Goal: Answer question/provide support: Share knowledge or assist other users

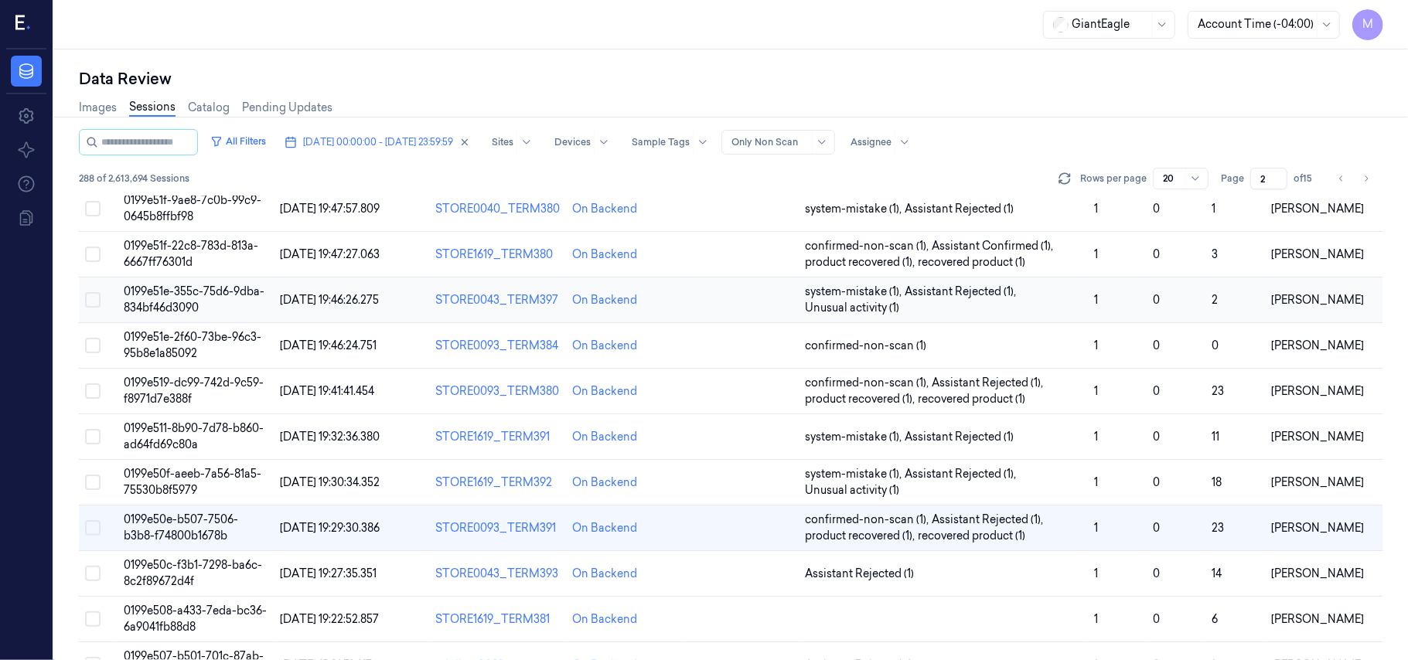
scroll to position [309, 0]
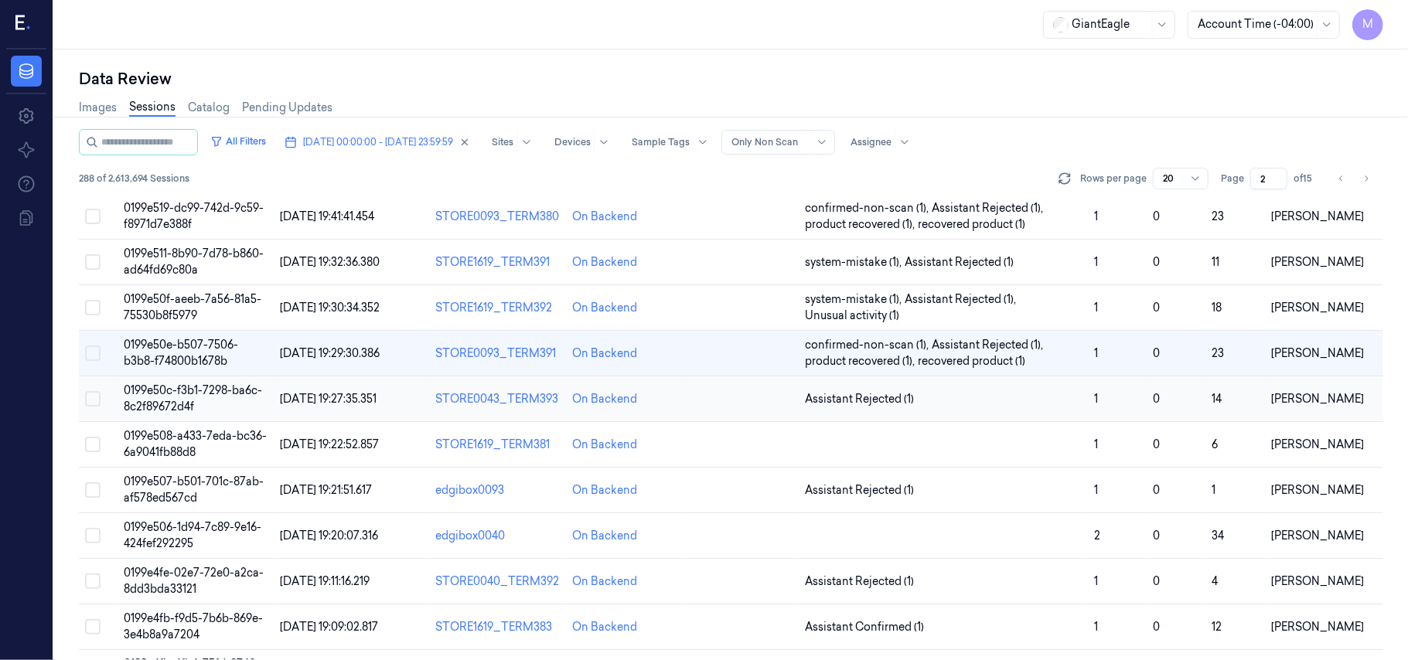
click at [209, 394] on span "0199e50c-f3b1-7298-ba6c-8c2f89672d4f" at bounding box center [193, 399] width 138 height 30
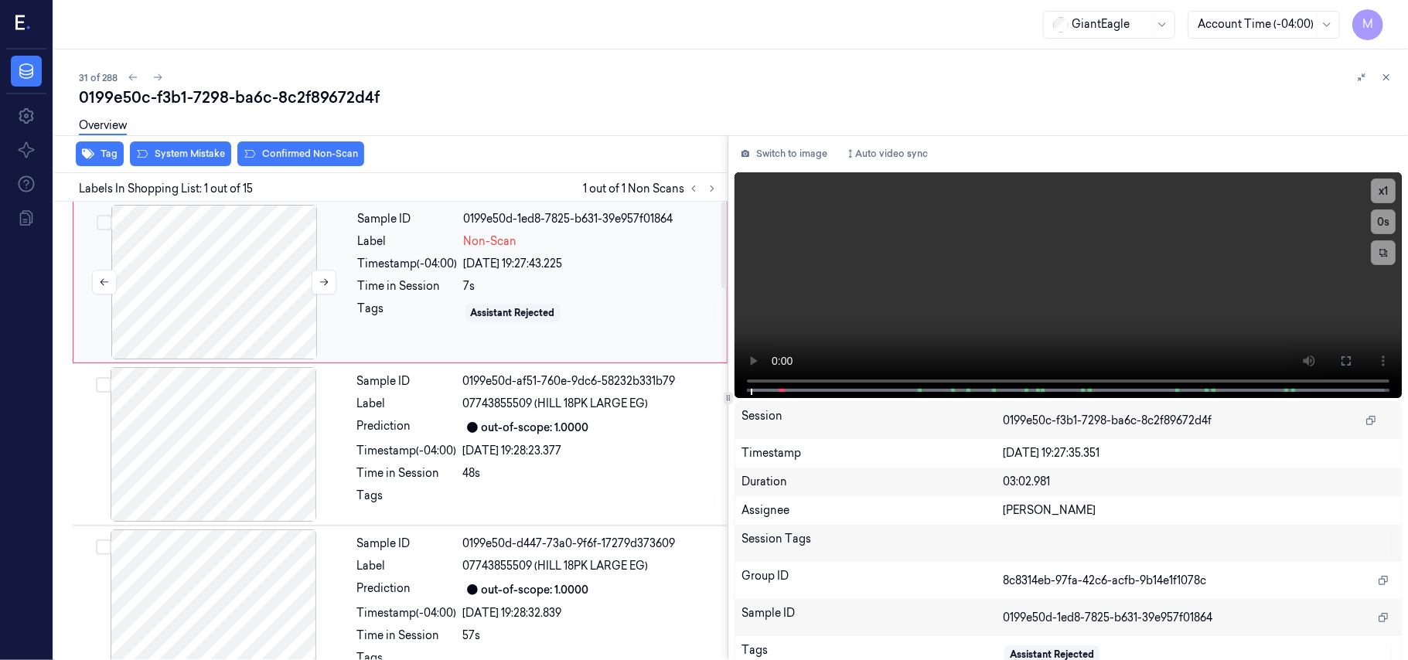
click at [261, 224] on div at bounding box center [214, 282] width 275 height 155
click at [238, 243] on div at bounding box center [214, 282] width 275 height 155
click at [1337, 368] on button at bounding box center [1346, 361] width 25 height 25
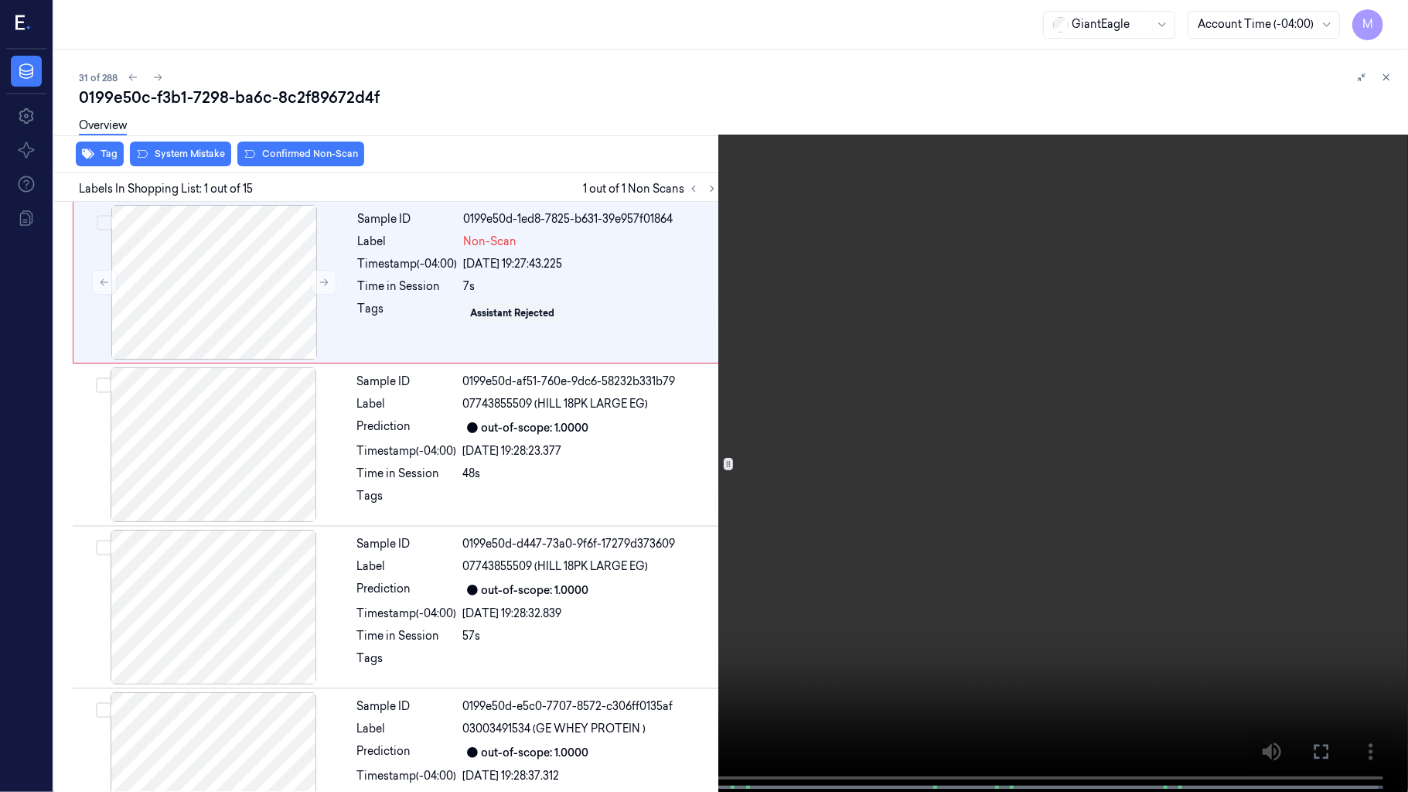
click at [988, 301] on video at bounding box center [704, 397] width 1408 height 795
click at [1387, 13] on button "x 1" at bounding box center [1389, 18] width 25 height 25
click at [1002, 362] on video at bounding box center [704, 397] width 1408 height 795
click at [0, 0] on icon at bounding box center [0, 0] width 0 height 0
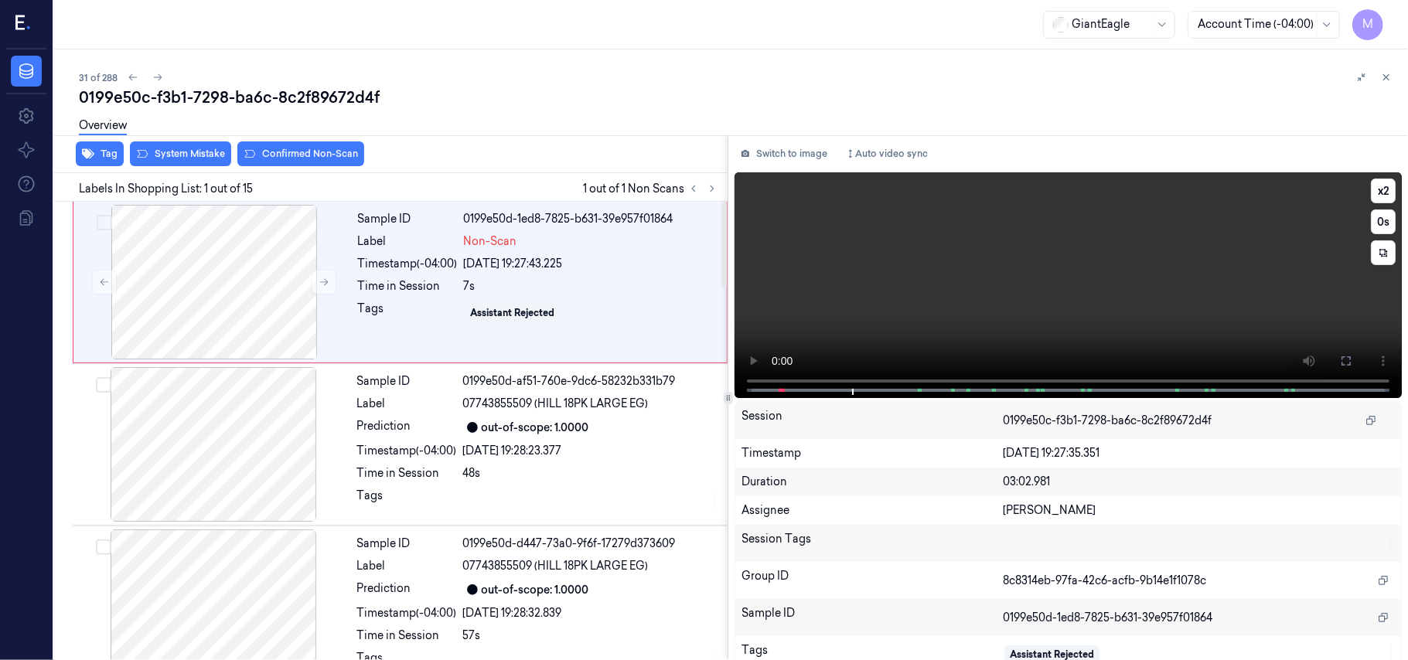
click at [1098, 274] on video at bounding box center [1068, 285] width 667 height 226
click at [1340, 362] on icon at bounding box center [1346, 361] width 12 height 12
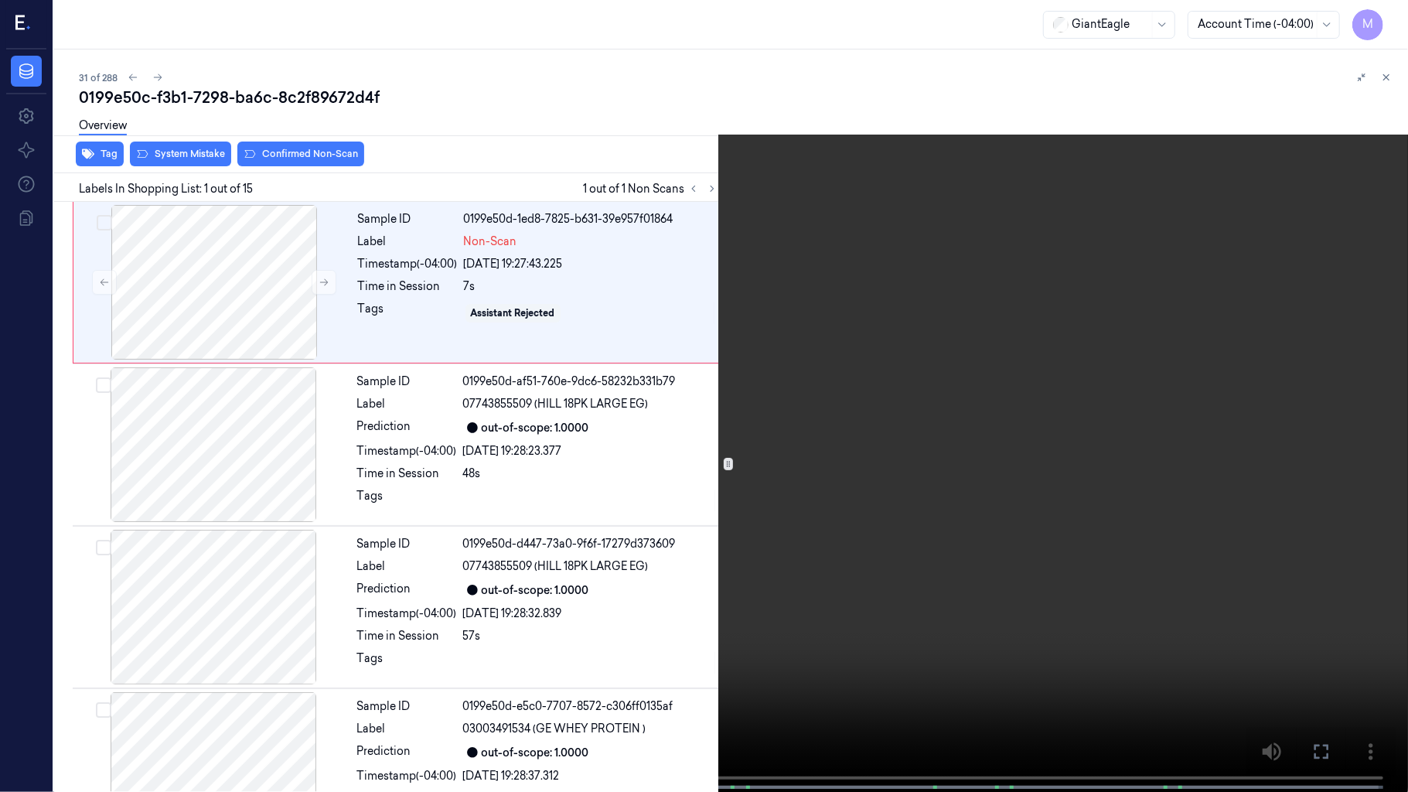
click at [1226, 517] on video at bounding box center [704, 397] width 1408 height 795
click at [0, 0] on button at bounding box center [0, 0] width 0 height 0
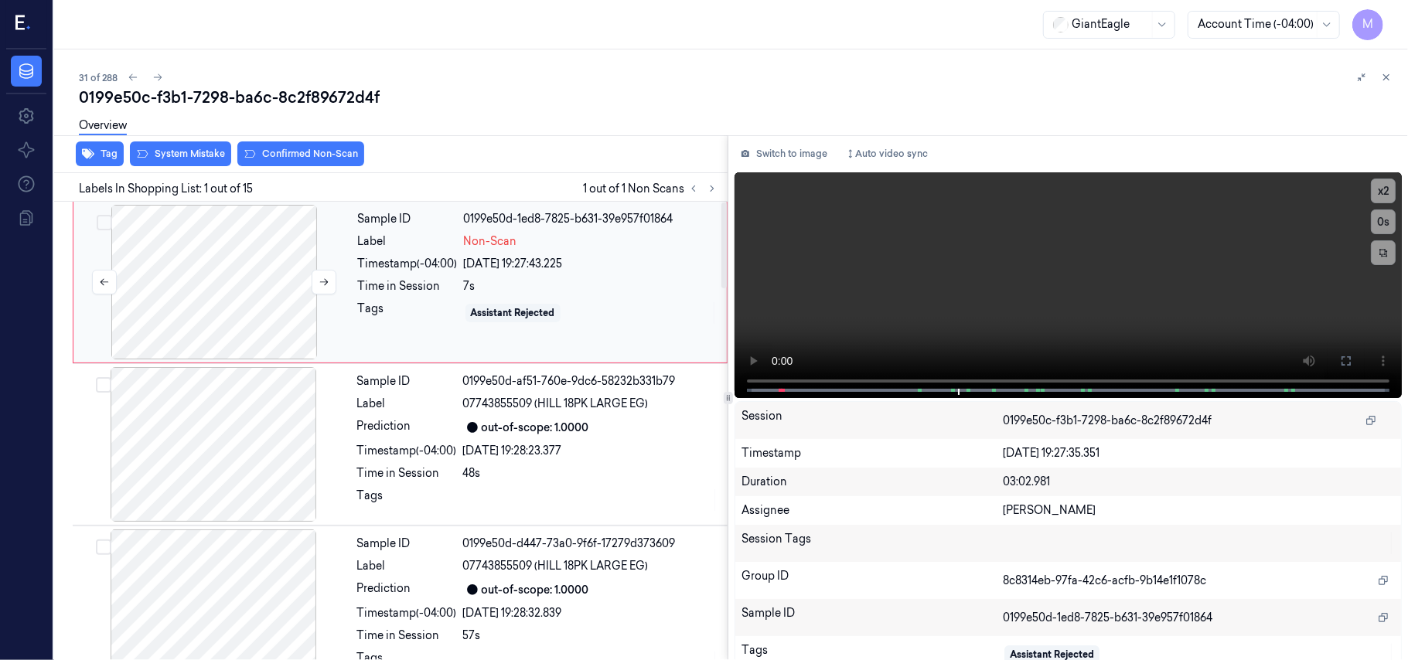
click at [208, 255] on div at bounding box center [214, 282] width 275 height 155
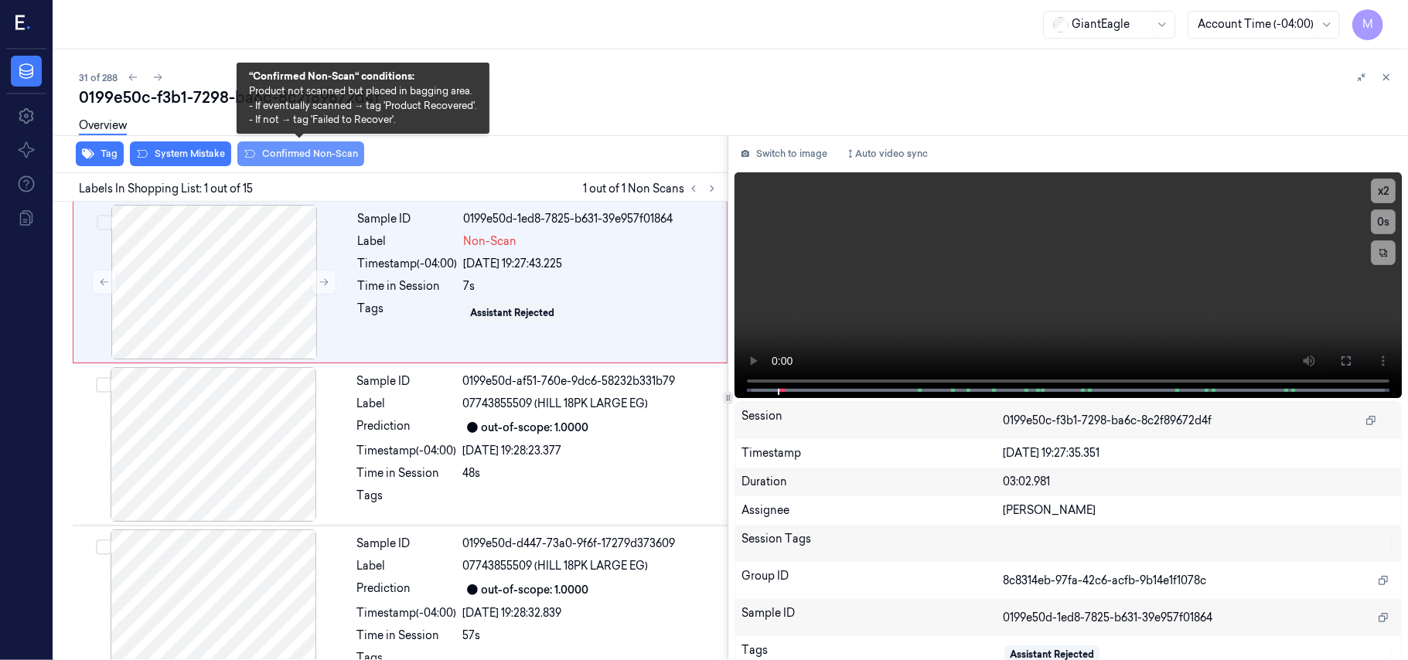
click at [300, 155] on button "Confirmed Non-Scan" at bounding box center [300, 154] width 127 height 25
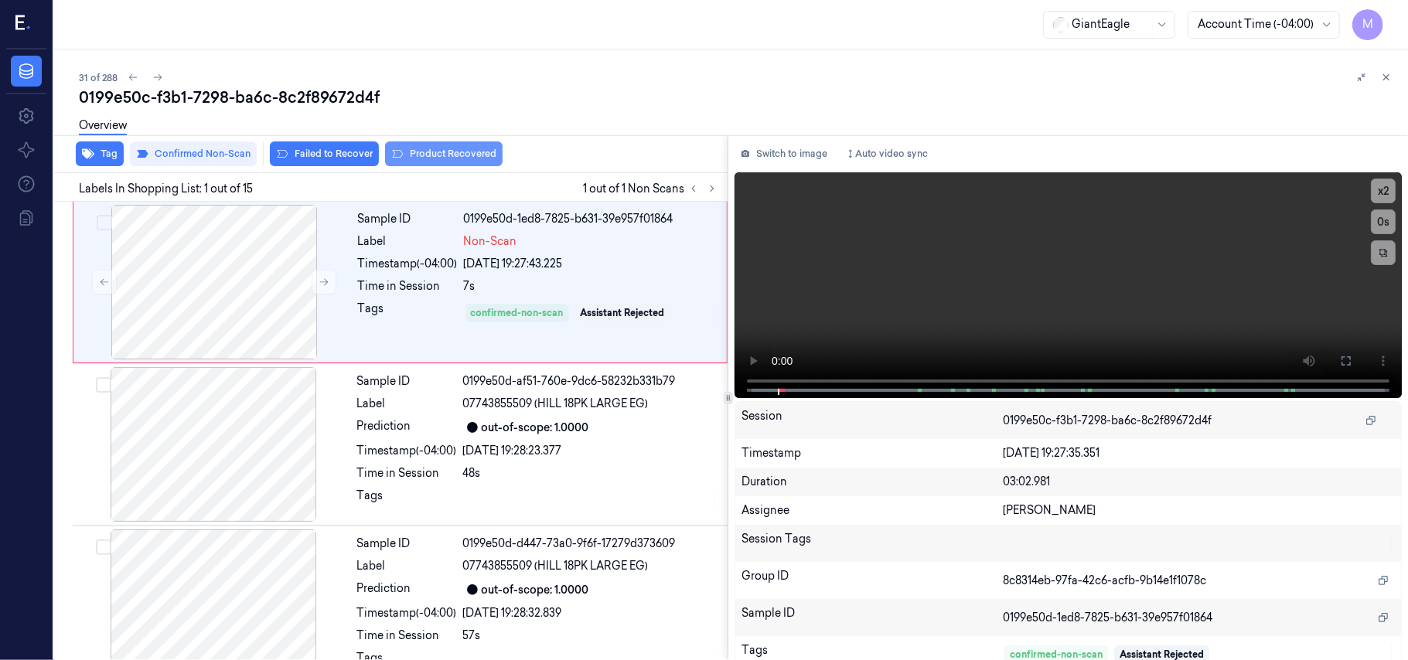
click at [427, 148] on button "Product Recovered" at bounding box center [444, 154] width 118 height 25
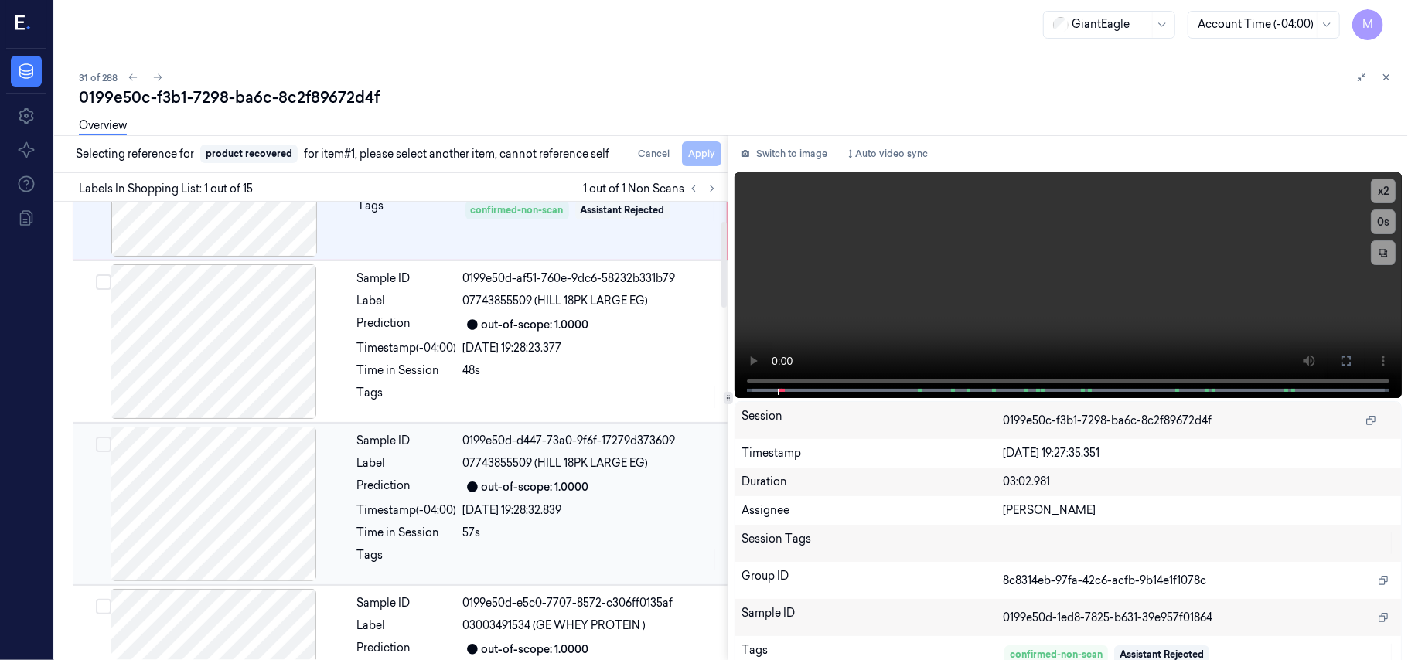
click at [566, 464] on span "07743855509 (HILL 18PK LARGE EG)" at bounding box center [556, 463] width 186 height 16
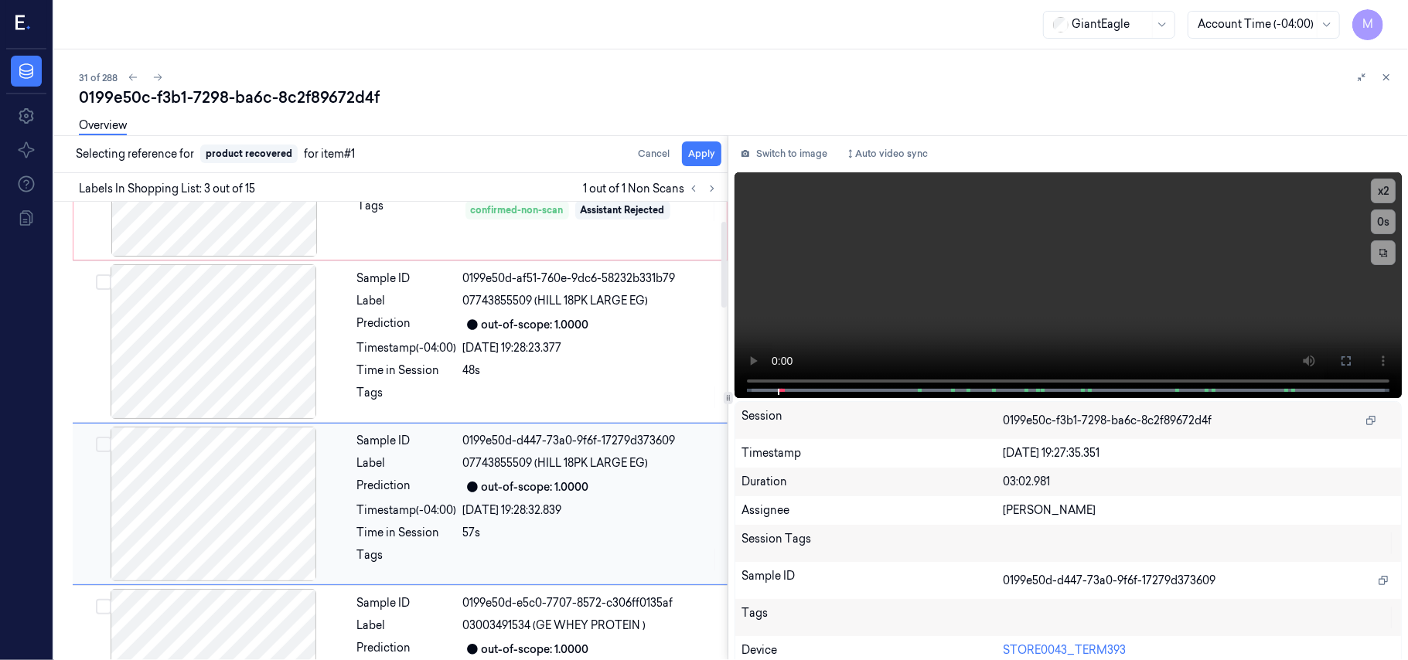
scroll to position [176, 0]
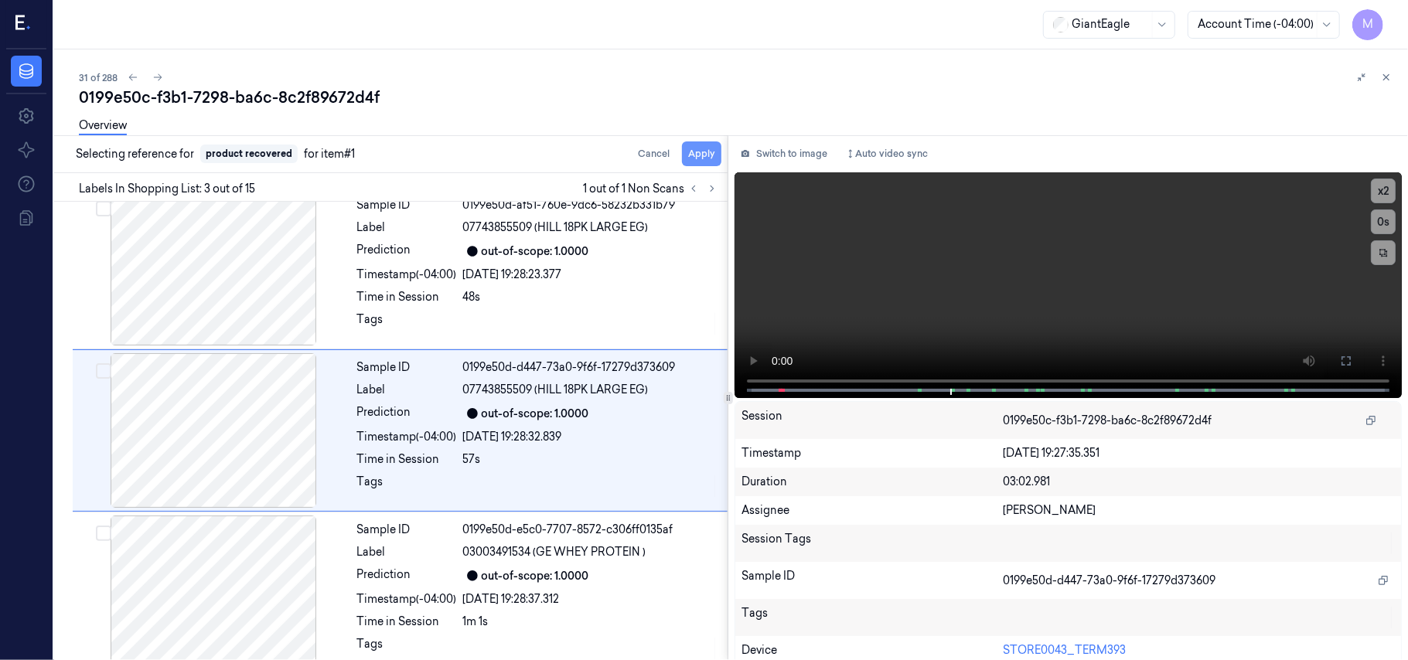
click at [702, 155] on button "Apply" at bounding box center [701, 154] width 39 height 25
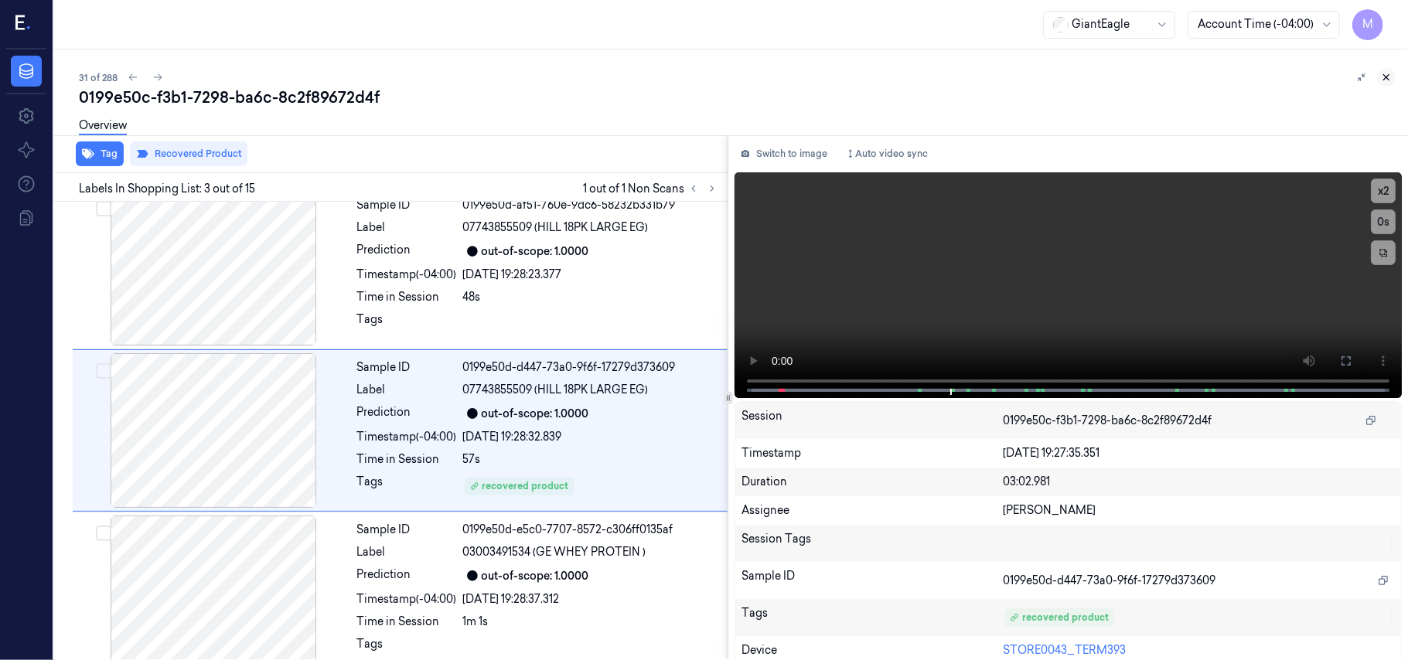
click at [1387, 75] on icon at bounding box center [1386, 77] width 11 height 11
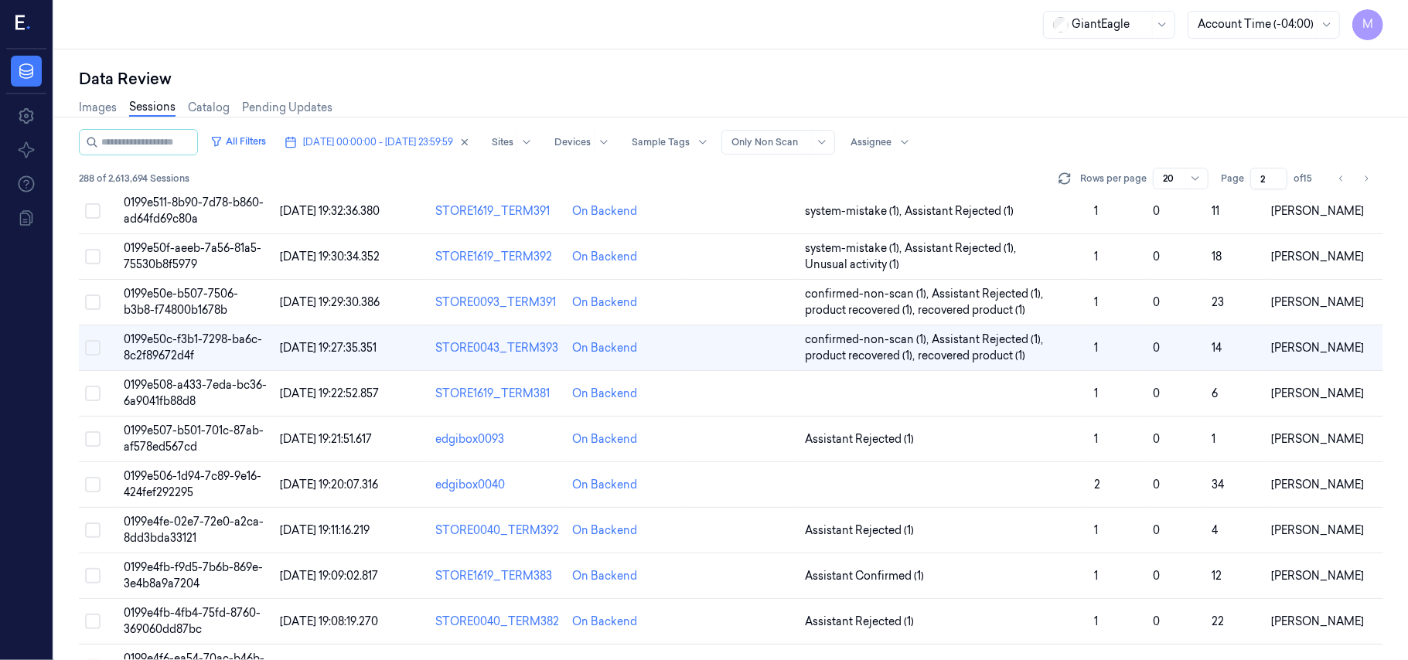
scroll to position [412, 0]
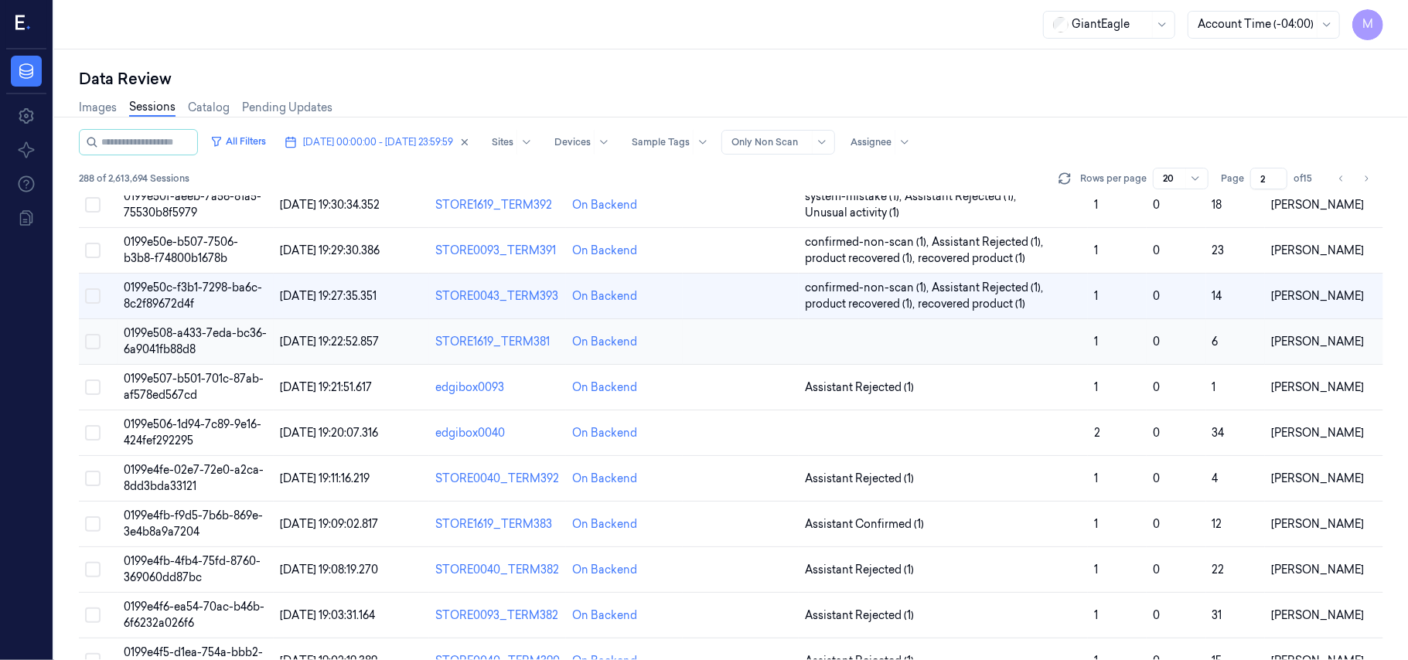
click at [186, 340] on span "0199e508-a433-7eda-bc36-6a9041fb88d8" at bounding box center [195, 341] width 143 height 30
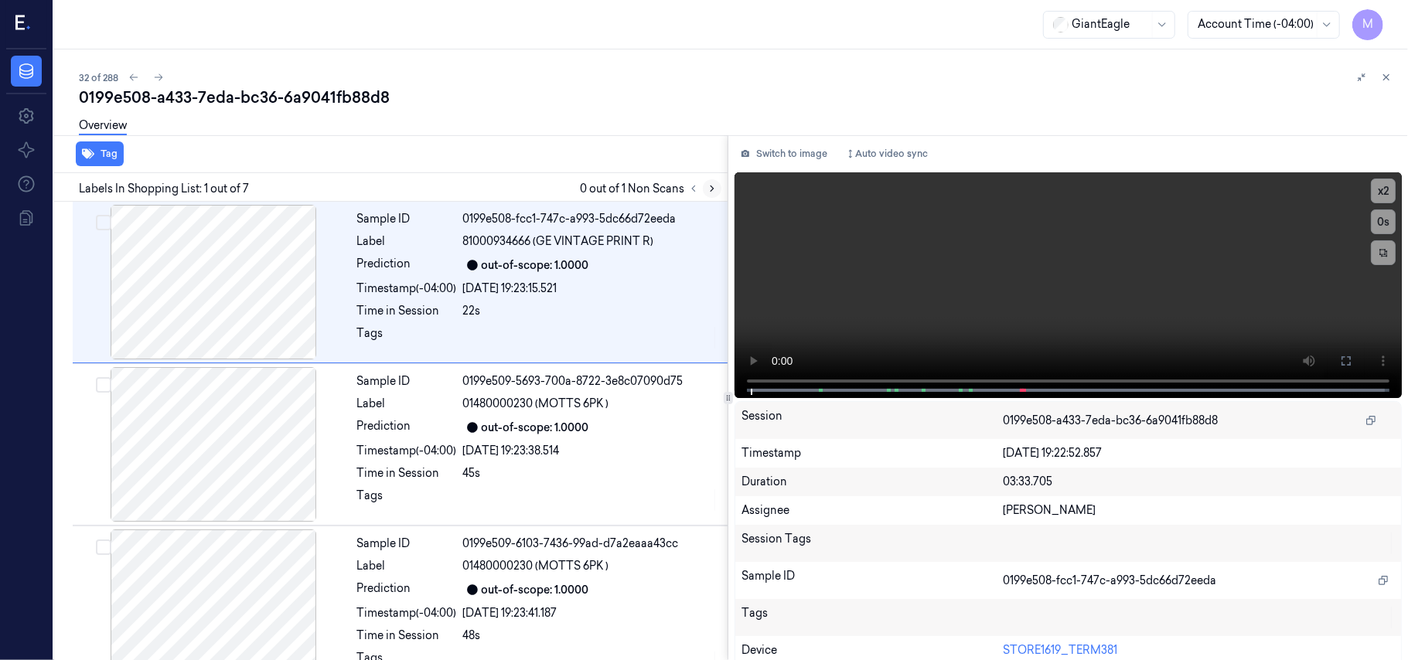
click at [710, 186] on icon at bounding box center [712, 188] width 11 height 11
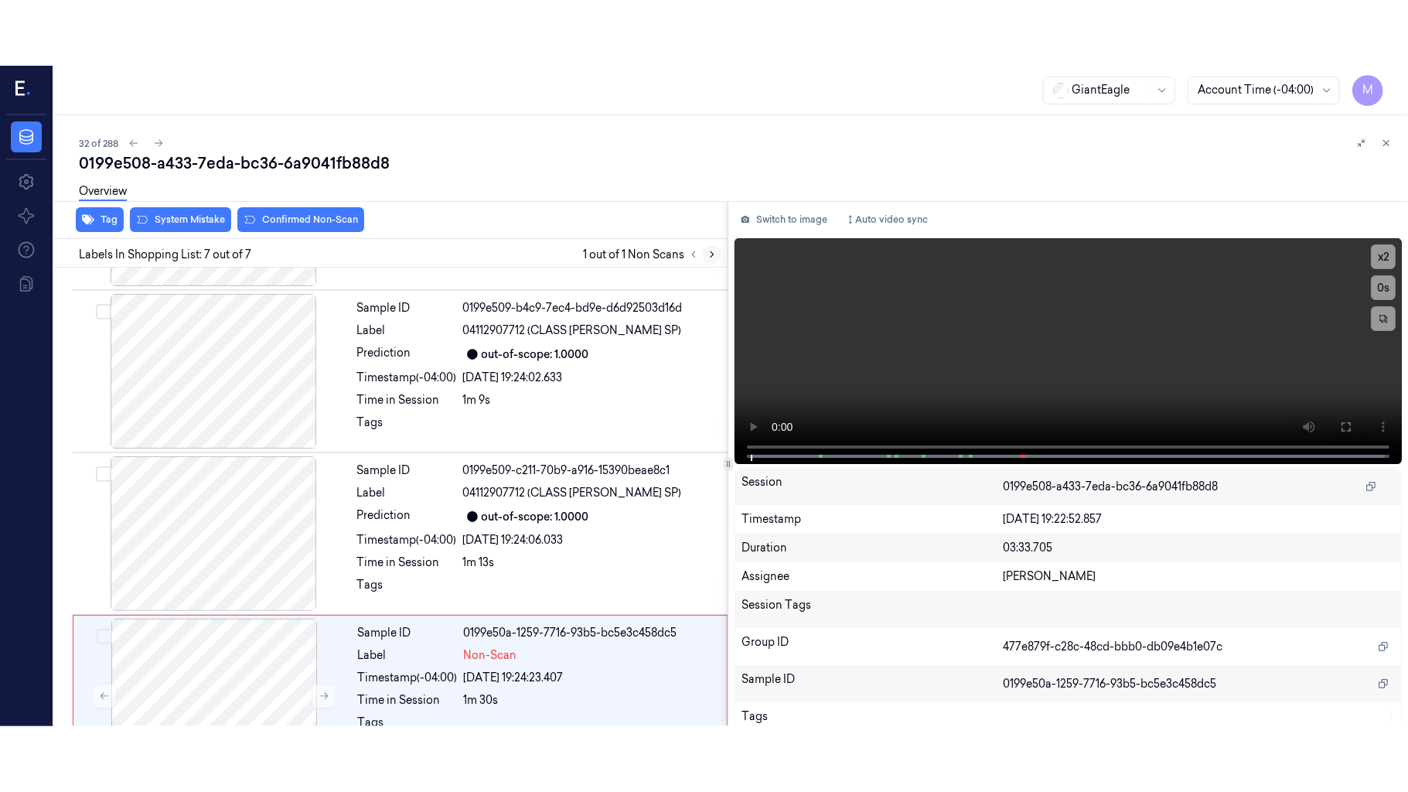
scroll to position [685, 0]
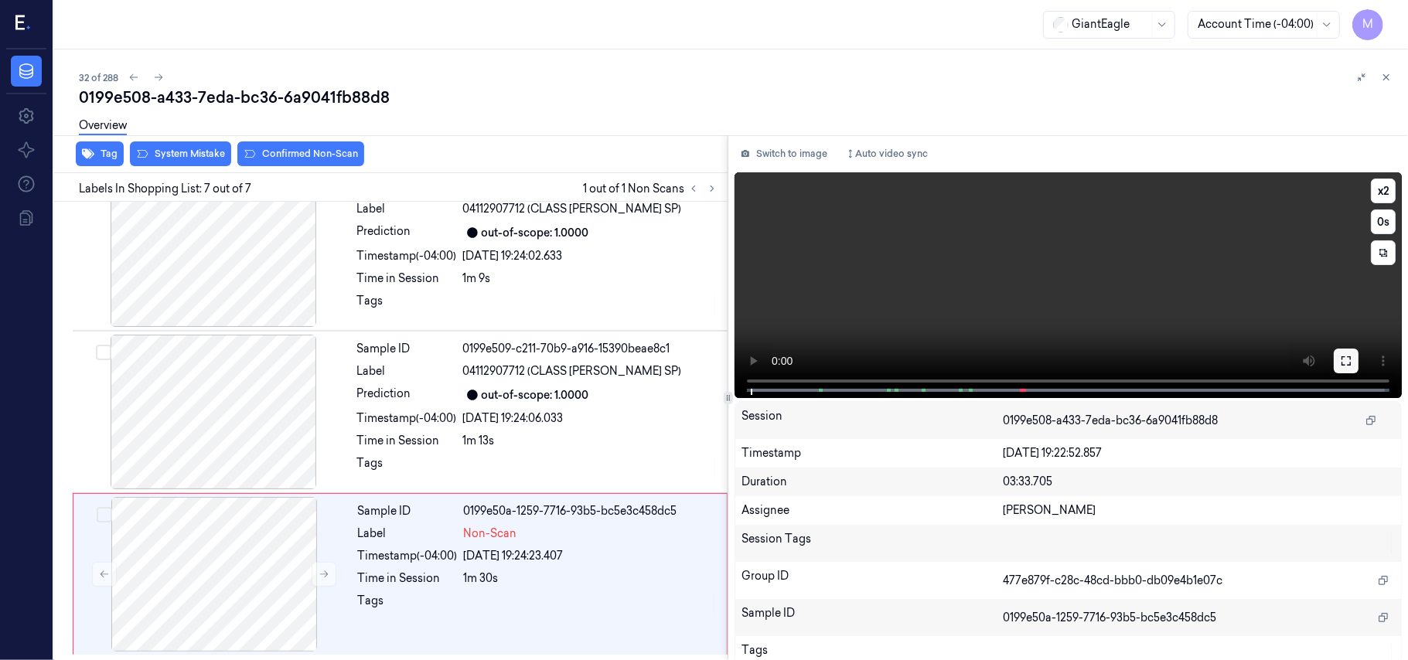
click at [1344, 362] on icon at bounding box center [1346, 361] width 12 height 12
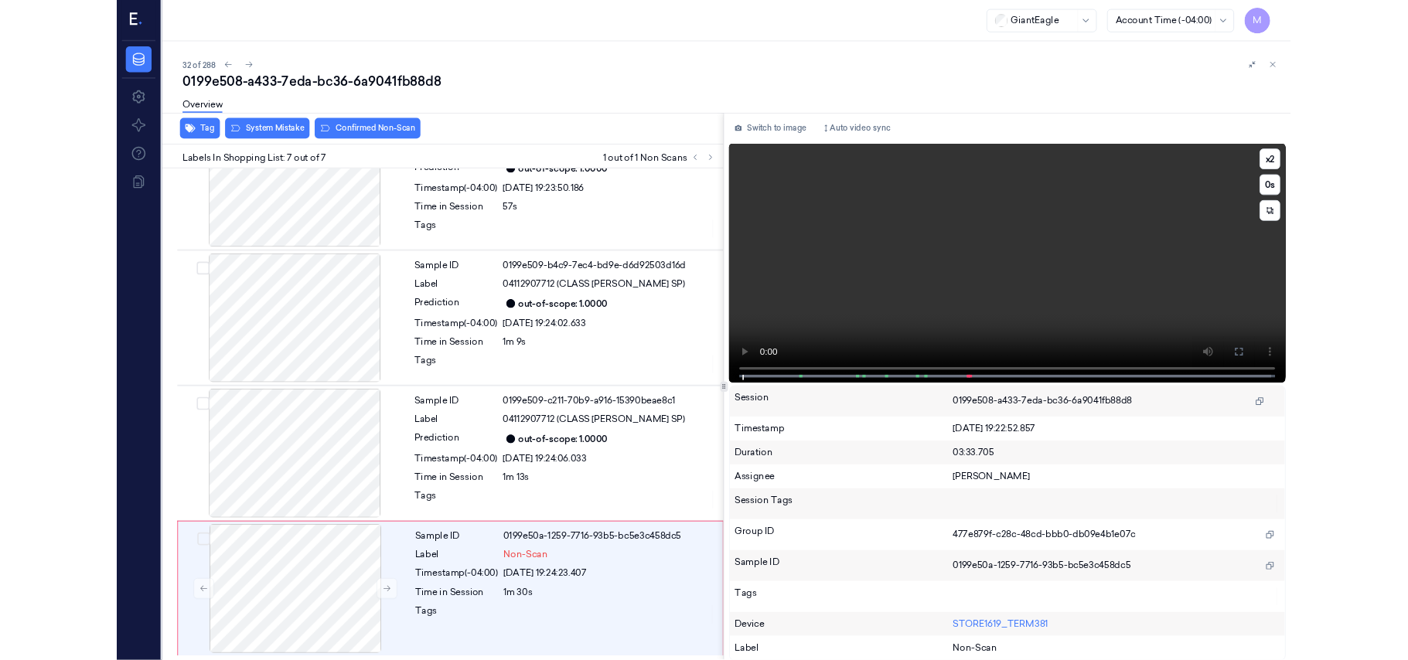
scroll to position [554, 0]
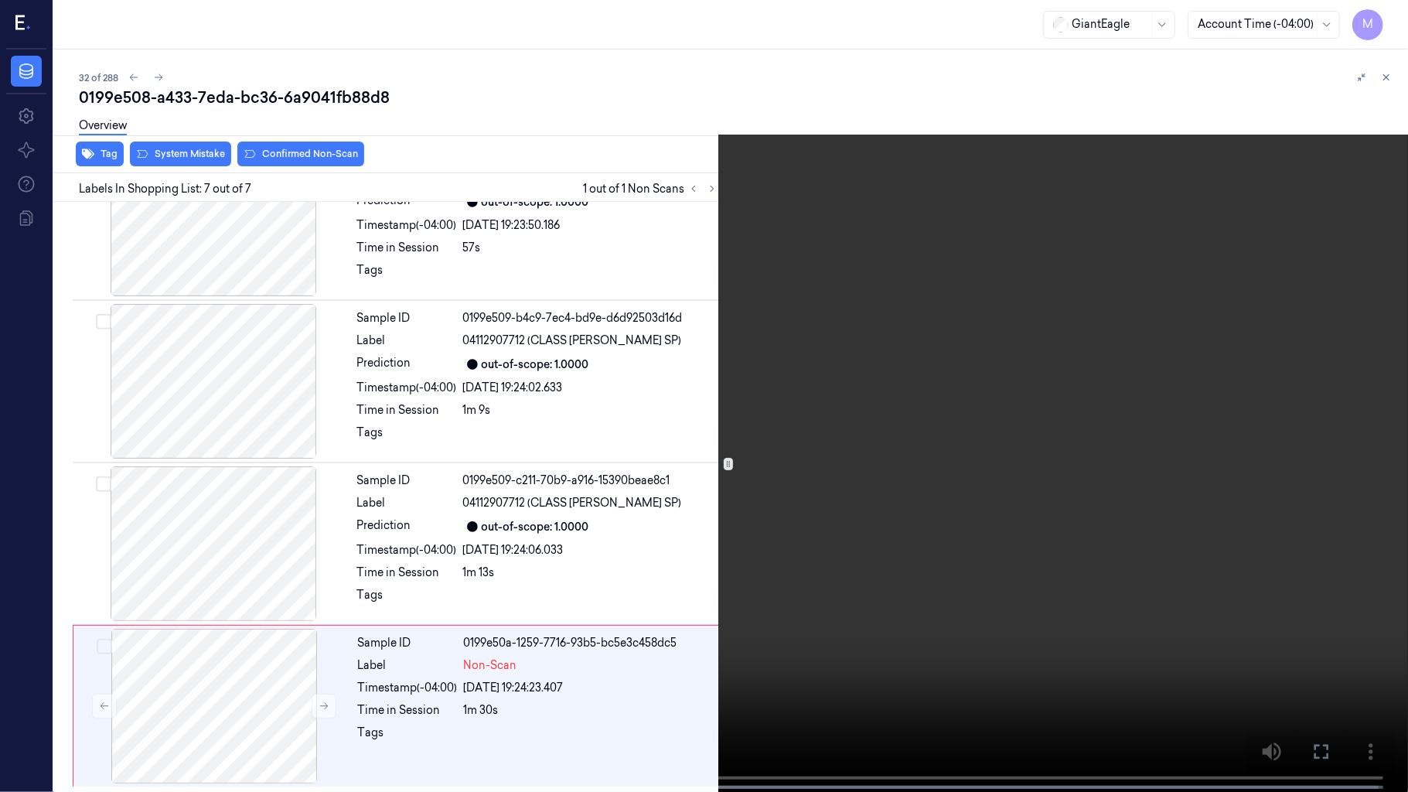
click at [1047, 375] on video at bounding box center [704, 397] width 1408 height 795
click at [1032, 384] on video at bounding box center [704, 397] width 1408 height 795
click at [0, 0] on icon at bounding box center [0, 0] width 0 height 0
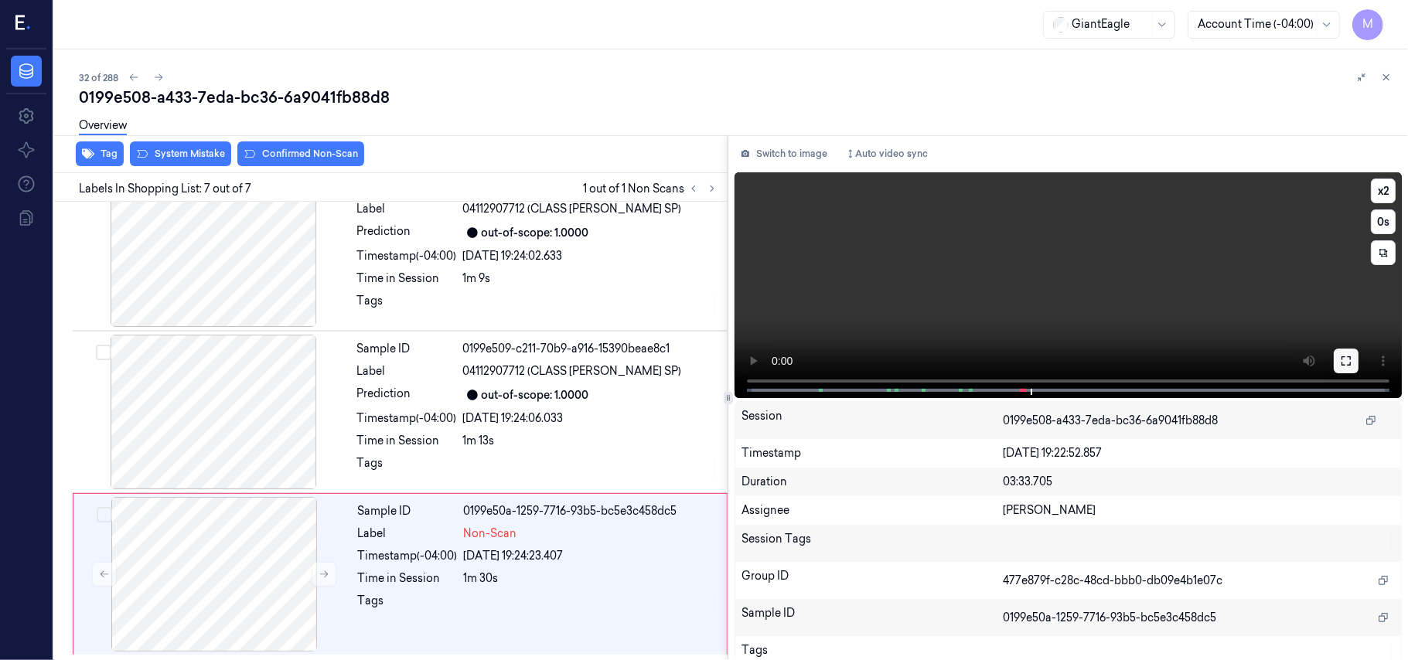
click at [1344, 353] on button at bounding box center [1346, 361] width 25 height 25
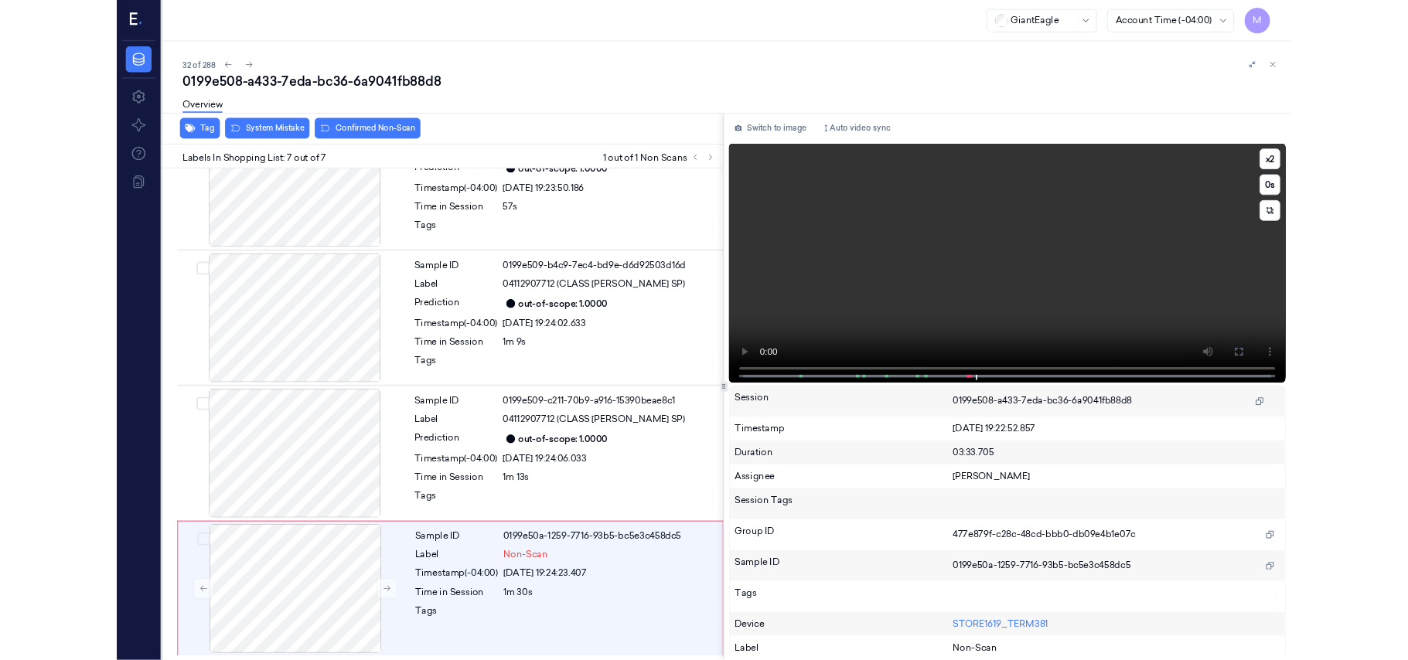
scroll to position [554, 0]
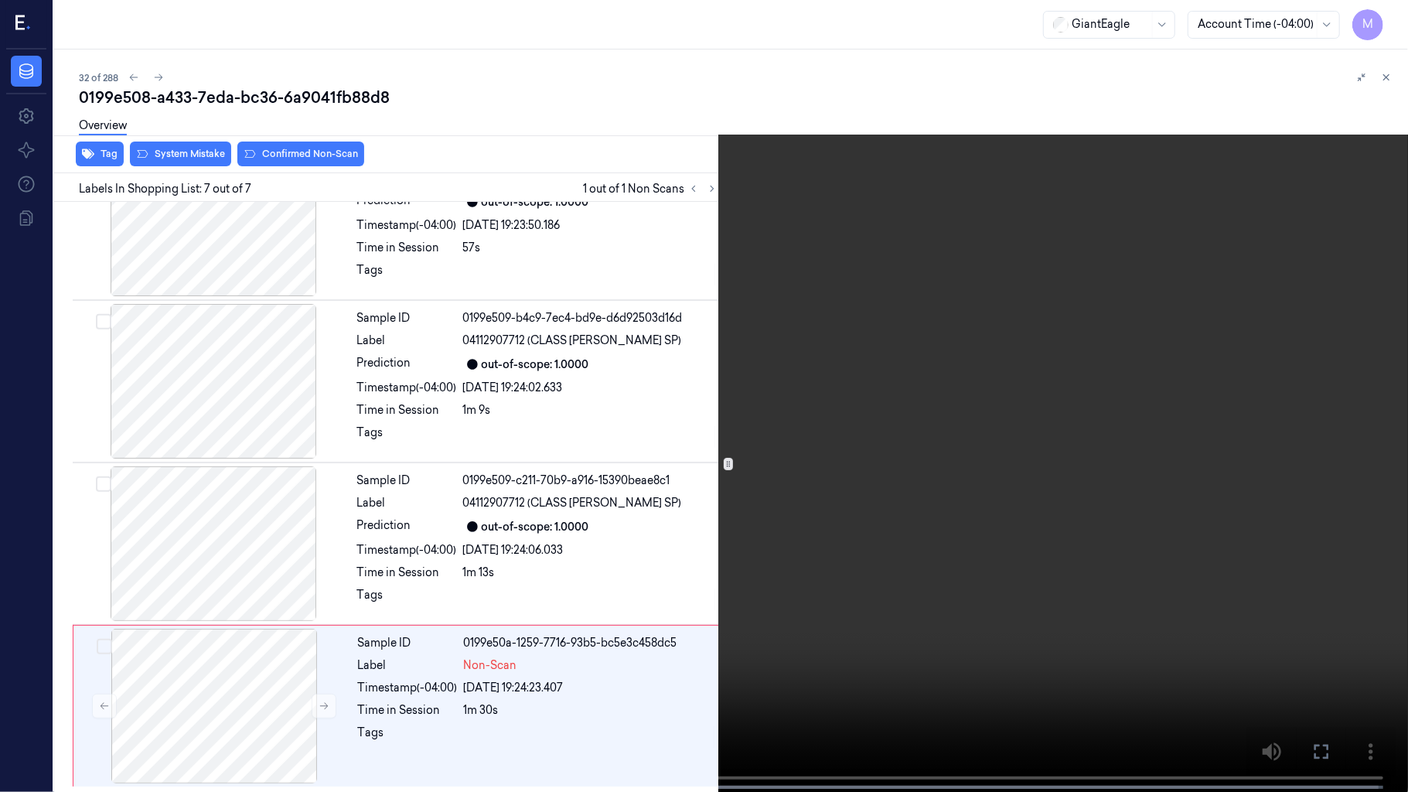
click at [660, 342] on video at bounding box center [704, 397] width 1408 height 795
click at [836, 459] on video at bounding box center [704, 397] width 1408 height 795
click at [0, 0] on icon at bounding box center [0, 0] width 0 height 0
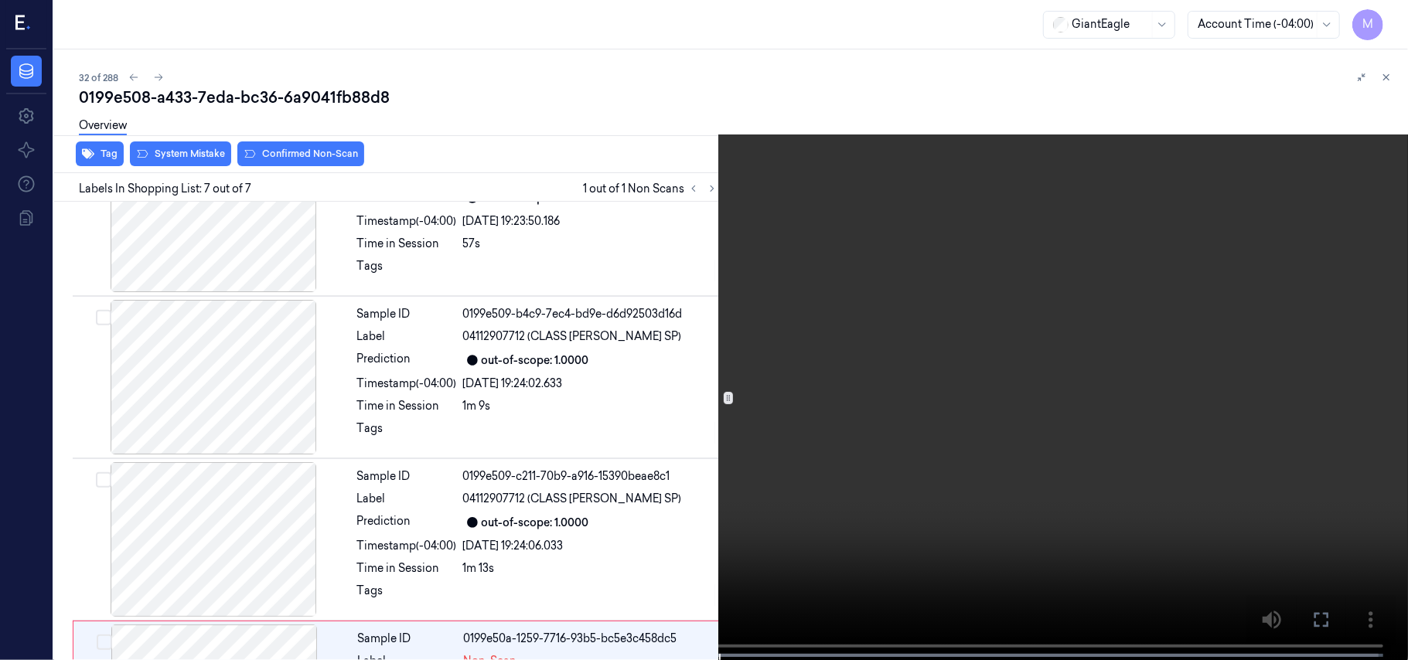
scroll to position [685, 0]
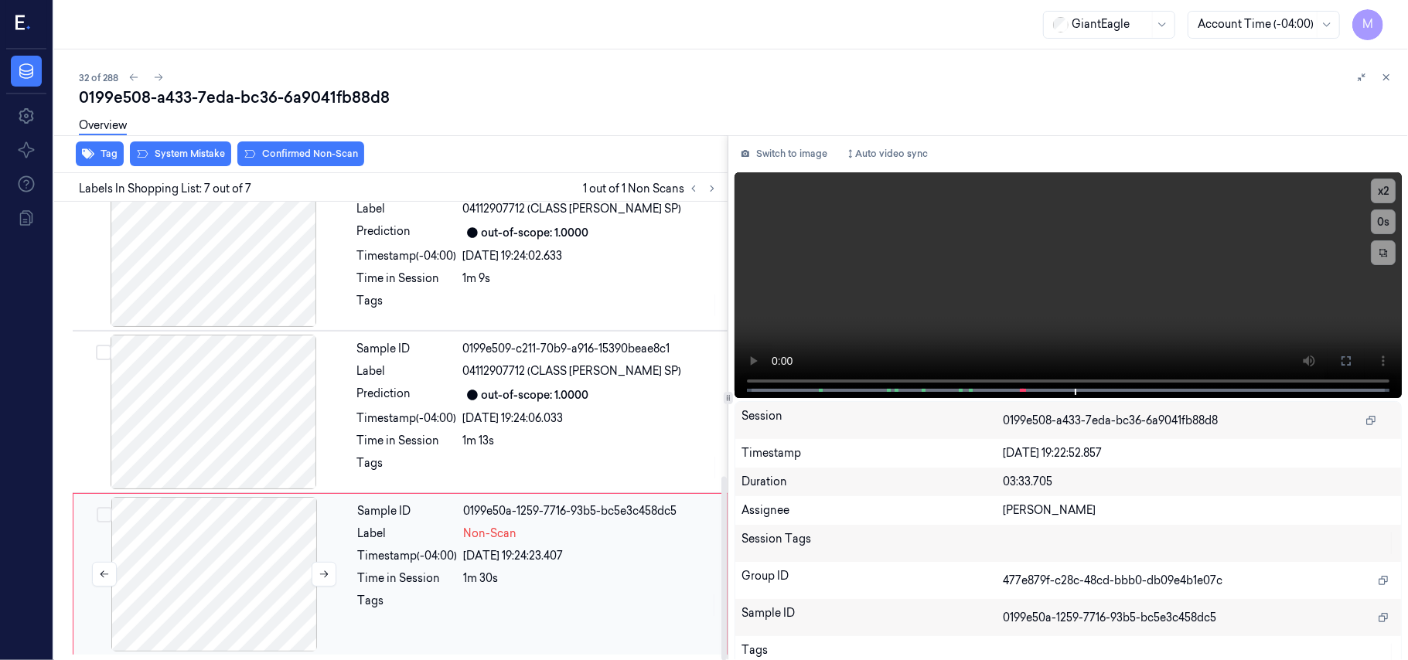
click at [195, 523] on div at bounding box center [214, 574] width 275 height 155
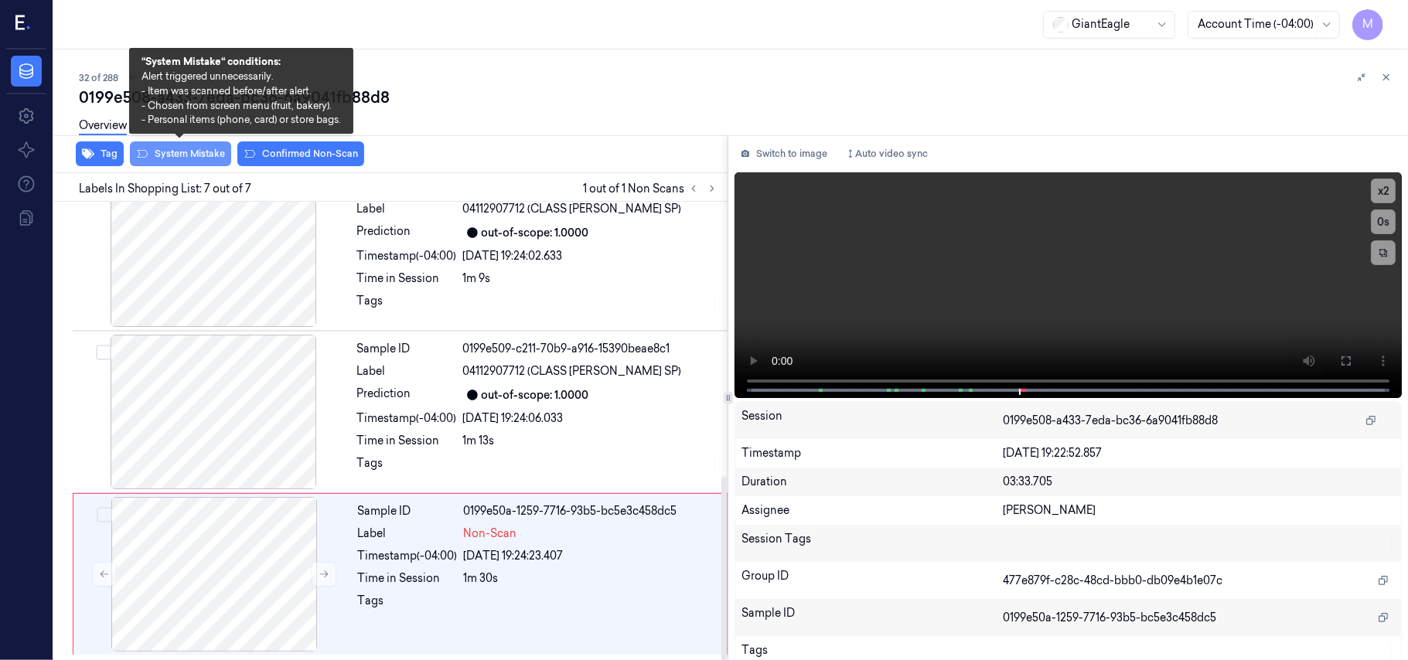
click at [189, 149] on button "System Mistake" at bounding box center [180, 154] width 101 height 25
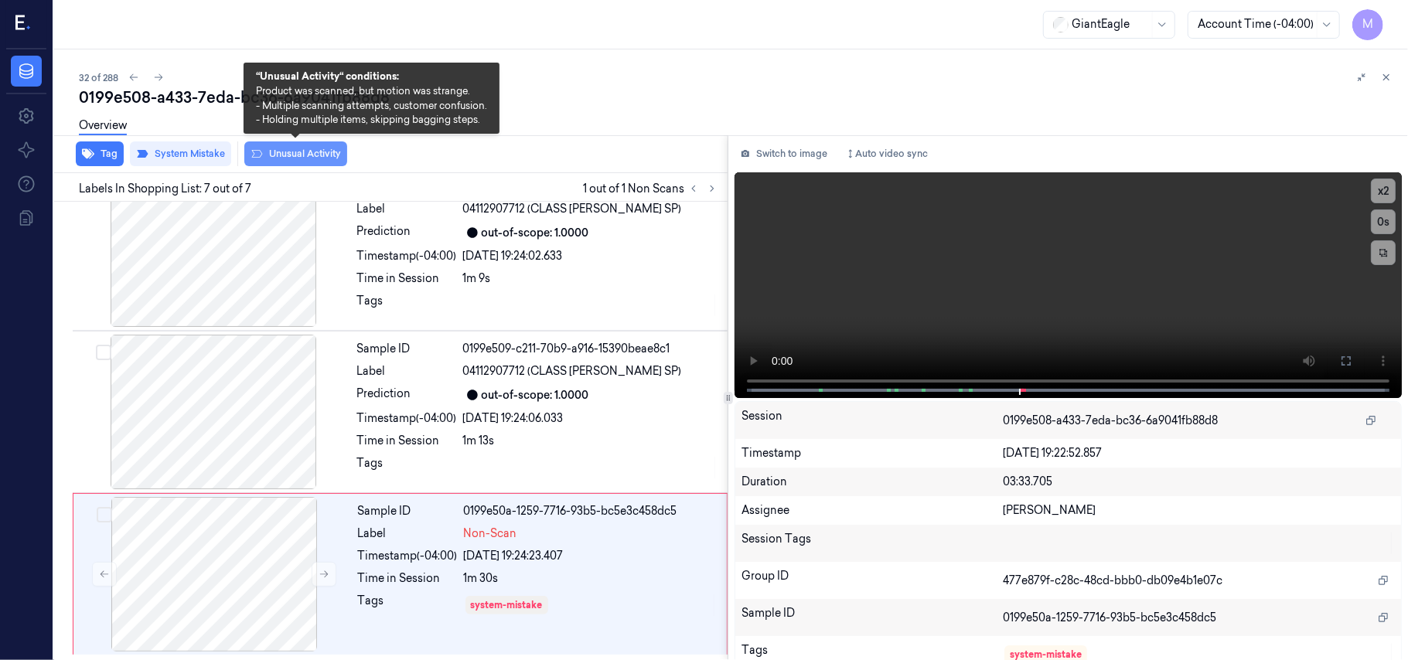
click at [288, 150] on button "Unusual Activity" at bounding box center [295, 154] width 103 height 25
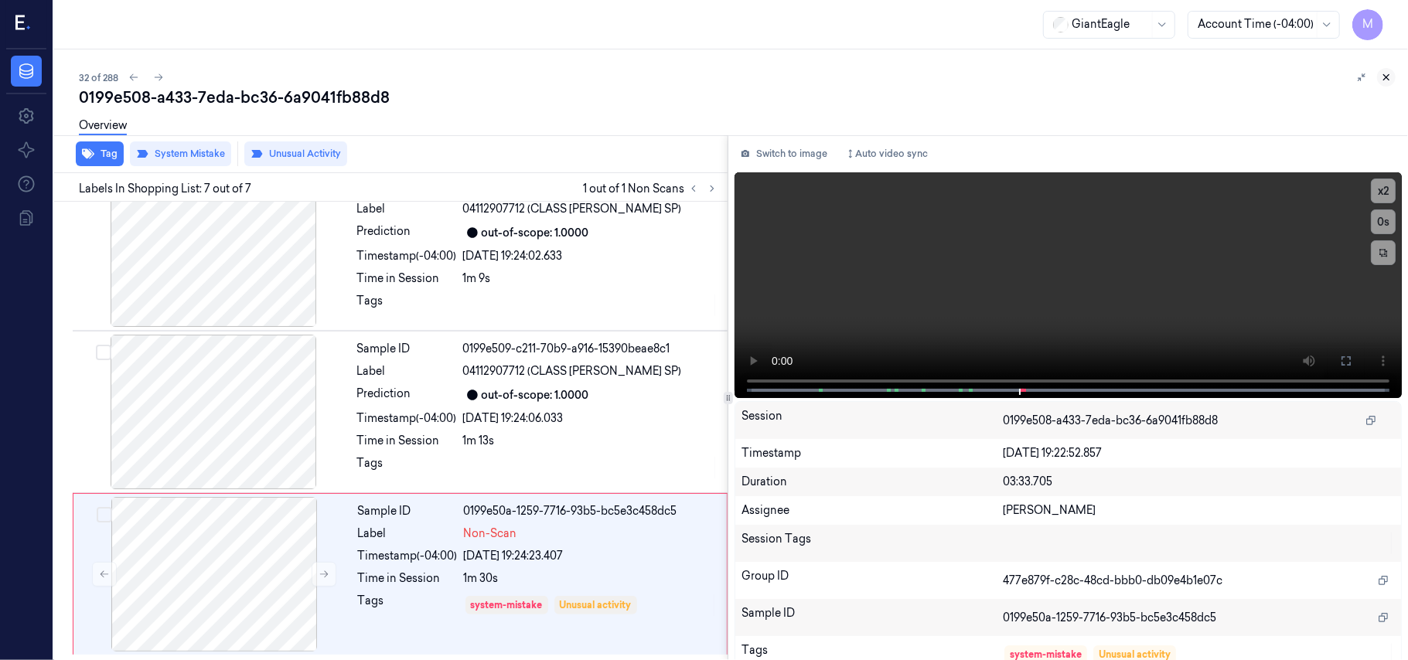
click at [1390, 74] on icon at bounding box center [1386, 77] width 11 height 11
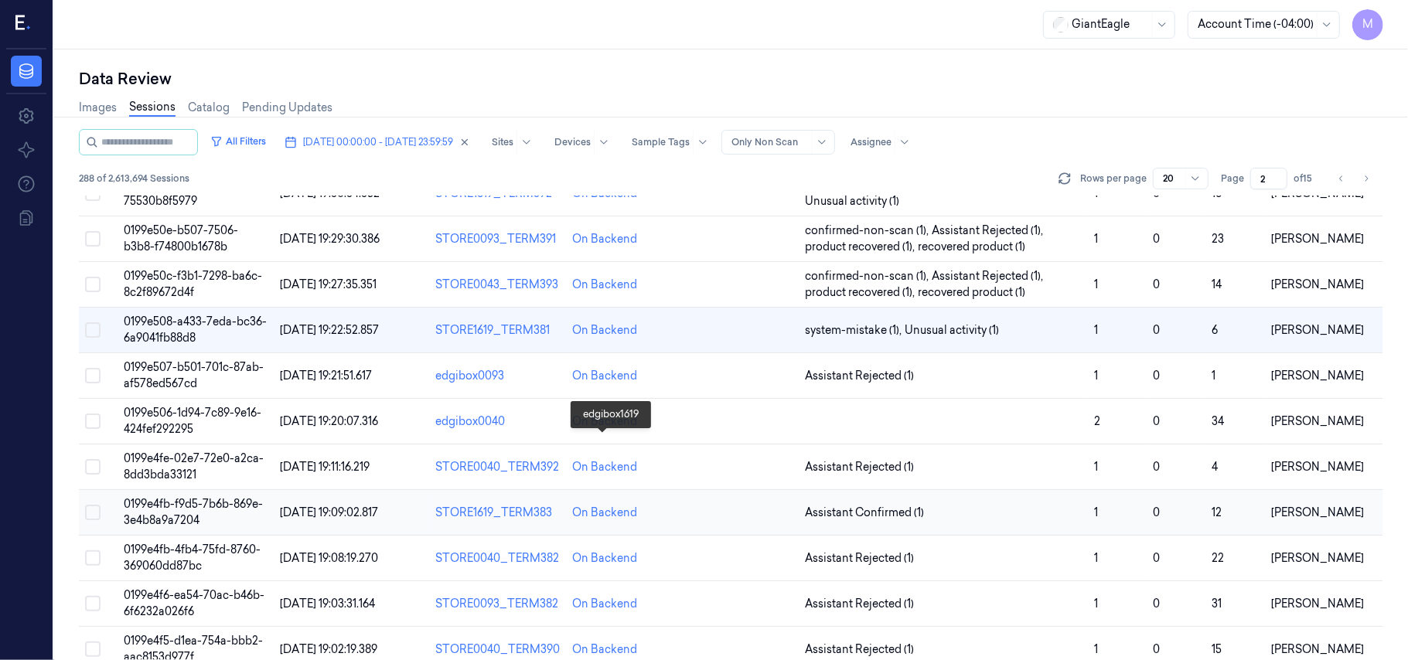
scroll to position [498, 0]
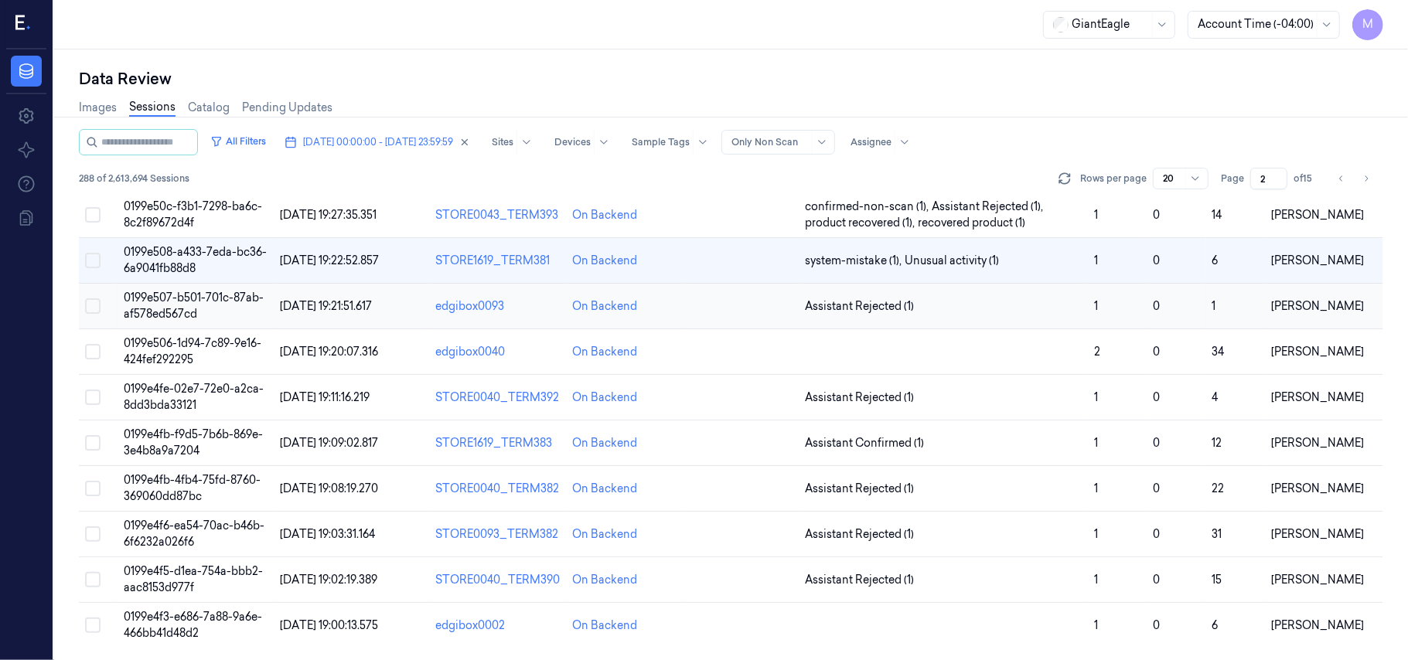
click at [177, 298] on span "0199e507-b501-701c-87ab-af578ed567cd" at bounding box center [194, 306] width 140 height 30
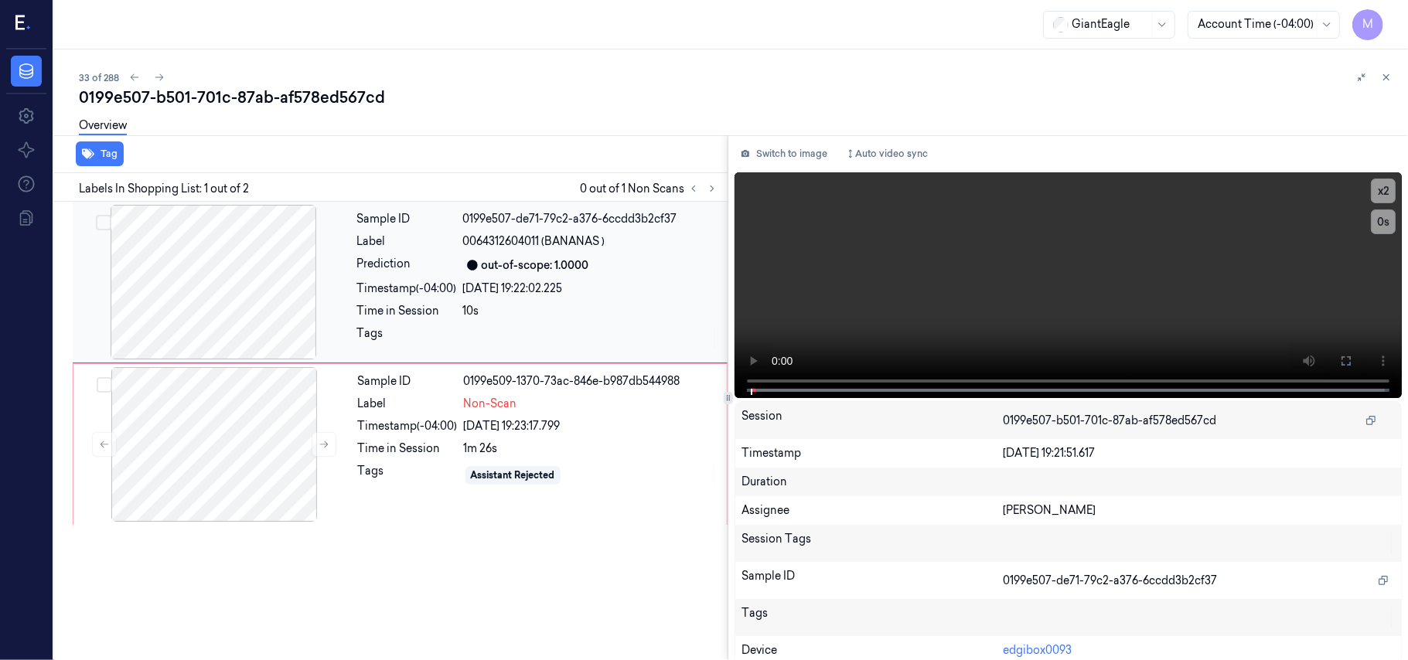
click at [583, 245] on span "0064312604011 (BANANAS )" at bounding box center [534, 242] width 142 height 16
click at [1340, 355] on icon at bounding box center [1346, 361] width 12 height 12
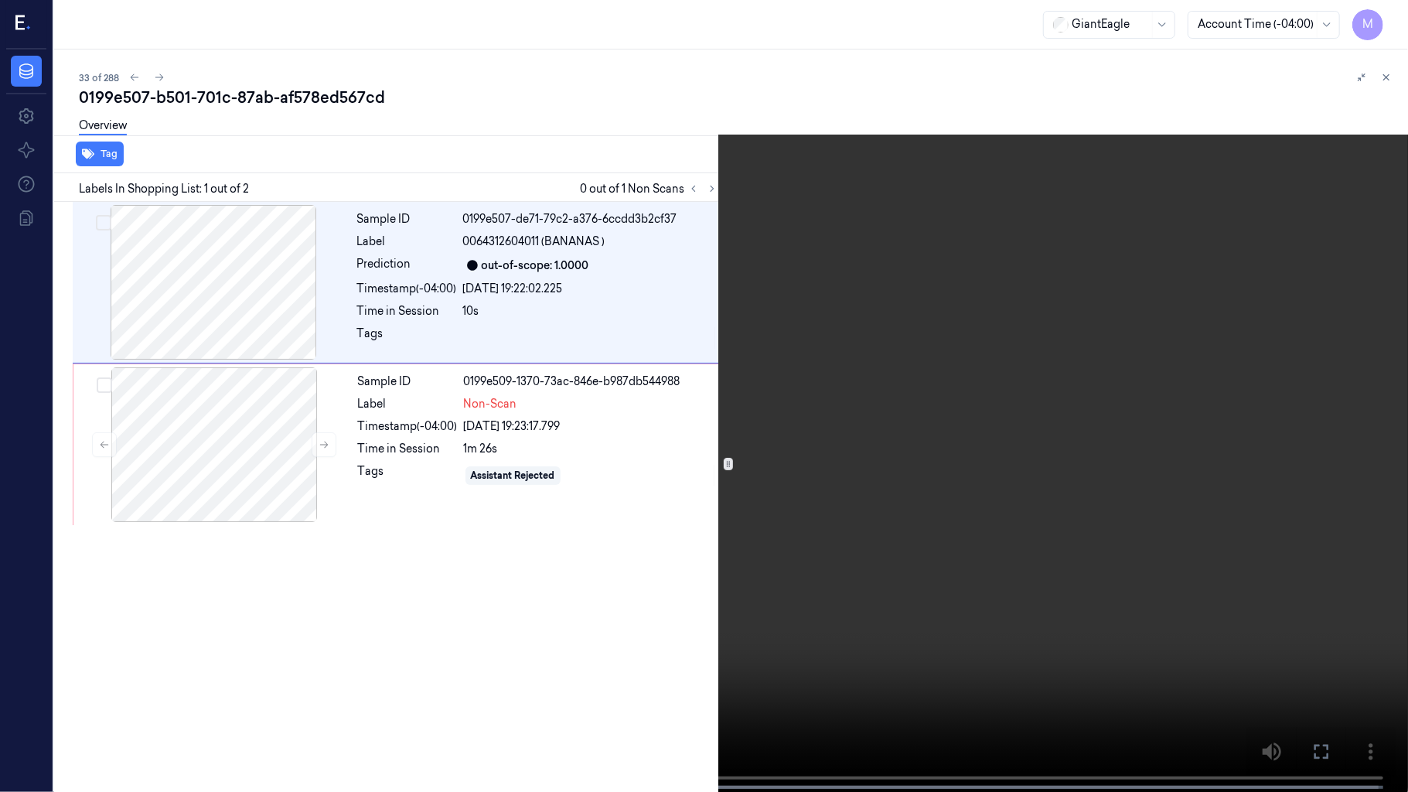
click at [861, 338] on video at bounding box center [704, 397] width 1408 height 795
click at [851, 368] on video at bounding box center [704, 397] width 1408 height 795
click at [642, 490] on video at bounding box center [704, 397] width 1408 height 795
click at [1071, 517] on video at bounding box center [704, 397] width 1408 height 795
click at [0, 0] on icon at bounding box center [0, 0] width 0 height 0
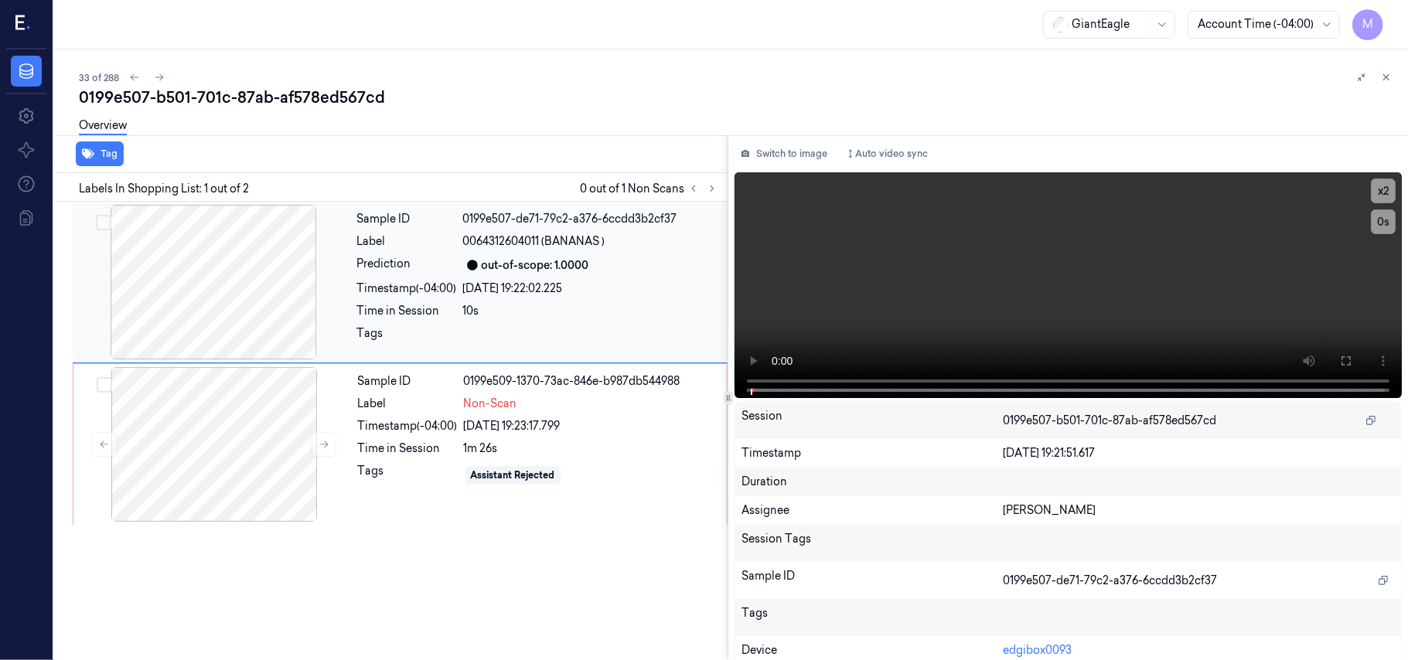
click at [595, 275] on div "Sample ID 0199e507-de71-79c2-a376-6ccdd3b2cf37 Label 0064312604011 (BANANAS ) P…" at bounding box center [537, 282] width 373 height 155
click at [1340, 363] on icon at bounding box center [1346, 361] width 12 height 12
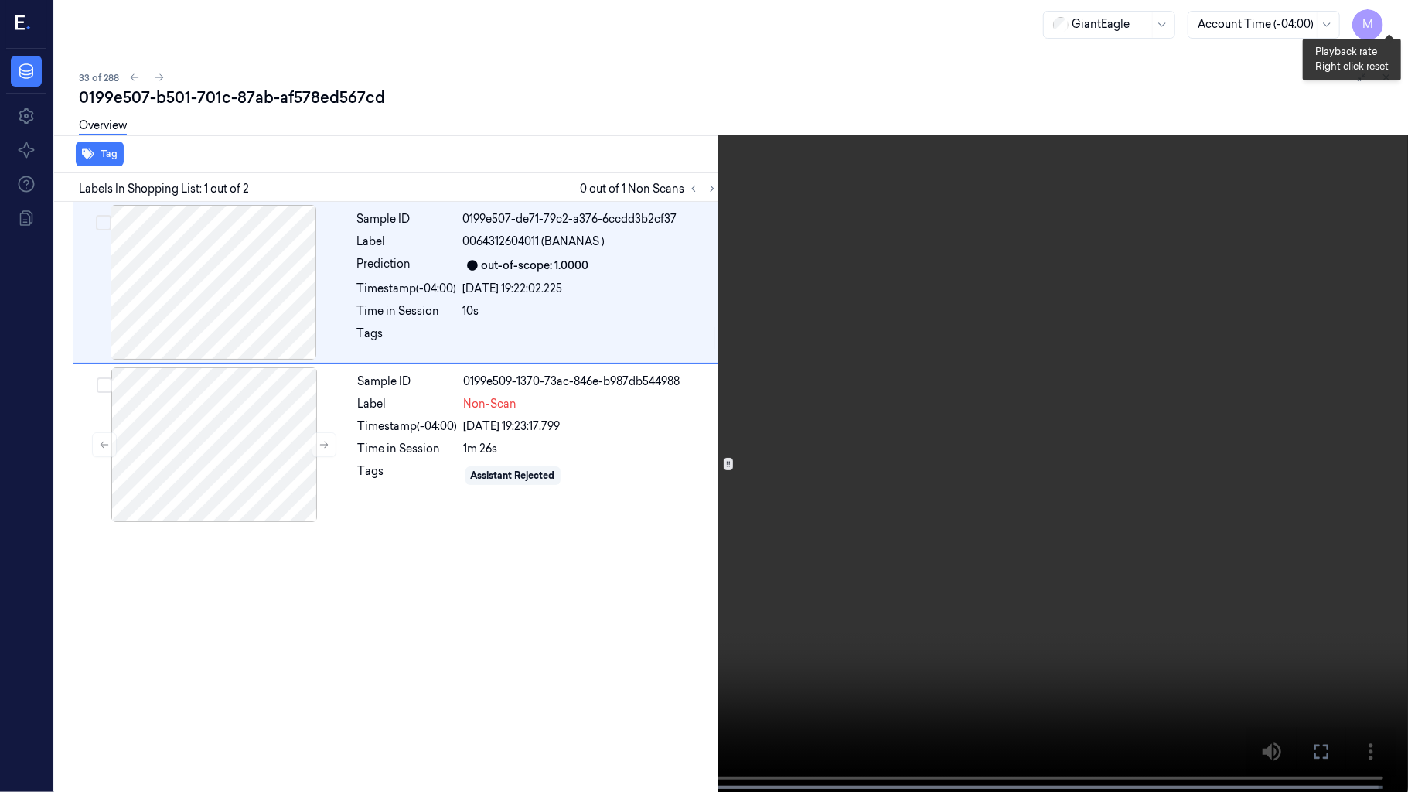
click at [1401, 13] on button "x 2" at bounding box center [1389, 18] width 25 height 25
click at [1401, 13] on button "x 4" at bounding box center [1389, 18] width 25 height 25
click at [964, 270] on video at bounding box center [704, 397] width 1408 height 795
click at [972, 367] on video at bounding box center [704, 397] width 1408 height 795
click at [0, 0] on icon at bounding box center [0, 0] width 0 height 0
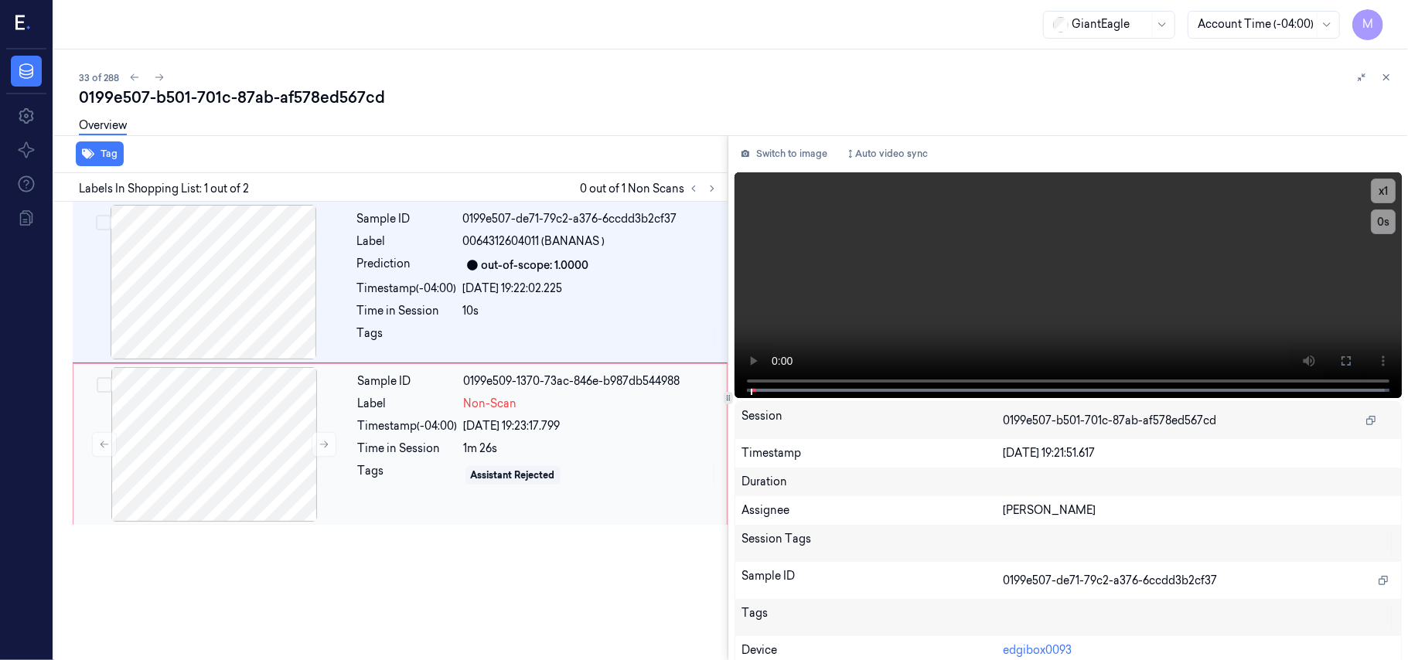
click at [447, 439] on div "Sample ID 0199e509-1370-73ac-846e-b987db544988 Label Non-Scan Timestamp (-04:00…" at bounding box center [538, 444] width 372 height 155
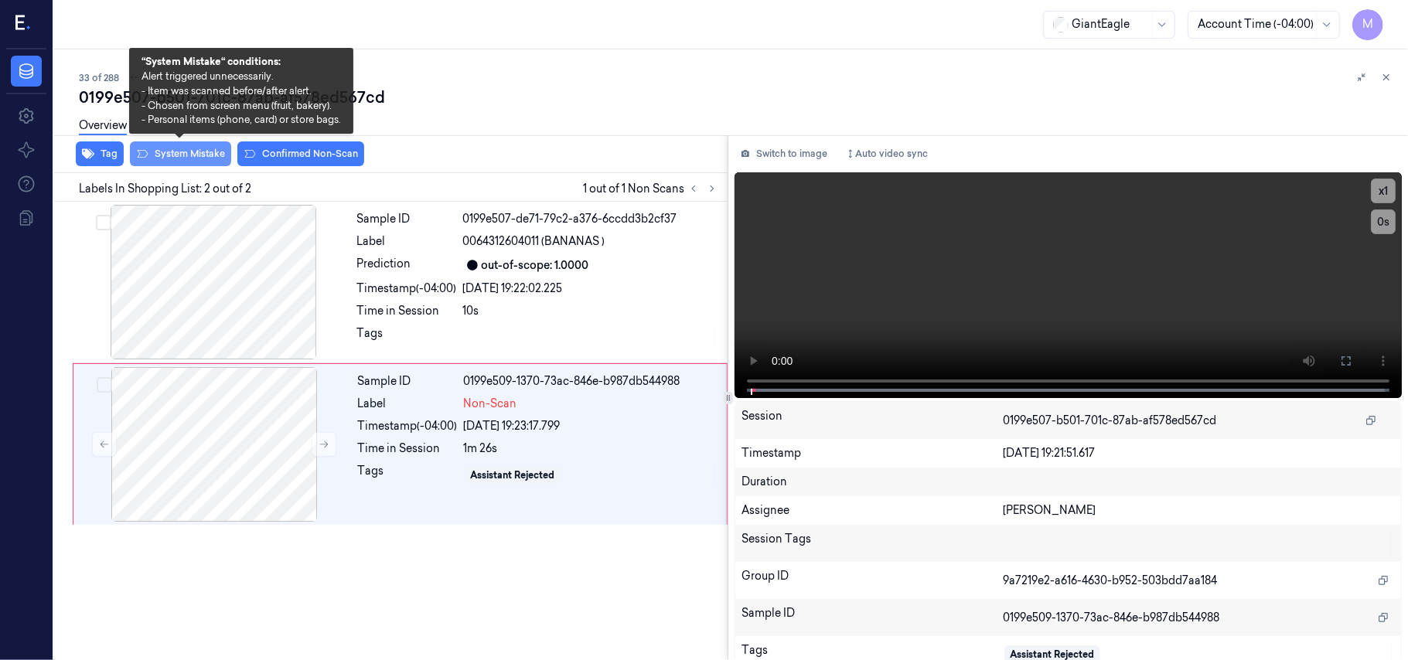
click at [184, 150] on button "System Mistake" at bounding box center [180, 154] width 101 height 25
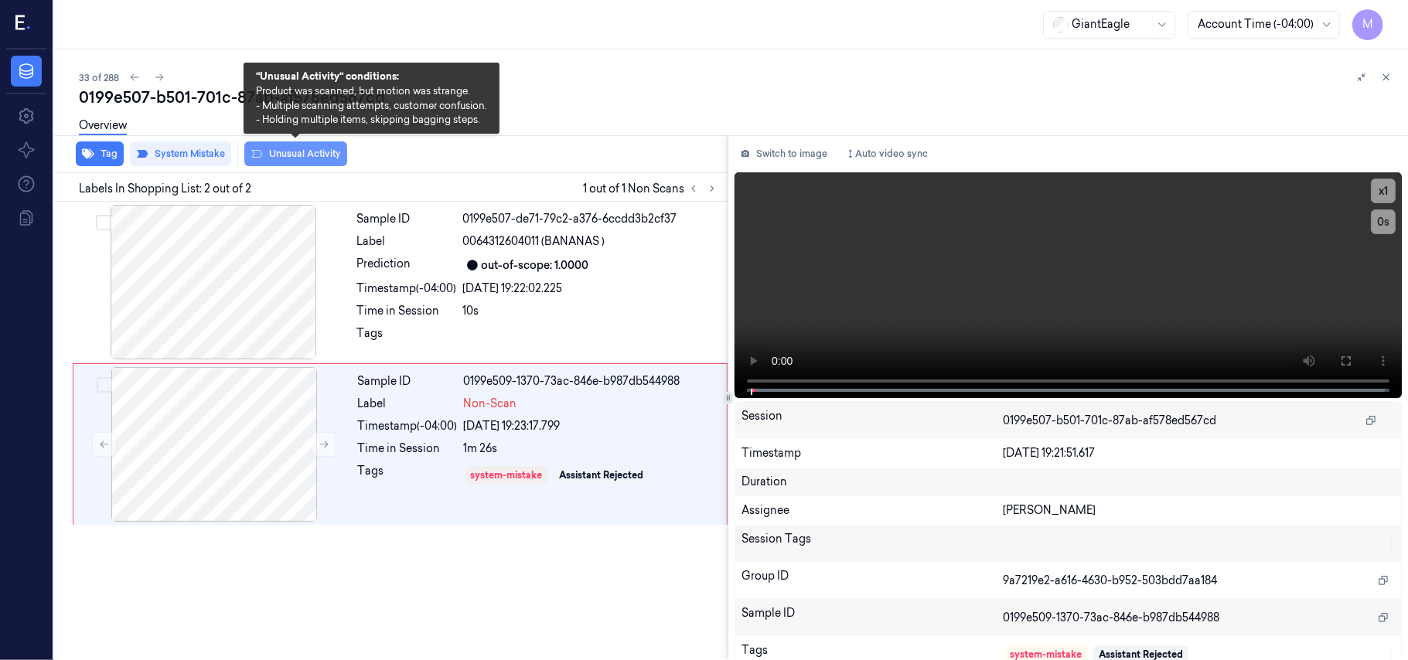
click at [298, 159] on button "Unusual Activity" at bounding box center [295, 154] width 103 height 25
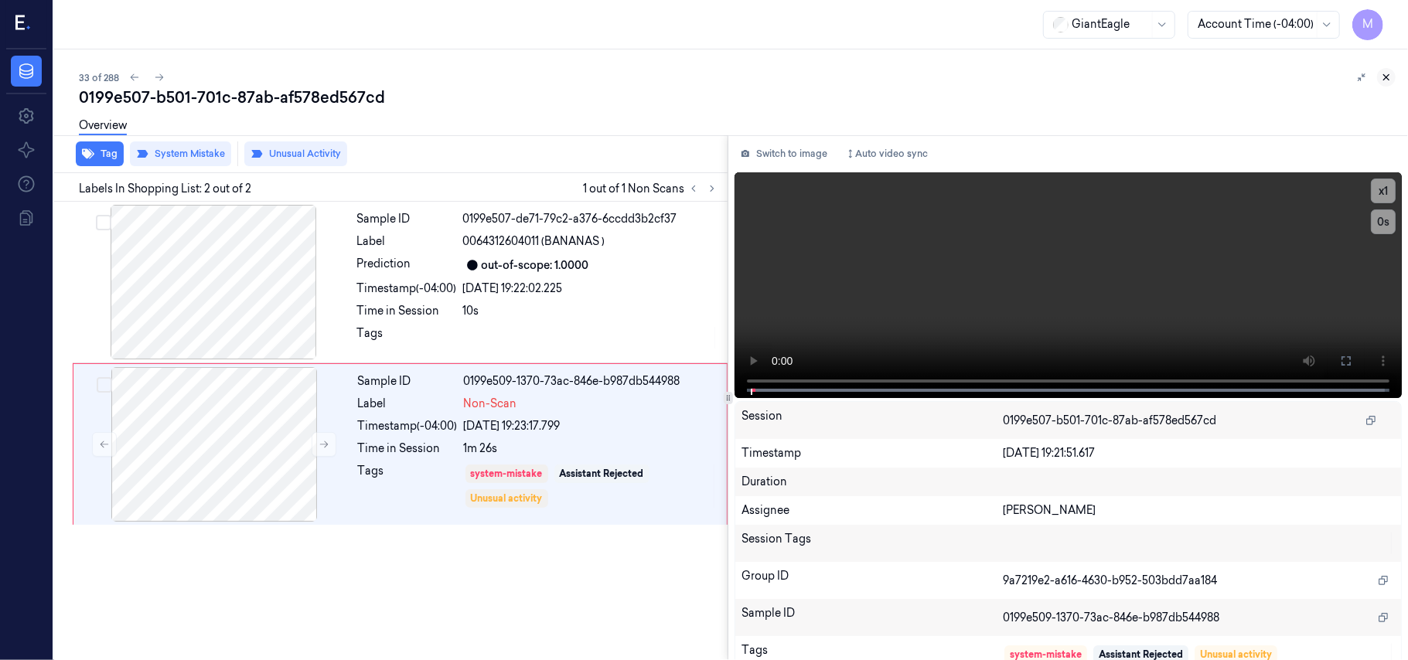
click at [1387, 72] on icon at bounding box center [1386, 77] width 11 height 11
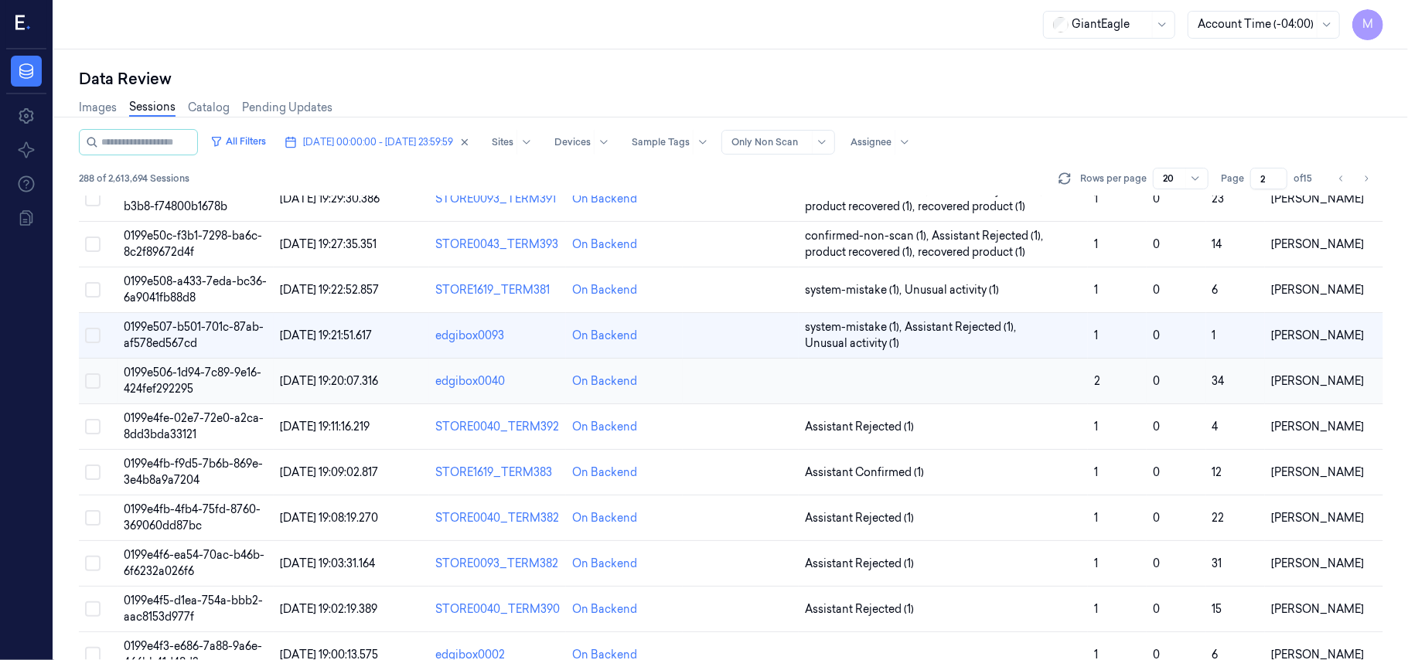
scroll to position [498, 0]
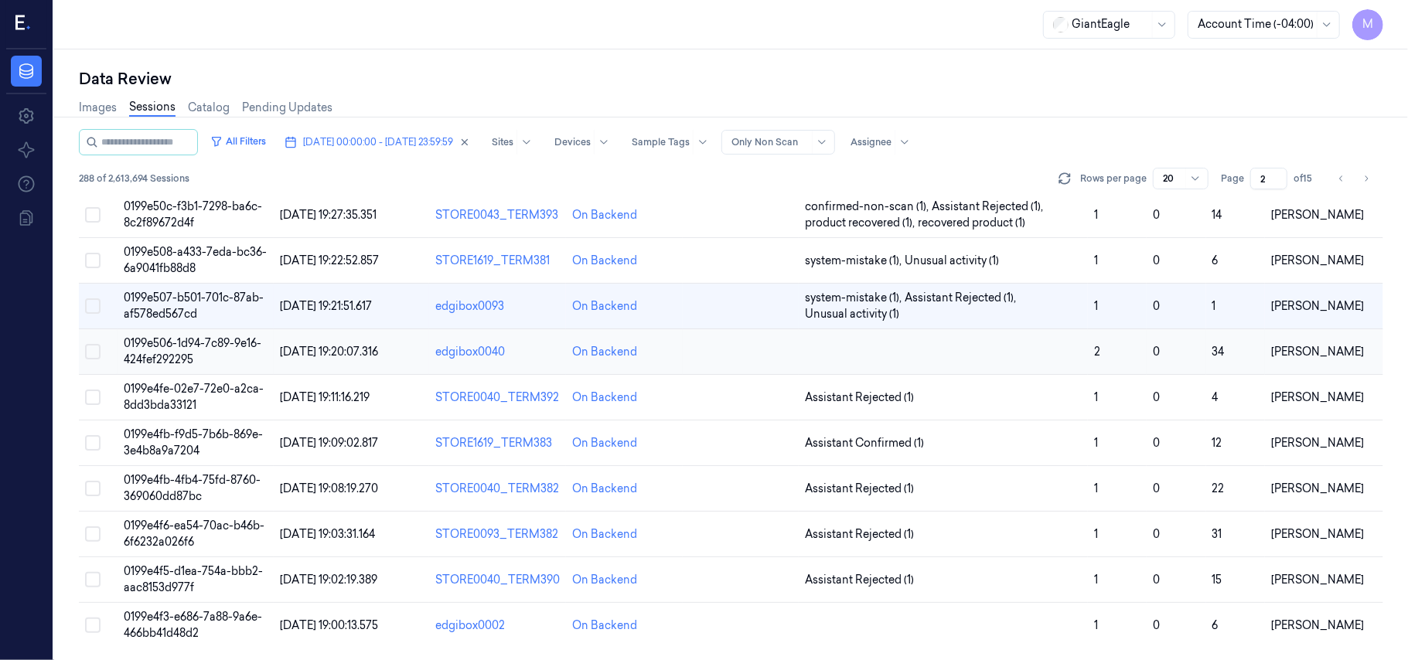
click at [175, 363] on span "0199e506-1d94-7c89-9e16-424fef292295" at bounding box center [193, 351] width 138 height 30
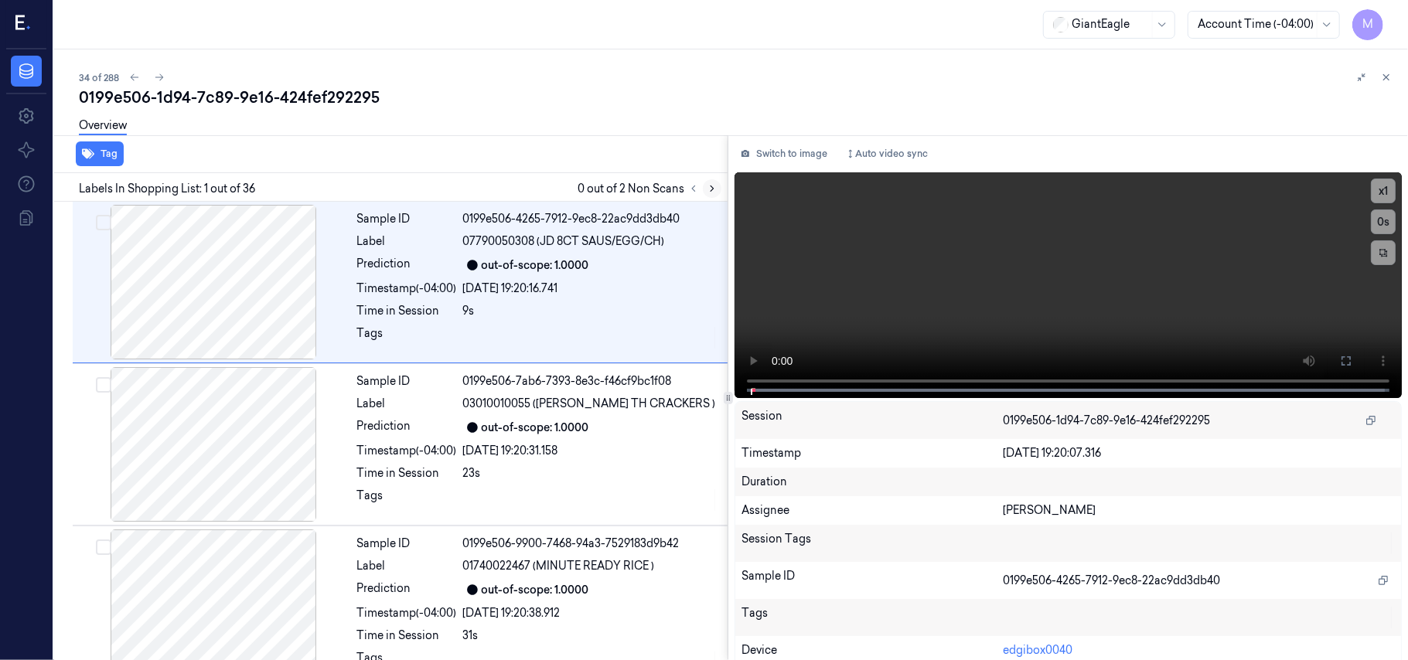
click at [711, 186] on icon at bounding box center [712, 188] width 3 height 5
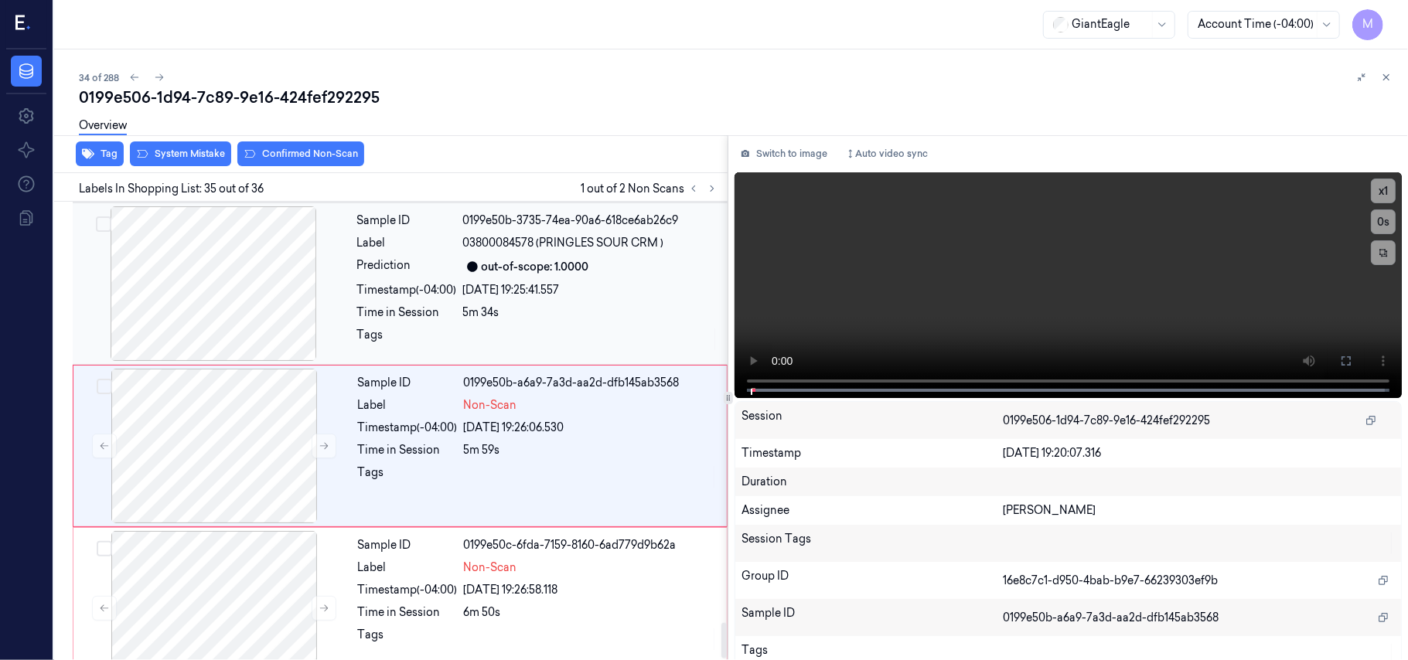
scroll to position [5389, 0]
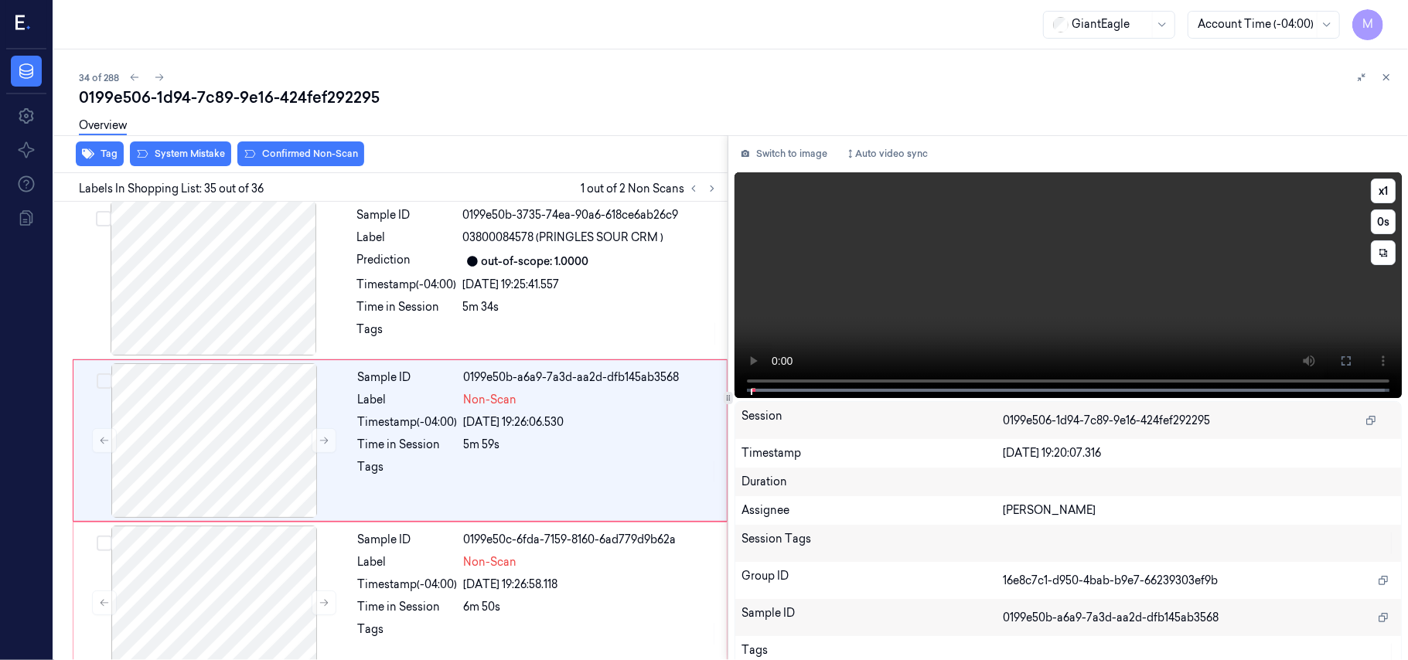
click at [1160, 276] on video at bounding box center [1068, 285] width 667 height 226
click at [484, 414] on div "14/10/2025 19:26:06.530" at bounding box center [591, 422] width 254 height 16
click at [1101, 275] on video at bounding box center [1068, 285] width 667 height 226
click at [752, 387] on span at bounding box center [753, 391] width 2 height 8
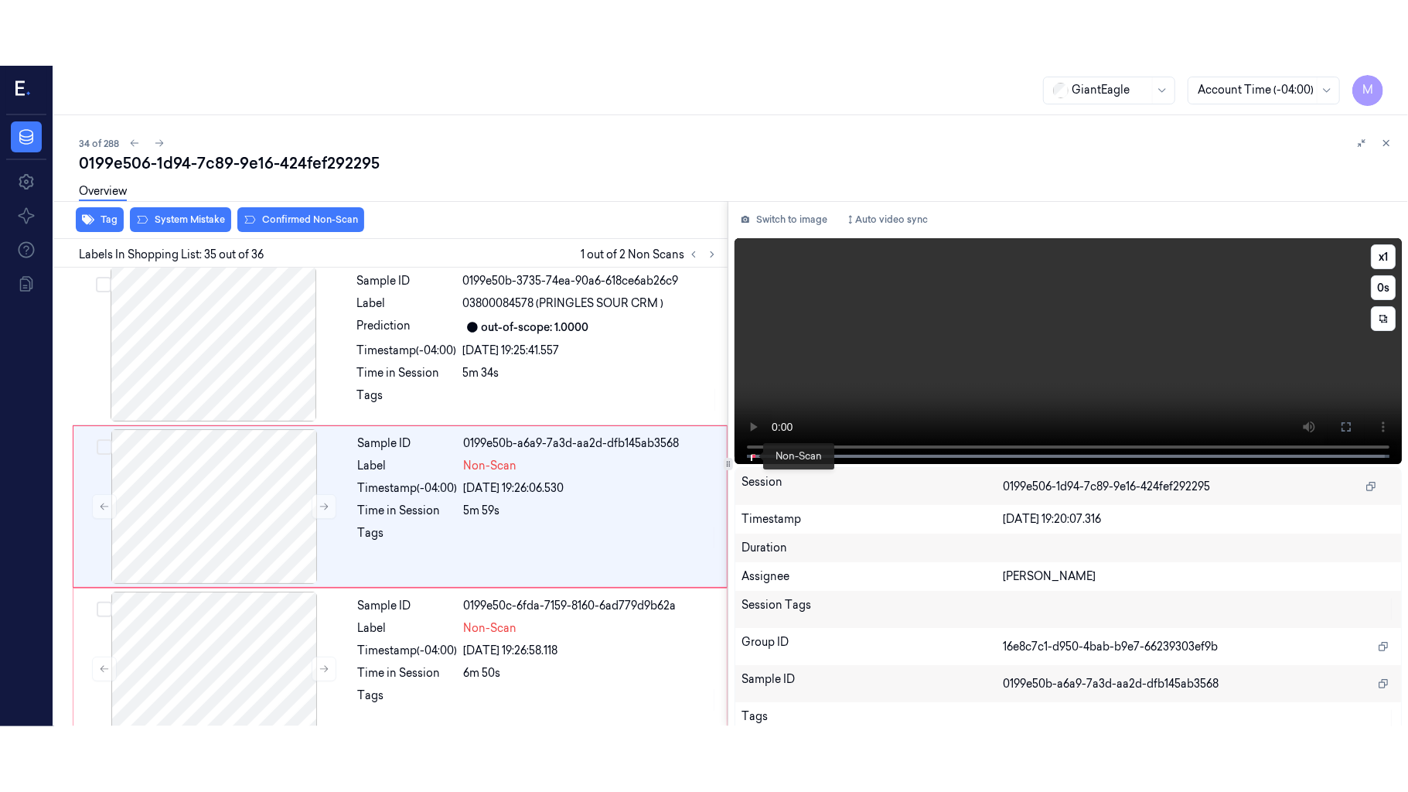
scroll to position [5410, 0]
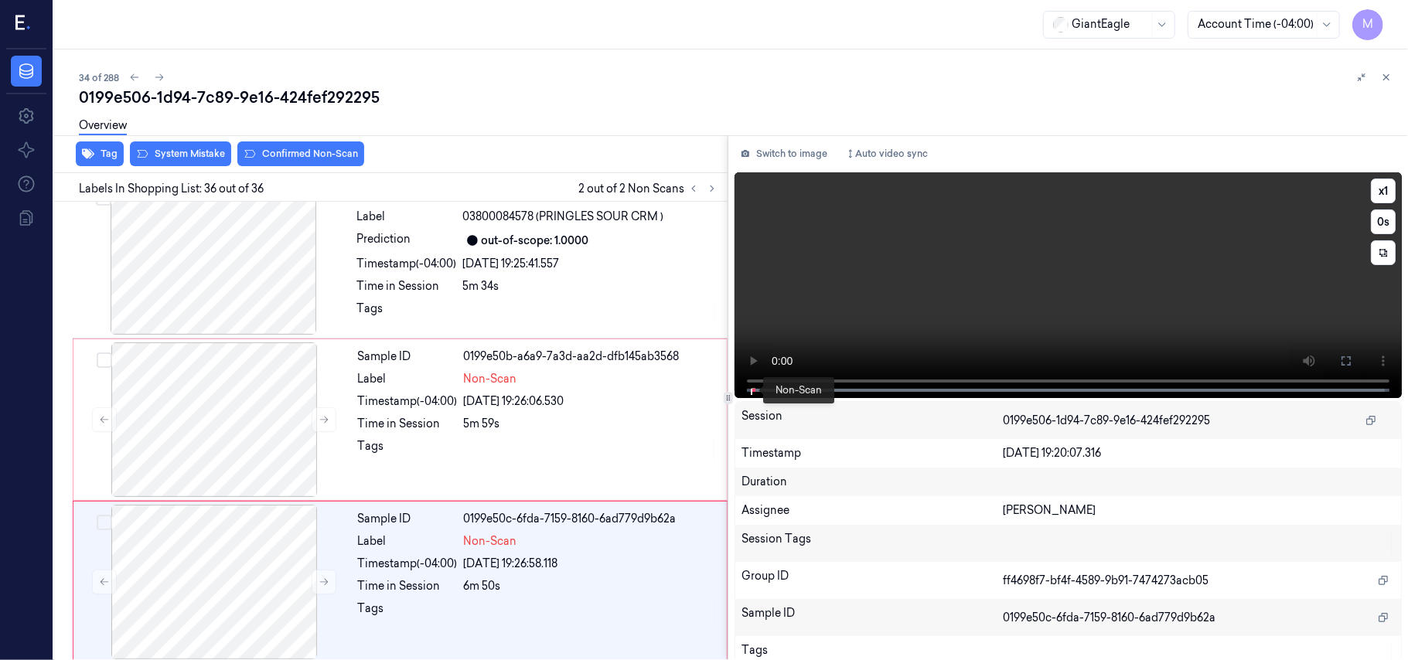
click at [752, 387] on span at bounding box center [753, 391] width 2 height 8
click at [981, 272] on video at bounding box center [1068, 285] width 667 height 226
click at [1383, 186] on button "x 1" at bounding box center [1383, 191] width 25 height 25
click at [1093, 269] on video at bounding box center [1068, 285] width 667 height 226
click at [1127, 198] on video at bounding box center [1068, 285] width 667 height 226
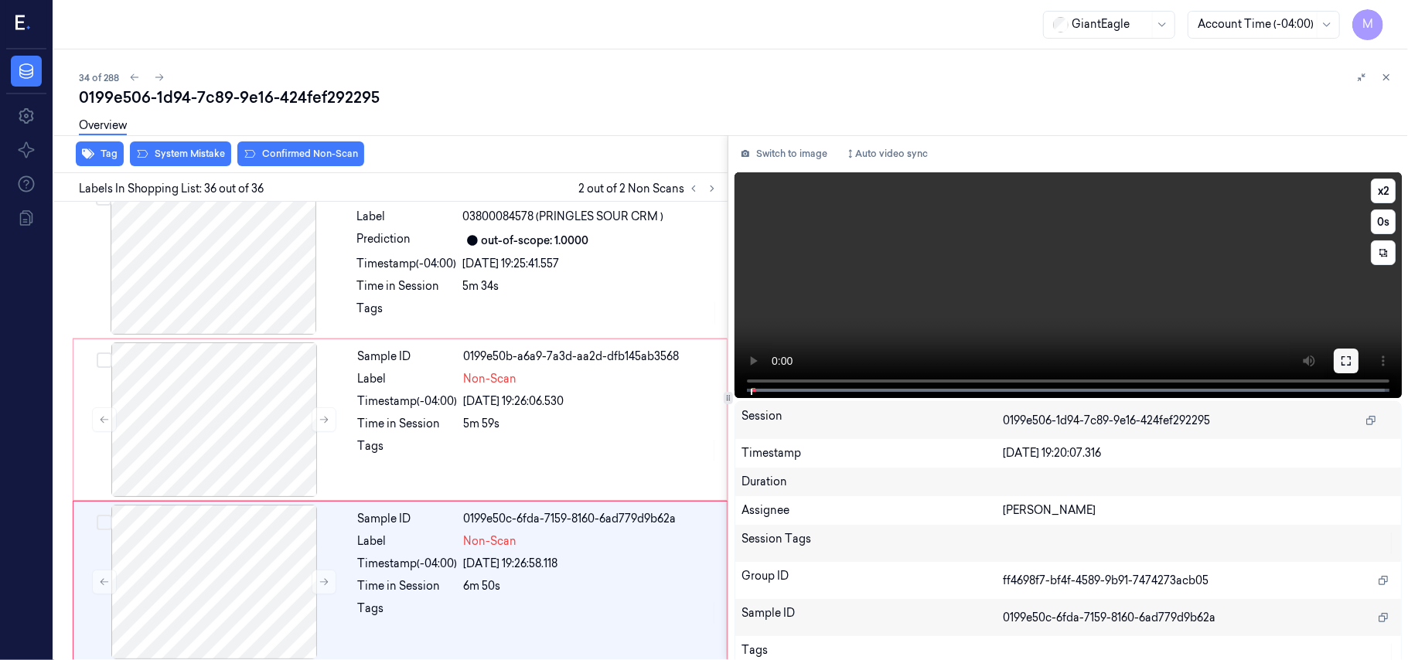
click at [1340, 360] on icon at bounding box center [1346, 361] width 12 height 12
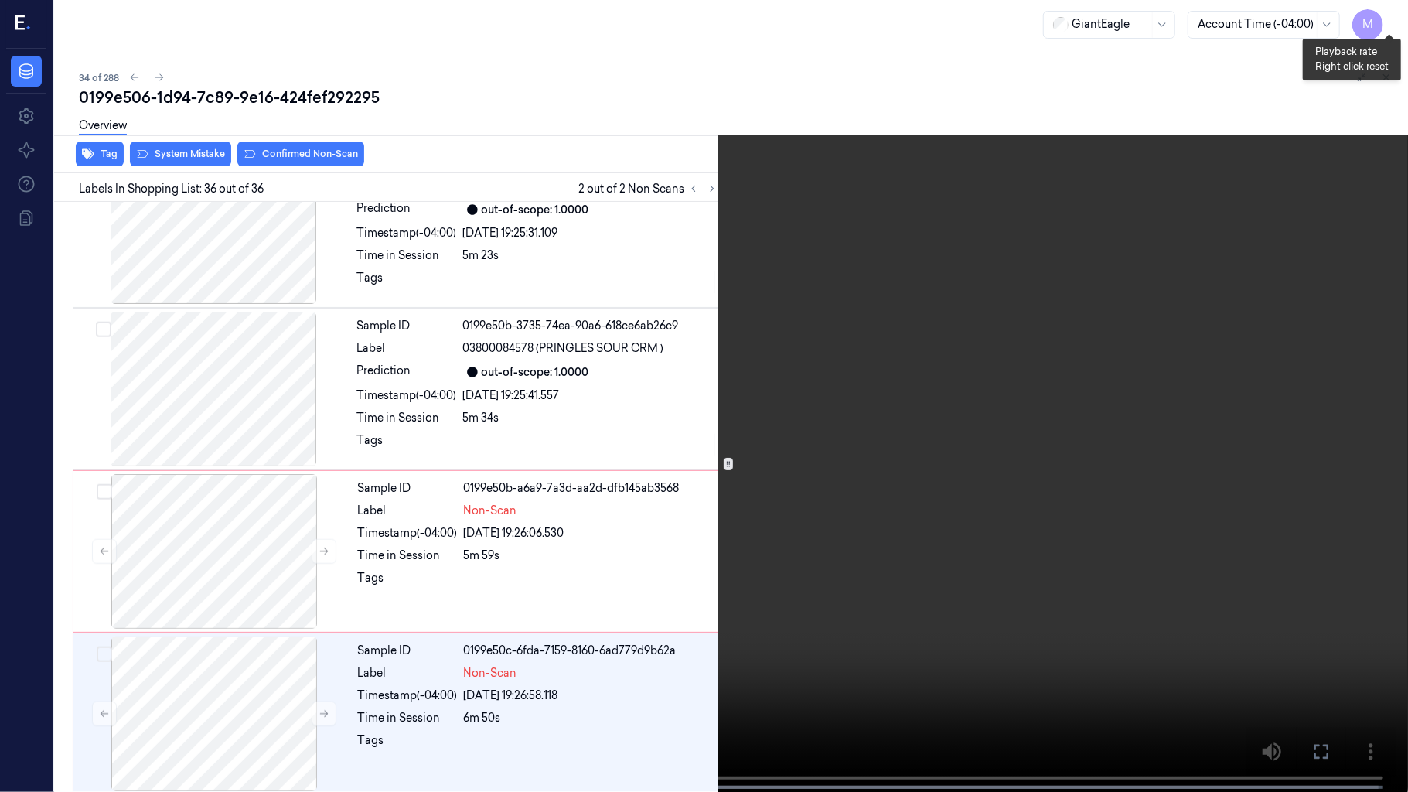
click at [1393, 16] on button "x 2" at bounding box center [1389, 18] width 25 height 25
click at [947, 455] on video at bounding box center [704, 397] width 1408 height 795
click at [0, 0] on icon at bounding box center [0, 0] width 0 height 0
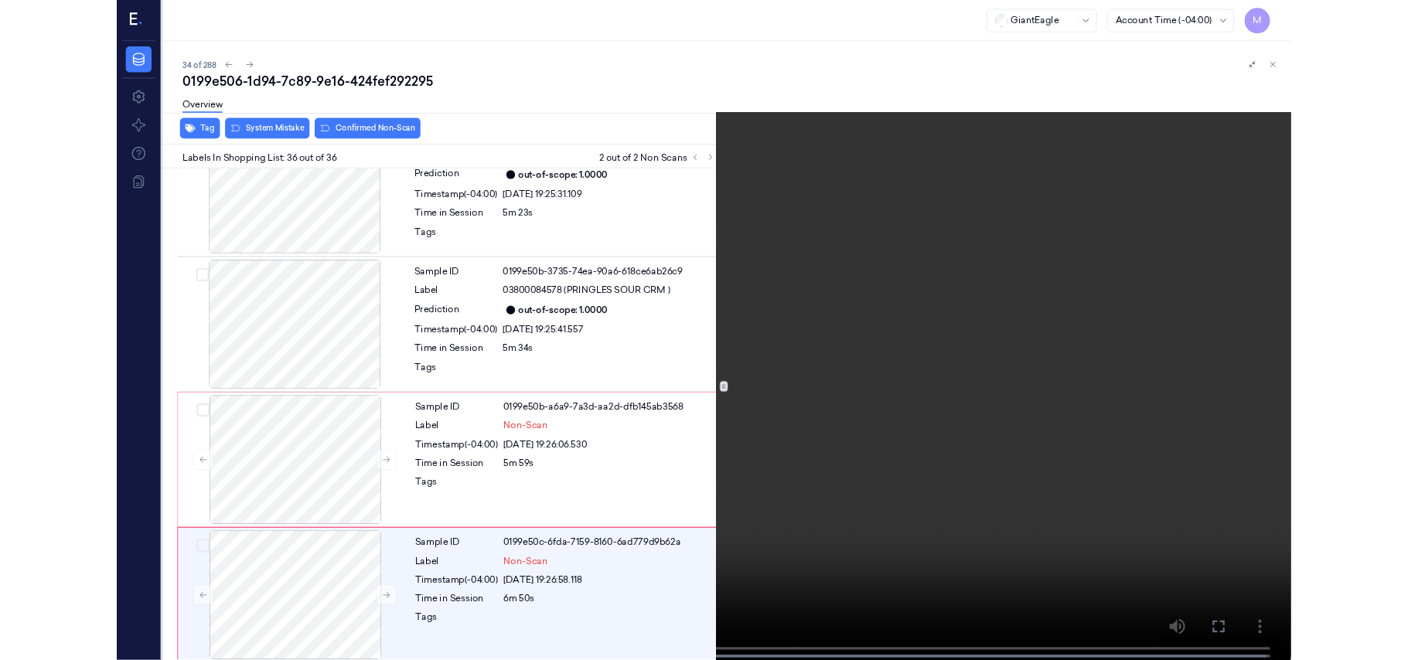
scroll to position [5410, 0]
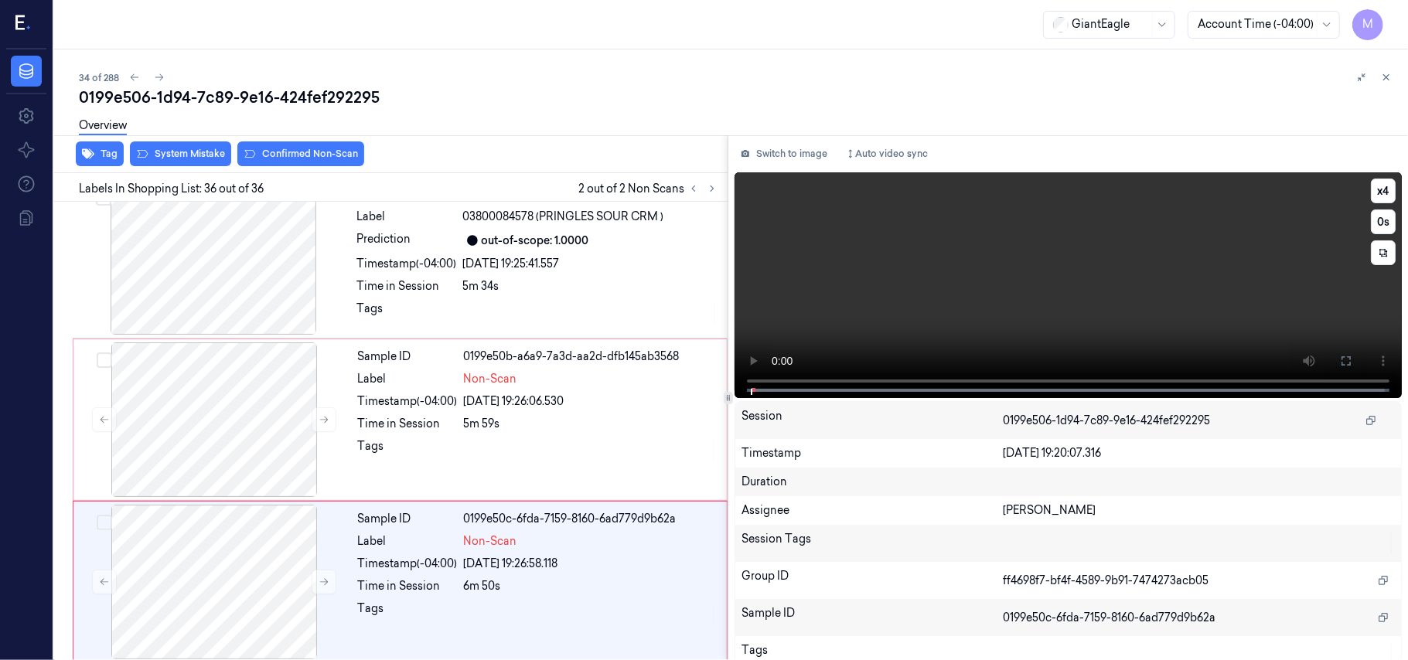
click at [957, 298] on video at bounding box center [1068, 285] width 667 height 226
click at [1129, 288] on video at bounding box center [1068, 285] width 667 height 226
click at [1056, 251] on video at bounding box center [1068, 285] width 667 height 226
click at [1350, 360] on button at bounding box center [1346, 361] width 25 height 25
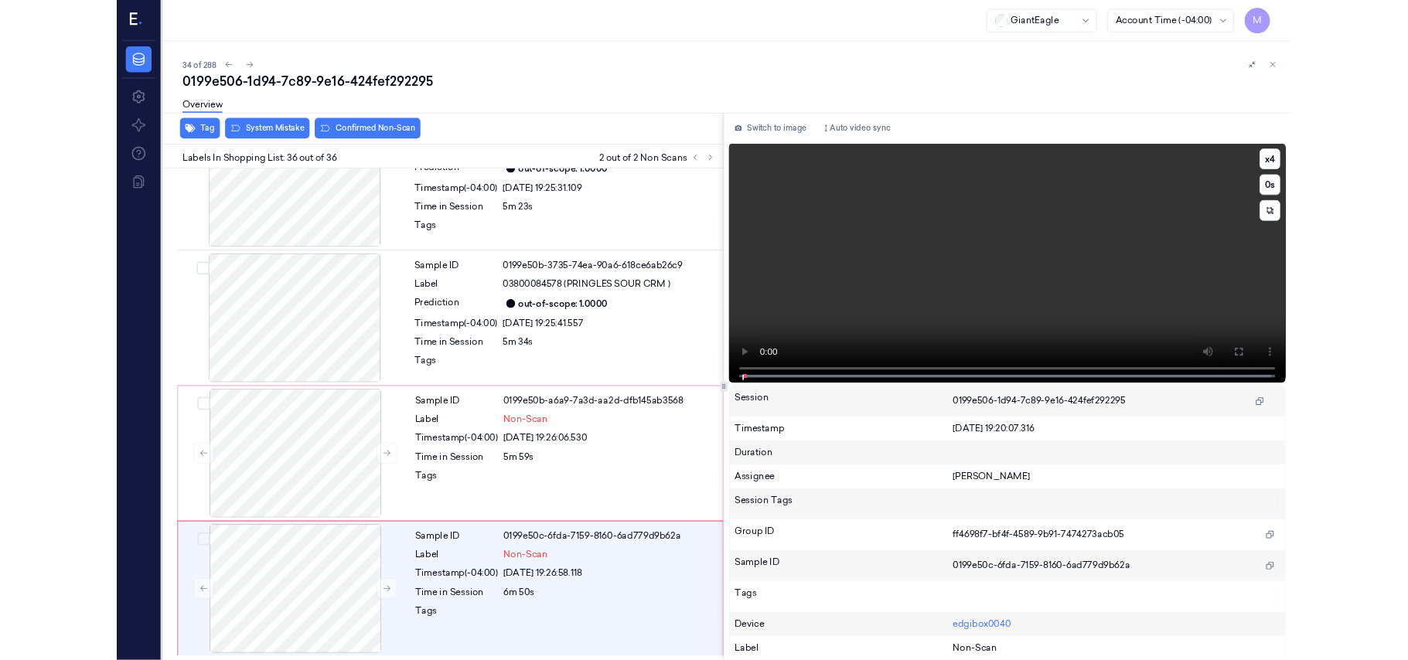
scroll to position [5278, 0]
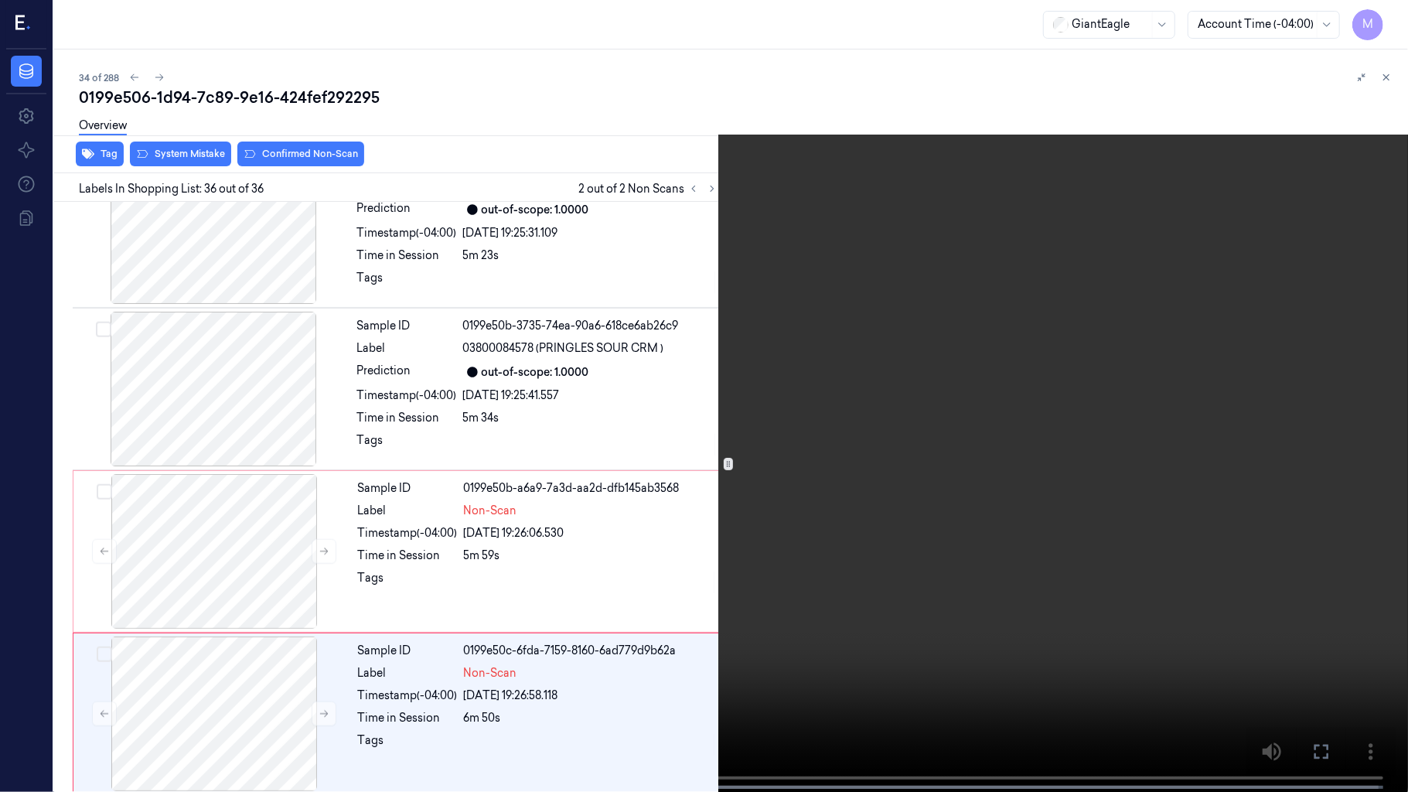
click at [900, 347] on video at bounding box center [704, 397] width 1408 height 795
click at [966, 316] on video at bounding box center [704, 397] width 1408 height 795
click at [969, 336] on video at bounding box center [704, 397] width 1408 height 795
click at [724, 360] on video at bounding box center [704, 397] width 1408 height 795
click at [740, 419] on video at bounding box center [704, 397] width 1408 height 795
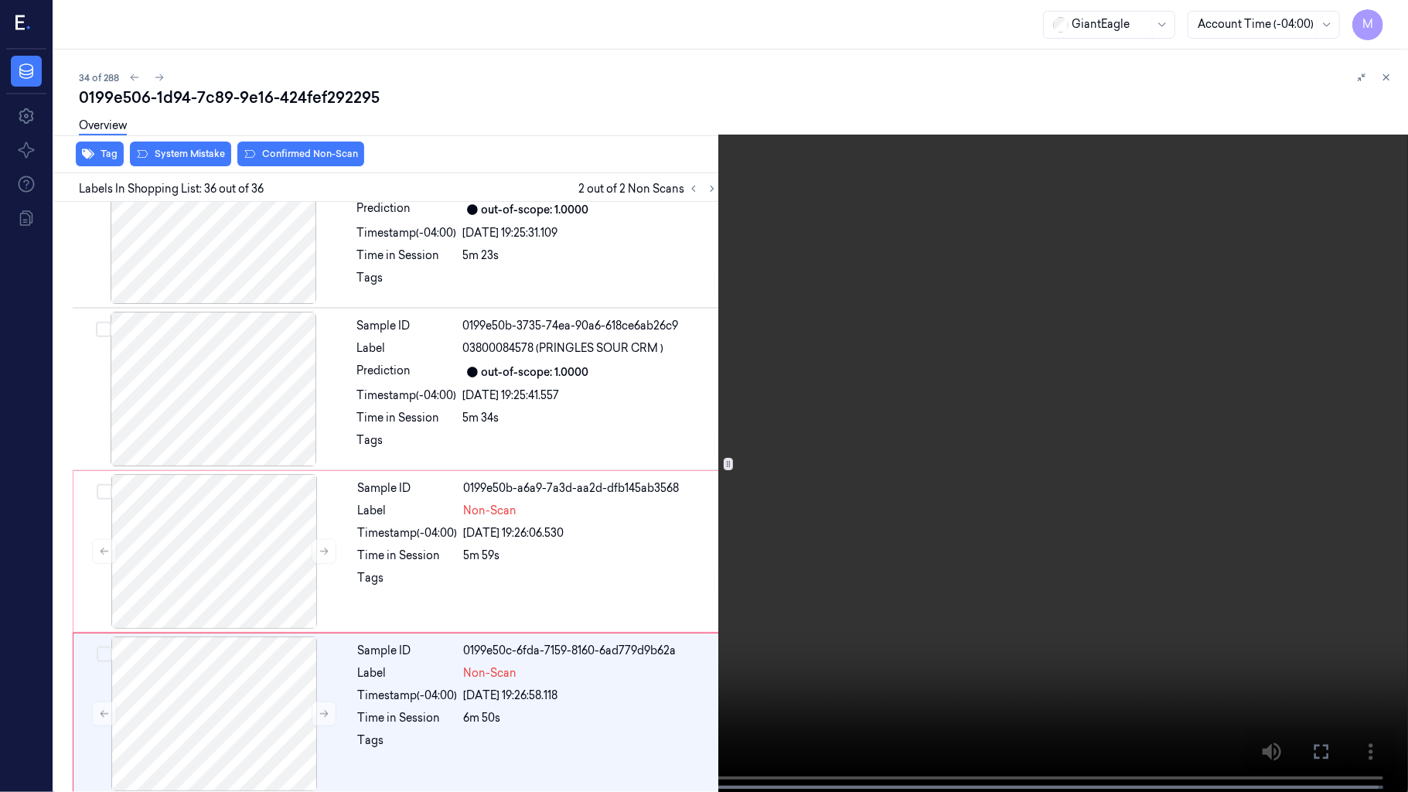
click at [0, 0] on icon at bounding box center [0, 0] width 0 height 0
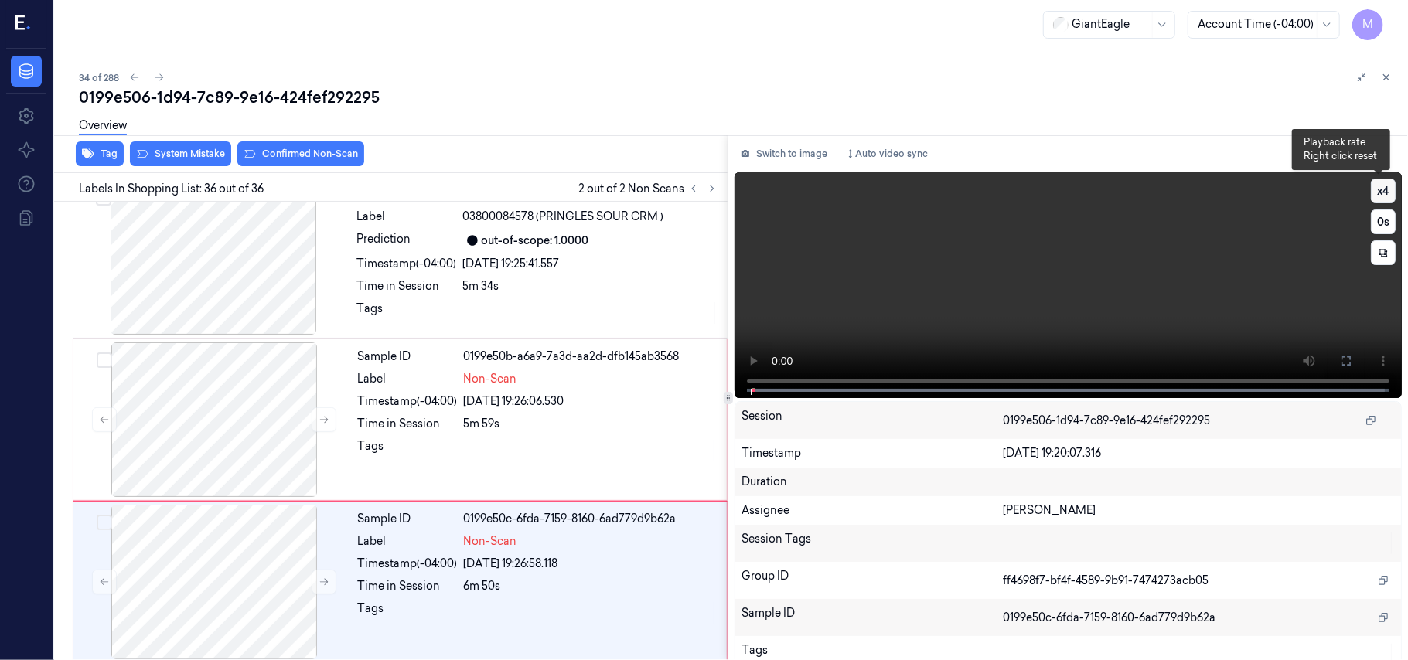
click at [1374, 187] on button "x 4" at bounding box center [1383, 191] width 25 height 25
click at [1229, 230] on video at bounding box center [1068, 285] width 667 height 226
click at [1383, 192] on button "x 1" at bounding box center [1383, 191] width 25 height 25
click at [1340, 360] on icon at bounding box center [1346, 361] width 12 height 12
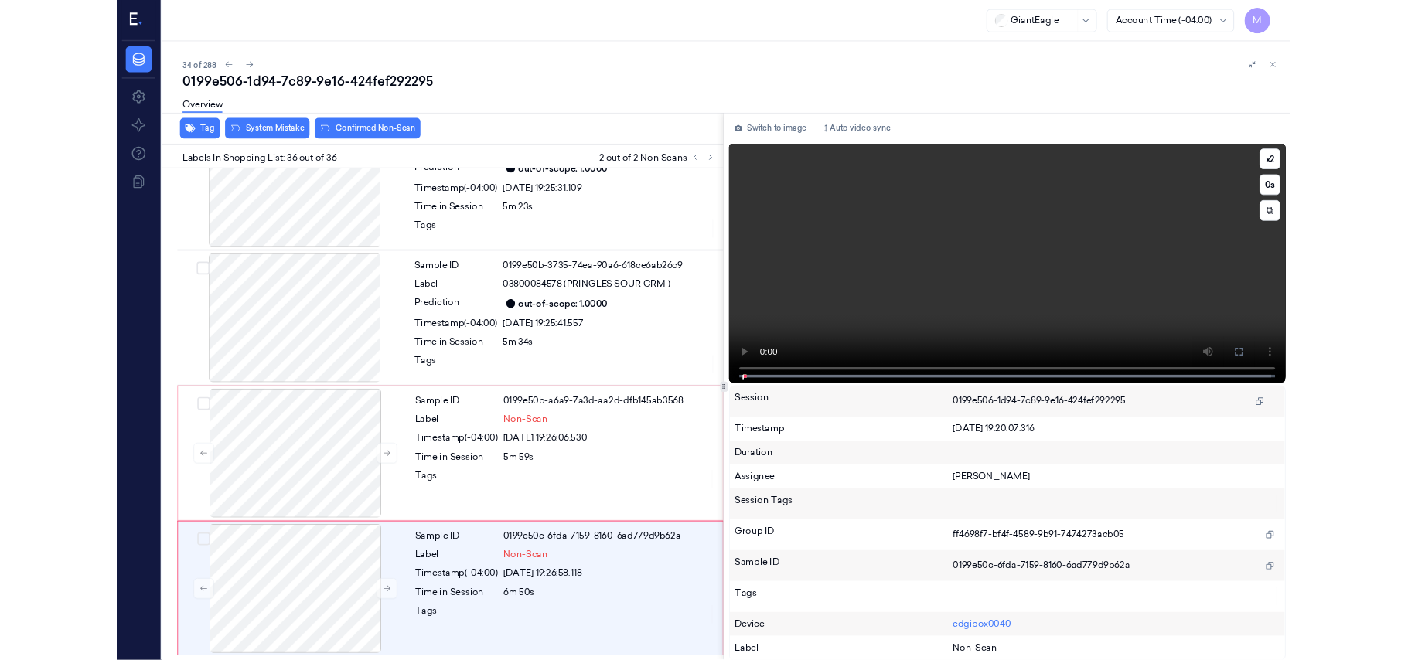
scroll to position [5278, 0]
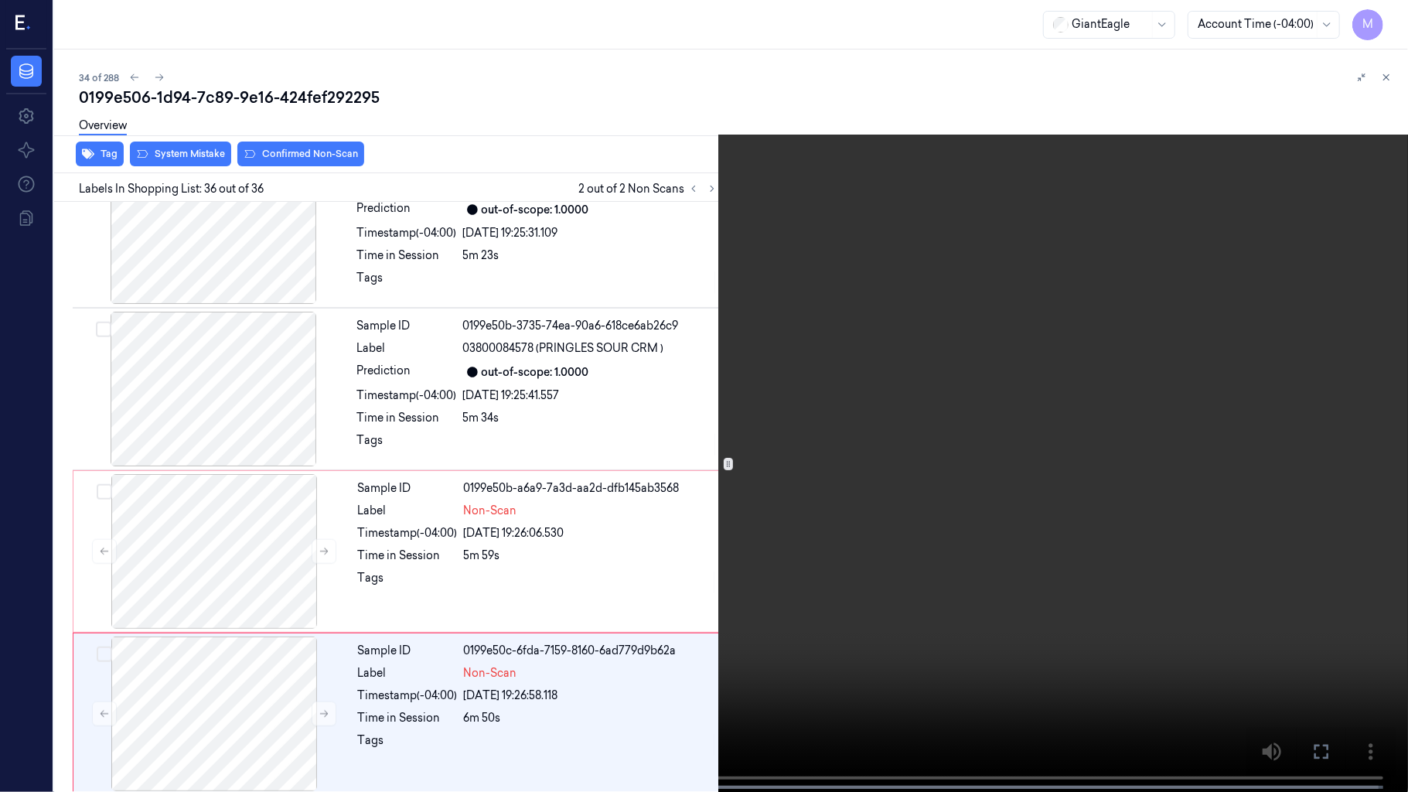
click at [814, 471] on video at bounding box center [704, 397] width 1408 height 795
click at [0, 0] on icon at bounding box center [0, 0] width 0 height 0
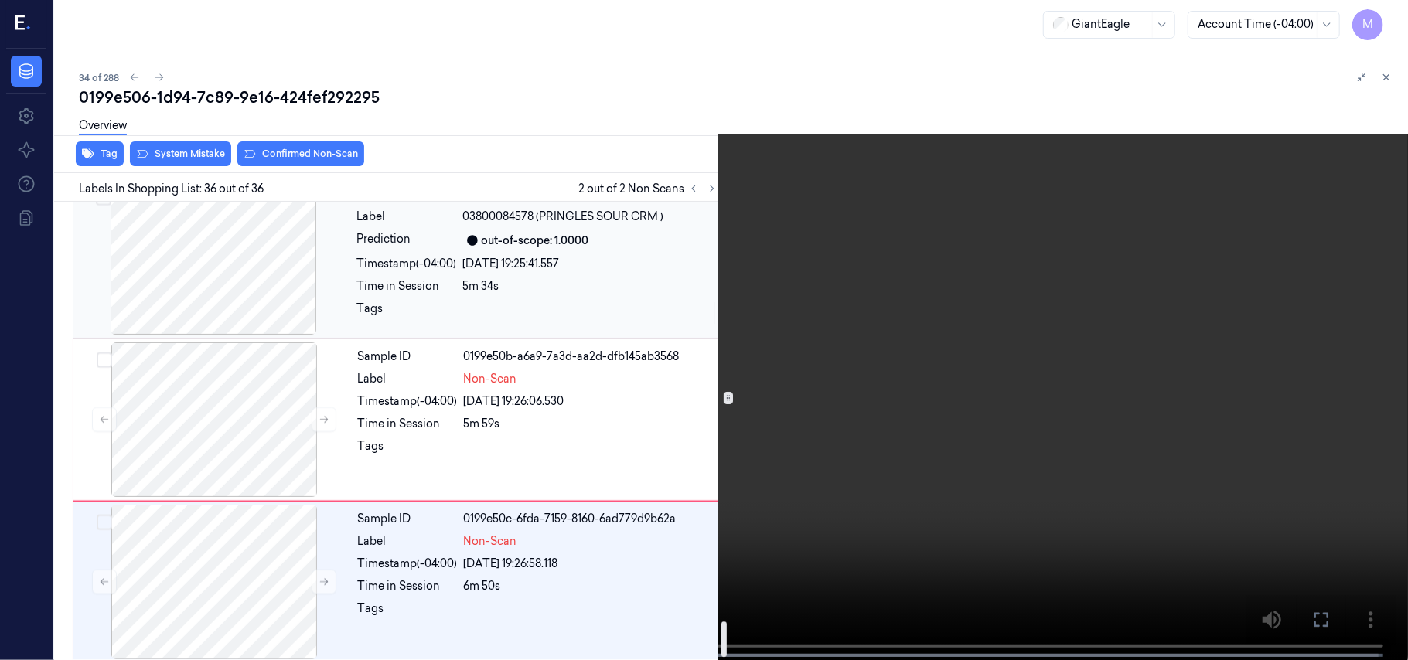
scroll to position [5306, 0]
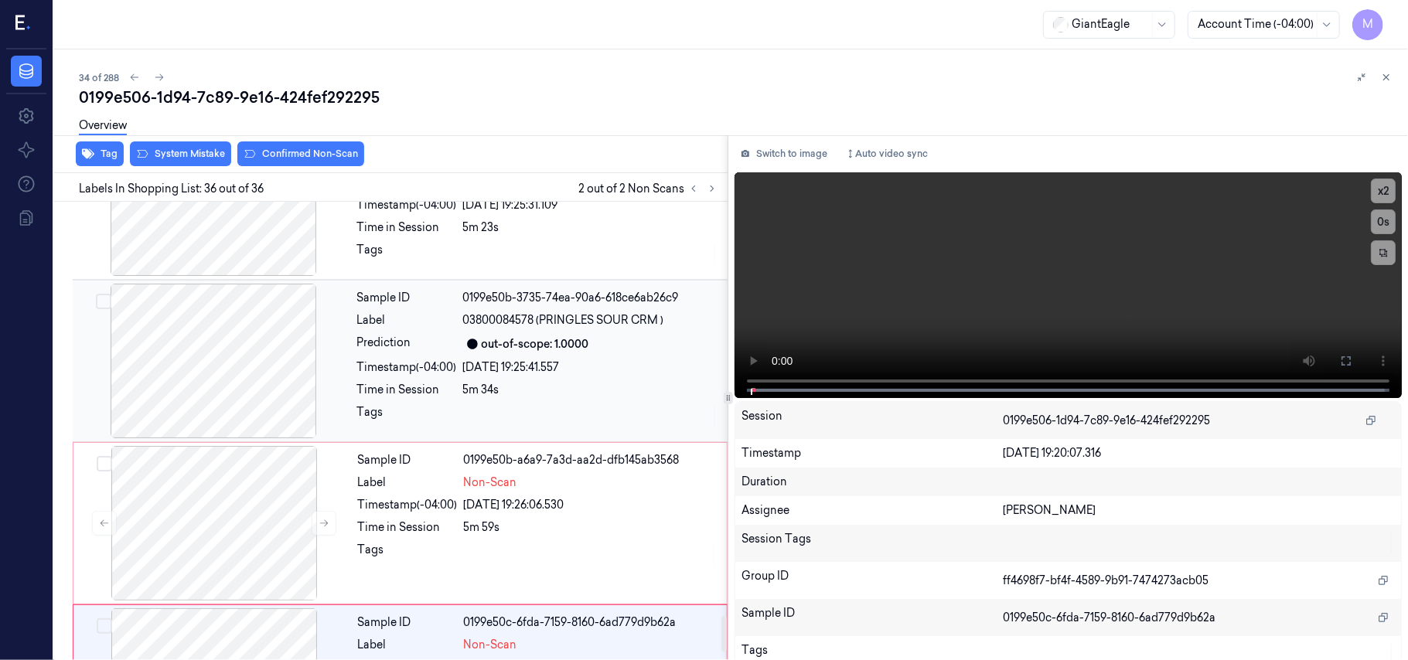
click at [572, 336] on div "out-of-scope: 1.0000" at bounding box center [535, 344] width 107 height 16
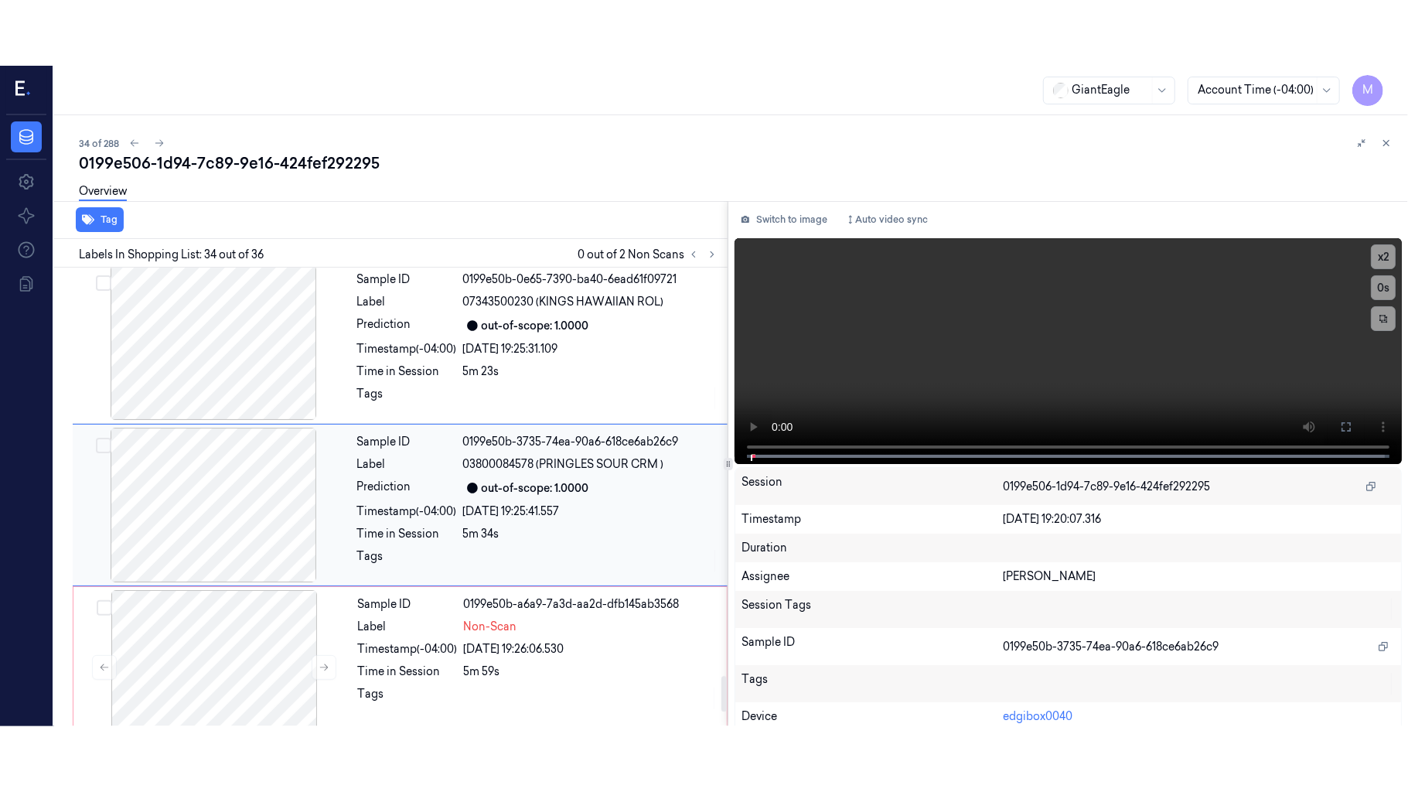
scroll to position [5226, 0]
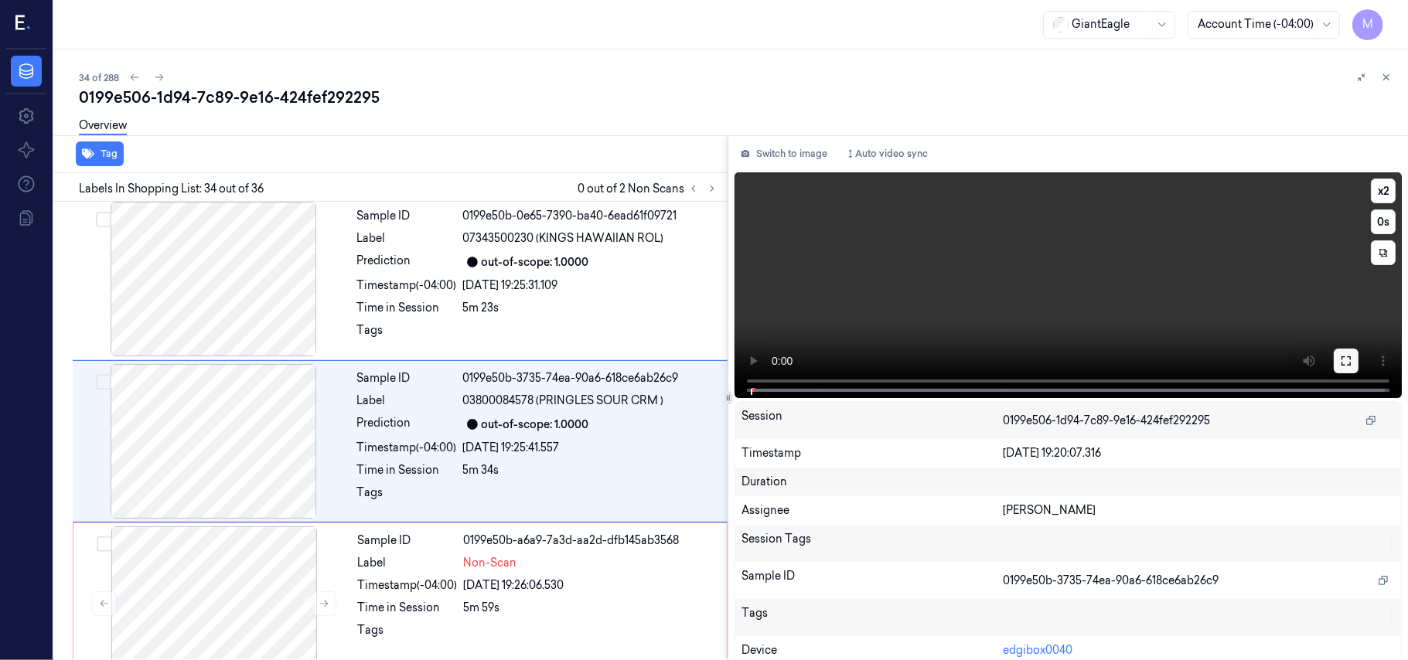
click at [1346, 356] on icon at bounding box center [1346, 360] width 9 height 9
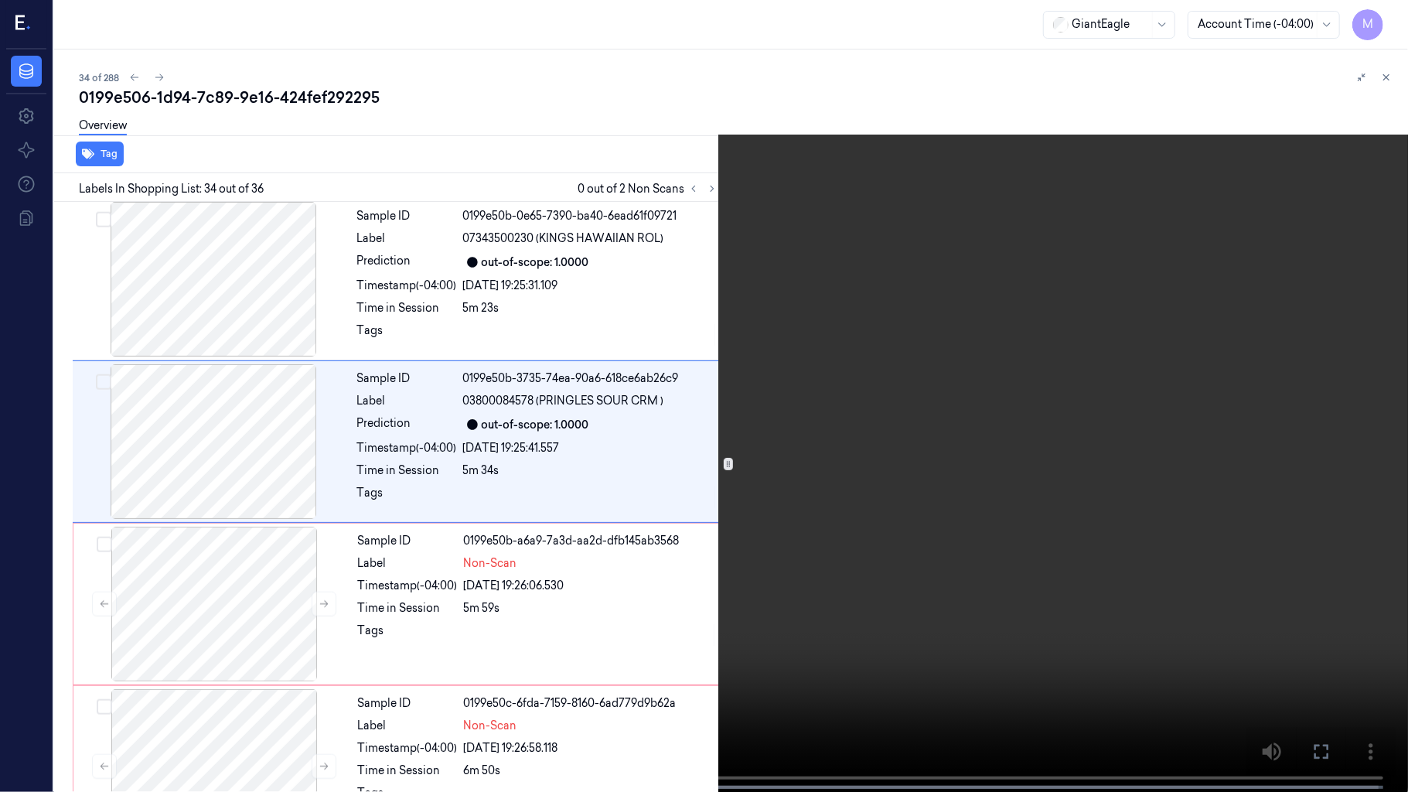
click at [761, 391] on video at bounding box center [704, 397] width 1408 height 795
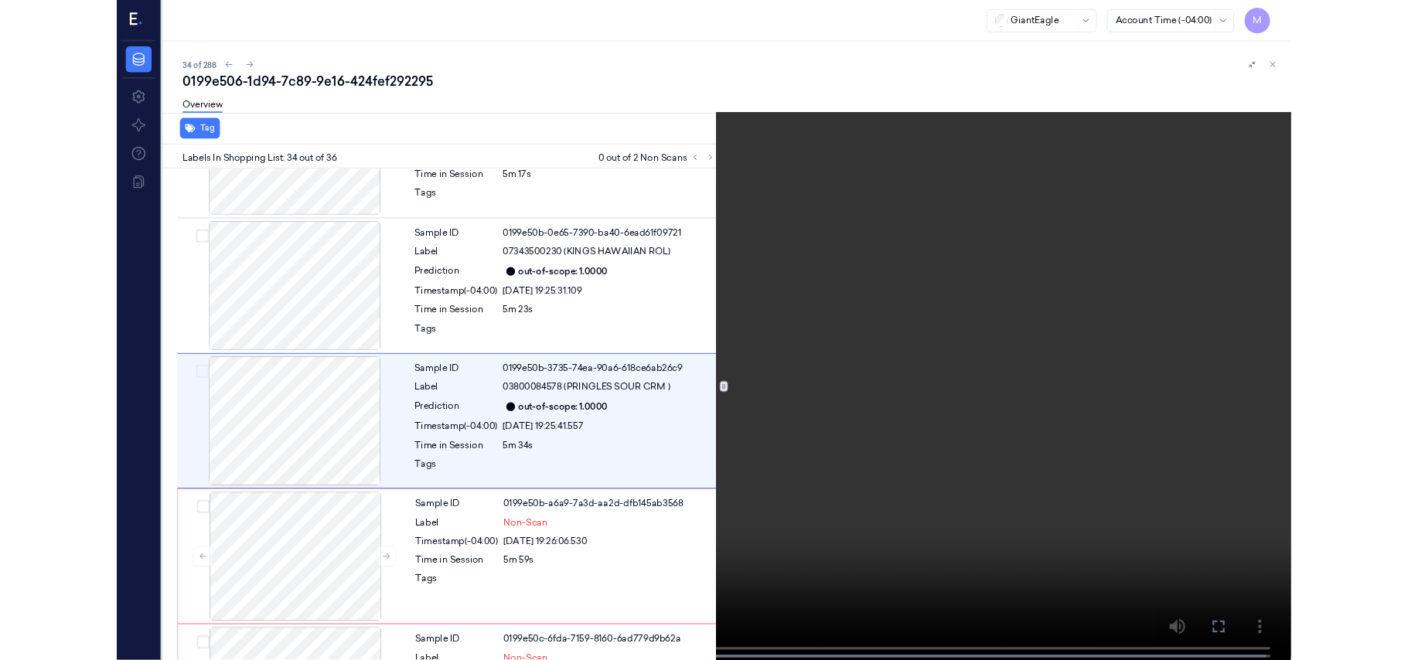
scroll to position [5161, 0]
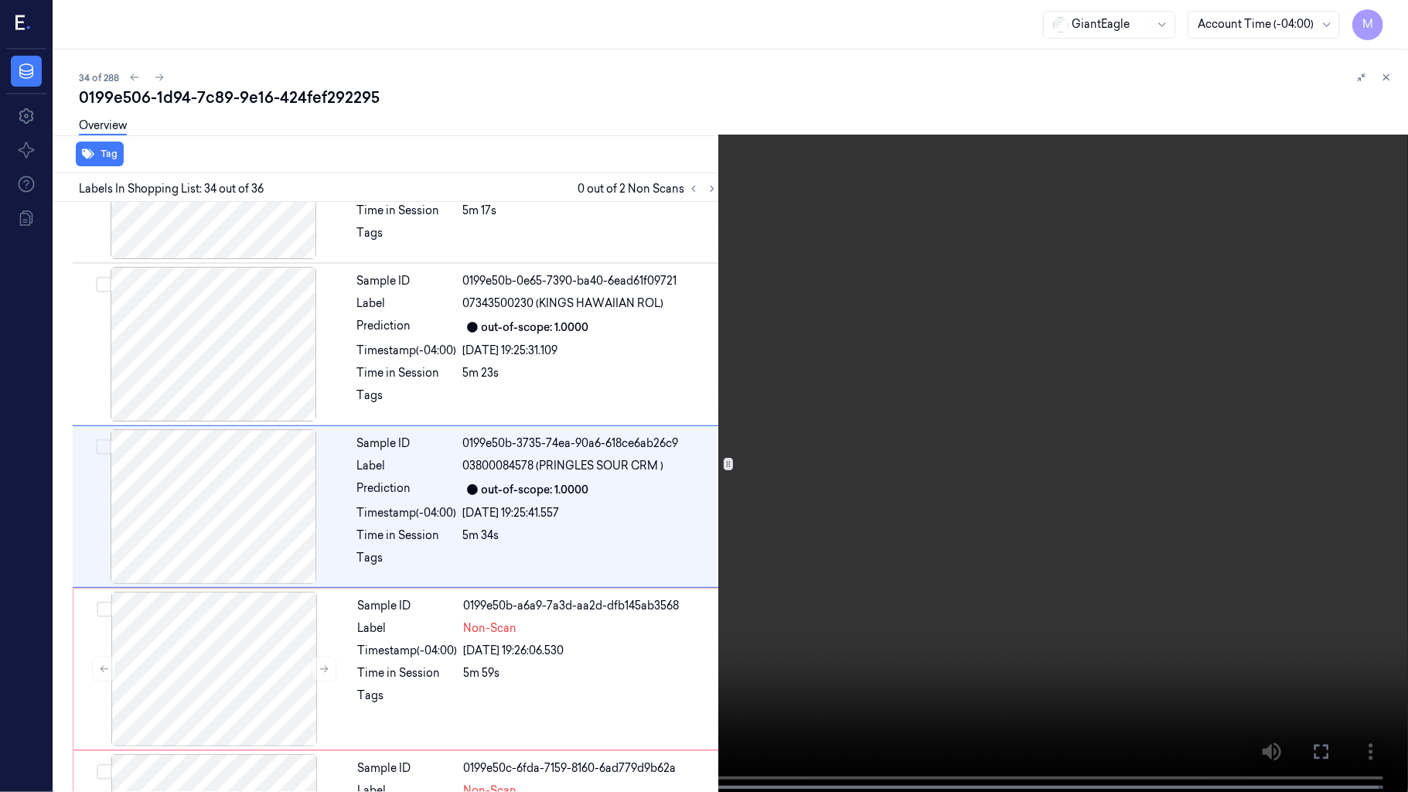
click at [574, 399] on video at bounding box center [704, 397] width 1408 height 795
click at [0, 0] on icon at bounding box center [0, 0] width 0 height 0
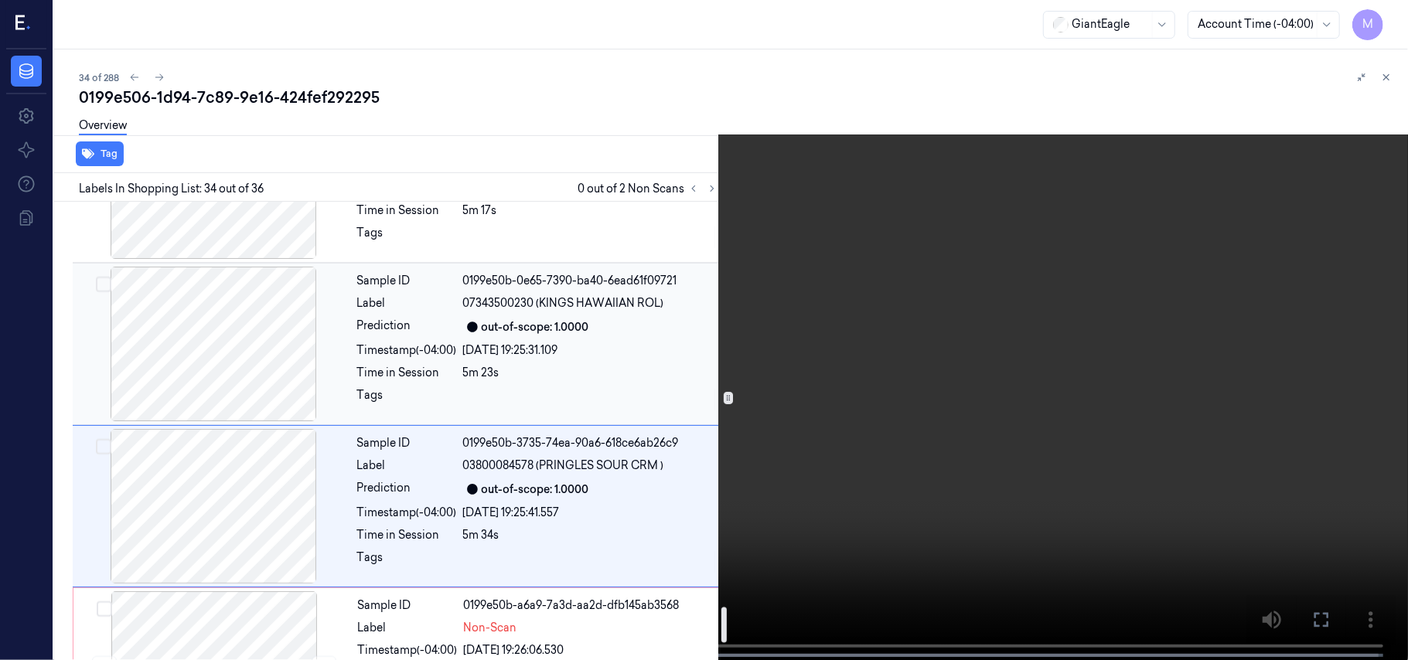
scroll to position [5265, 0]
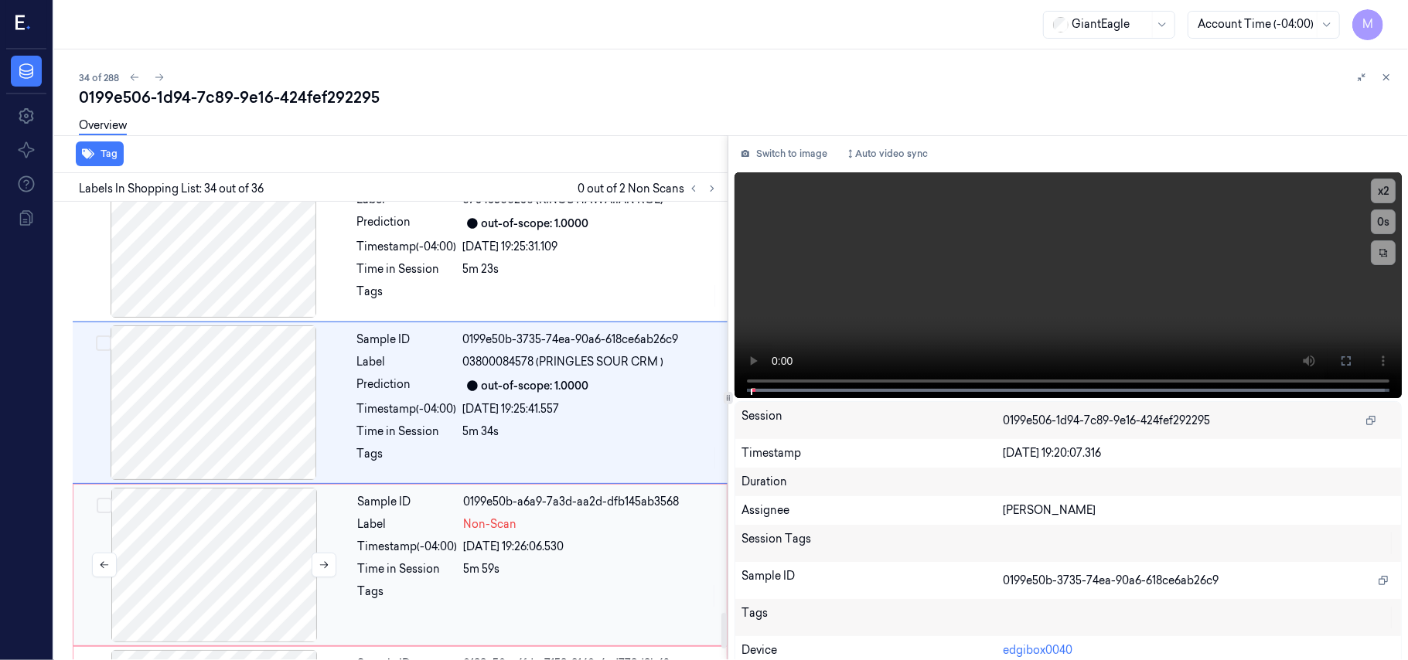
click at [237, 504] on div at bounding box center [214, 565] width 275 height 155
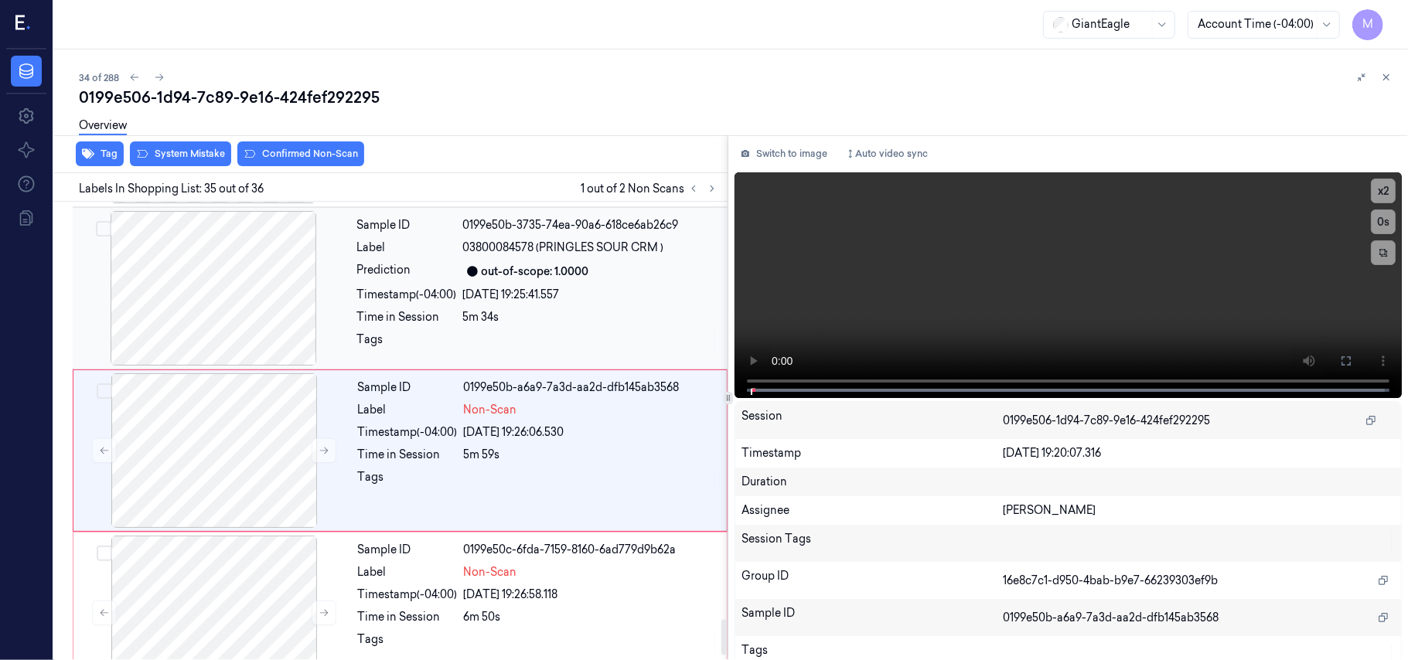
scroll to position [5389, 0]
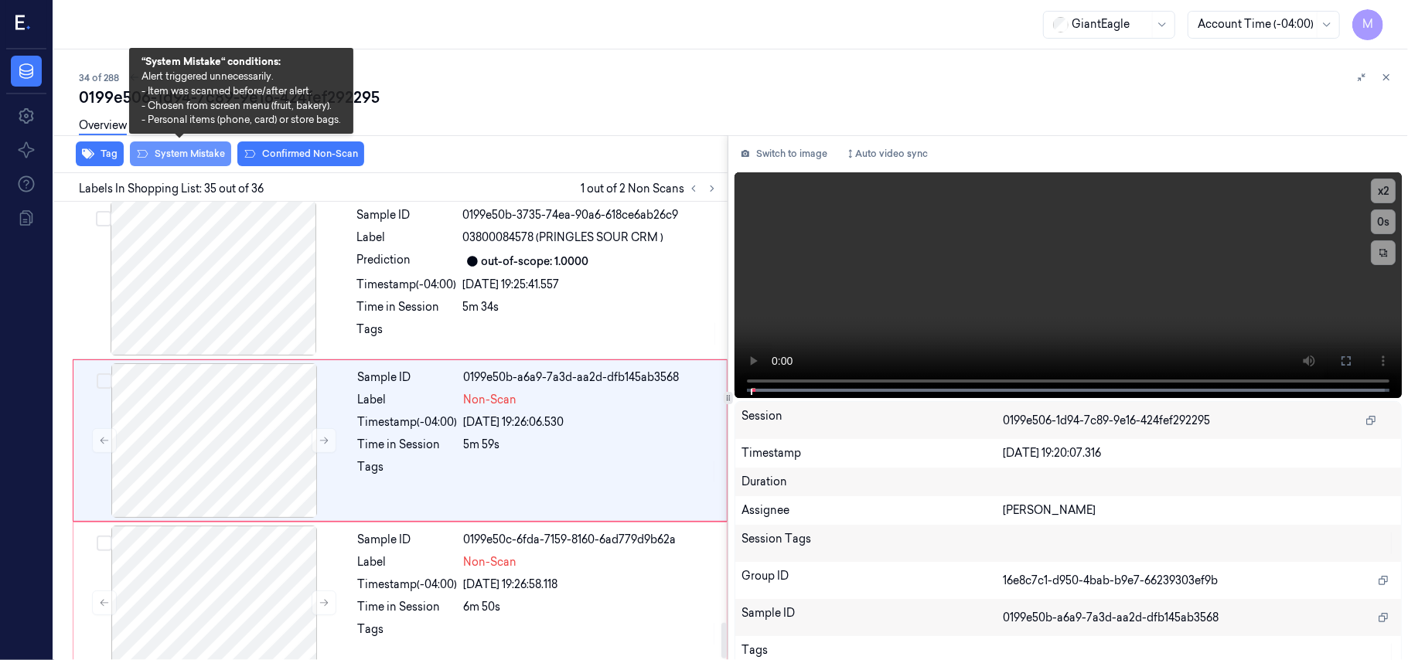
click at [179, 152] on button "System Mistake" at bounding box center [180, 154] width 101 height 25
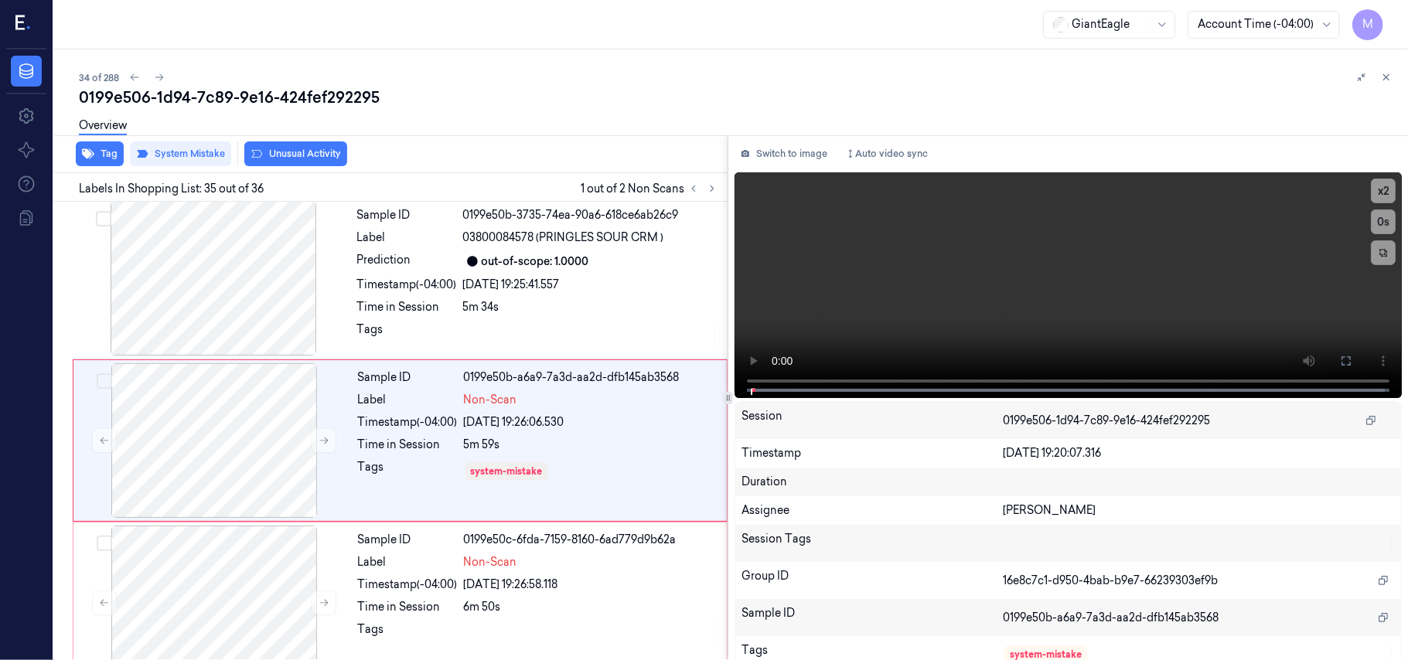
click at [295, 147] on button "Unusual Activity" at bounding box center [295, 154] width 103 height 25
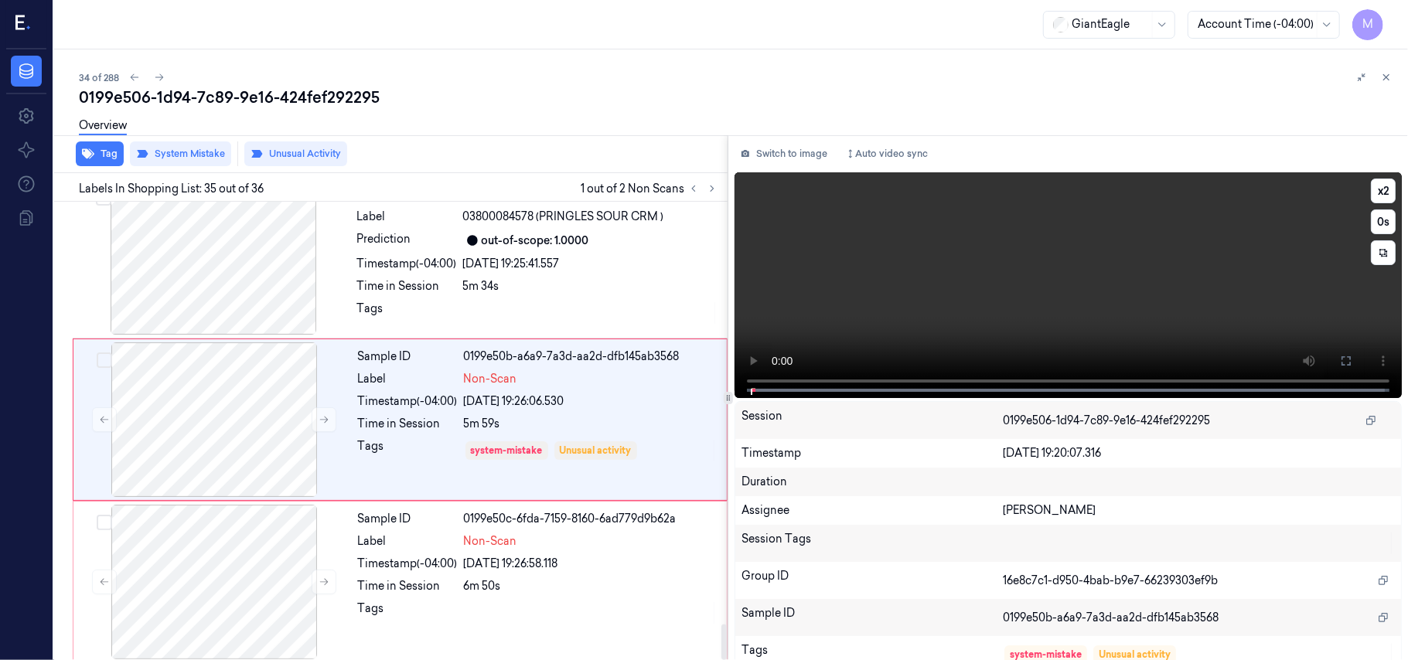
click at [1230, 311] on video at bounding box center [1068, 285] width 667 height 226
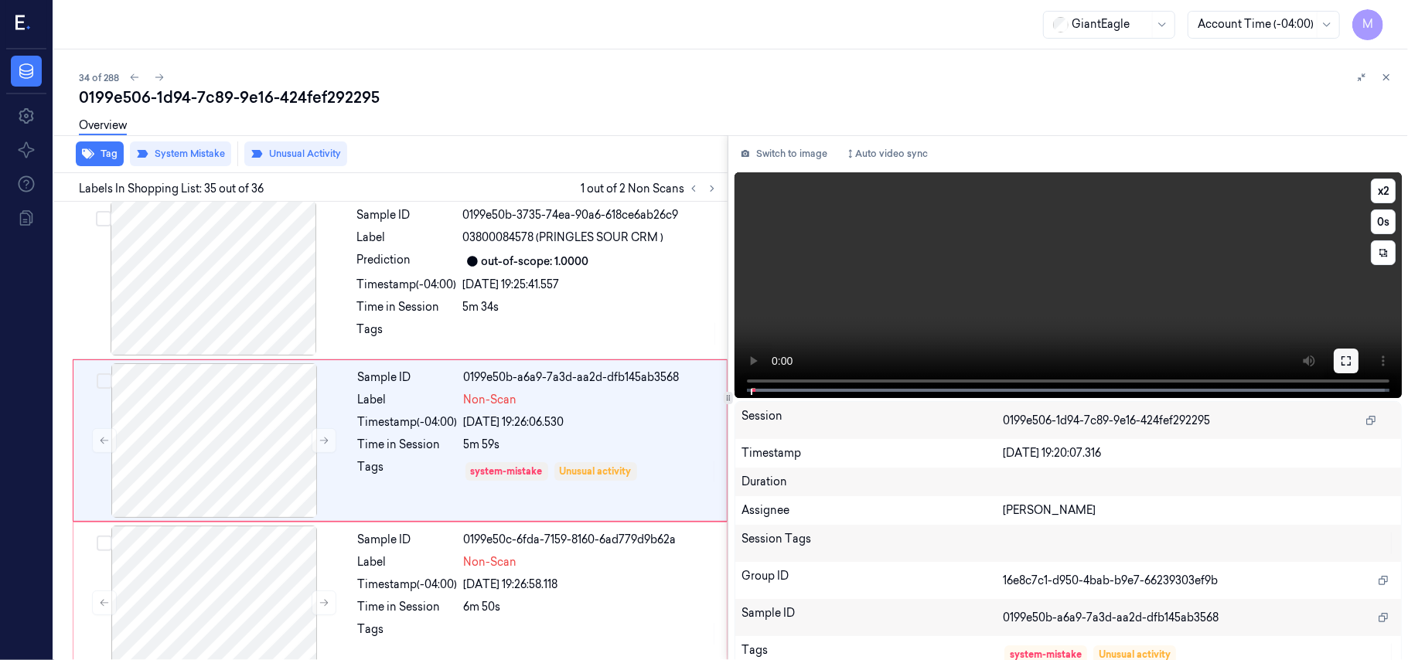
click at [1340, 357] on icon at bounding box center [1346, 361] width 12 height 12
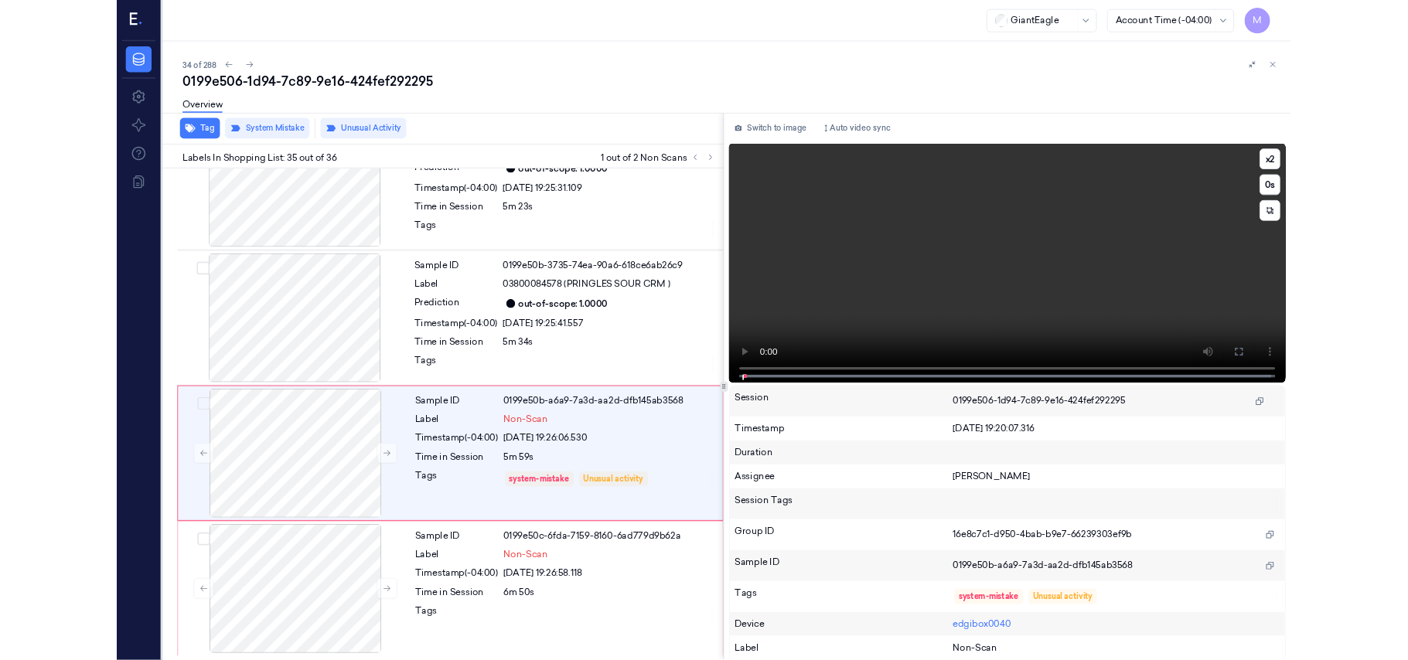
scroll to position [5278, 0]
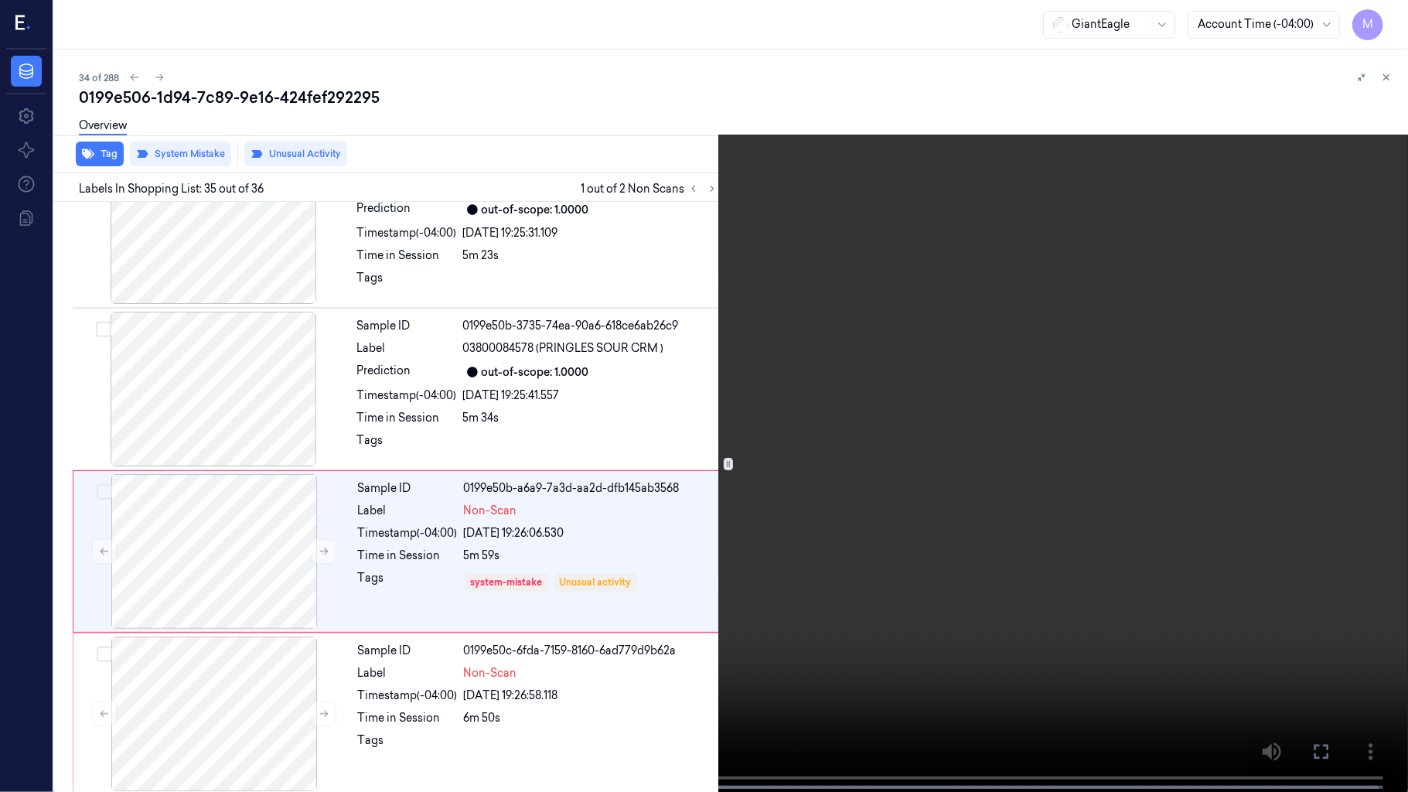
click at [331, 434] on video at bounding box center [704, 397] width 1408 height 795
click at [0, 0] on icon at bounding box center [0, 0] width 0 height 0
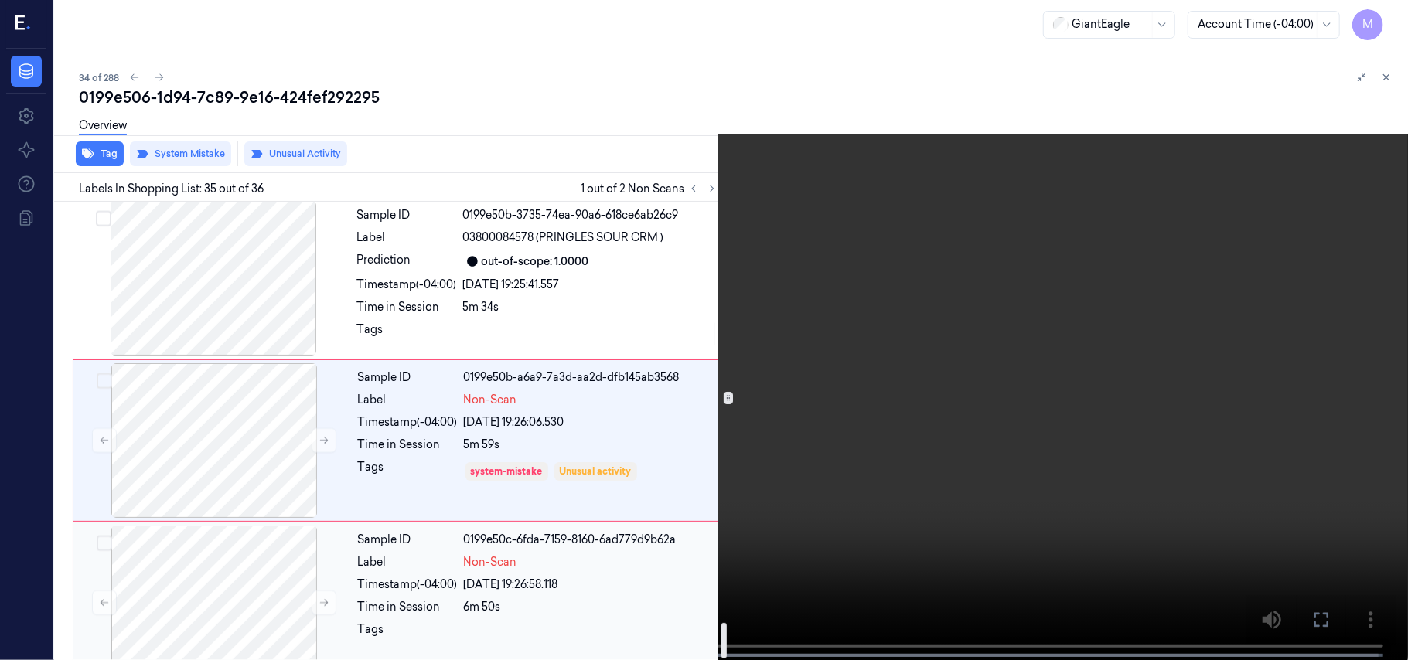
scroll to position [5410, 0]
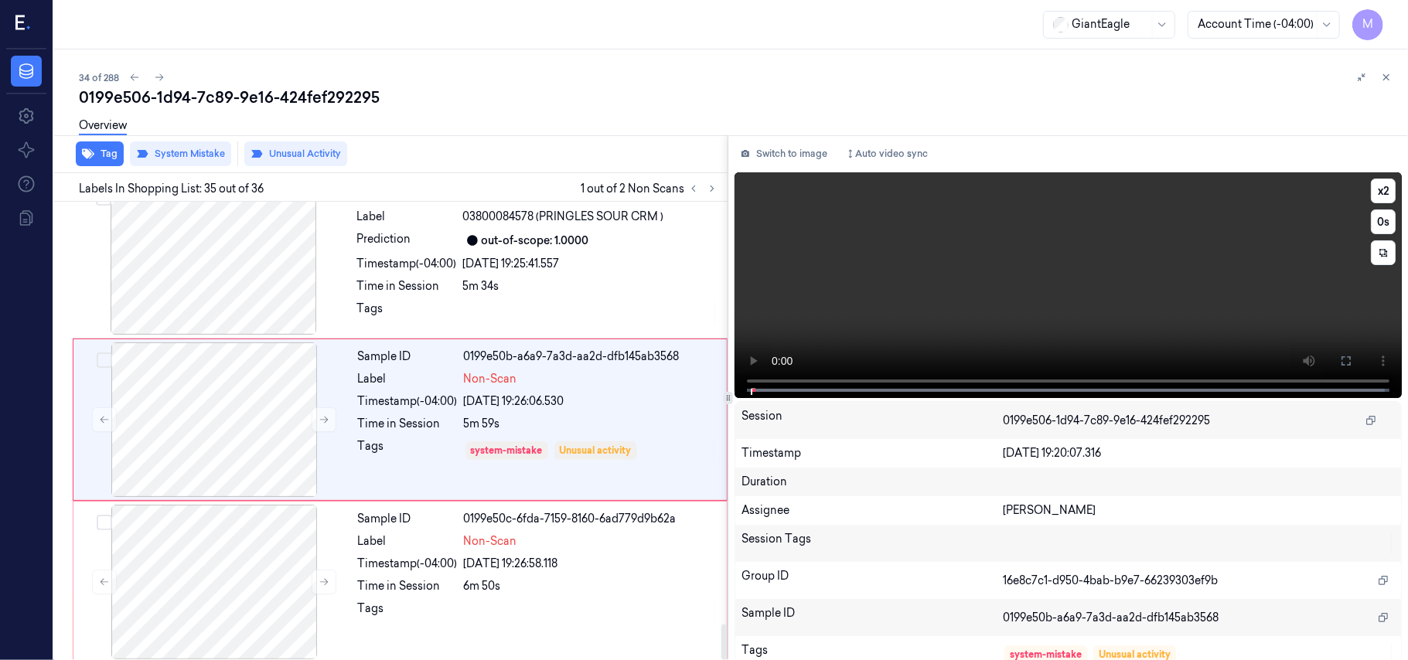
click at [1208, 289] on video at bounding box center [1068, 285] width 667 height 226
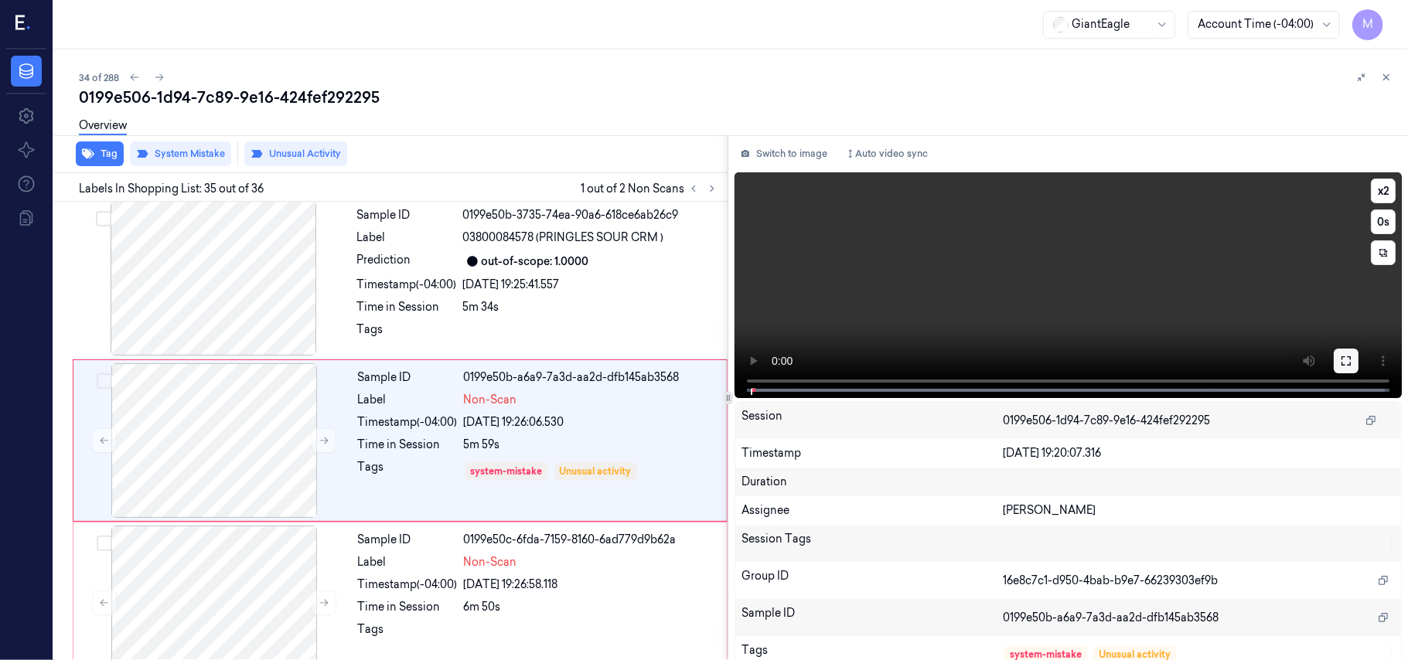
click at [1340, 357] on icon at bounding box center [1346, 361] width 12 height 12
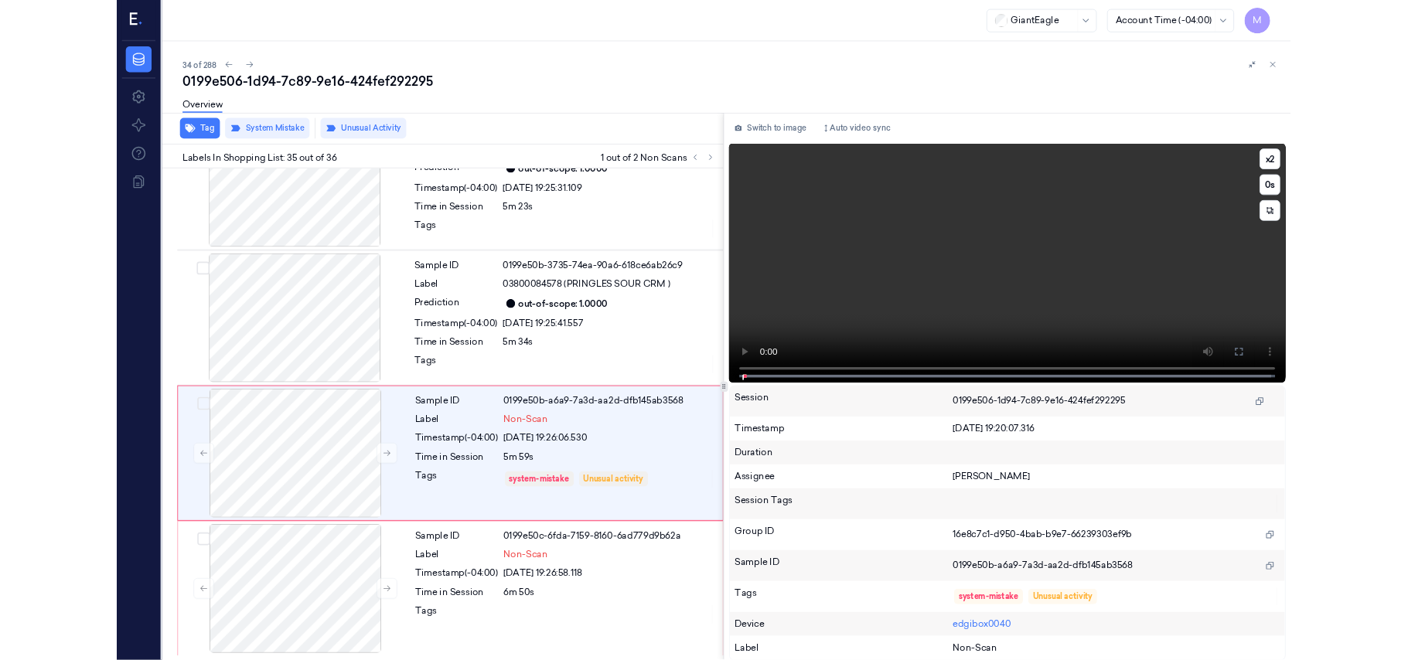
scroll to position [5278, 0]
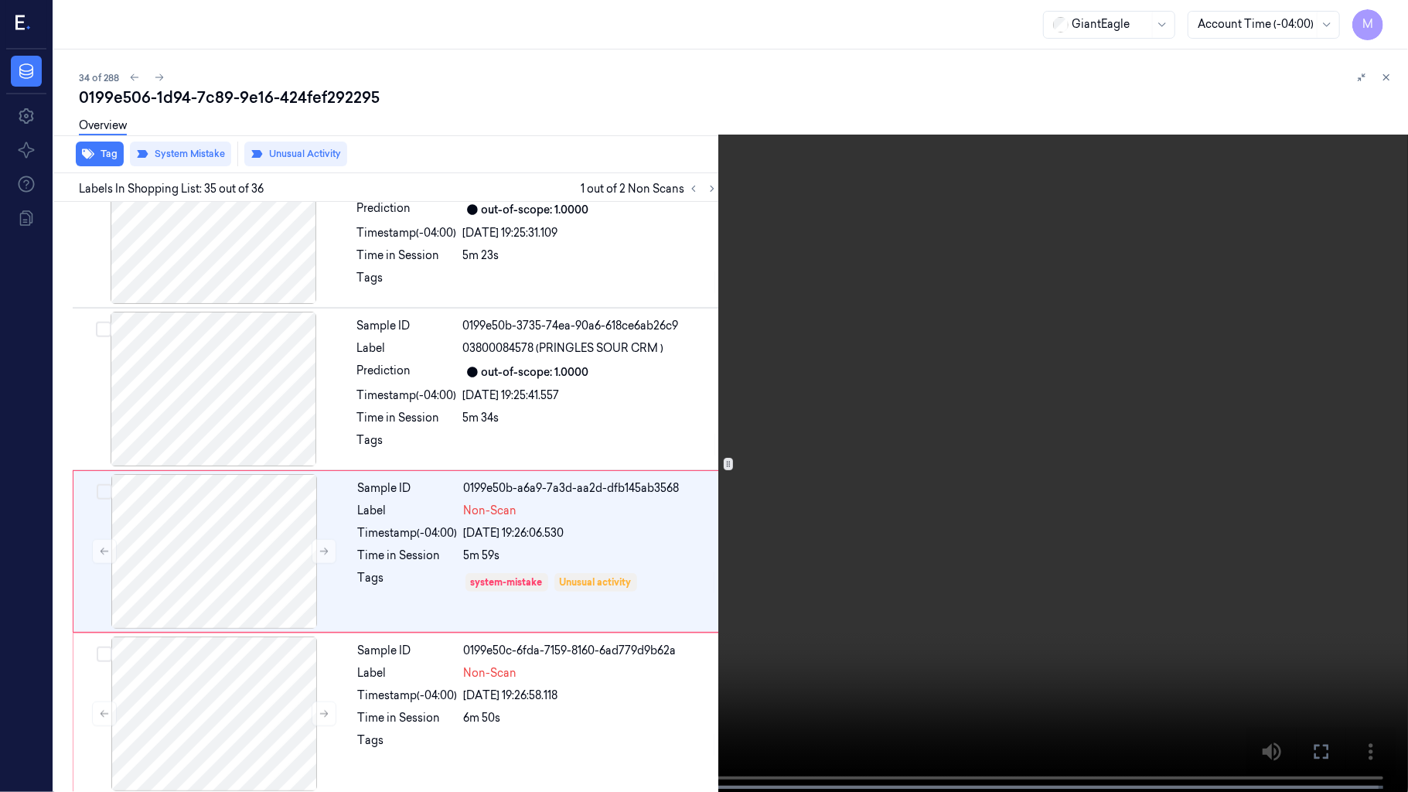
click at [1247, 449] on video at bounding box center [704, 397] width 1408 height 795
click at [0, 0] on icon at bounding box center [0, 0] width 0 height 0
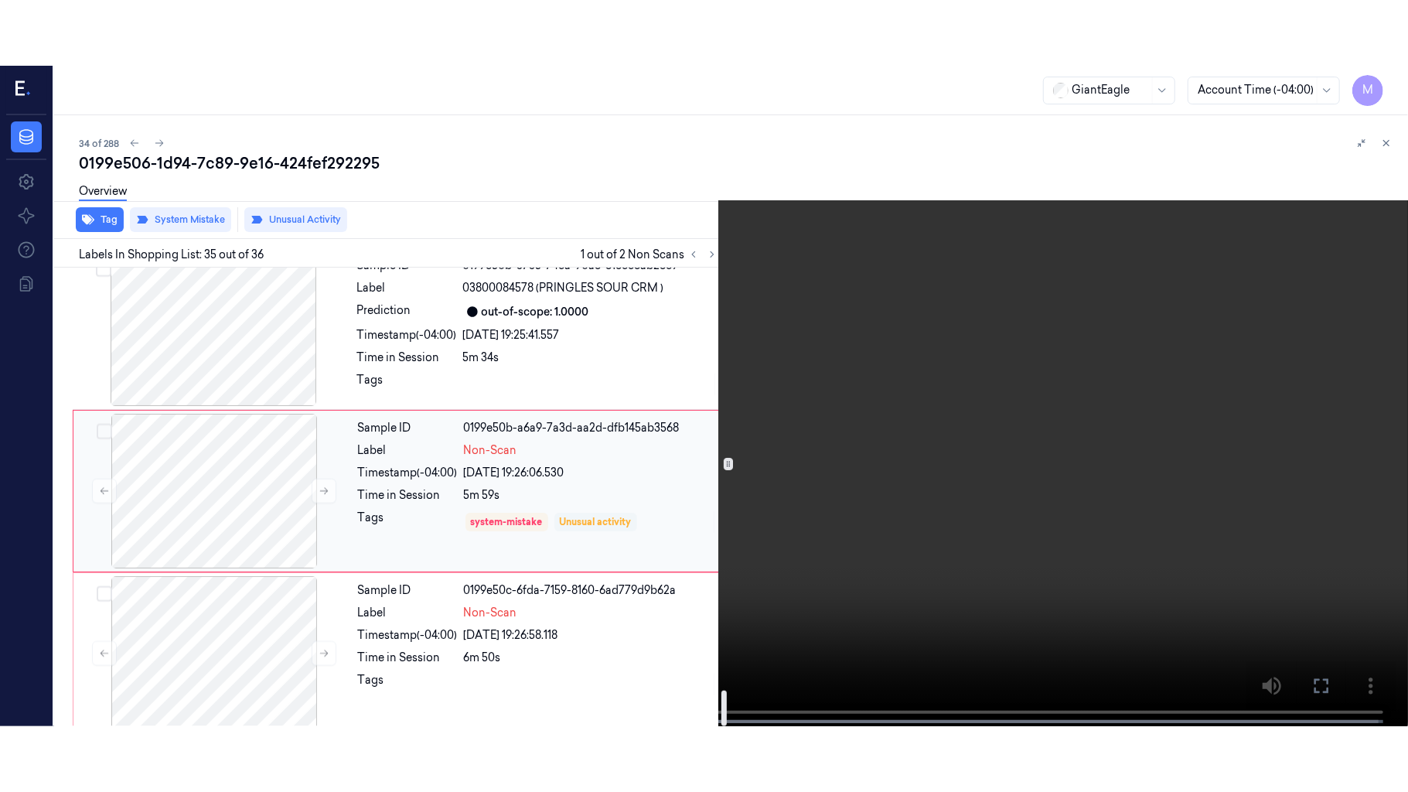
scroll to position [5410, 0]
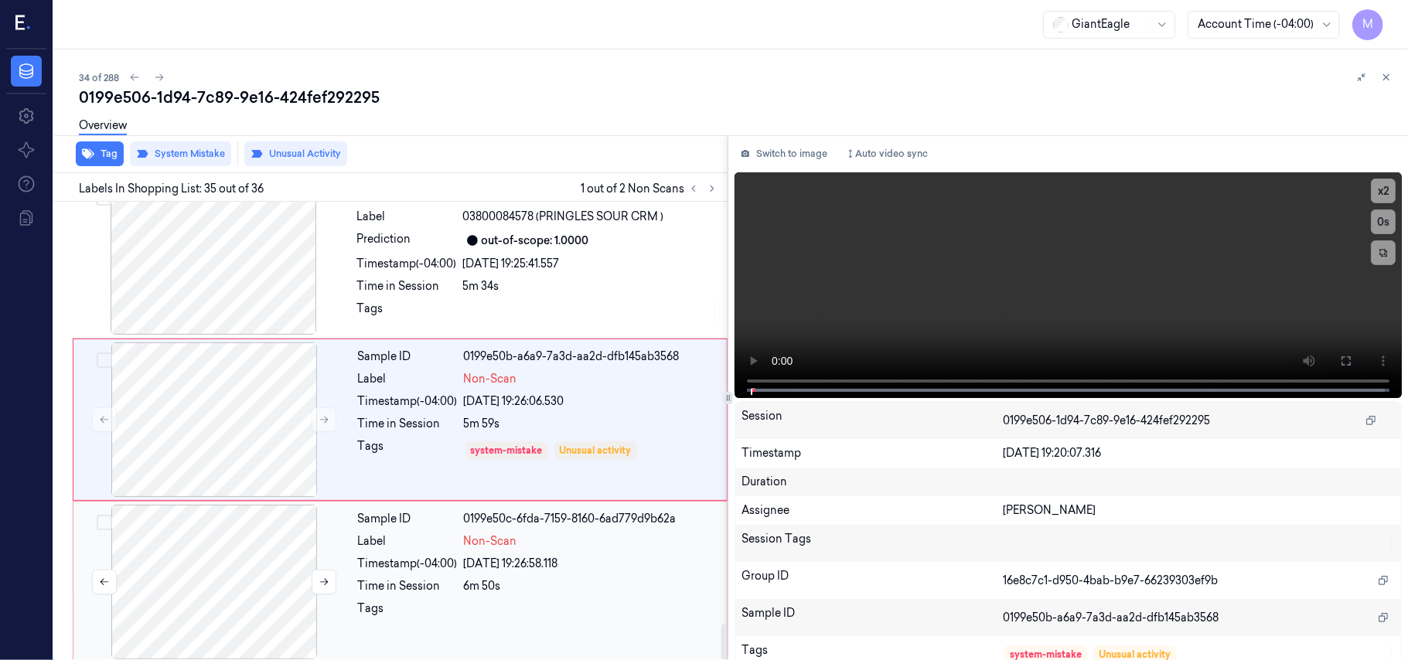
click at [243, 524] on div at bounding box center [214, 582] width 275 height 155
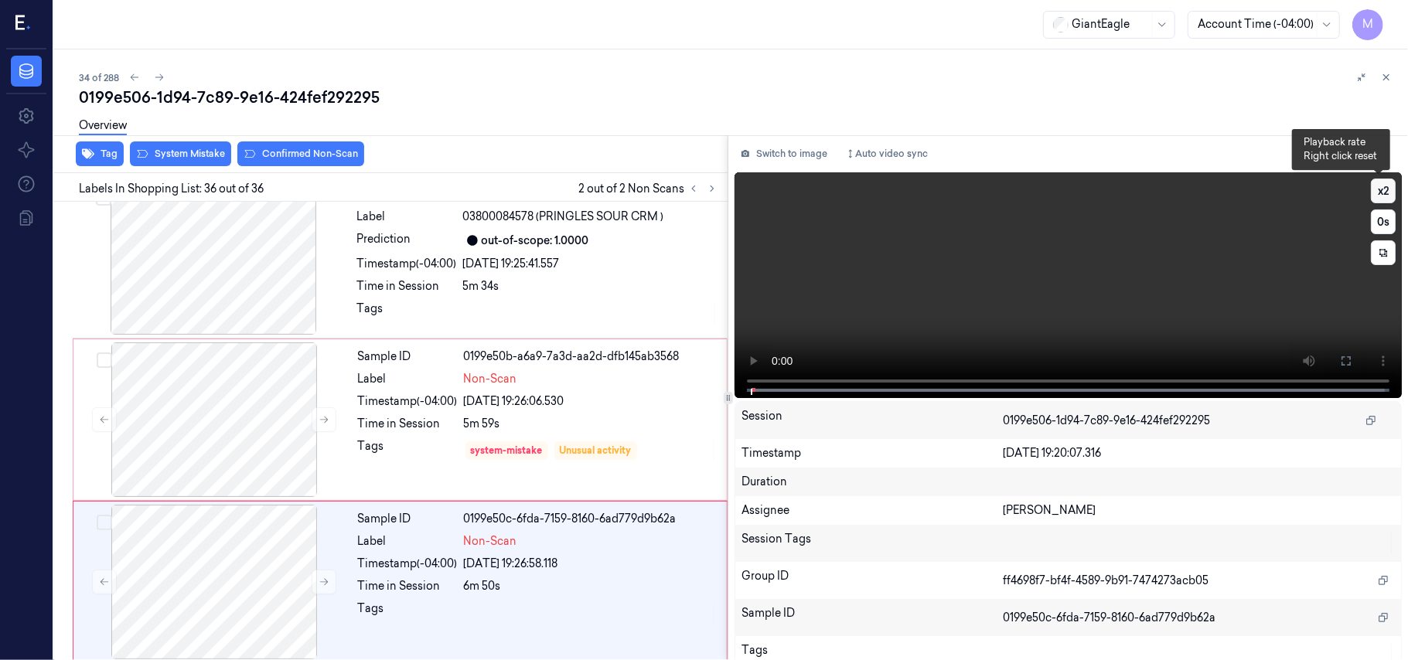
click at [1390, 179] on button "x 2" at bounding box center [1383, 191] width 25 height 25
click at [1386, 184] on button "x 4" at bounding box center [1383, 191] width 25 height 25
click at [1232, 258] on video at bounding box center [1068, 285] width 667 height 226
click at [1340, 355] on icon at bounding box center [1346, 361] width 12 height 12
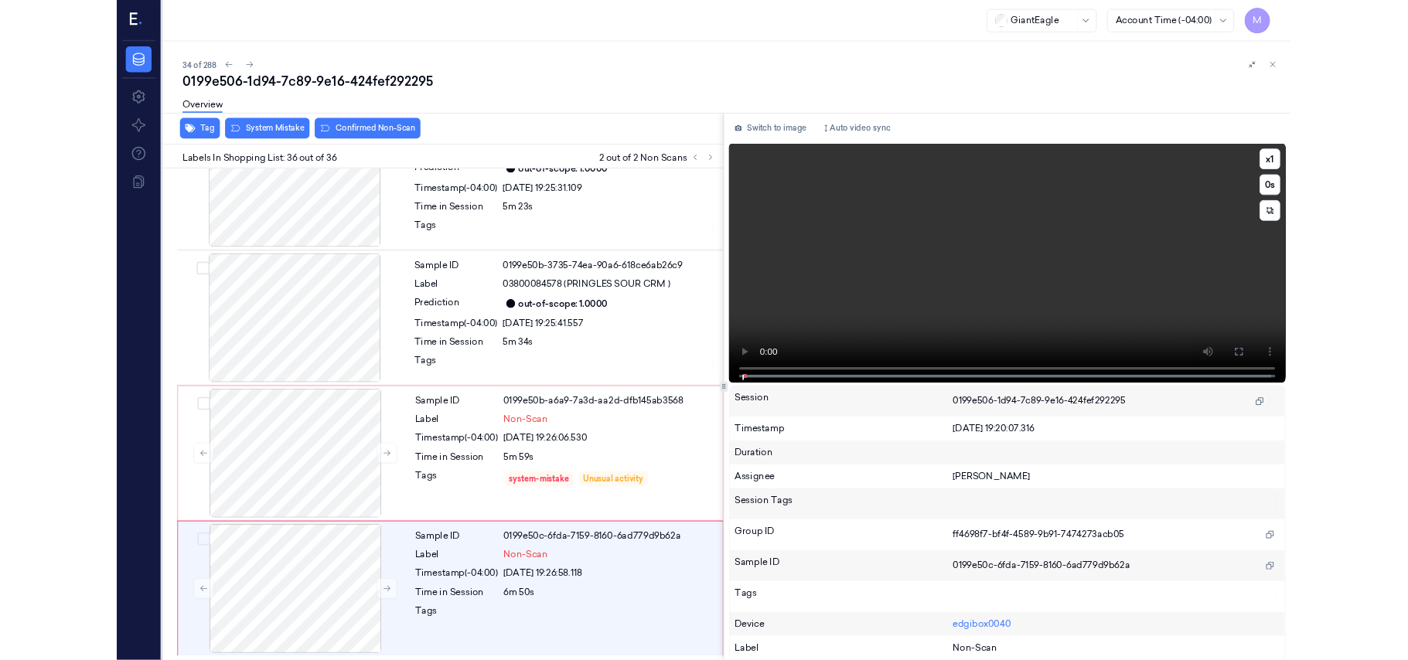
scroll to position [5278, 0]
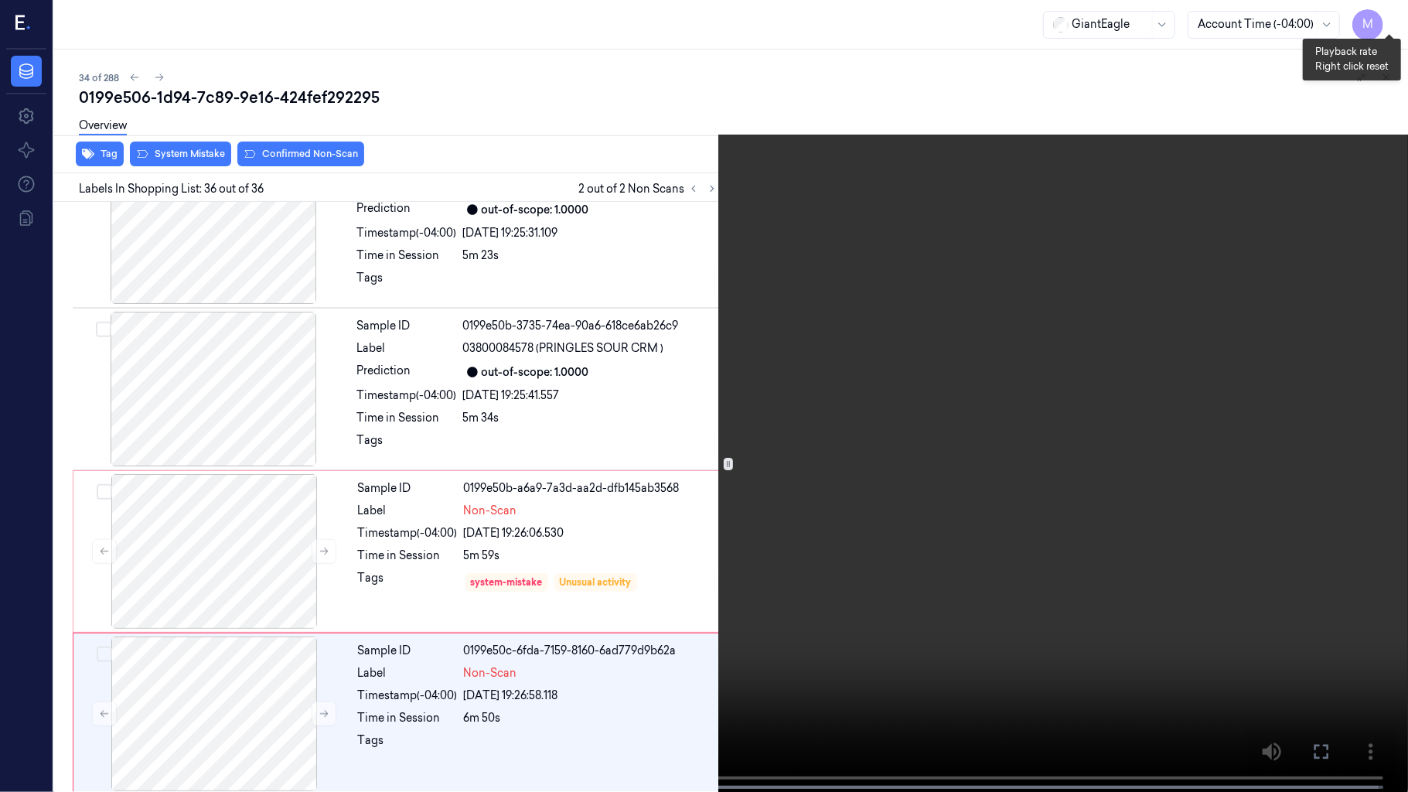
click at [1383, 10] on button "x 1" at bounding box center [1389, 18] width 25 height 25
click at [691, 554] on video at bounding box center [704, 397] width 1408 height 795
click at [0, 0] on icon at bounding box center [0, 0] width 0 height 0
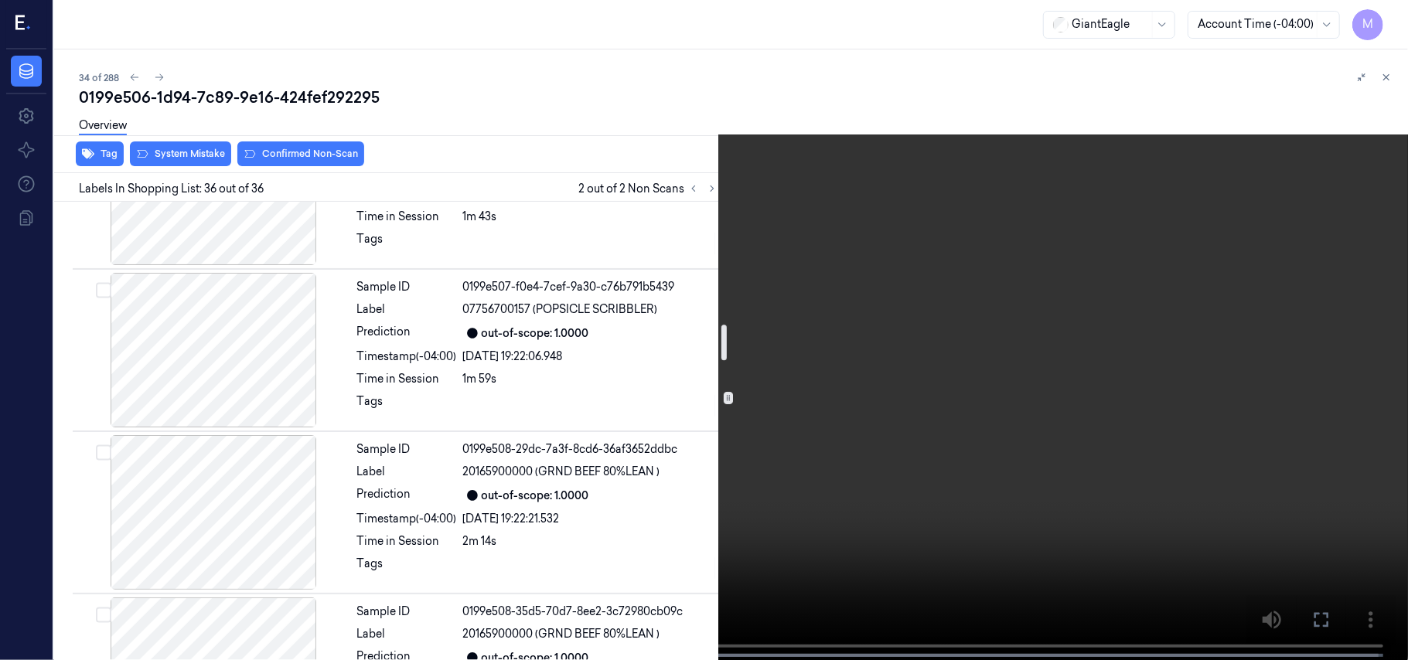
scroll to position [1595, 0]
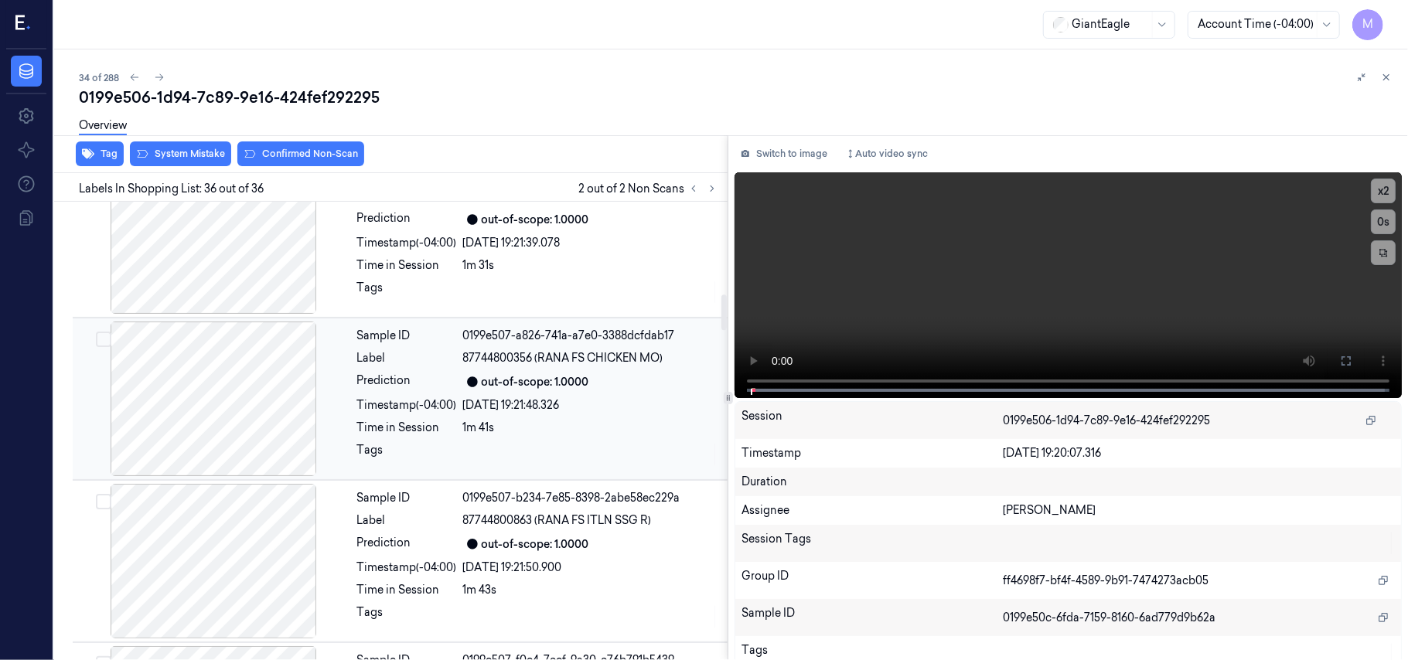
click at [496, 375] on div "Sample ID 0199e507-a826-741a-a7e0-3388dcfdab17 Label 87744800356 (RANA FS CHICK…" at bounding box center [537, 399] width 373 height 155
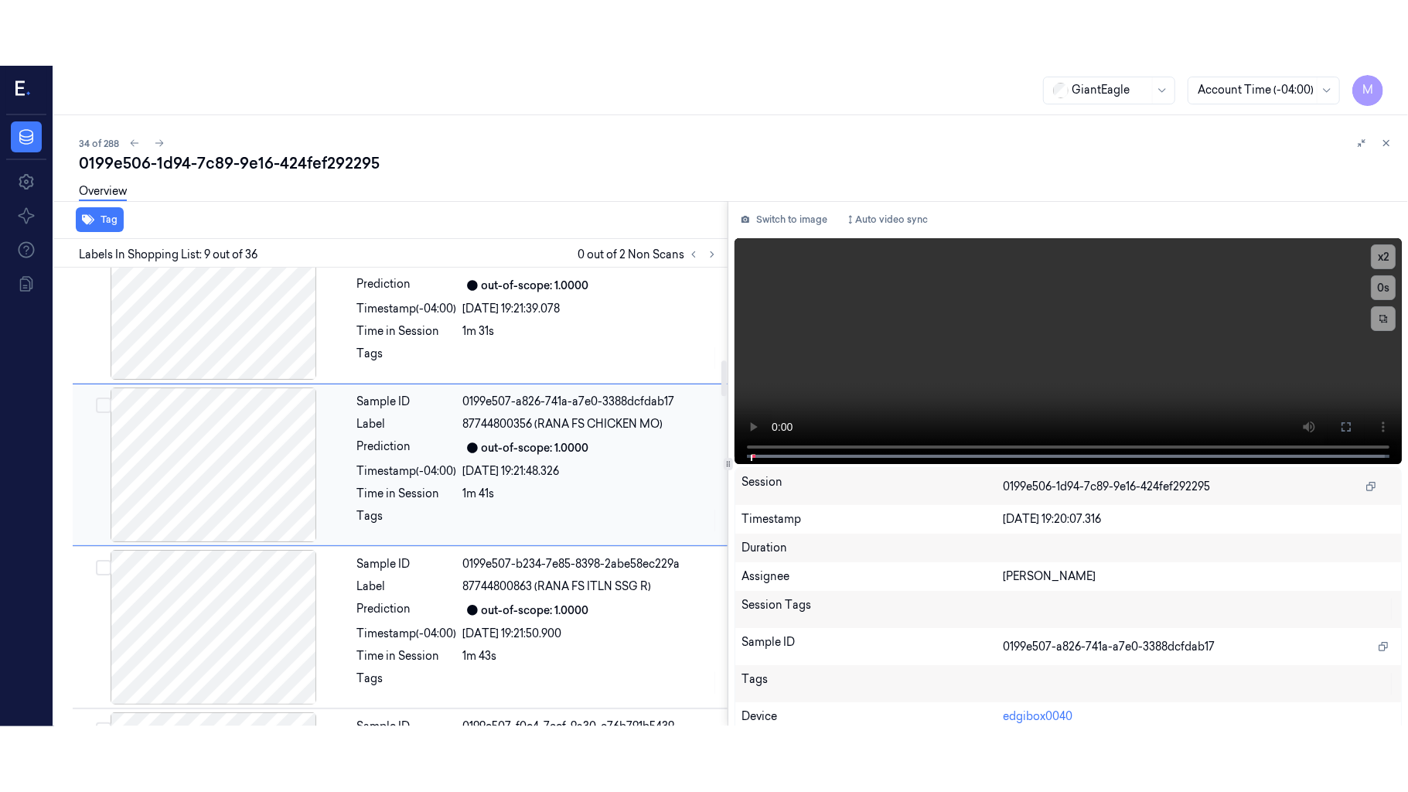
scroll to position [1154, 0]
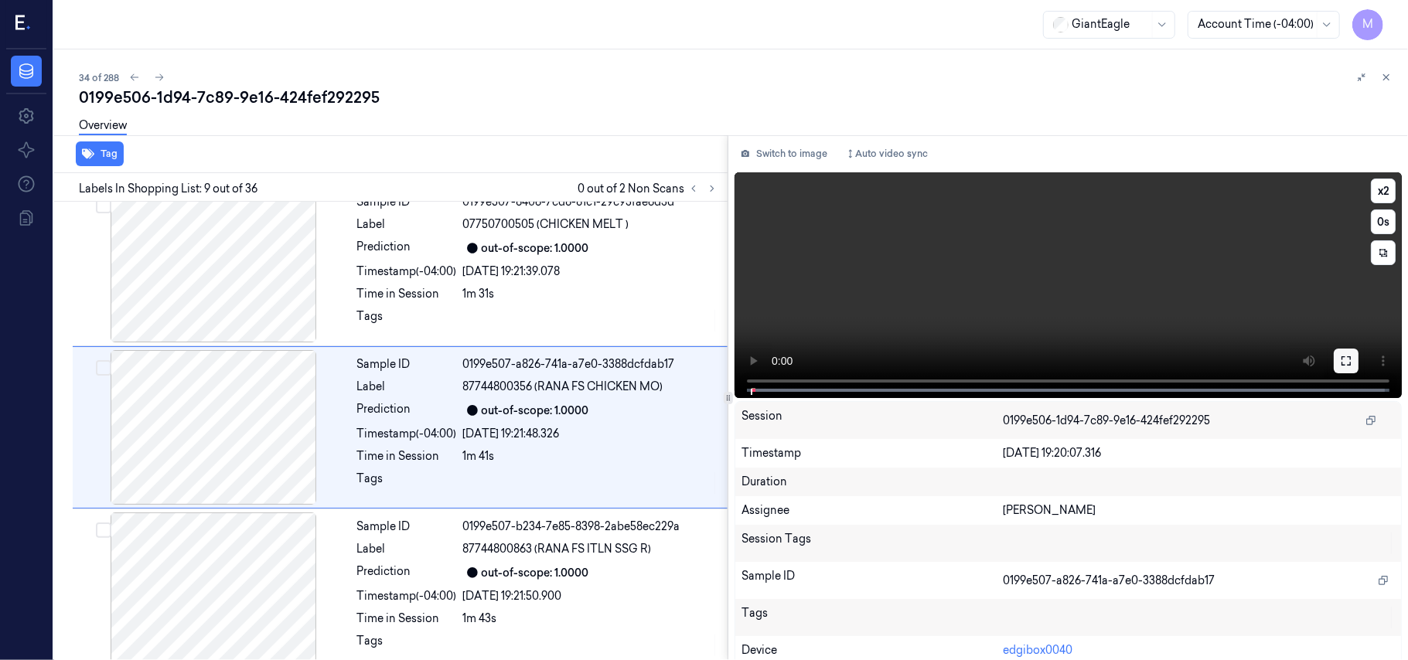
click at [1346, 360] on icon at bounding box center [1346, 361] width 12 height 12
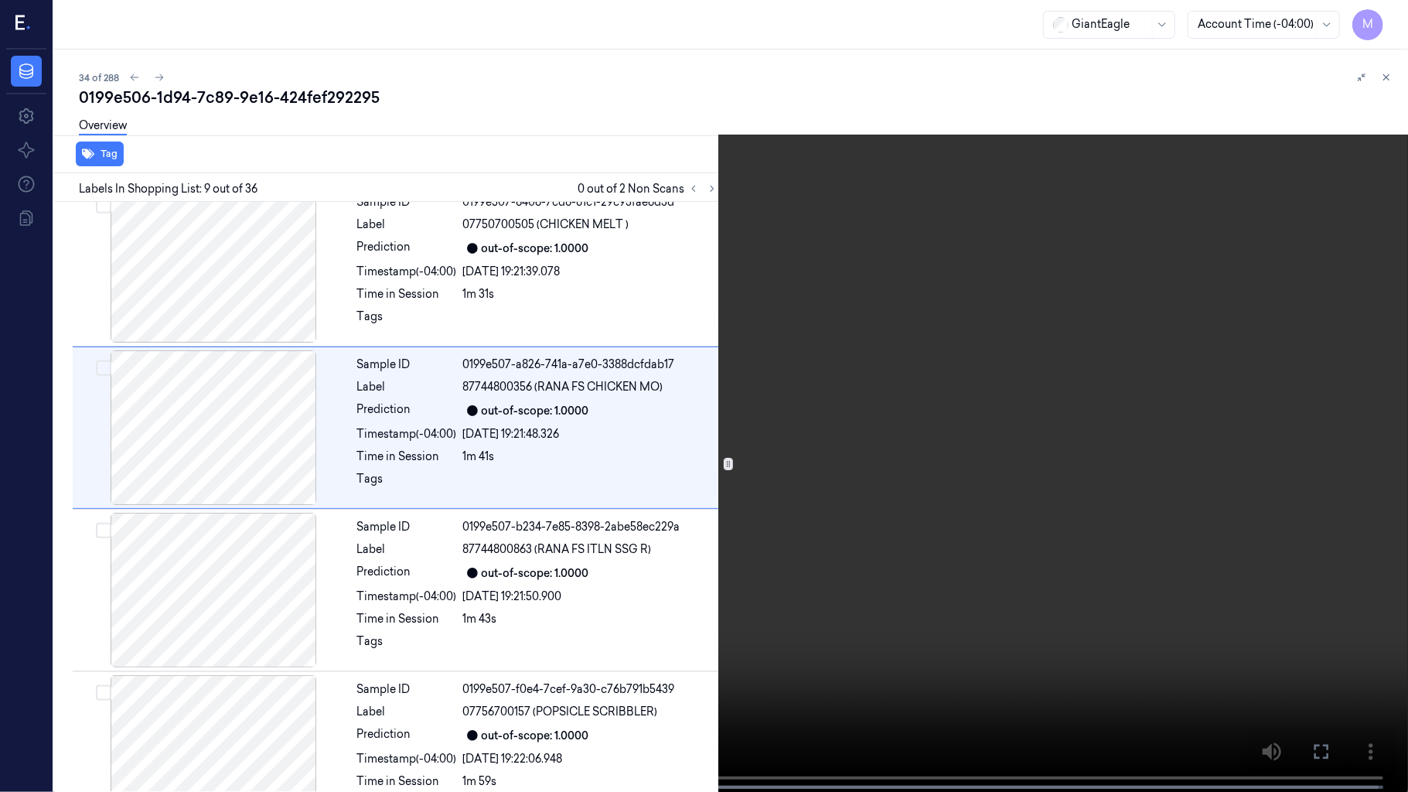
click at [941, 356] on video at bounding box center [704, 397] width 1408 height 795
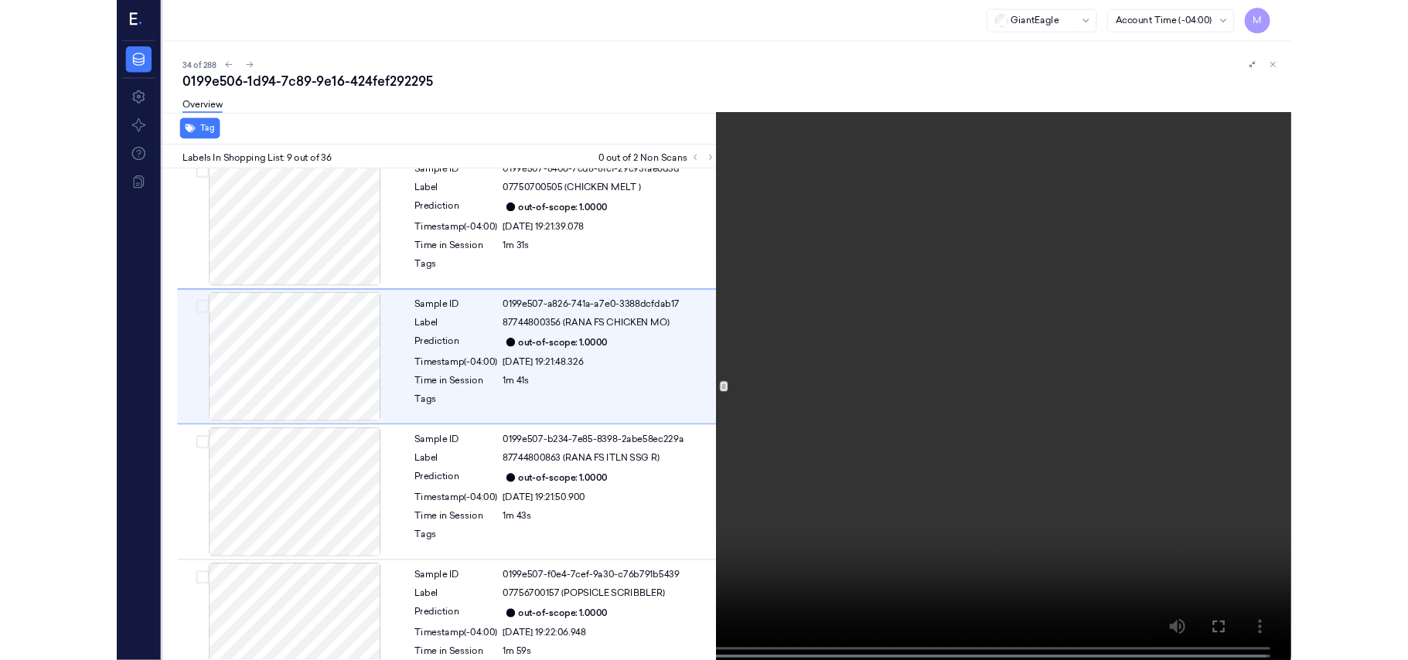
scroll to position [1089, 0]
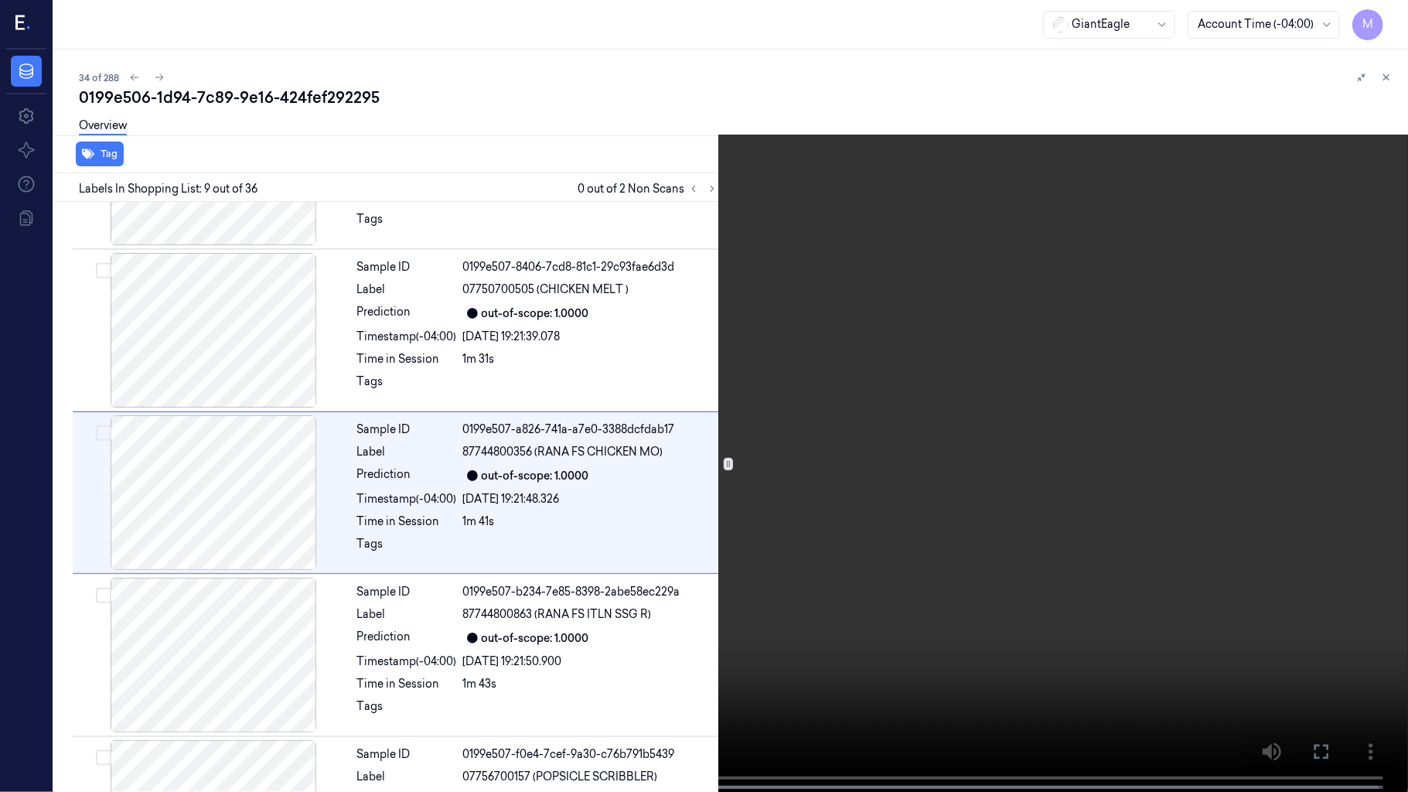
click at [953, 344] on video at bounding box center [704, 397] width 1408 height 795
click at [1073, 422] on video at bounding box center [704, 397] width 1408 height 795
click at [0, 0] on icon at bounding box center [0, 0] width 0 height 0
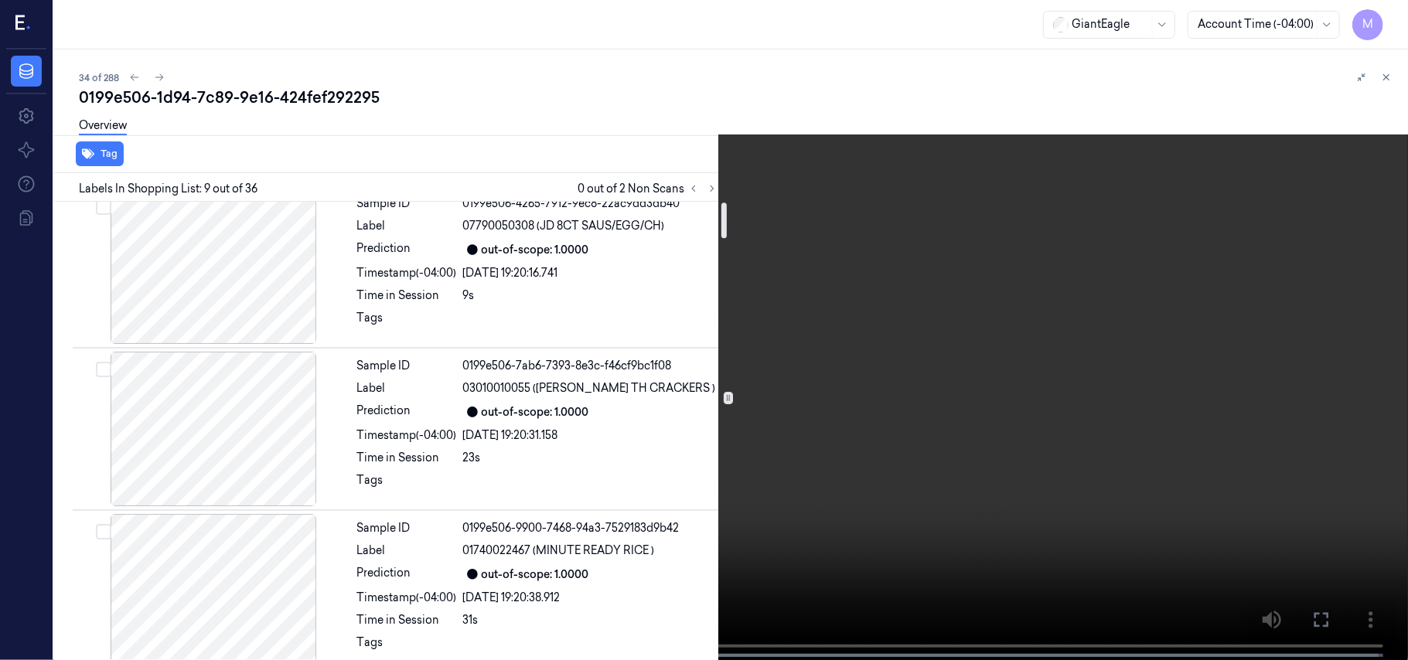
scroll to position [0, 0]
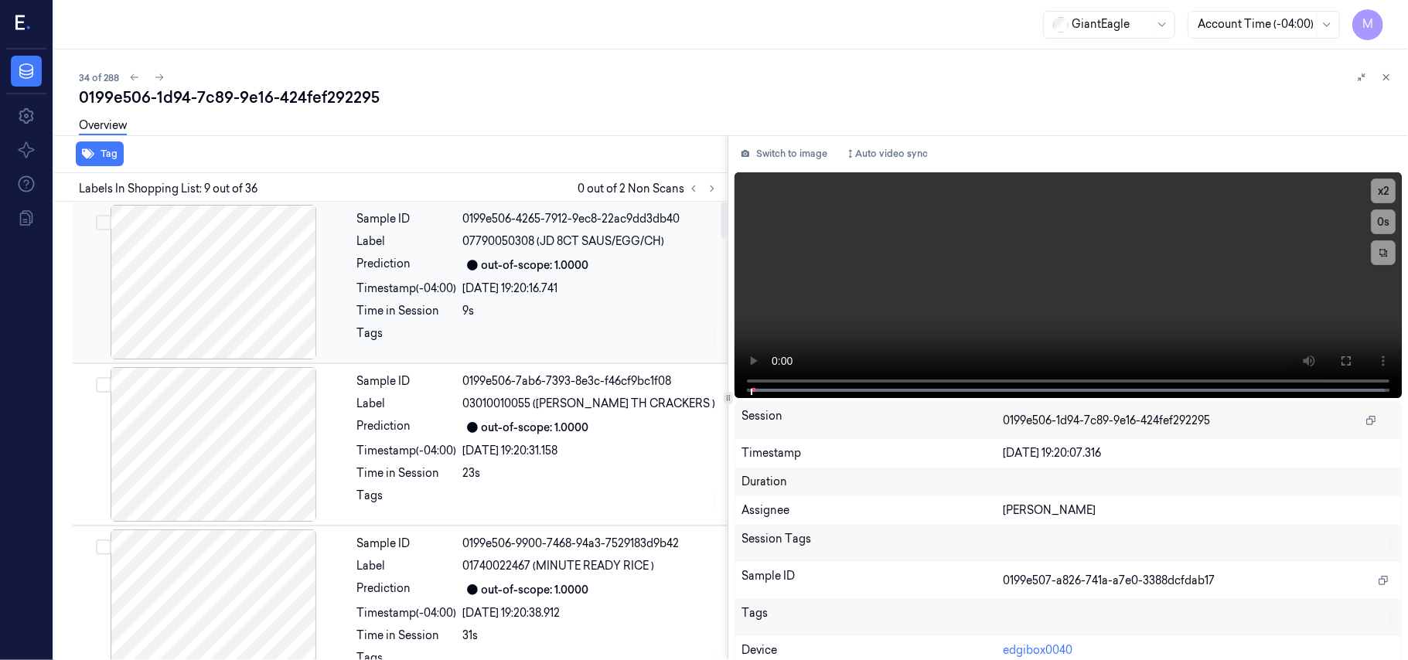
click at [566, 277] on div "Sample ID 0199e506-4265-7912-9ec8-22ac9dd3db40 Label 07790050308 (JD 8CT SAUS/E…" at bounding box center [537, 282] width 373 height 155
click at [1145, 283] on video at bounding box center [1068, 285] width 667 height 226
click at [1342, 356] on icon at bounding box center [1346, 360] width 9 height 9
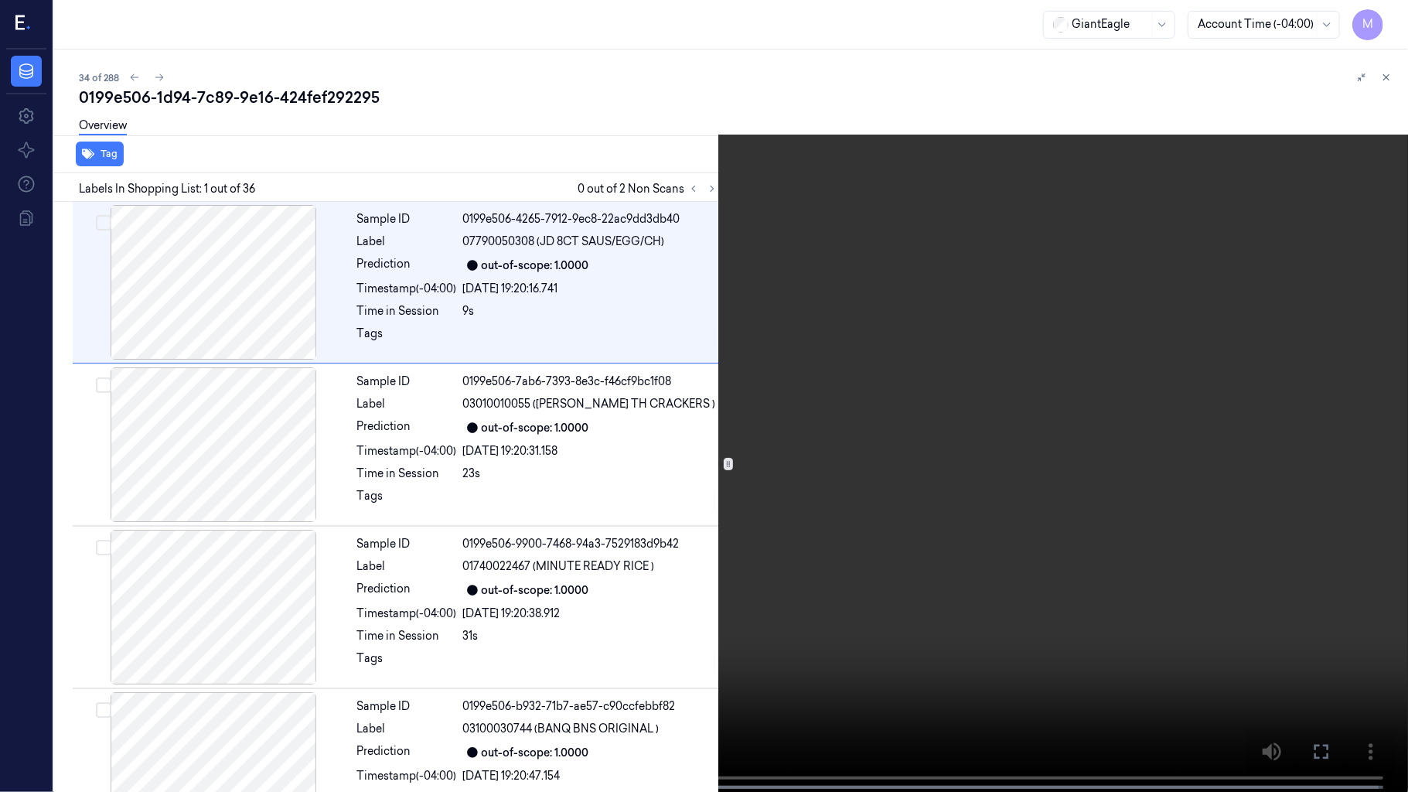
click at [897, 354] on video at bounding box center [704, 397] width 1408 height 795
click at [1393, 11] on button "x 2" at bounding box center [1389, 18] width 25 height 25
click at [805, 347] on video at bounding box center [704, 397] width 1408 height 795
click at [0, 0] on icon at bounding box center [0, 0] width 0 height 0
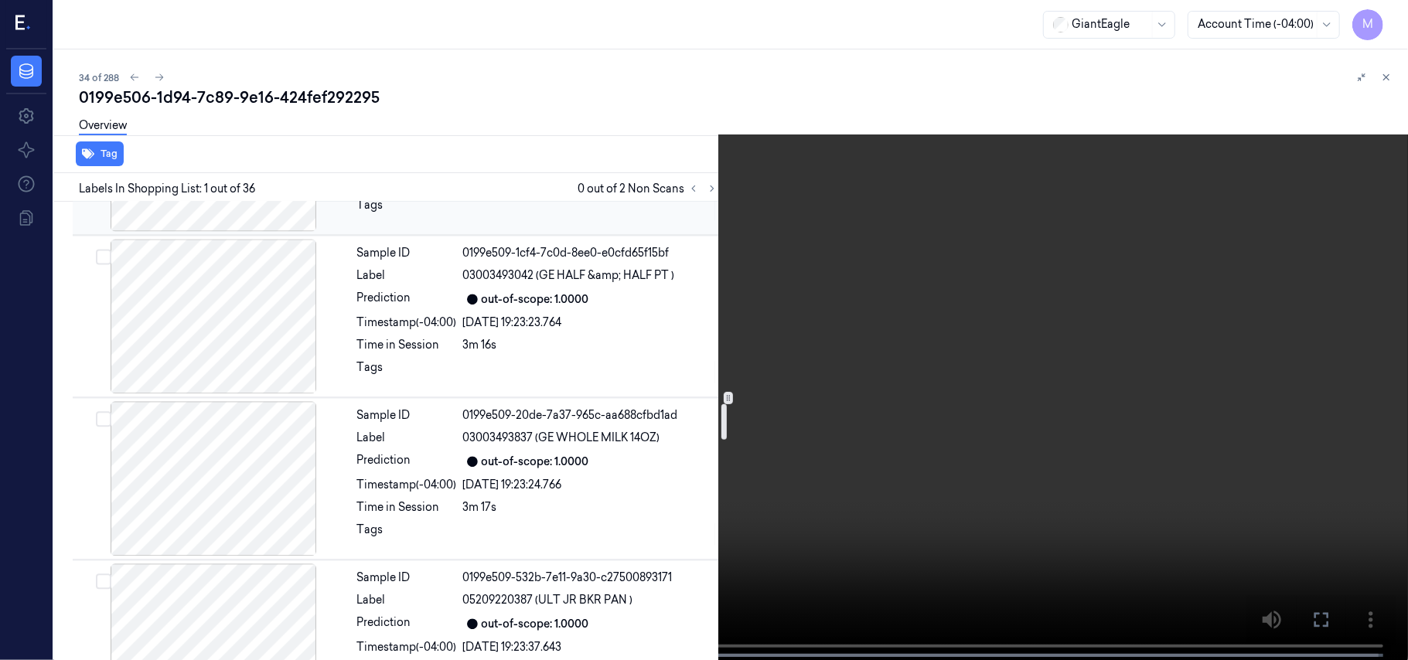
scroll to position [2680, 0]
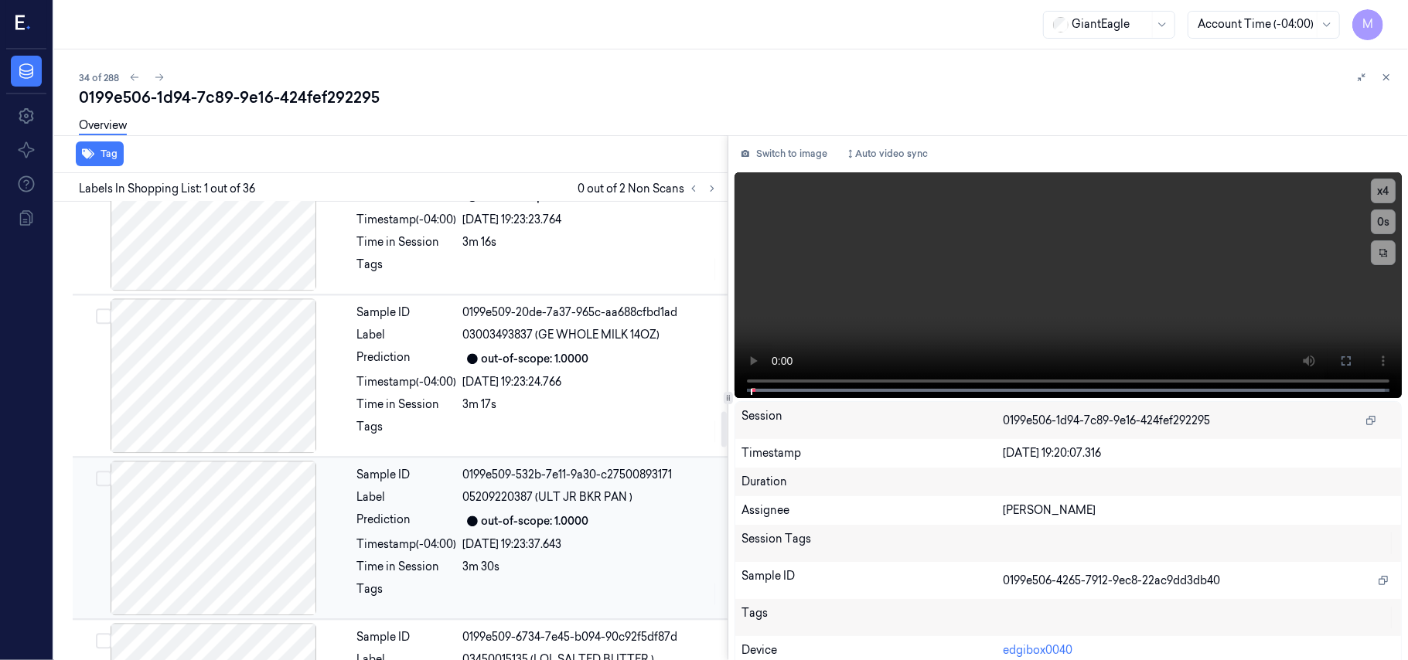
click at [504, 520] on div "out-of-scope: 1.0000" at bounding box center [535, 521] width 107 height 16
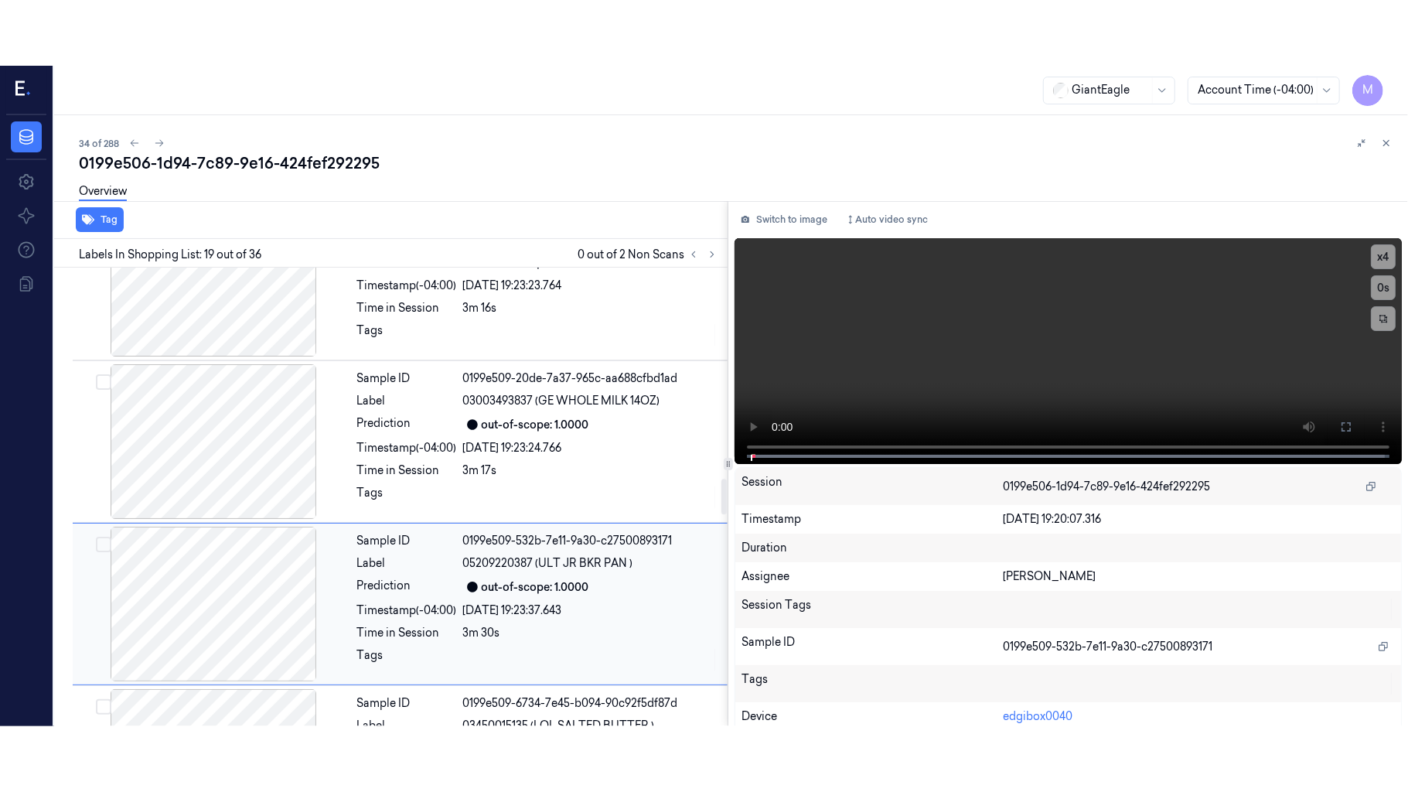
scroll to position [2782, 0]
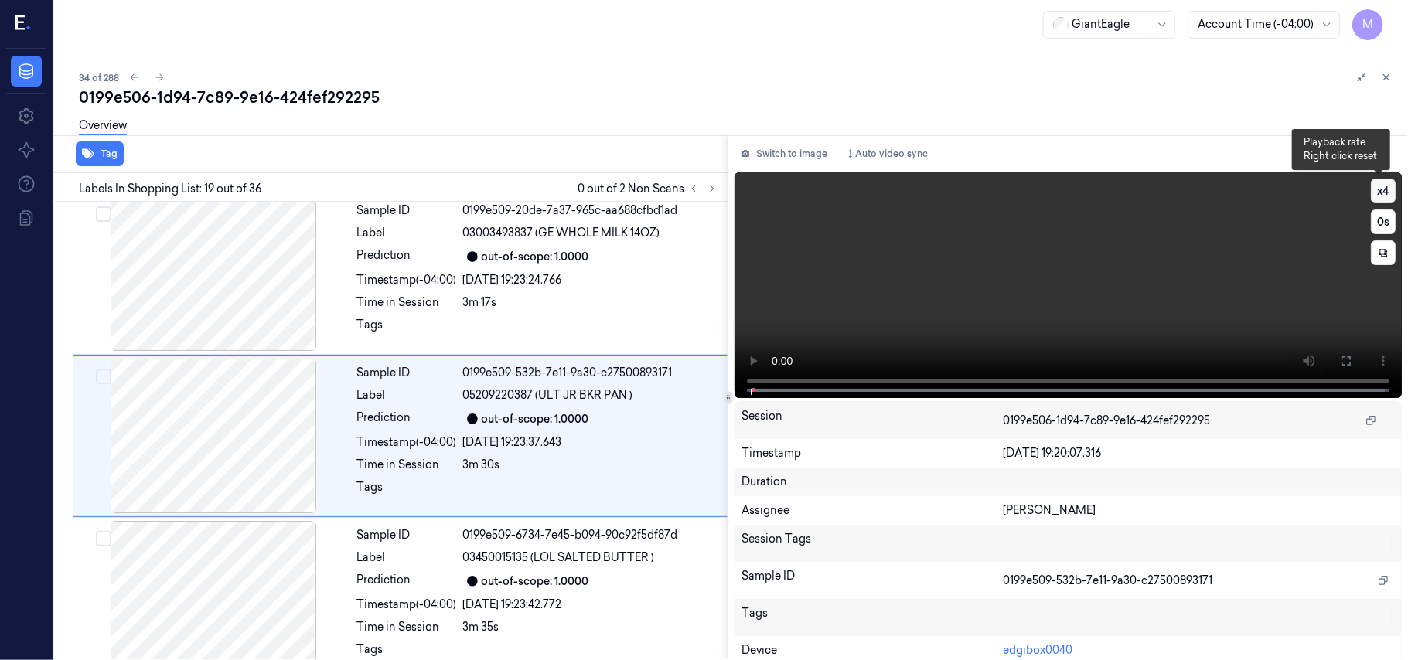
click at [1381, 186] on button "x 4" at bounding box center [1383, 191] width 25 height 25
click at [1340, 357] on icon at bounding box center [1346, 361] width 12 height 12
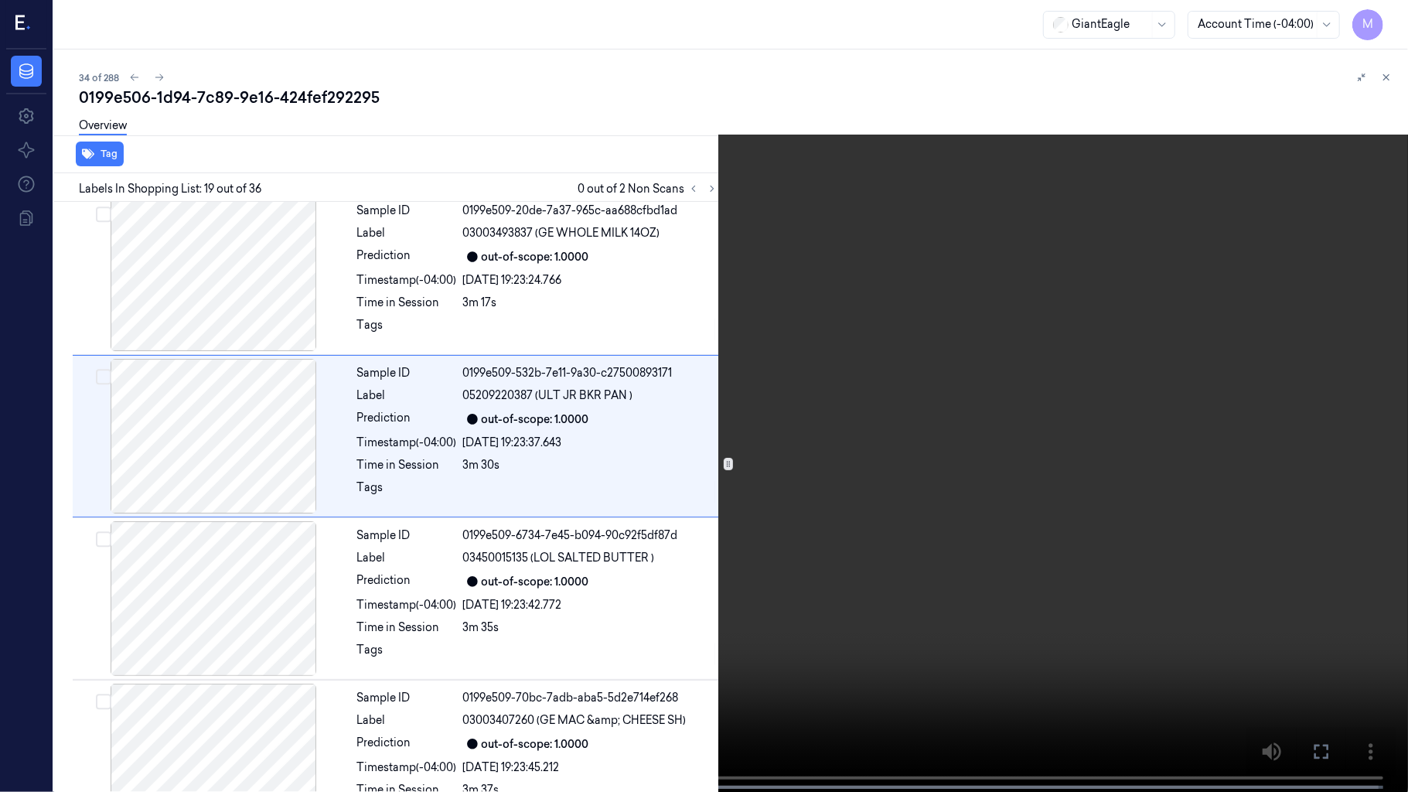
click at [1097, 410] on video at bounding box center [704, 397] width 1408 height 795
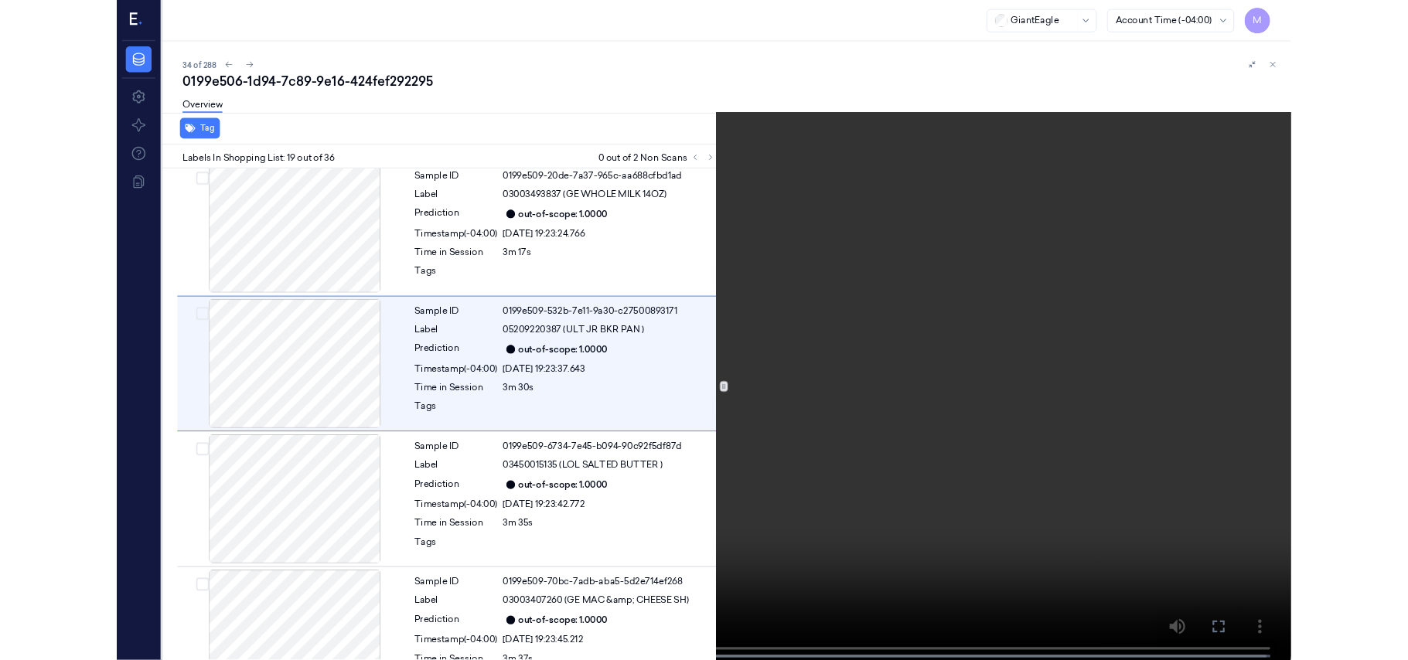
scroll to position [2717, 0]
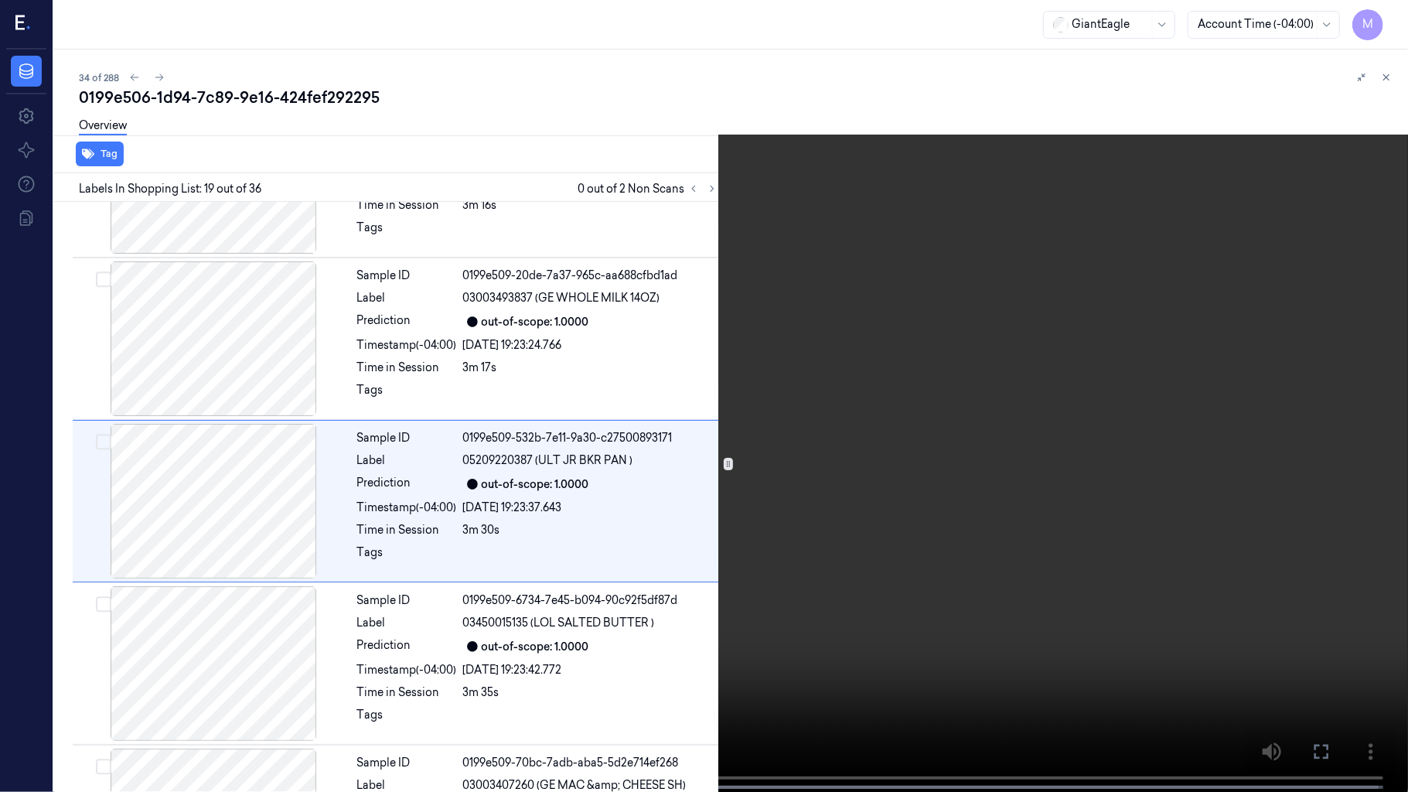
click at [1097, 410] on video at bounding box center [704, 397] width 1408 height 795
click at [0, 0] on icon at bounding box center [0, 0] width 0 height 0
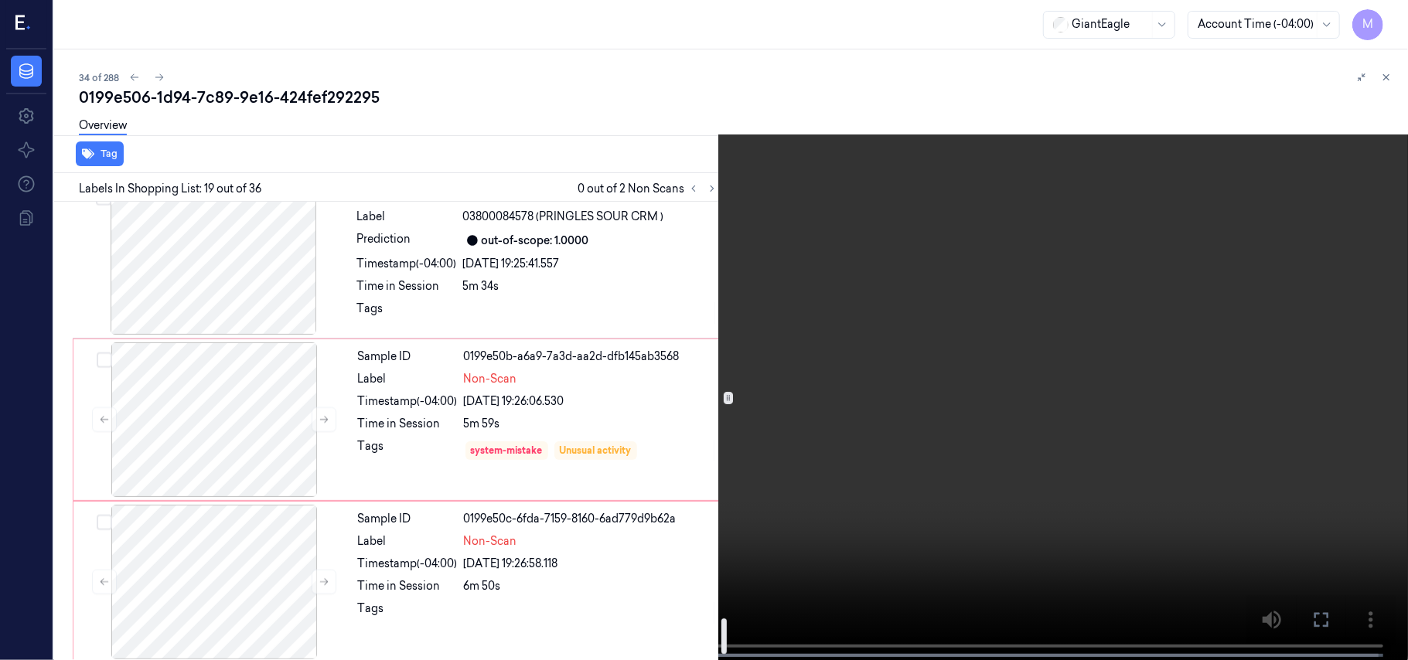
scroll to position [5203, 0]
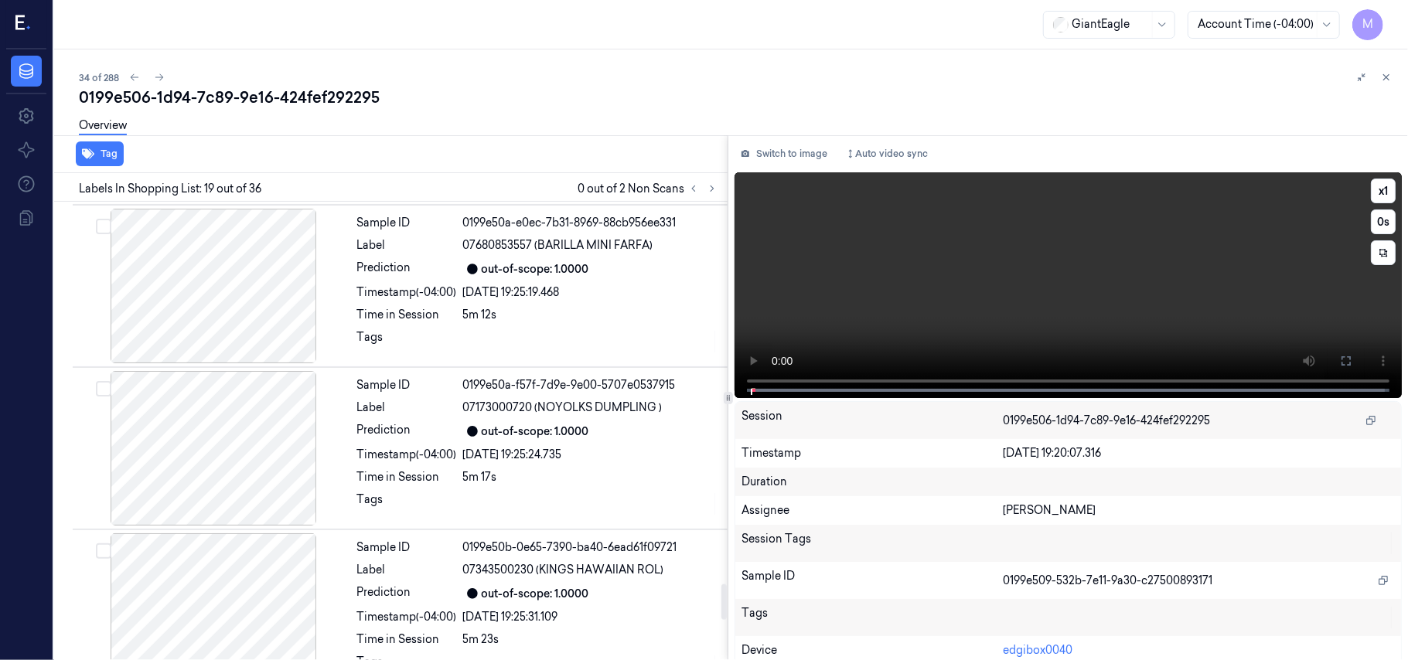
click at [1132, 215] on video at bounding box center [1068, 285] width 667 height 226
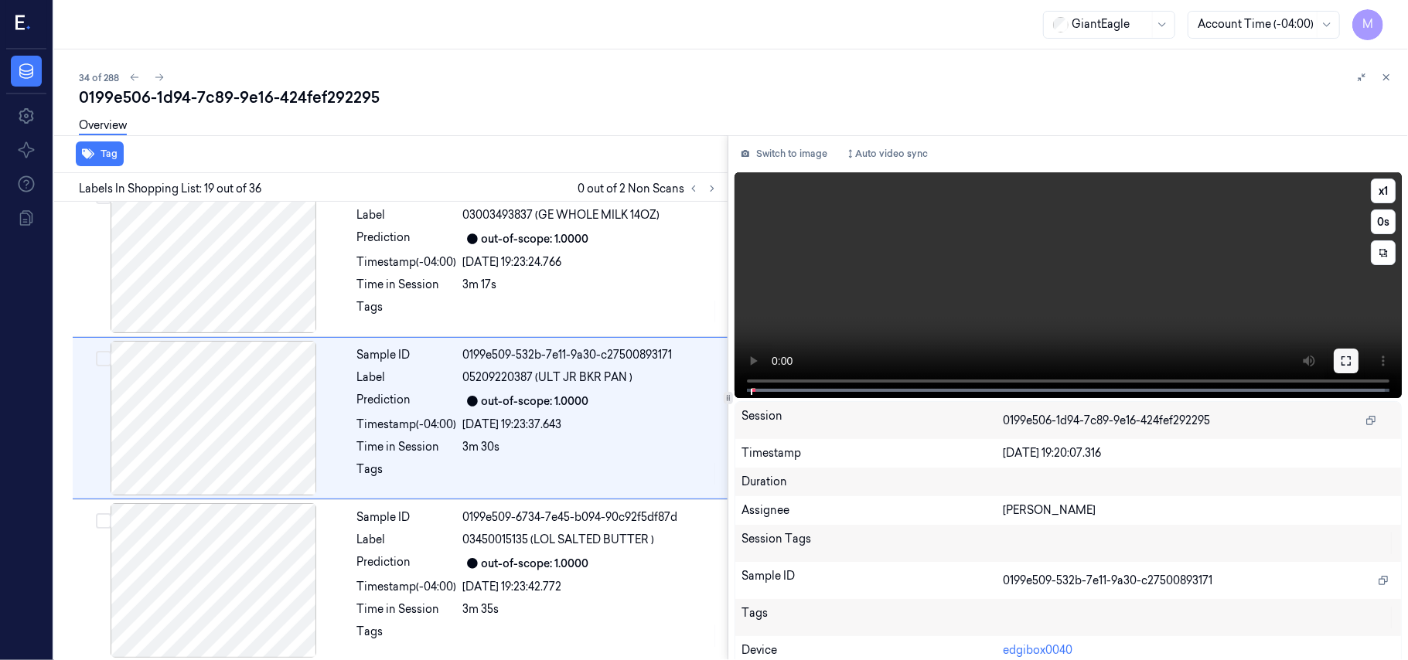
click at [1340, 360] on icon at bounding box center [1346, 361] width 12 height 12
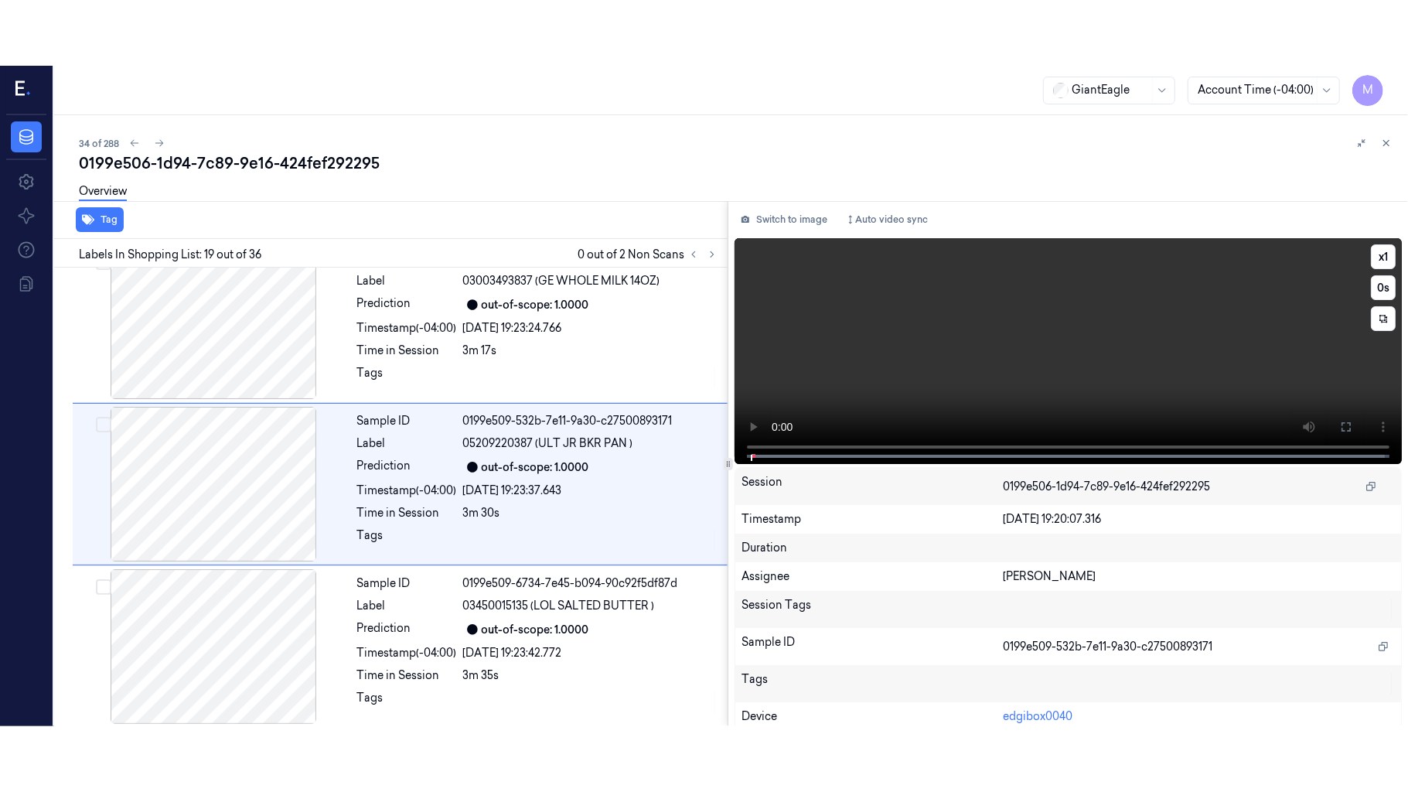
scroll to position [2782, 0]
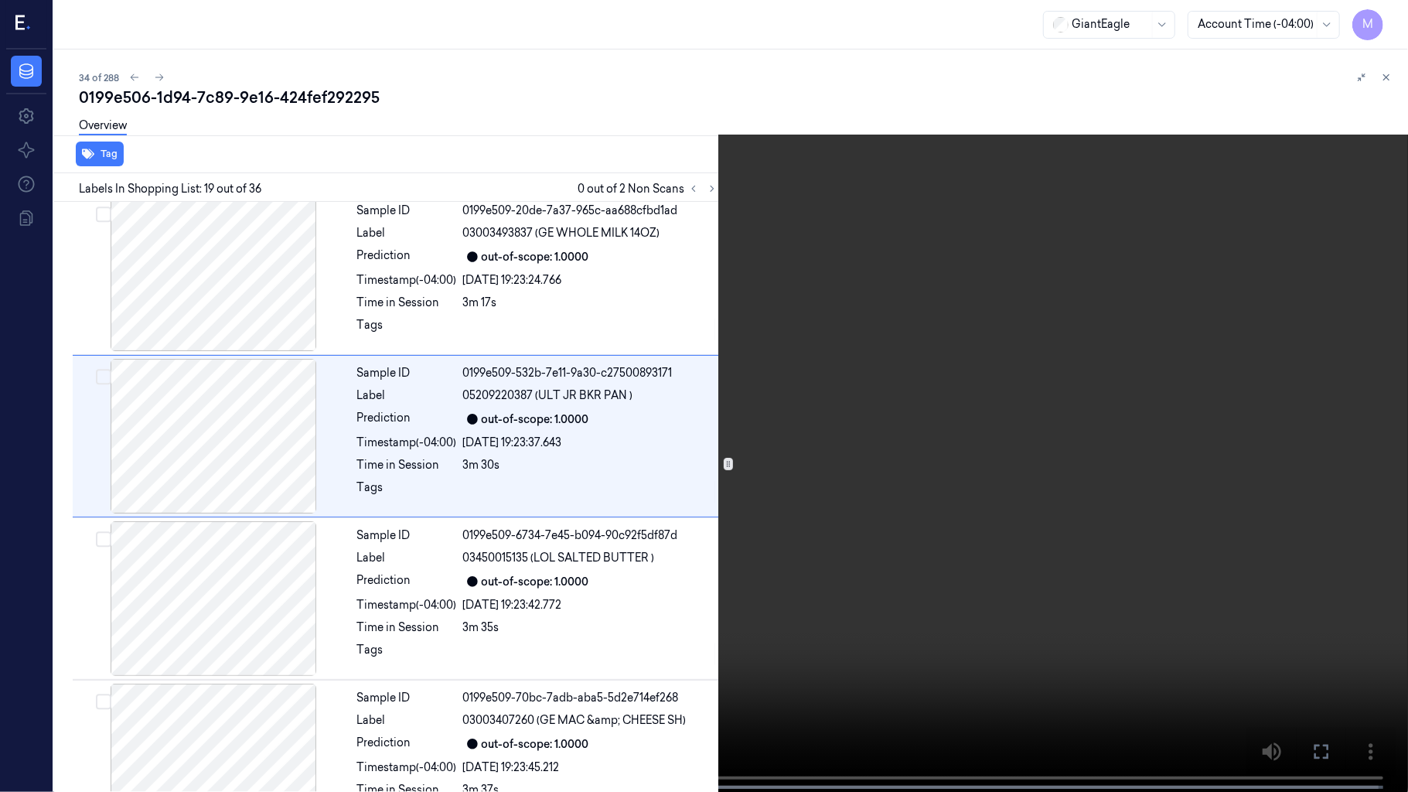
click at [996, 467] on video at bounding box center [704, 397] width 1408 height 795
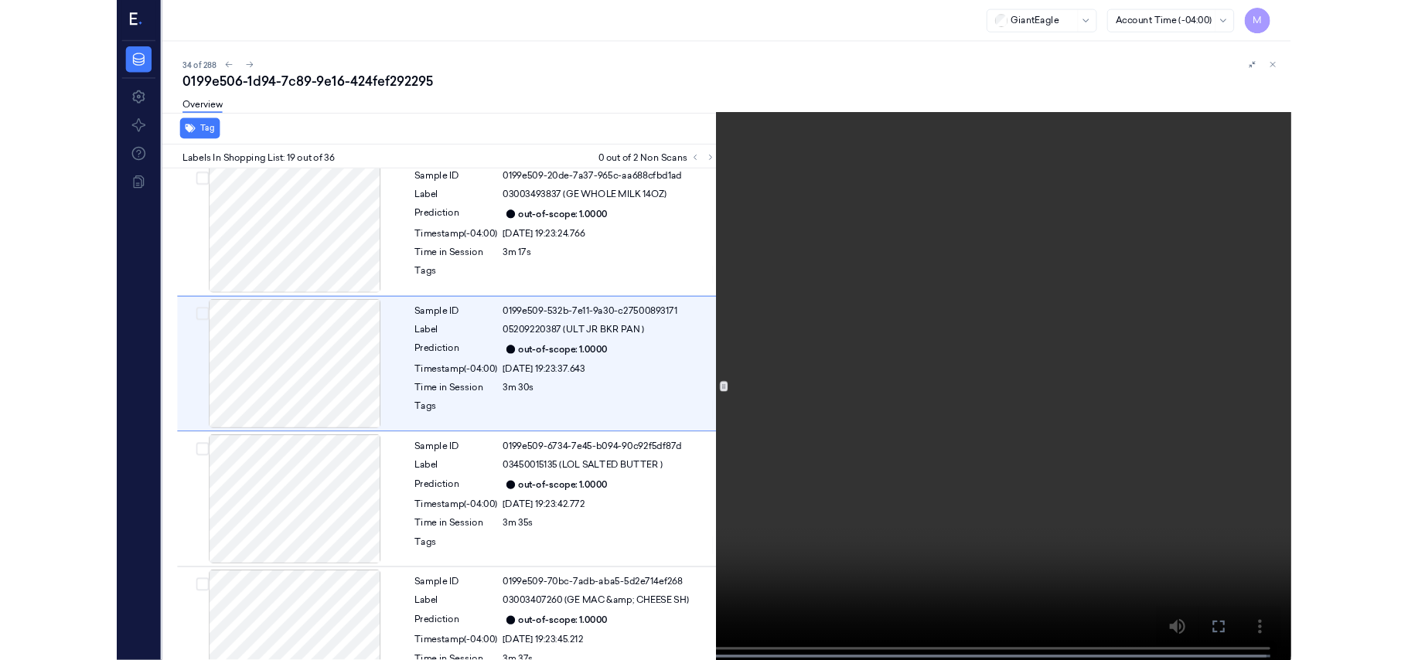
scroll to position [2717, 0]
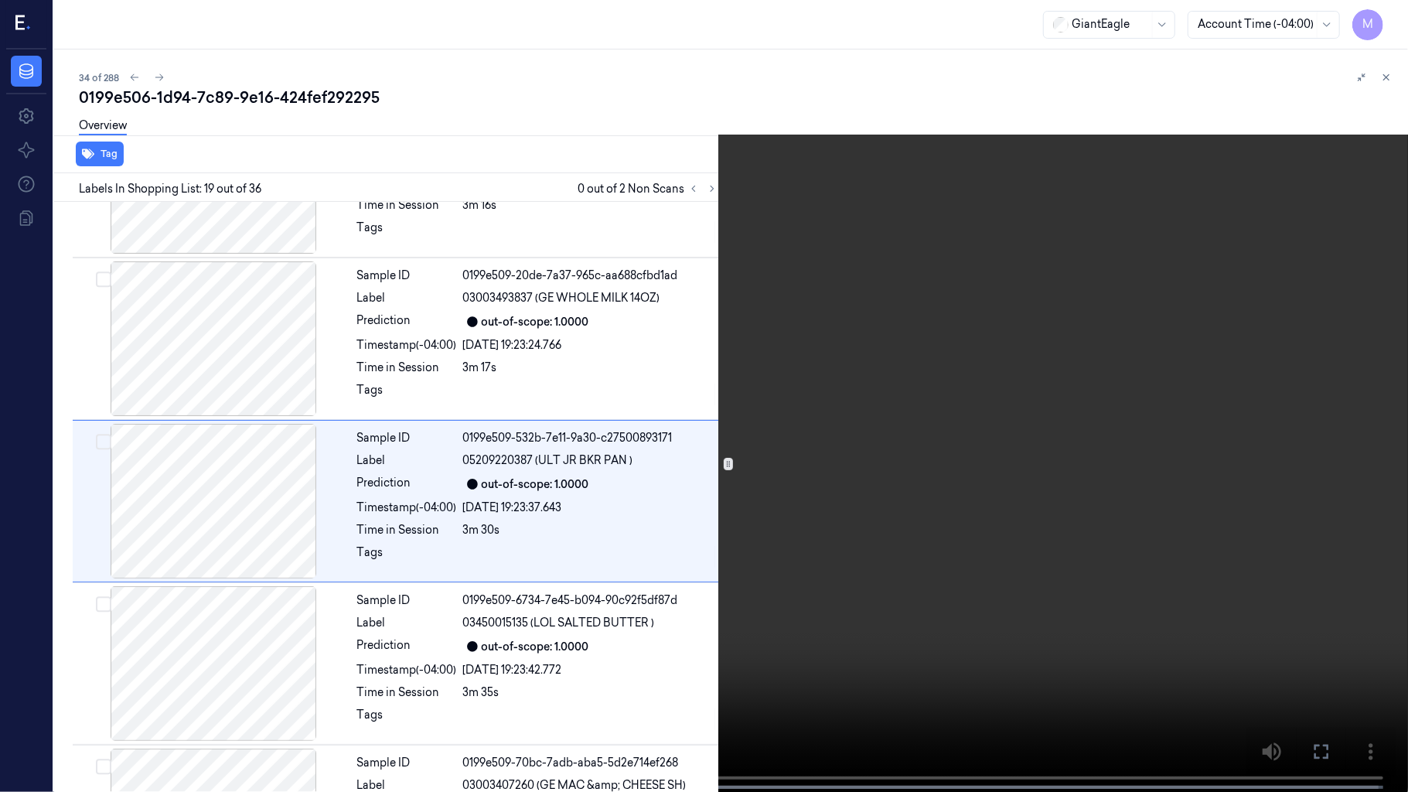
click at [996, 467] on video at bounding box center [704, 397] width 1408 height 795
click at [1387, 17] on button "x 1" at bounding box center [1389, 18] width 25 height 25
click at [1015, 470] on video at bounding box center [704, 397] width 1408 height 795
click at [0, 0] on icon at bounding box center [0, 0] width 0 height 0
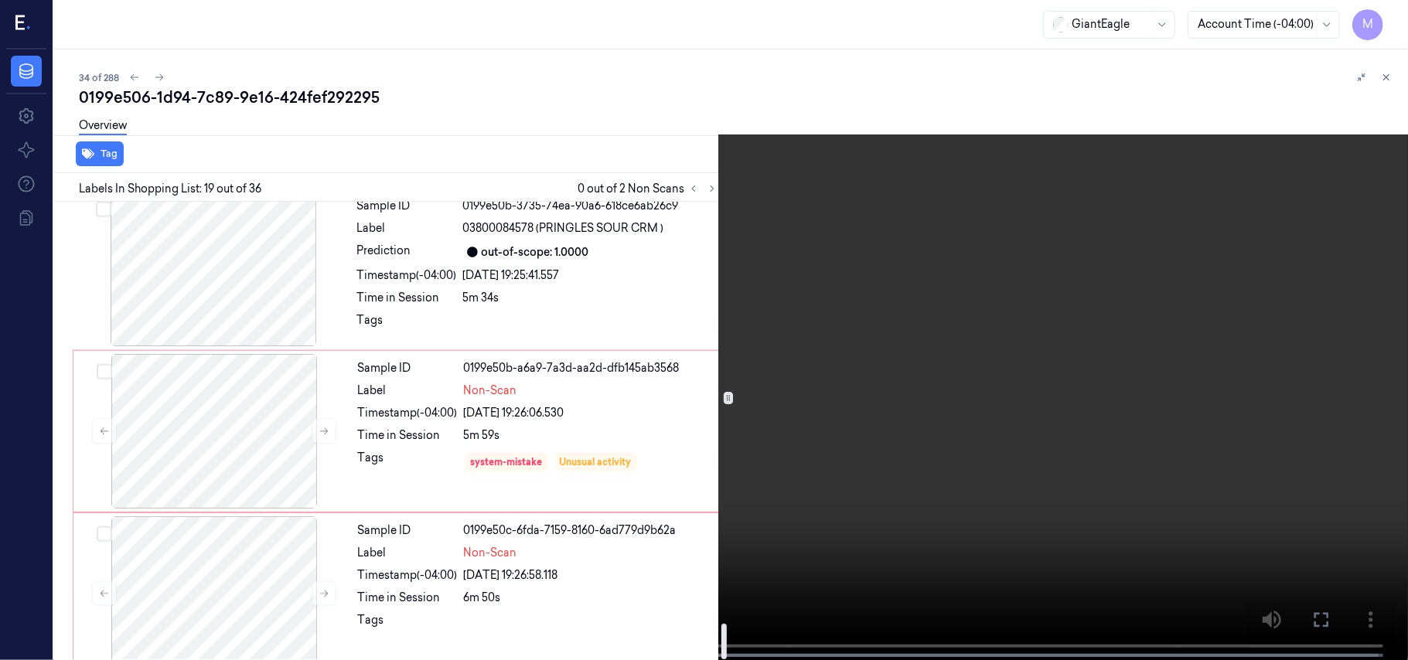
scroll to position [5410, 0]
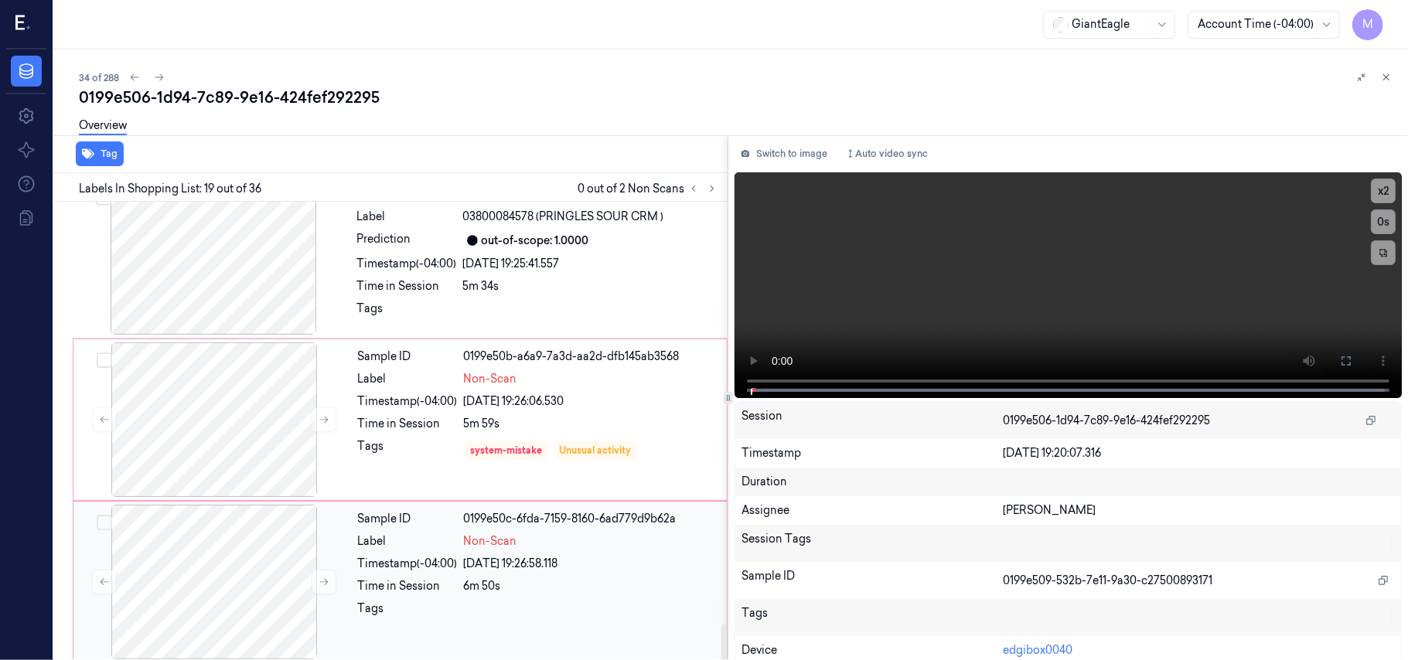
click at [447, 556] on div "Timestamp (-04:00)" at bounding box center [408, 564] width 100 height 16
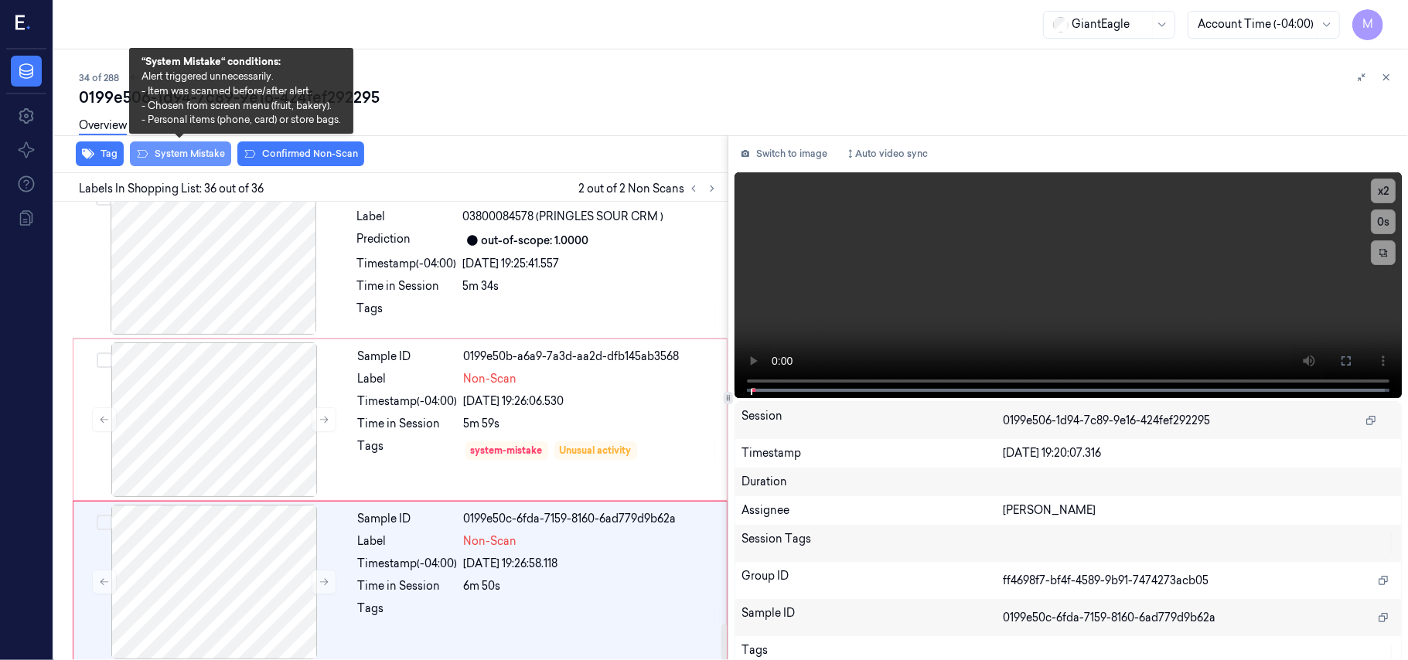
click at [193, 155] on button "System Mistake" at bounding box center [180, 154] width 101 height 25
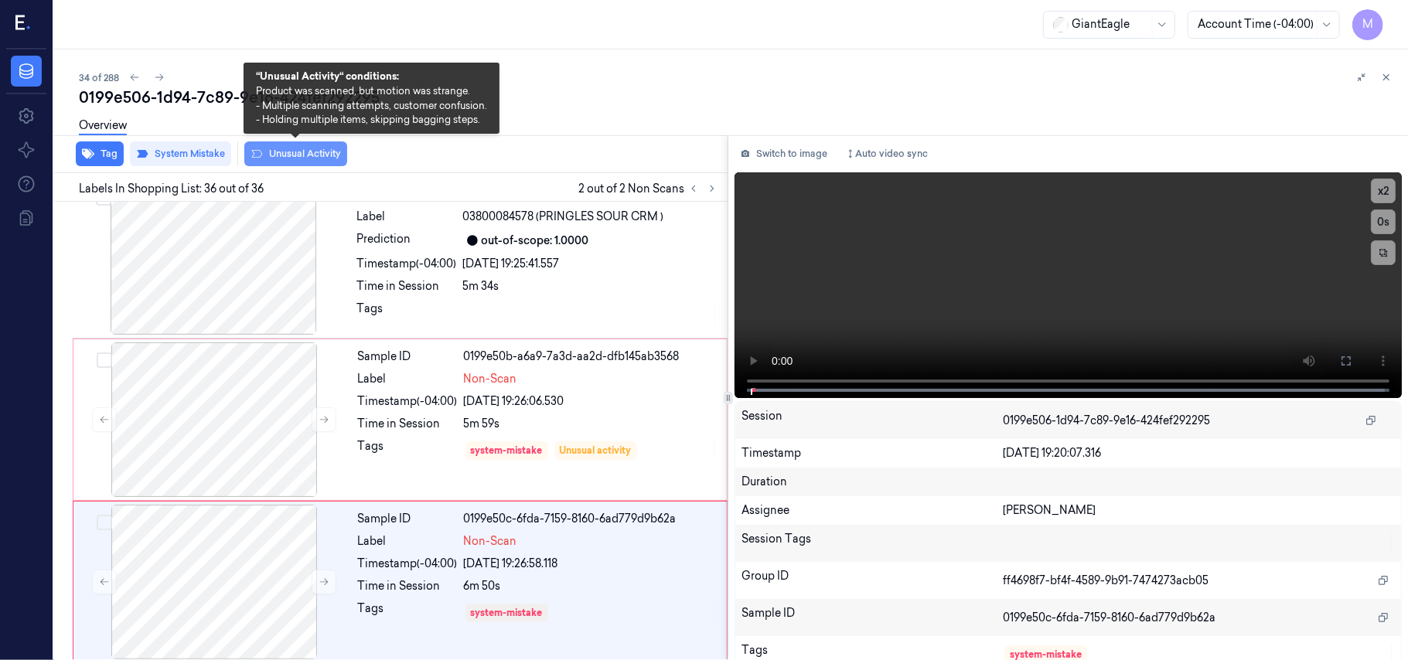
click at [297, 150] on button "Unusual Activity" at bounding box center [295, 154] width 103 height 25
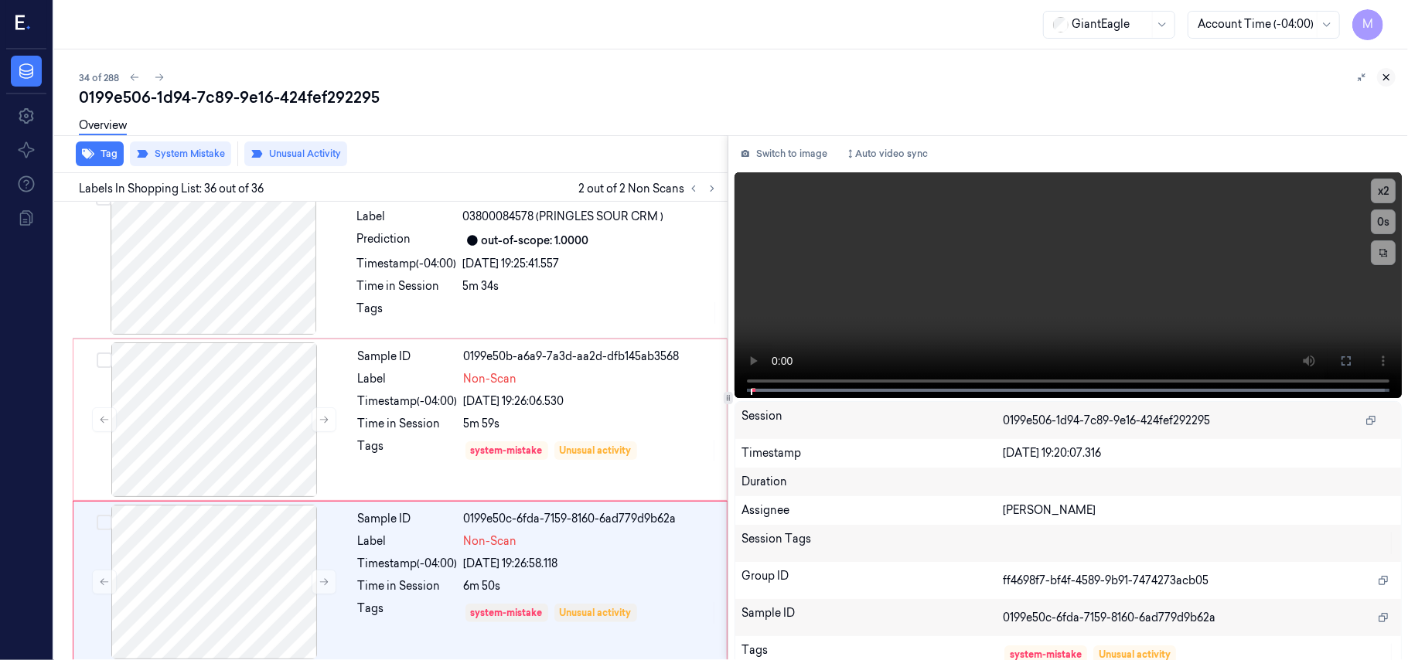
click at [1386, 69] on button at bounding box center [1386, 77] width 19 height 19
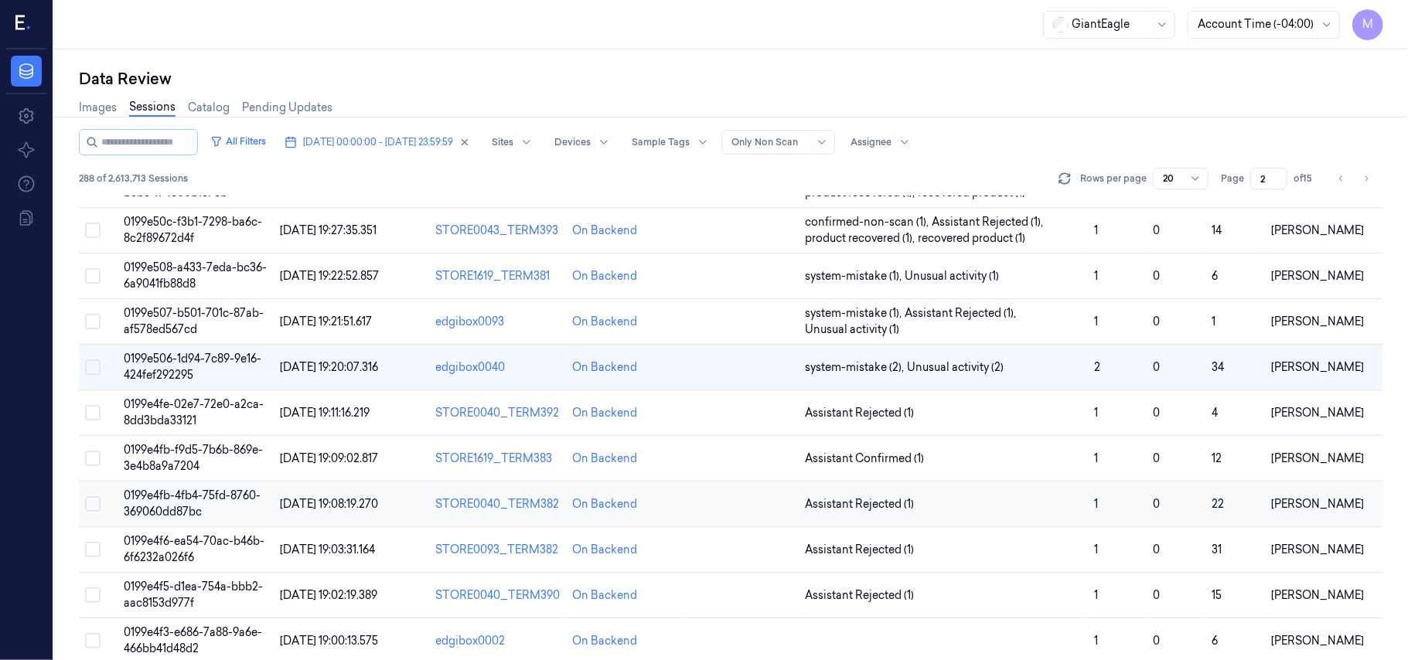
scroll to position [498, 0]
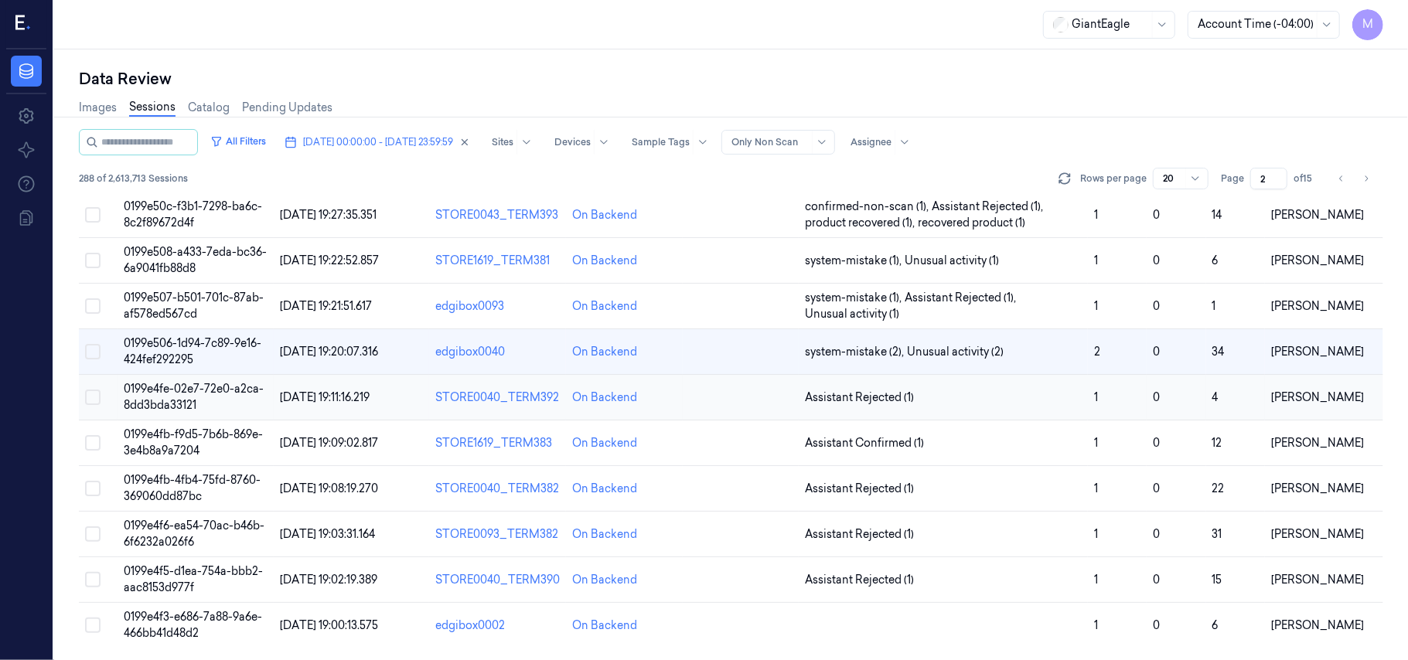
click at [208, 390] on span "0199e4fe-02e7-72e0-a2ca-8dd3bda33121" at bounding box center [194, 397] width 140 height 30
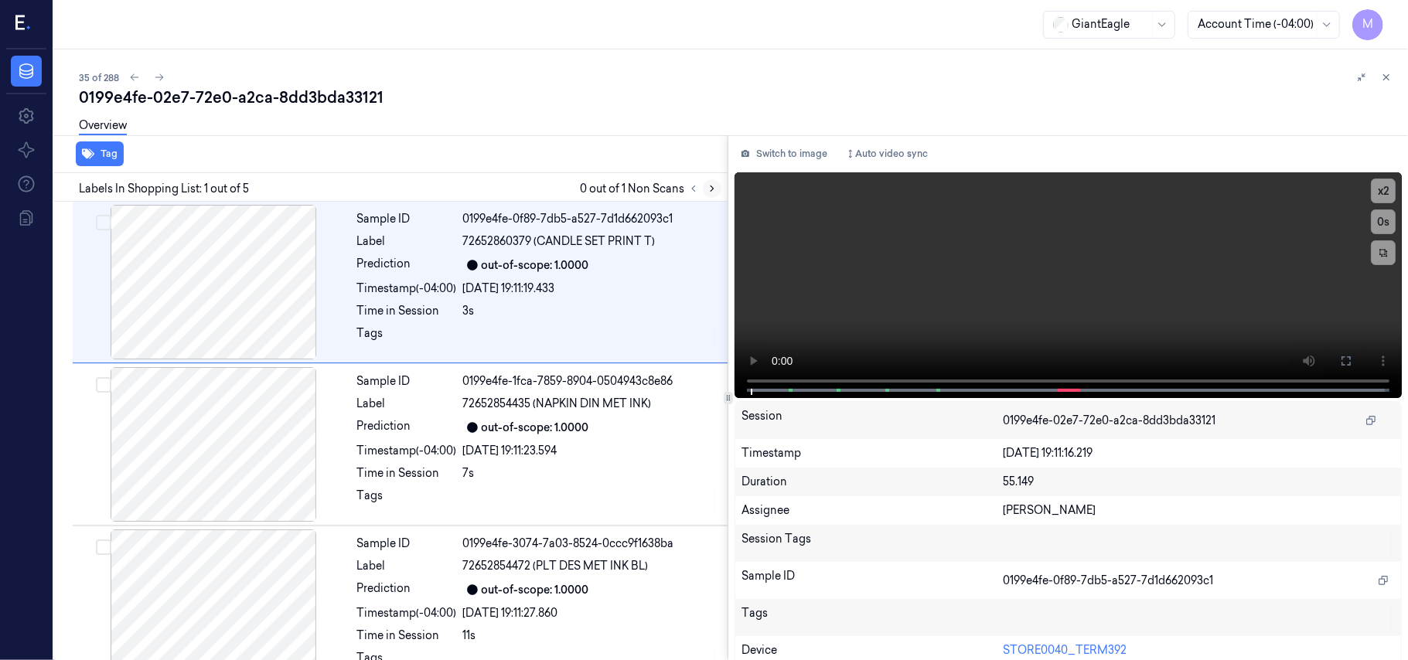
click at [710, 186] on icon at bounding box center [712, 188] width 11 height 11
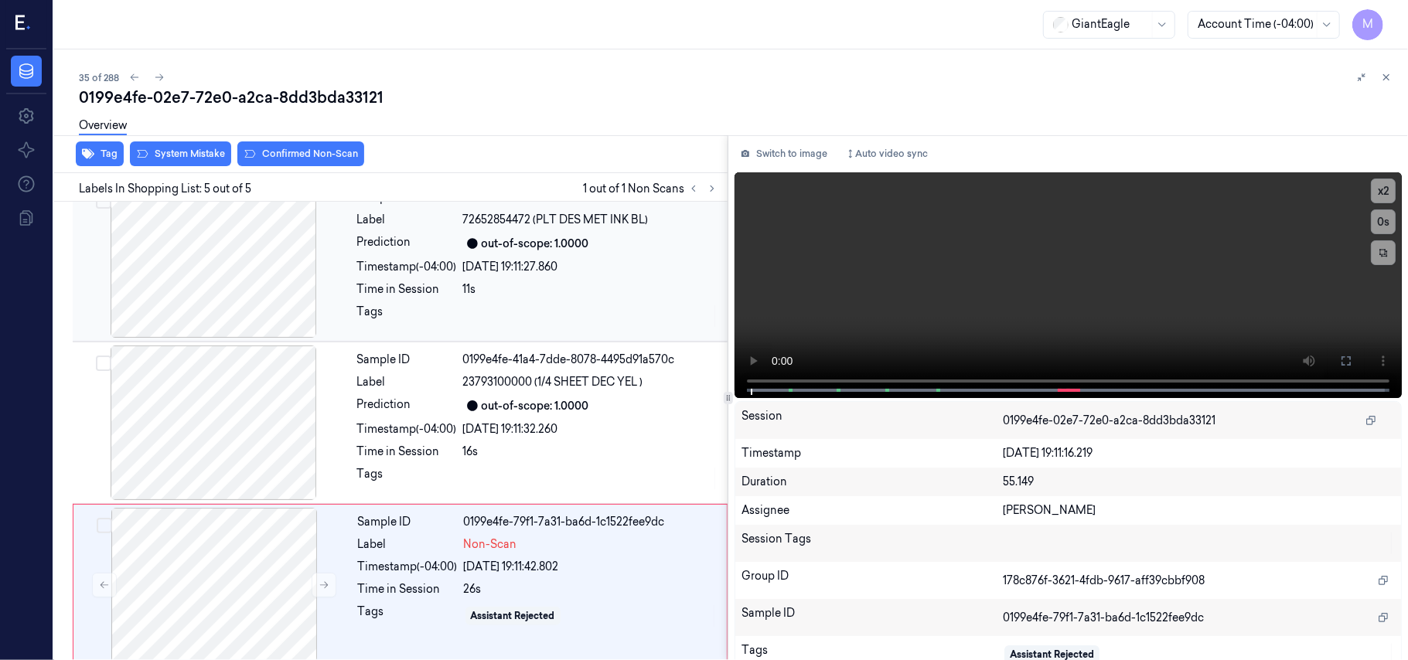
scroll to position [360, 0]
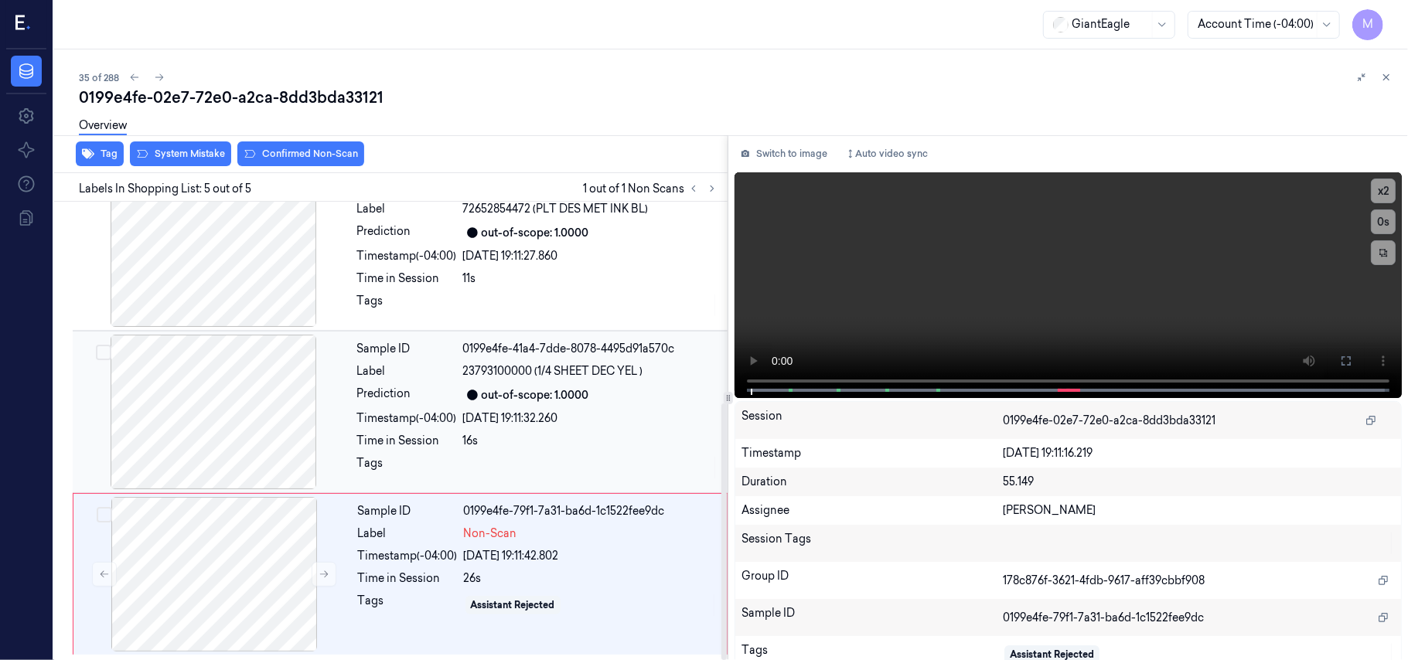
click at [588, 397] on div "out-of-scope: 1.0000" at bounding box center [535, 395] width 107 height 16
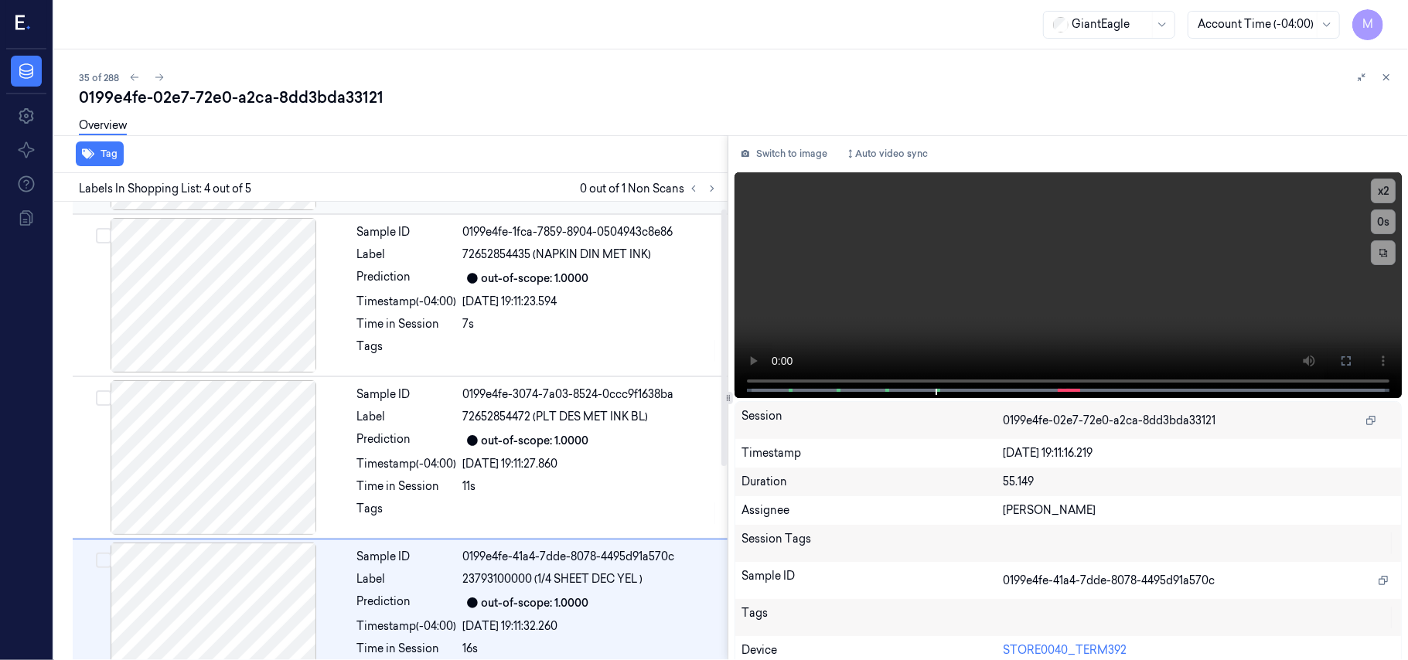
scroll to position [0, 0]
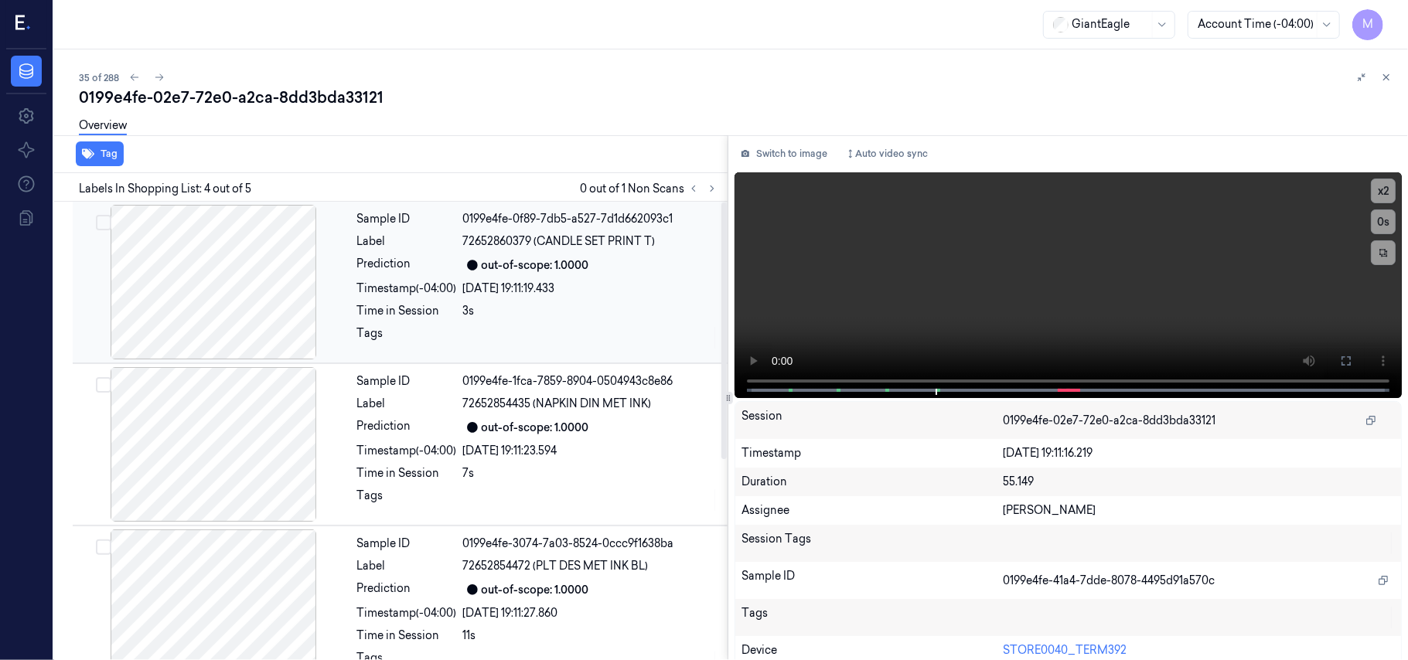
click at [498, 328] on div at bounding box center [590, 338] width 255 height 25
click at [1349, 357] on button at bounding box center [1346, 361] width 25 height 25
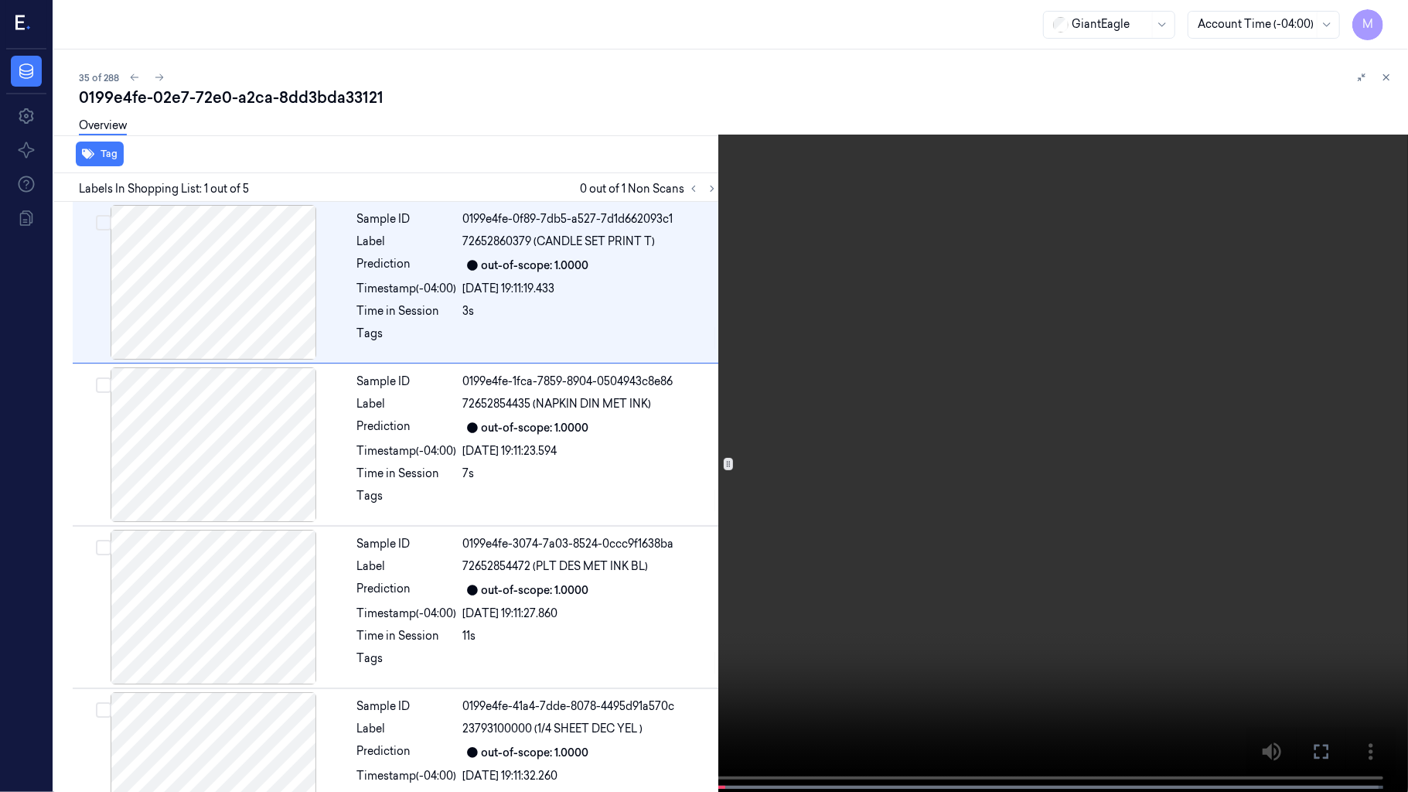
click at [904, 418] on video at bounding box center [704, 397] width 1408 height 795
click at [1036, 456] on video at bounding box center [704, 397] width 1408 height 795
click at [0, 0] on icon at bounding box center [0, 0] width 0 height 0
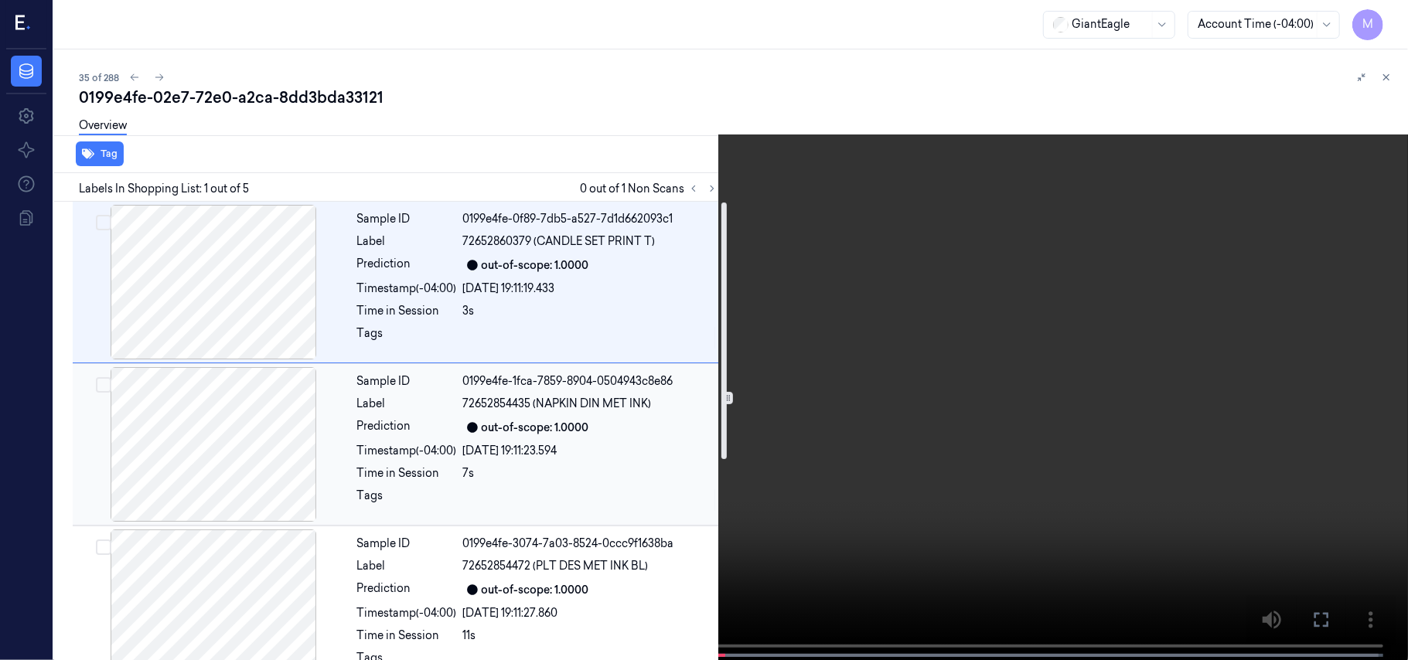
scroll to position [309, 0]
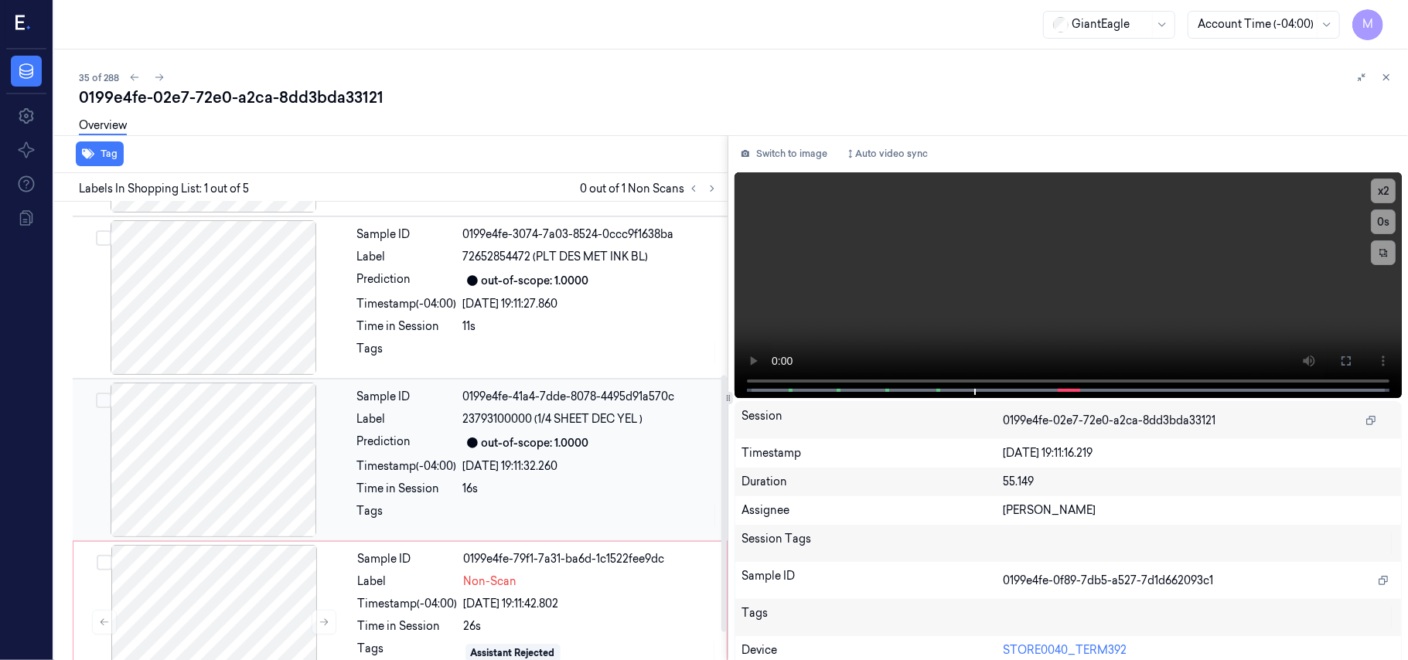
click at [535, 424] on span "23793100000 (1/4 SHEET DEC YEL )" at bounding box center [553, 419] width 180 height 16
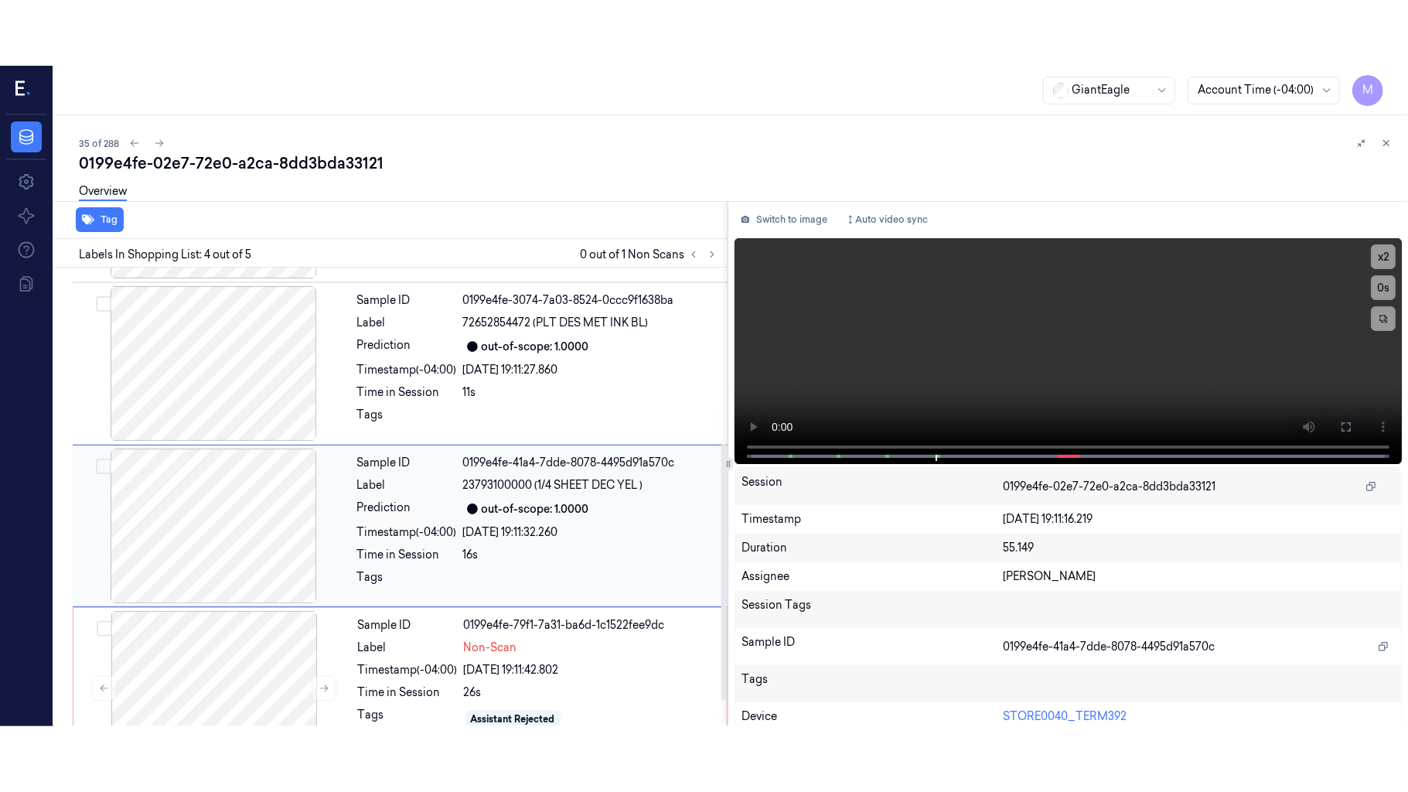
scroll to position [339, 0]
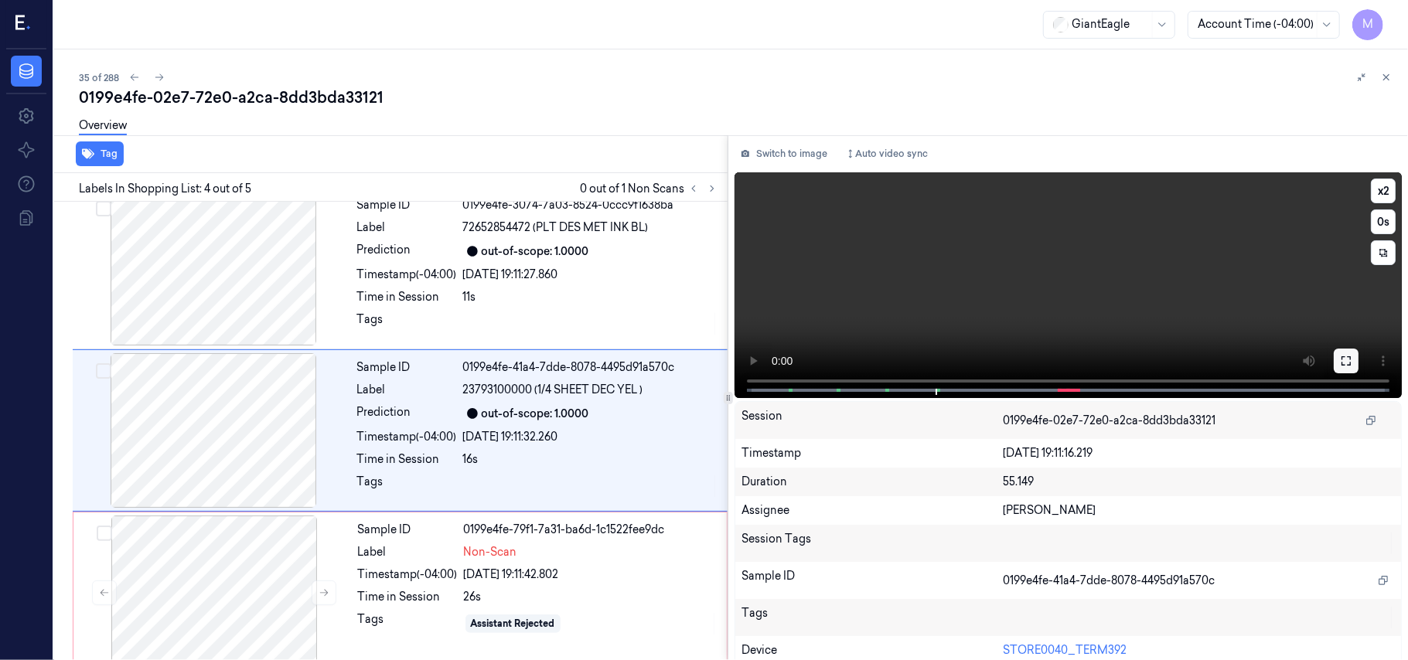
click at [1340, 360] on icon at bounding box center [1346, 361] width 12 height 12
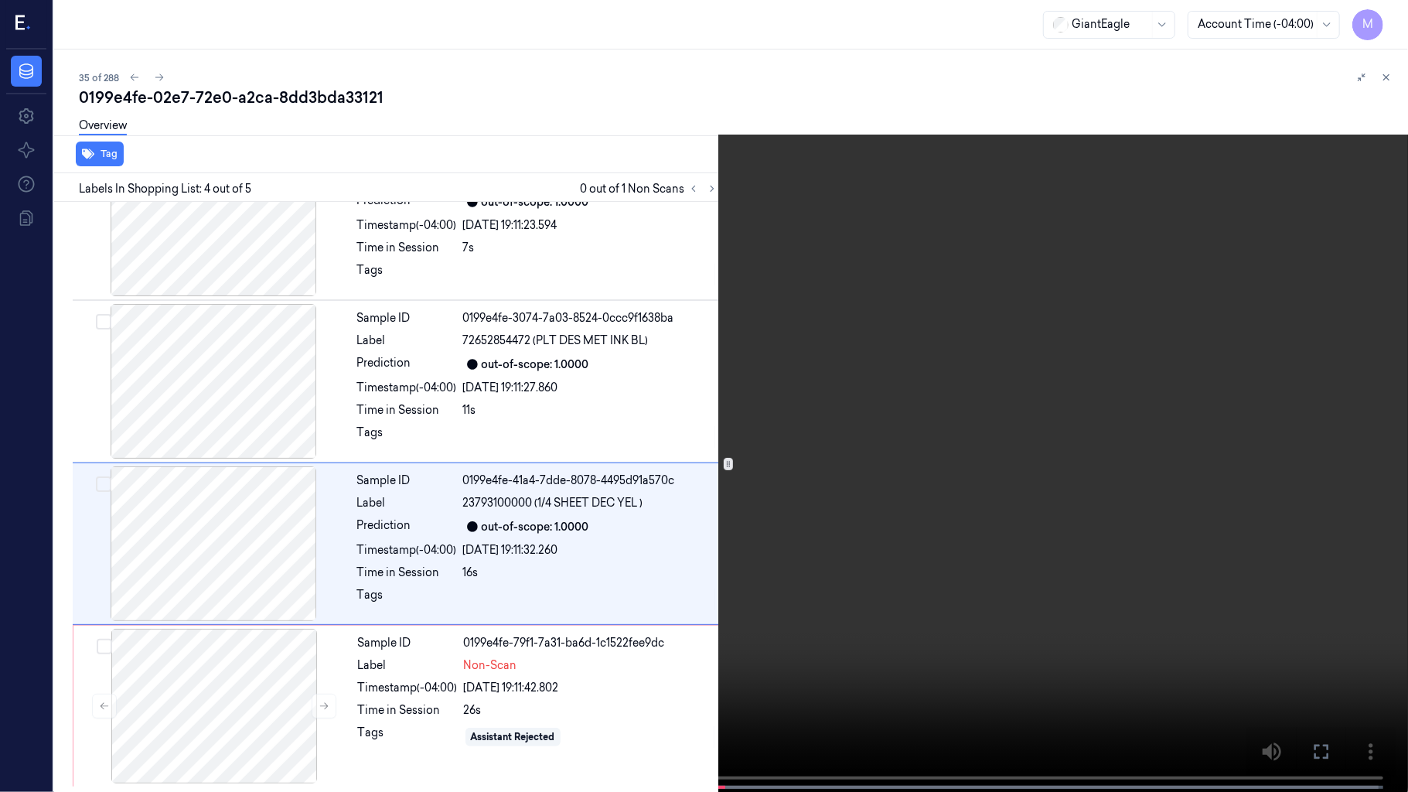
click at [680, 401] on video at bounding box center [704, 397] width 1408 height 795
click at [842, 329] on video at bounding box center [704, 397] width 1408 height 795
click at [0, 0] on button at bounding box center [0, 0] width 0 height 0
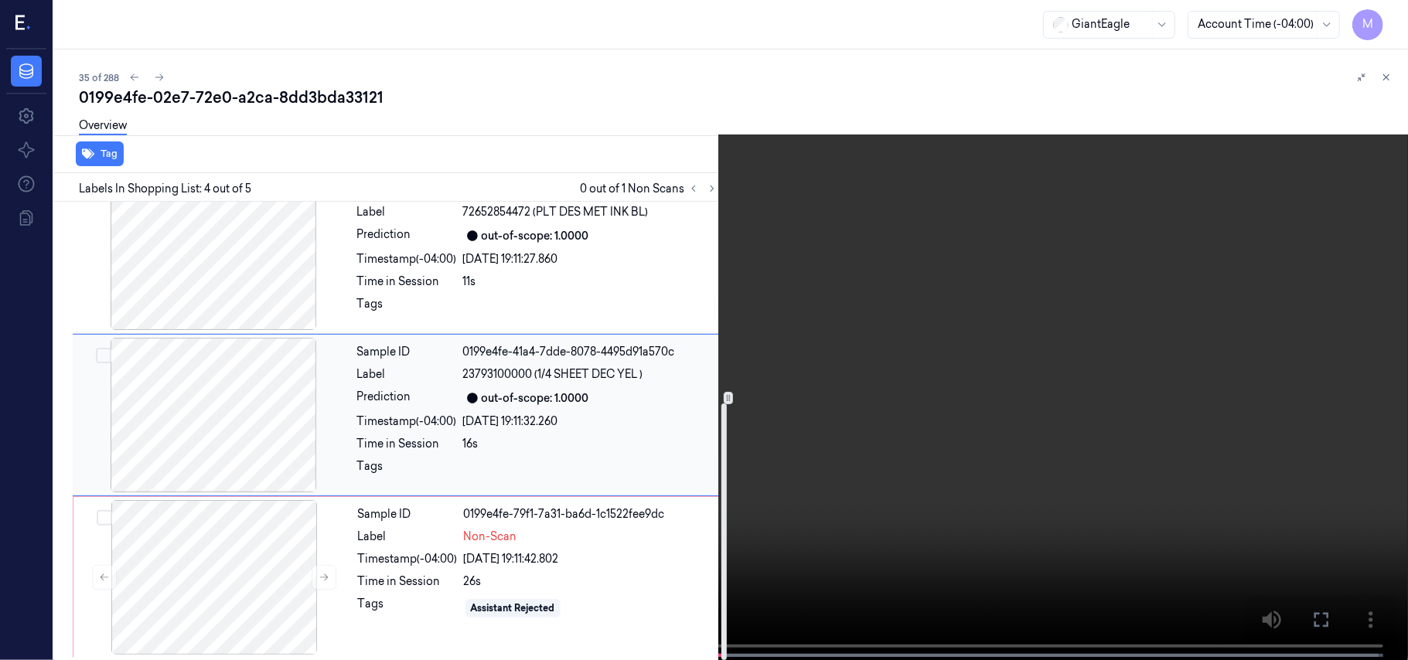
scroll to position [360, 0]
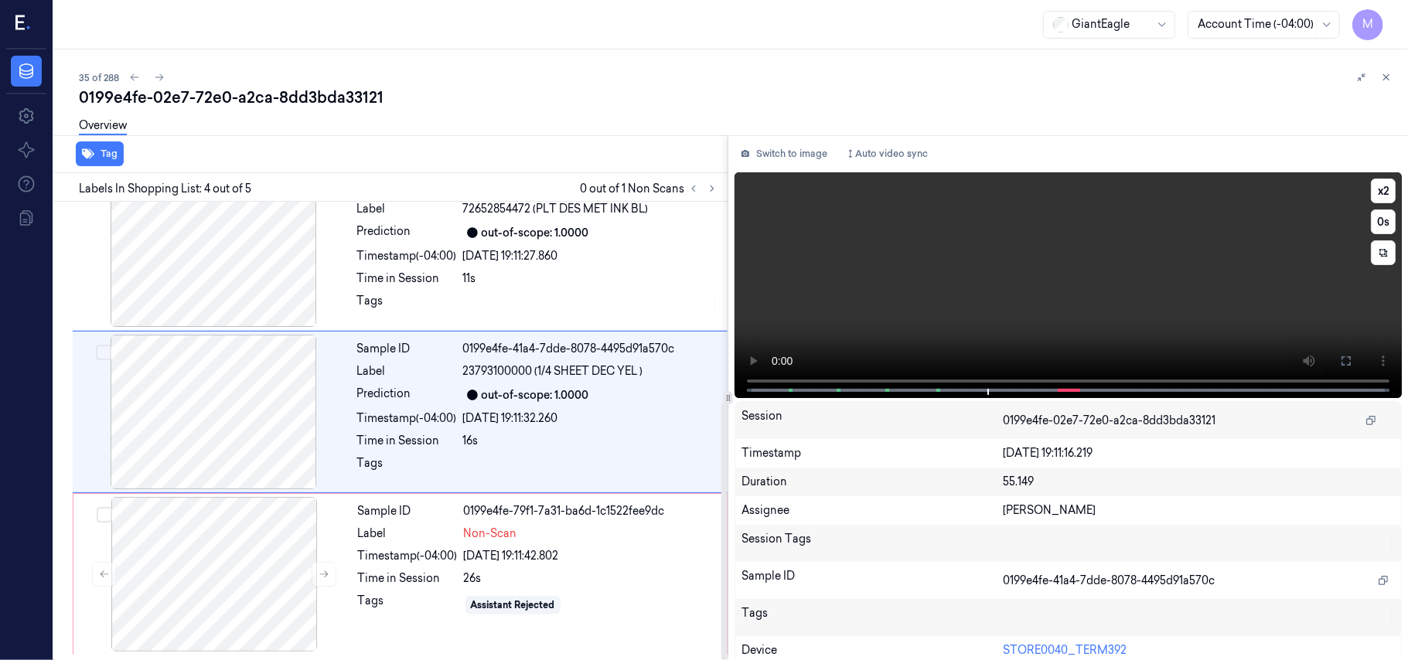
click at [1028, 311] on video at bounding box center [1068, 285] width 667 height 226
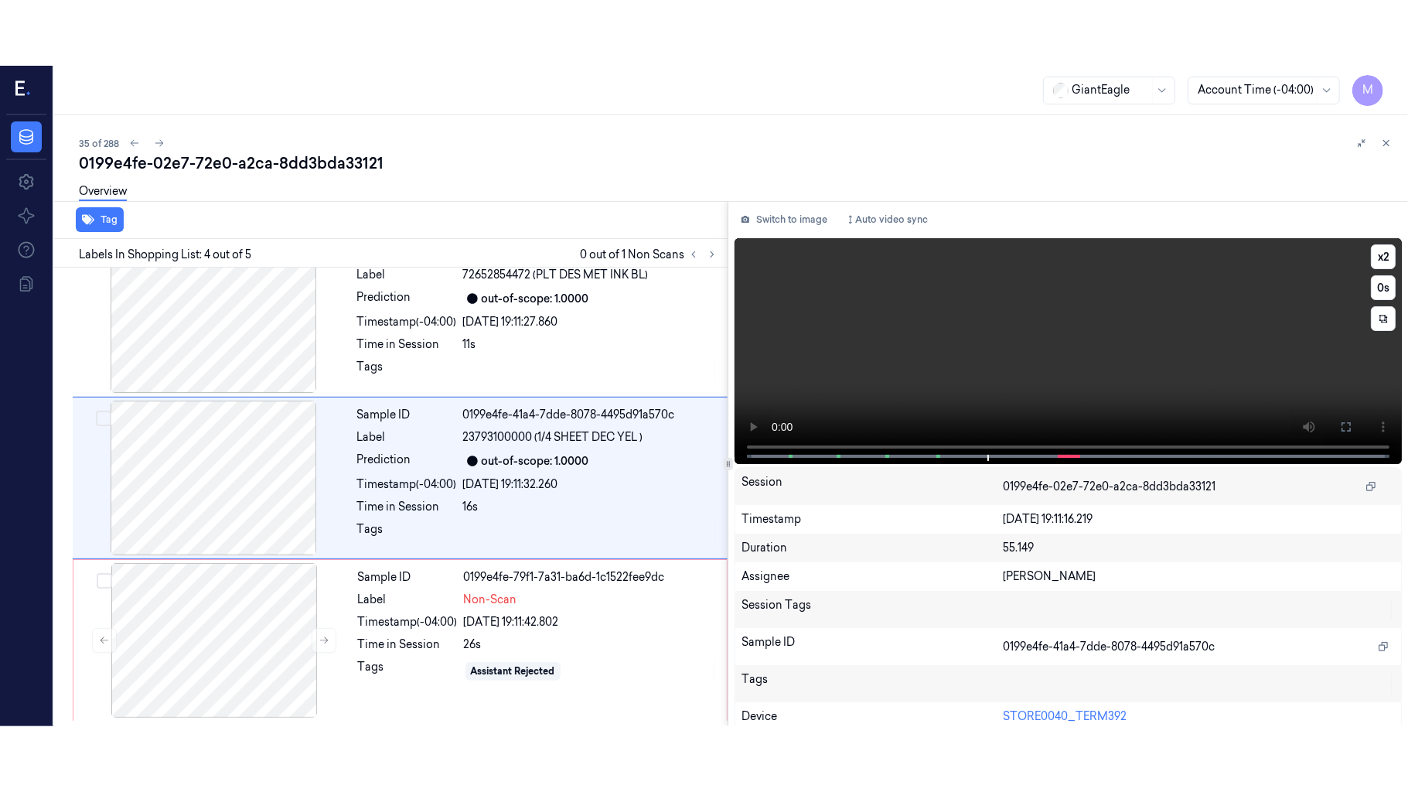
scroll to position [339, 0]
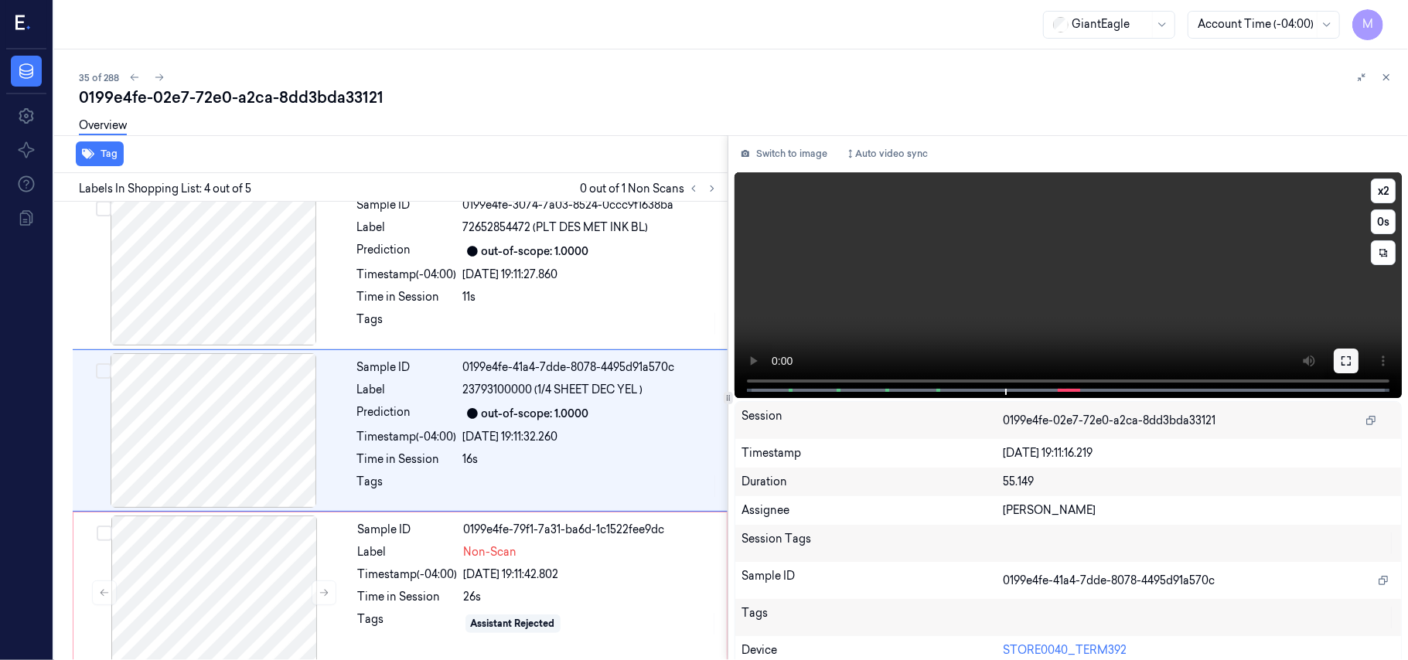
click at [1340, 355] on icon at bounding box center [1346, 361] width 12 height 12
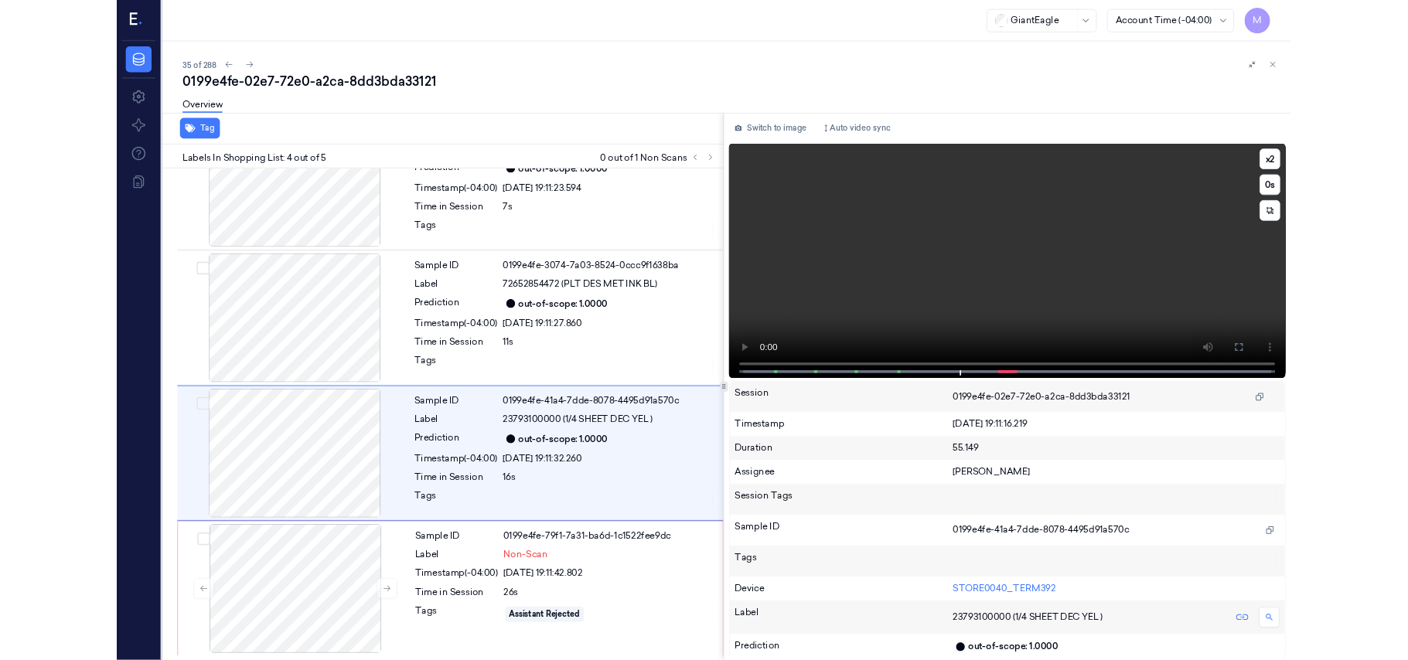
scroll to position [229, 0]
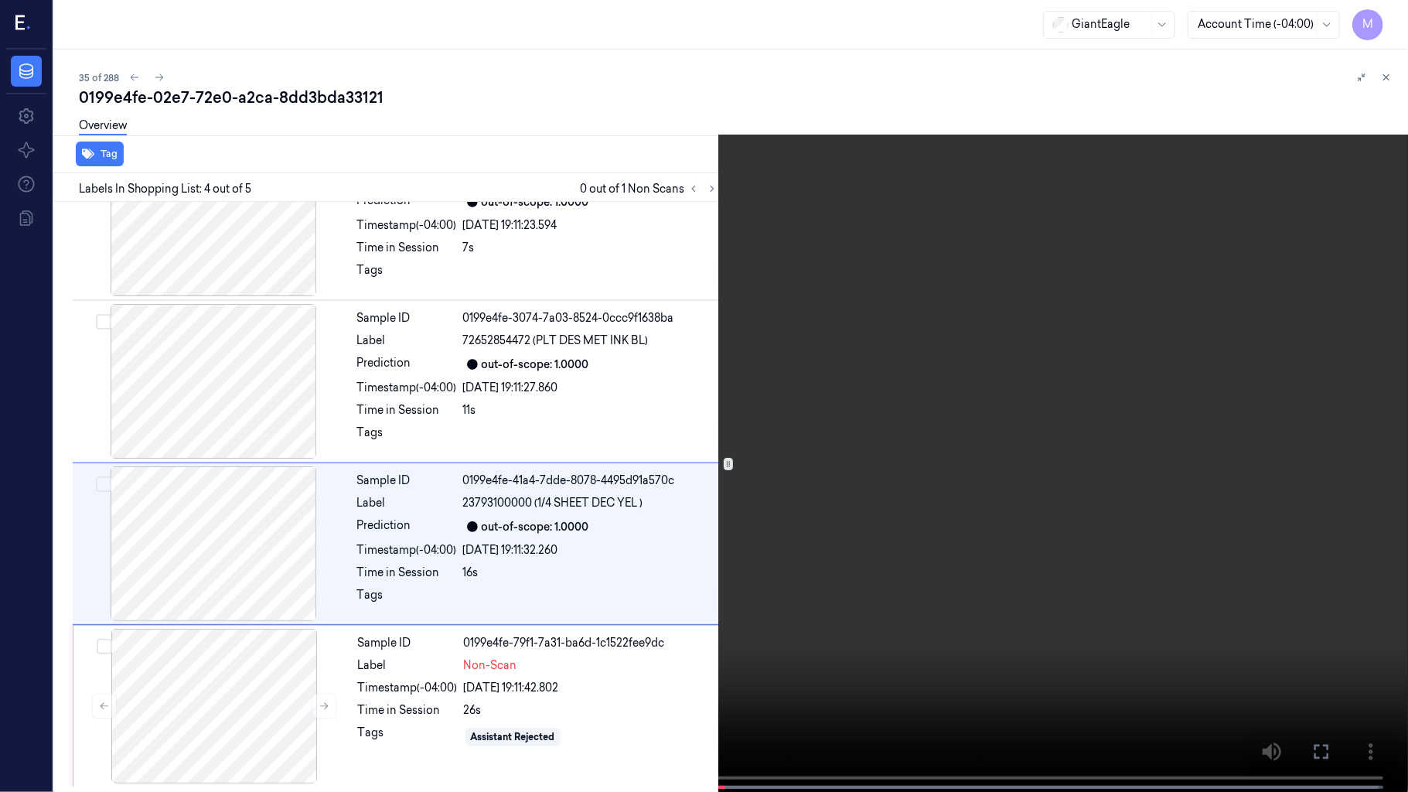
click at [694, 418] on video at bounding box center [704, 397] width 1408 height 795
click at [0, 0] on icon at bounding box center [0, 0] width 0 height 0
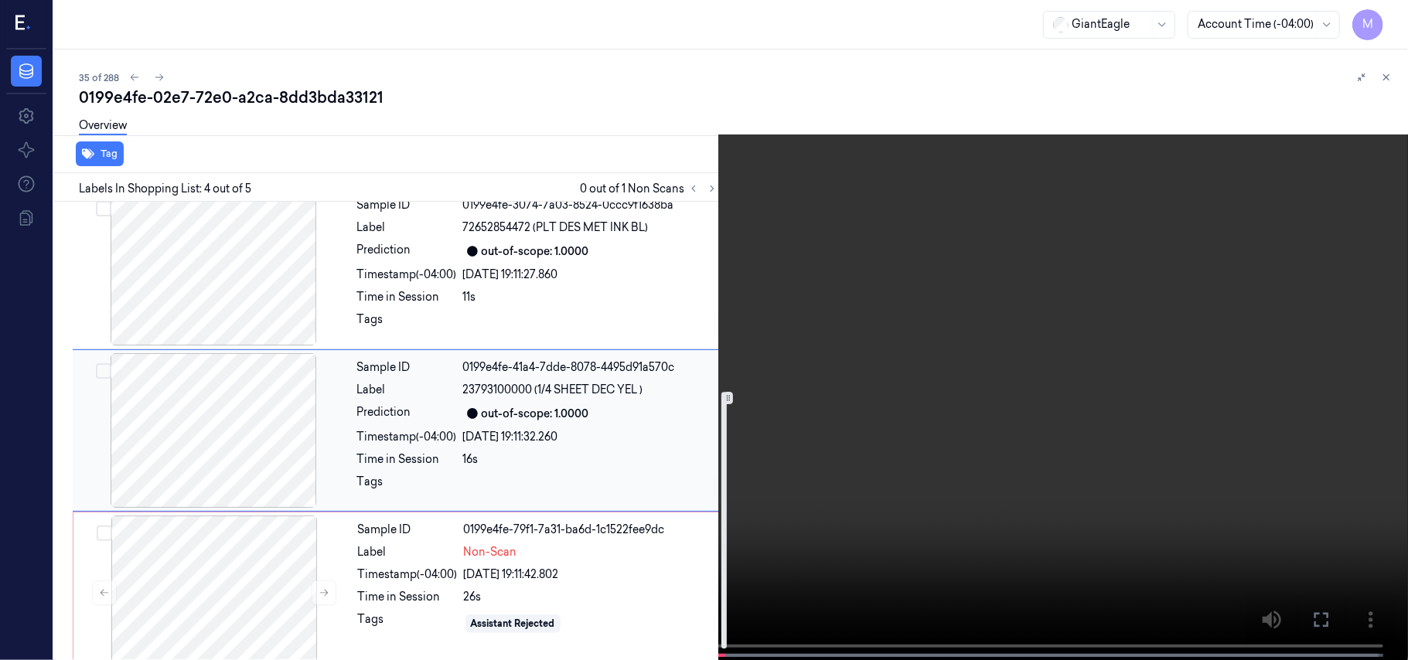
scroll to position [360, 0]
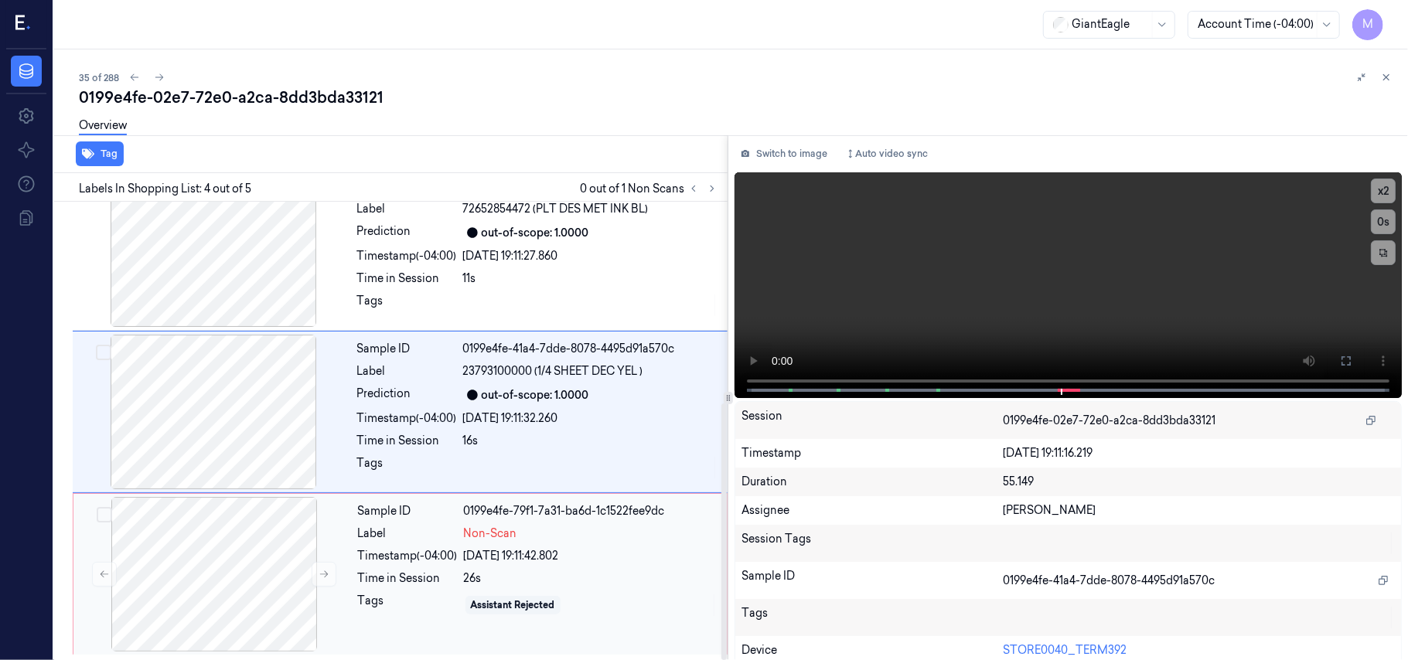
click at [446, 545] on div "Sample ID 0199e4fe-79f1-7a31-ba6d-1c1522fee9dc Label Non-Scan Timestamp (-04:00…" at bounding box center [538, 574] width 372 height 155
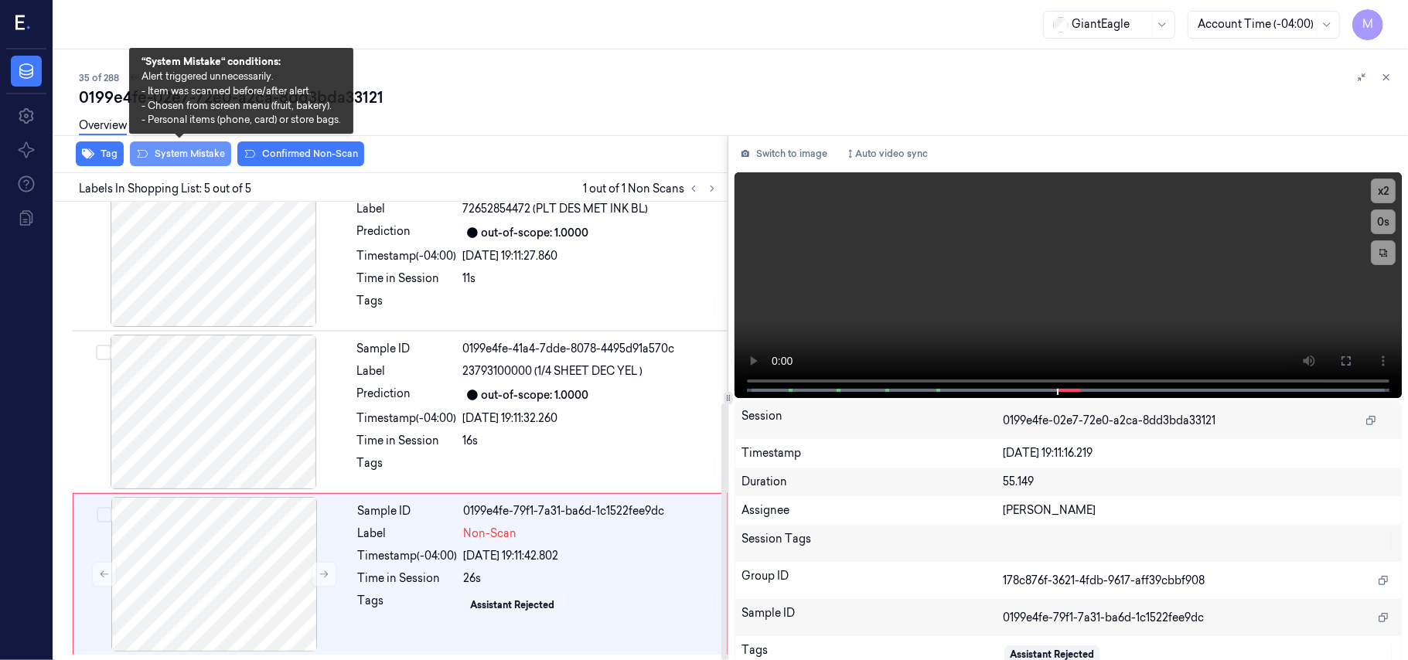
click at [199, 153] on button "System Mistake" at bounding box center [180, 154] width 101 height 25
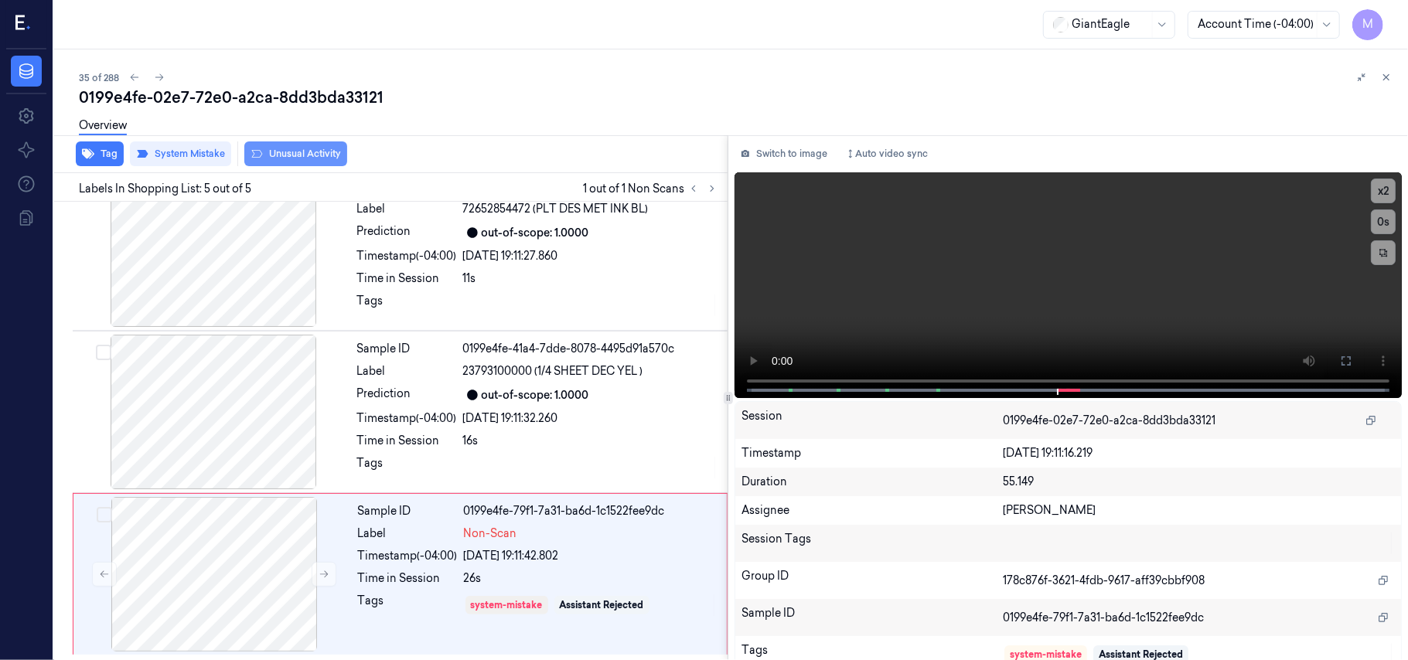
click at [312, 148] on button "Unusual Activity" at bounding box center [295, 154] width 103 height 25
click at [1390, 75] on icon at bounding box center [1386, 77] width 11 height 11
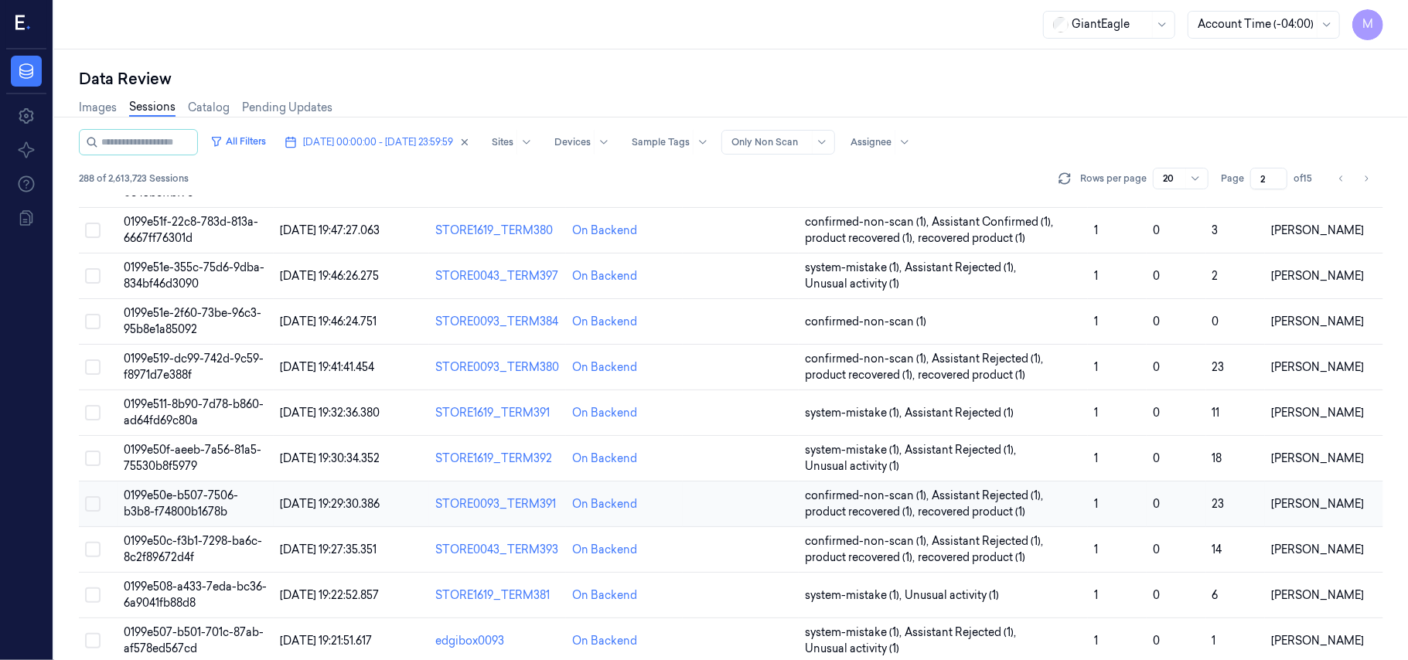
scroll to position [498, 0]
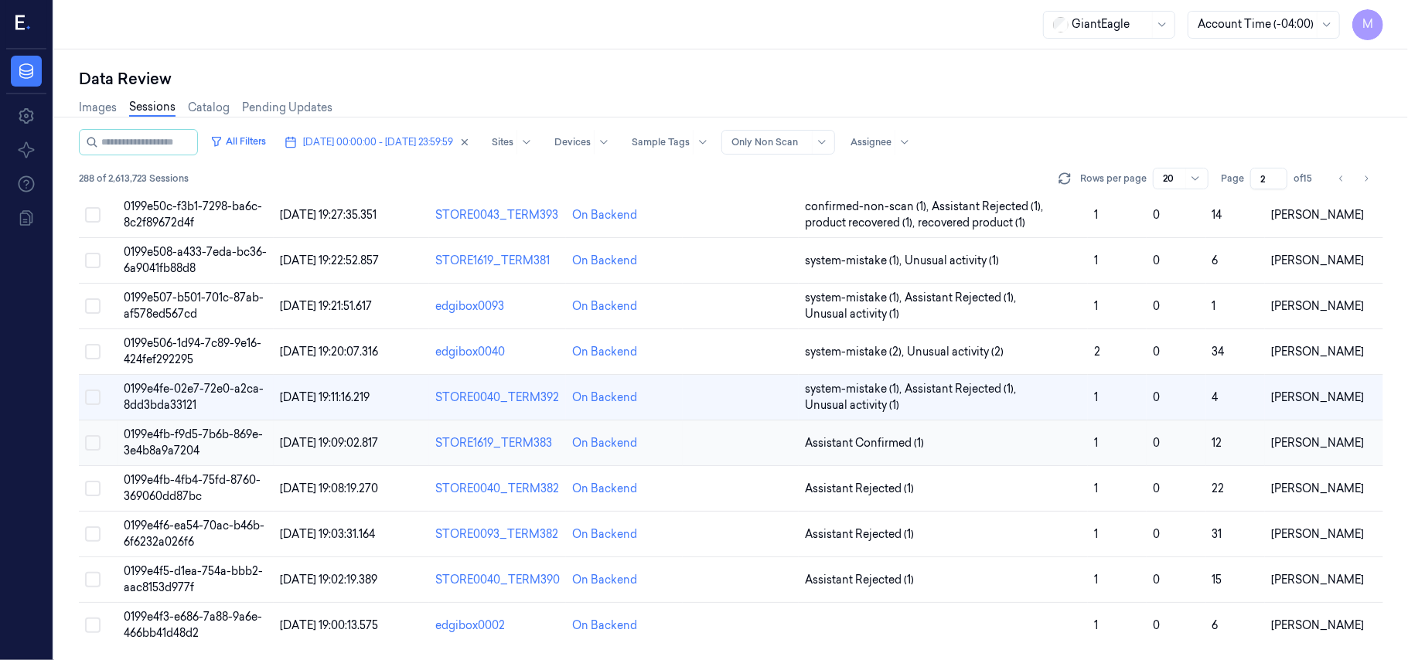
click at [205, 434] on span "0199e4fb-f9d5-7b6b-869e-3e4b8a9a7204" at bounding box center [193, 443] width 139 height 30
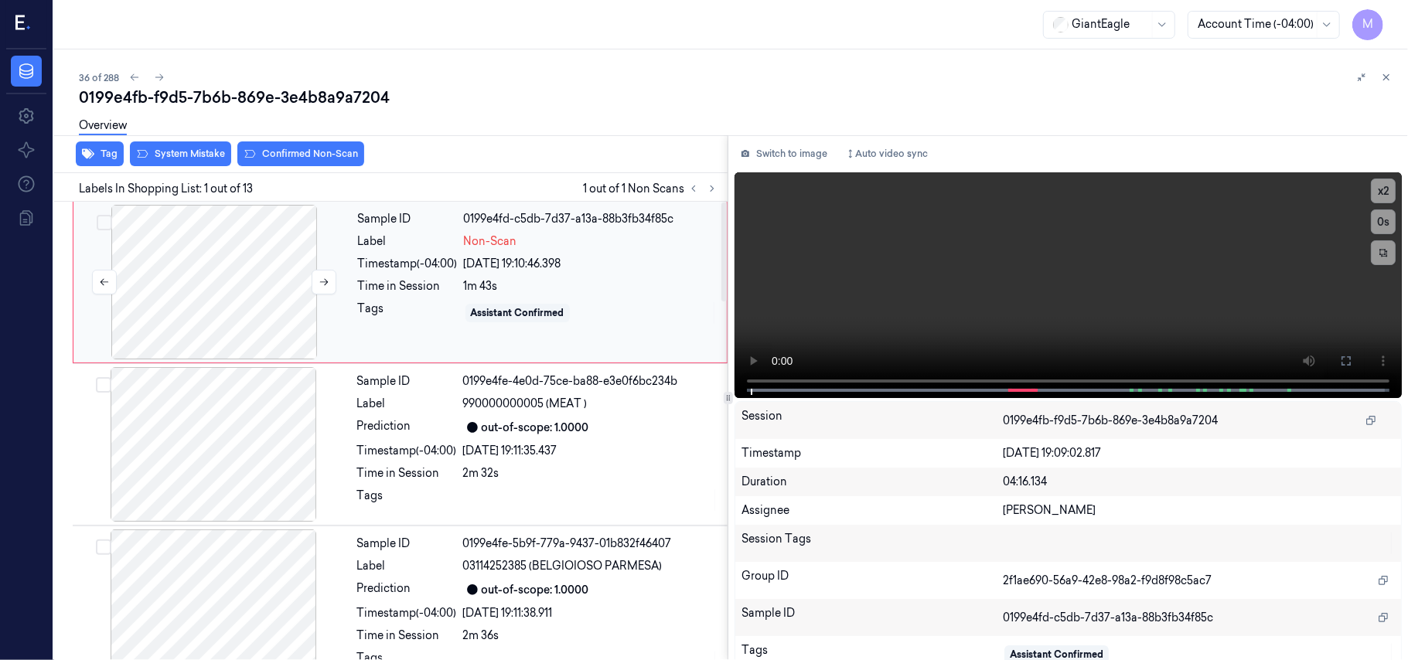
click at [244, 271] on div at bounding box center [214, 282] width 275 height 155
click at [1342, 356] on icon at bounding box center [1346, 360] width 9 height 9
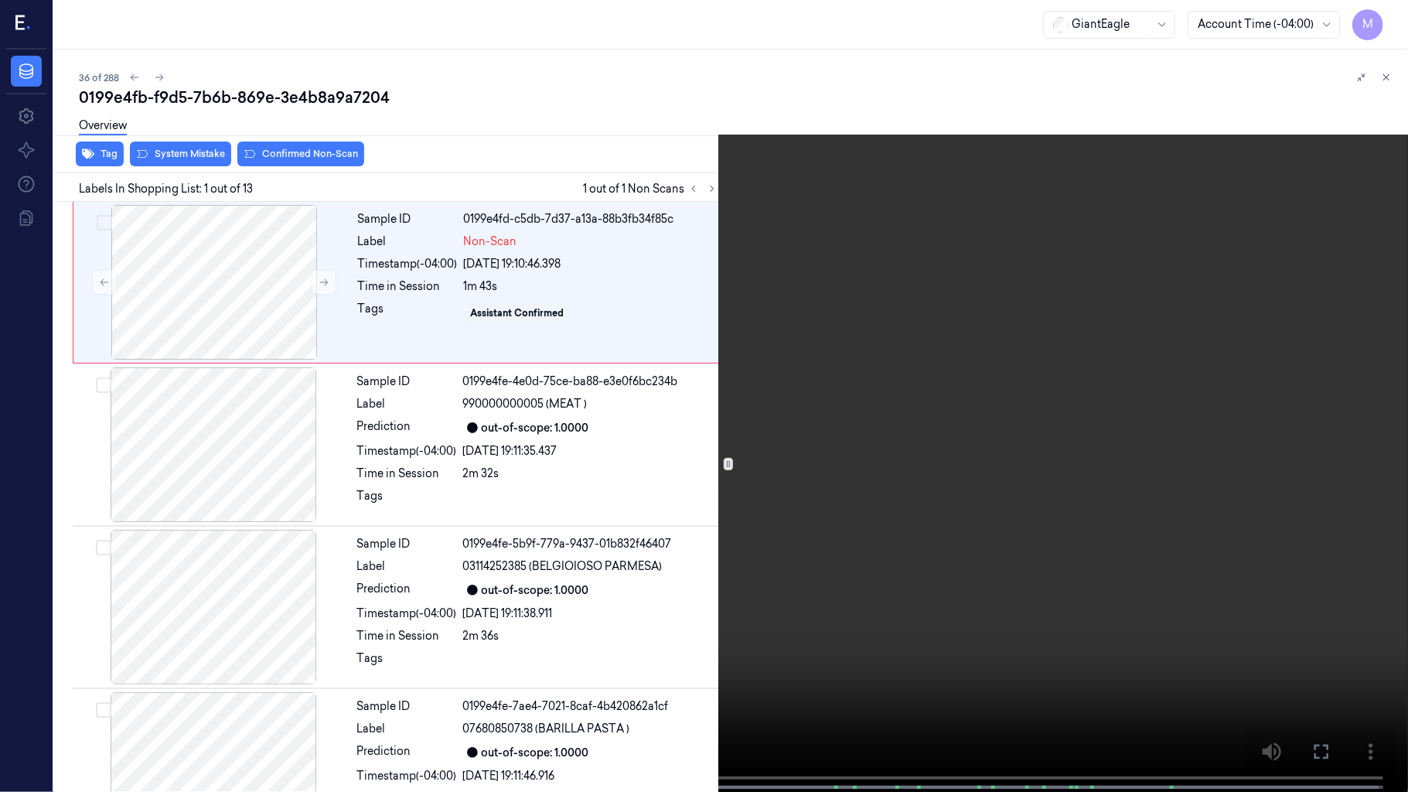
click at [0, 0] on icon at bounding box center [0, 0] width 0 height 0
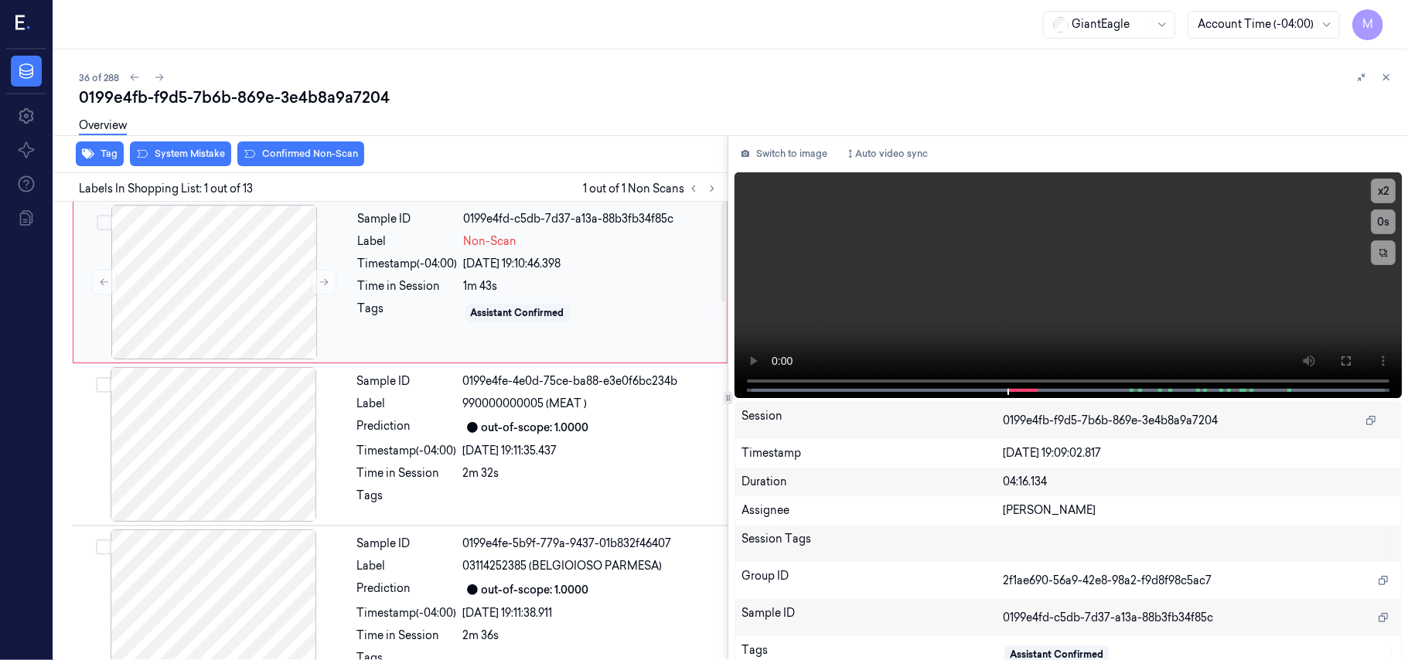
click at [465, 301] on div "Assistant Confirmed" at bounding box center [591, 313] width 254 height 25
click at [1340, 369] on button at bounding box center [1346, 361] width 25 height 25
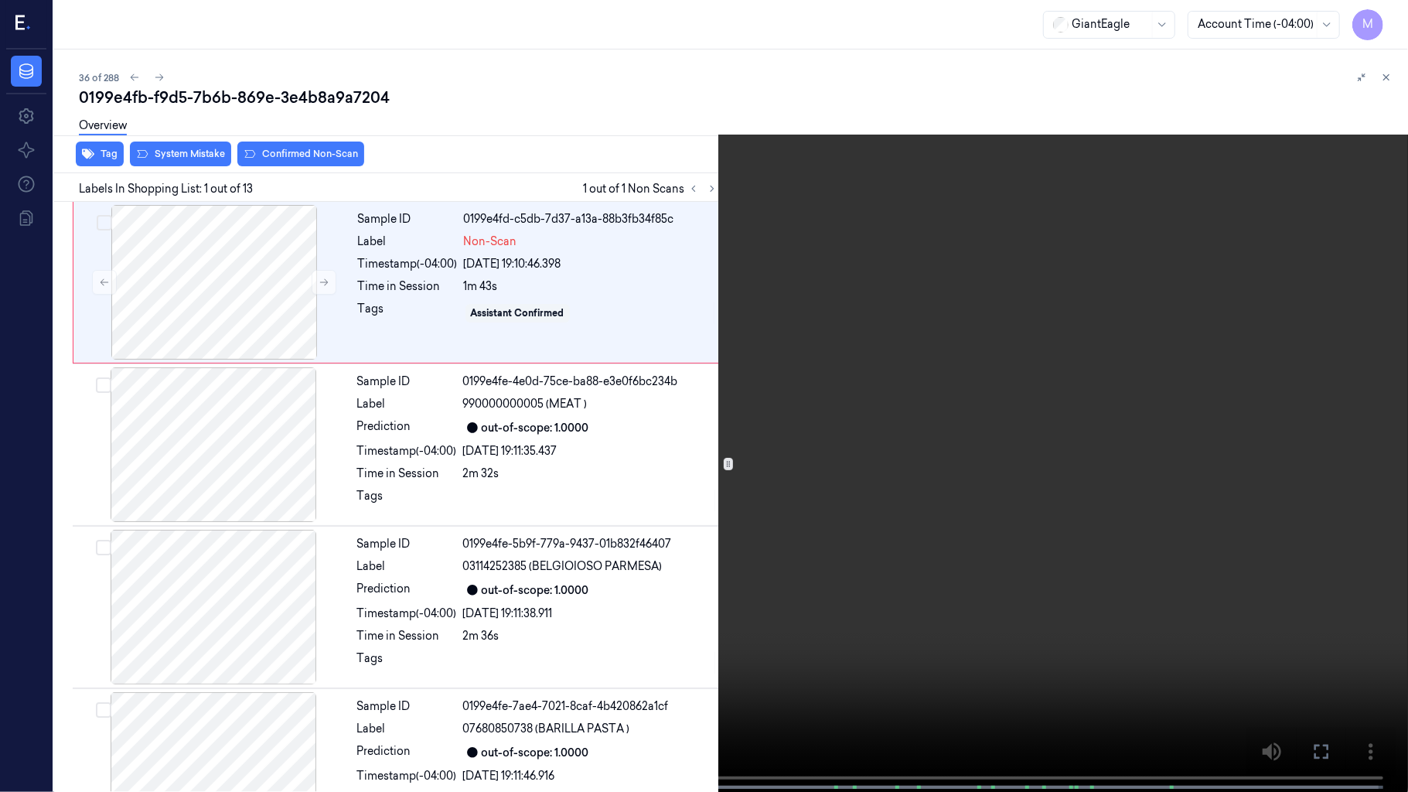
click at [810, 344] on video at bounding box center [704, 397] width 1408 height 795
click at [848, 462] on video at bounding box center [704, 397] width 1408 height 795
click at [0, 0] on icon at bounding box center [0, 0] width 0 height 0
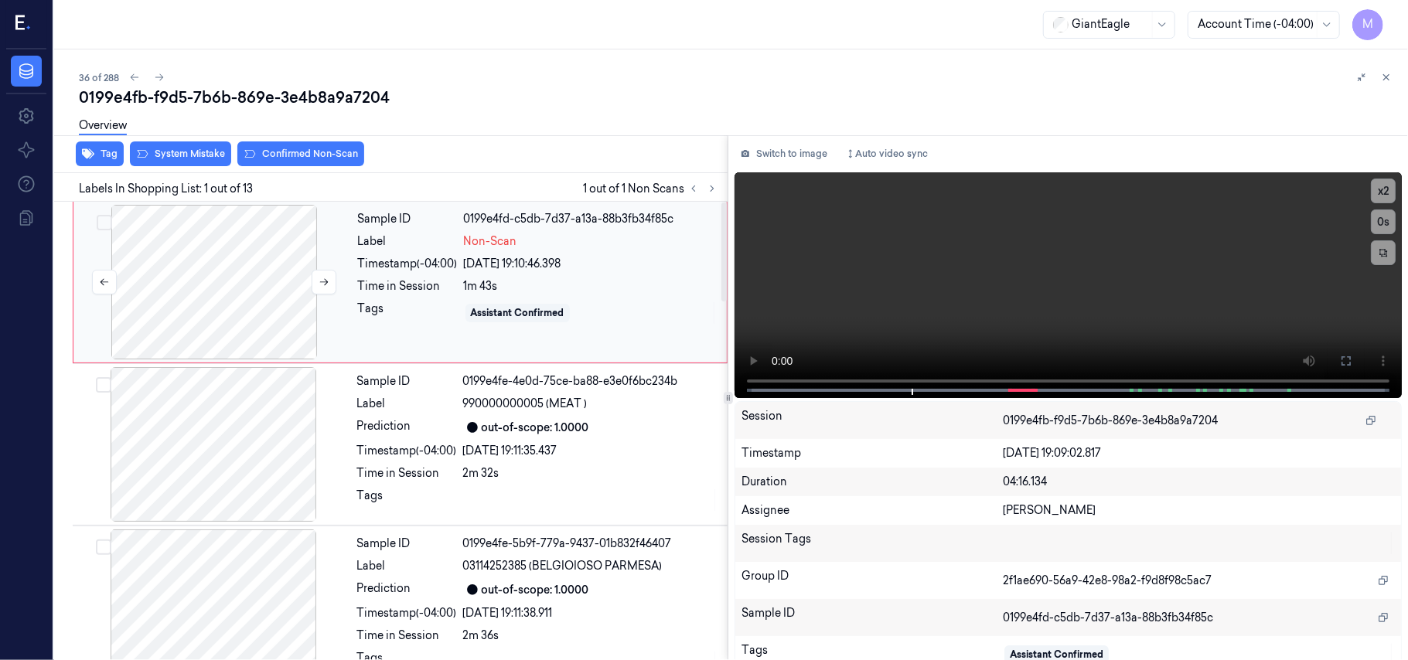
click at [251, 269] on div at bounding box center [214, 282] width 275 height 155
click at [1340, 357] on icon at bounding box center [1346, 361] width 12 height 12
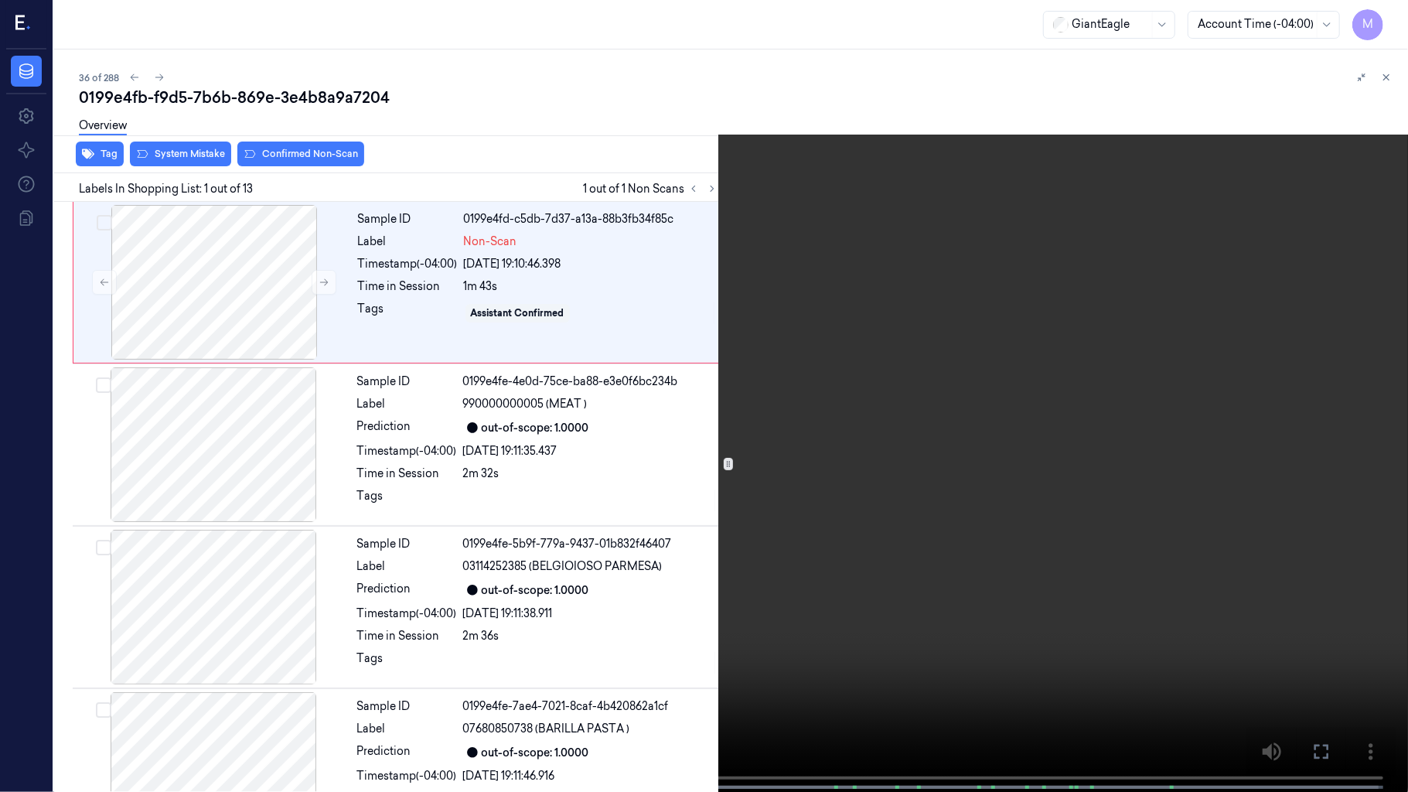
click at [696, 445] on video at bounding box center [704, 397] width 1408 height 795
click at [1392, 9] on button "x 2" at bounding box center [1389, 18] width 25 height 25
click at [1003, 397] on video at bounding box center [704, 397] width 1408 height 795
click at [0, 0] on icon at bounding box center [0, 0] width 0 height 0
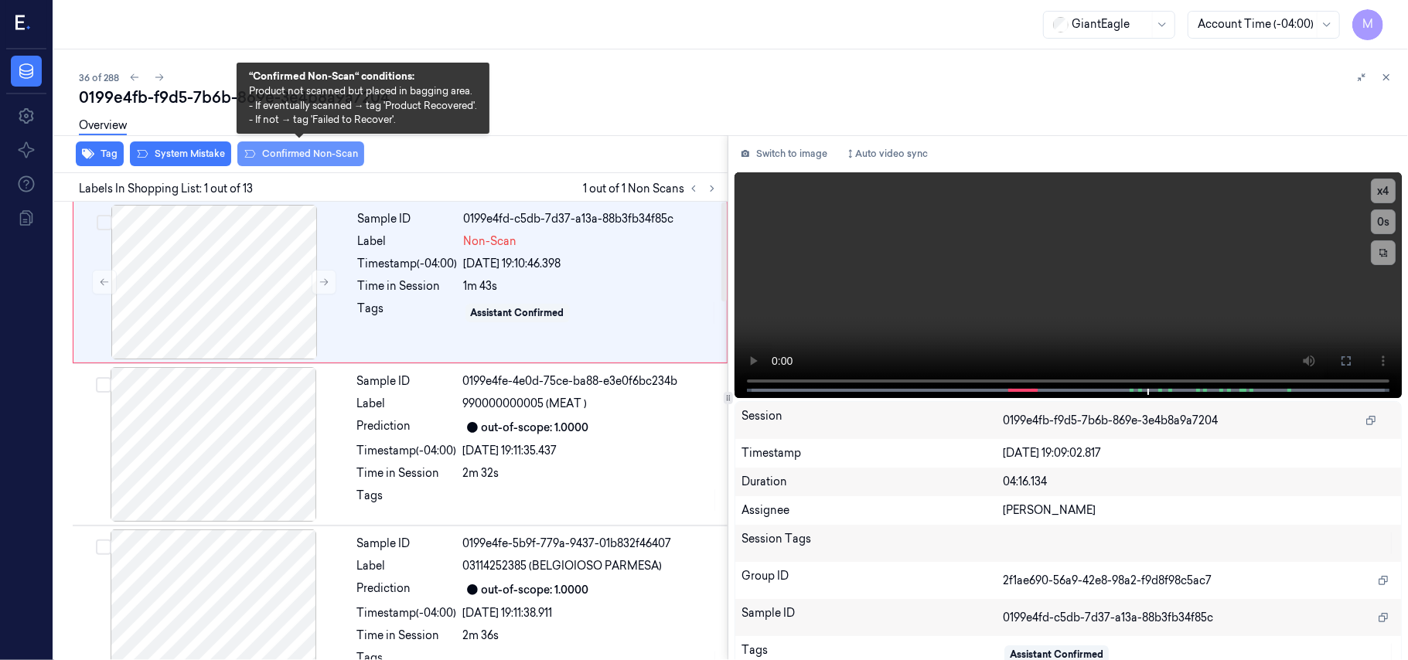
click at [297, 153] on button "Confirmed Non-Scan" at bounding box center [300, 154] width 127 height 25
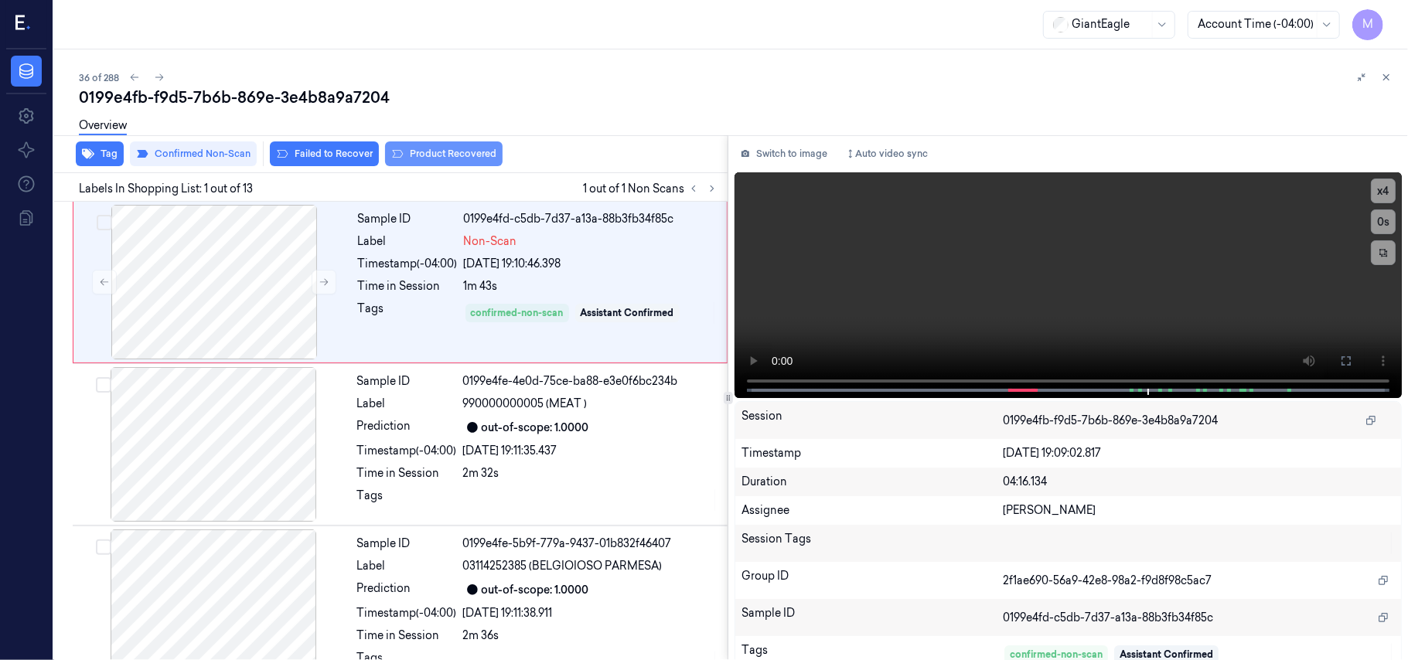
click at [435, 158] on button "Product Recovered" at bounding box center [444, 154] width 118 height 25
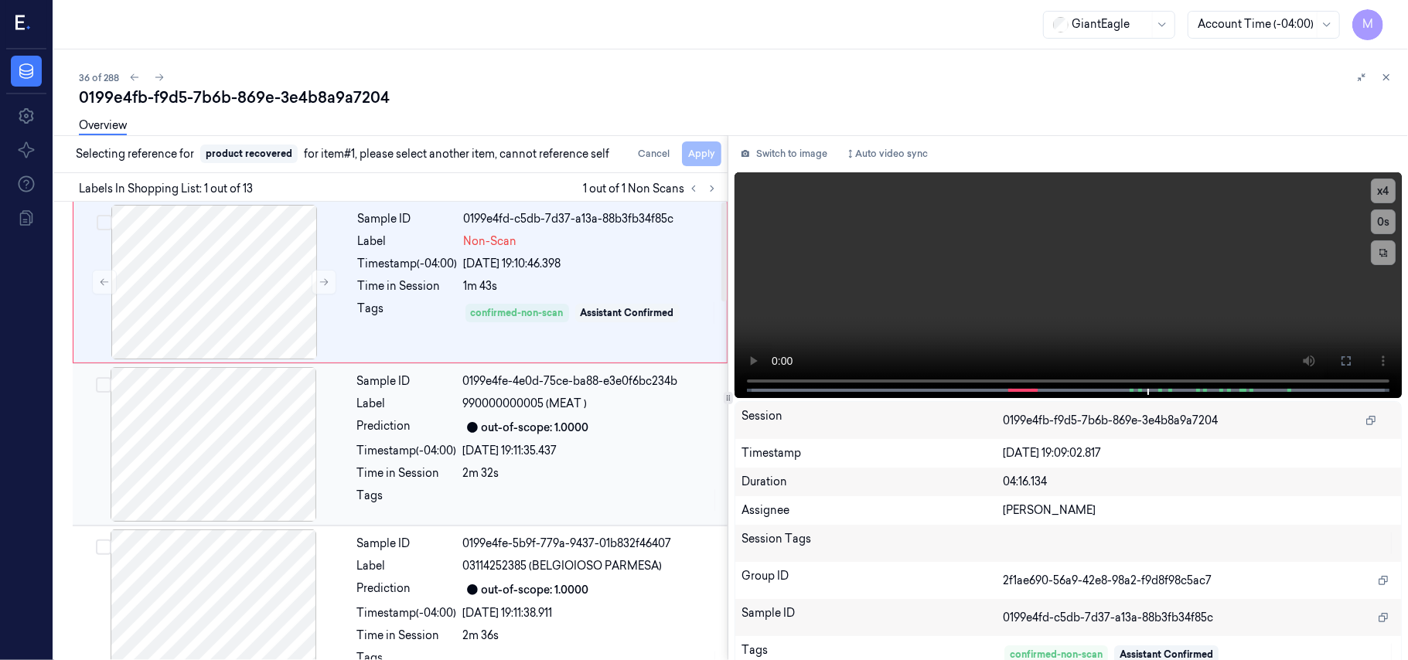
click at [495, 436] on div "out-of-scope: 1.0000" at bounding box center [535, 428] width 107 height 16
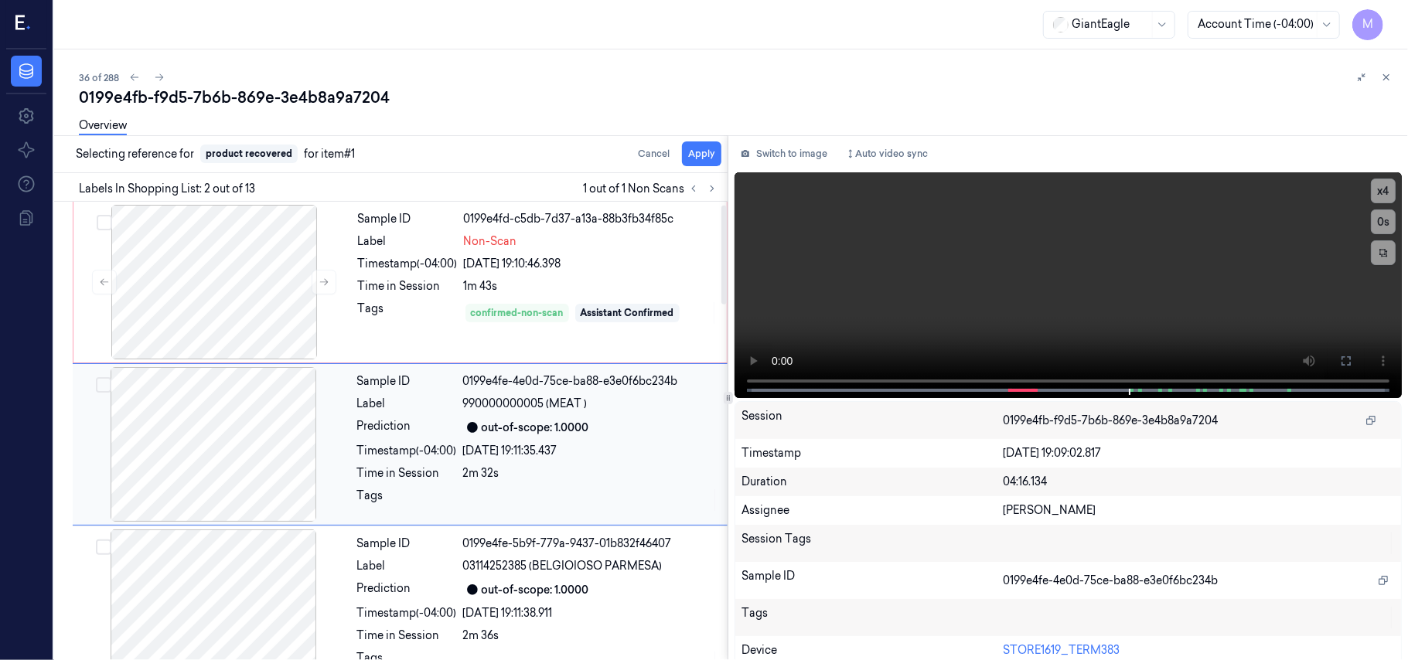
scroll to position [13, 0]
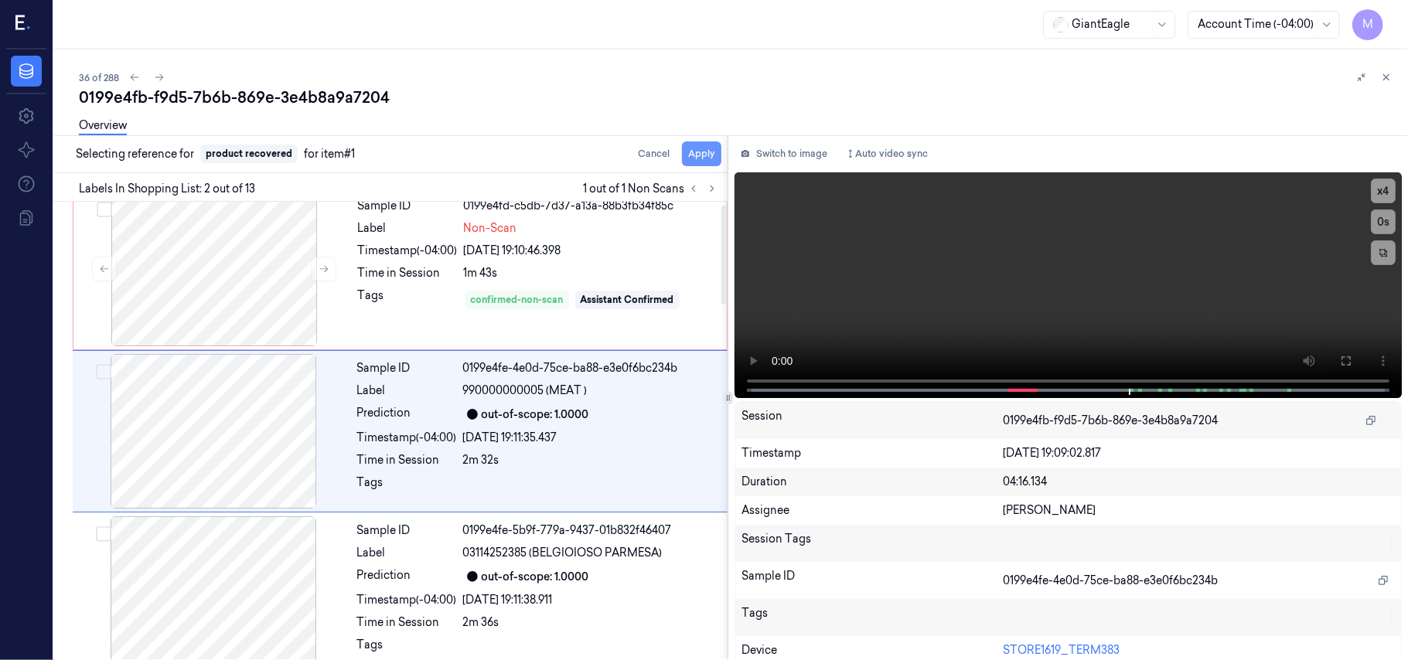
click at [699, 155] on button "Apply" at bounding box center [701, 154] width 39 height 25
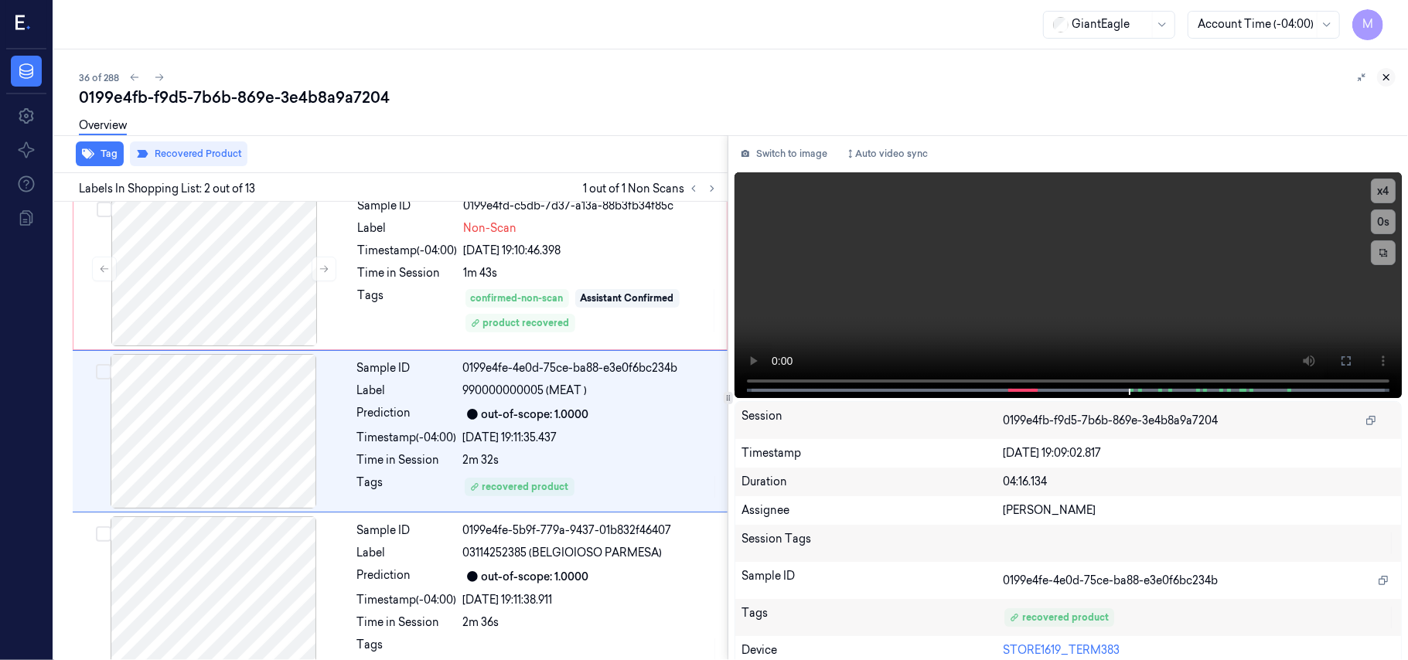
click at [1389, 76] on icon at bounding box center [1386, 77] width 11 height 11
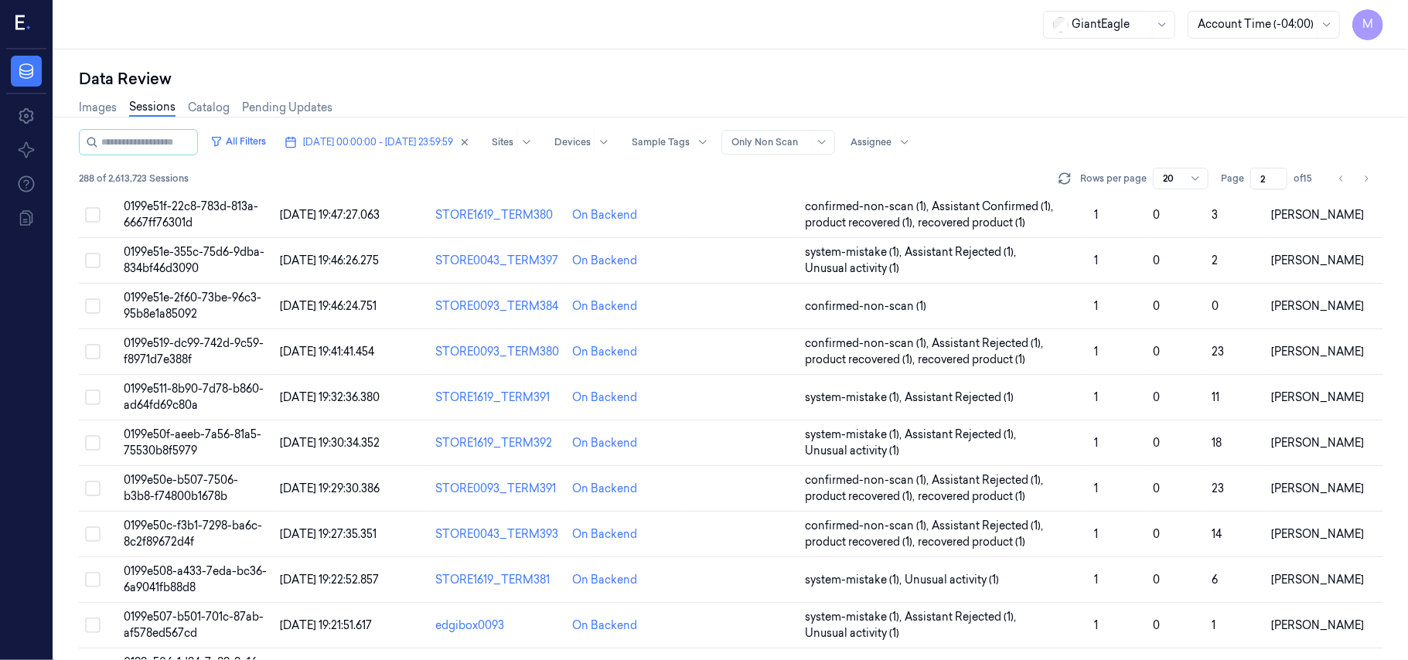
scroll to position [498, 0]
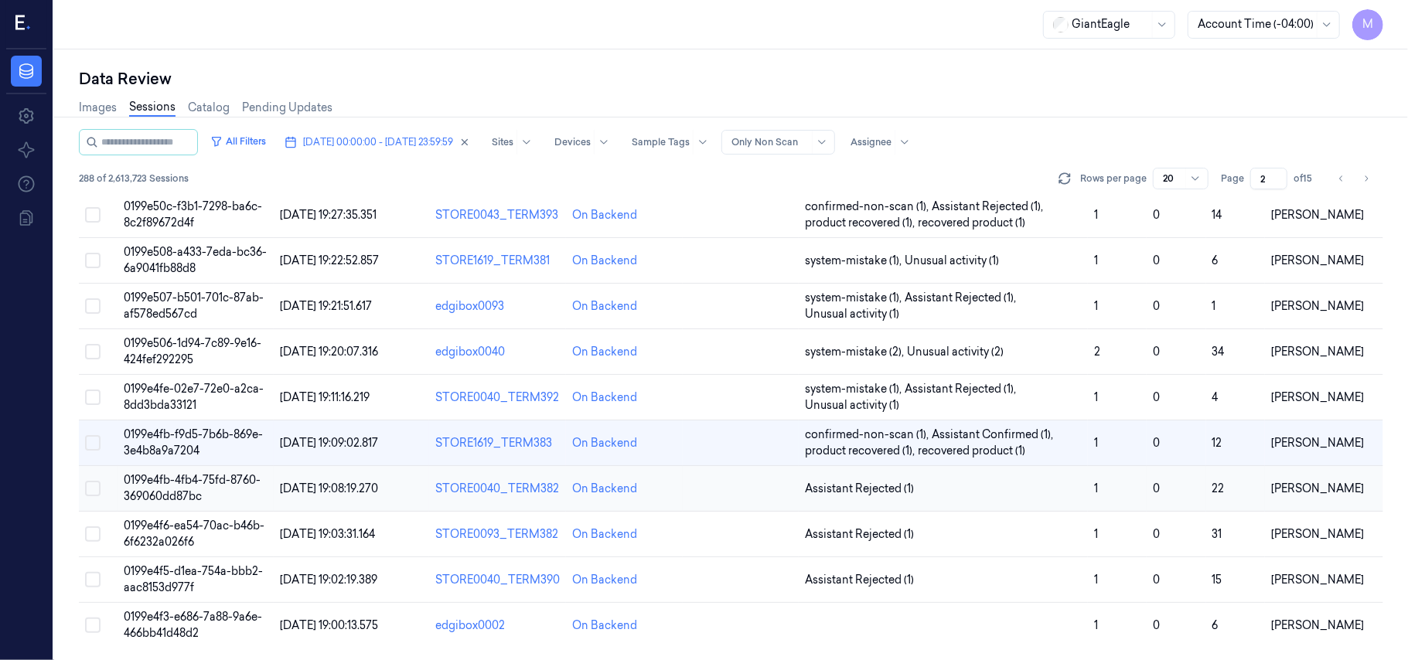
click at [223, 479] on span "0199e4fb-4fb4-75fd-8760-369060dd87bc" at bounding box center [192, 488] width 137 height 30
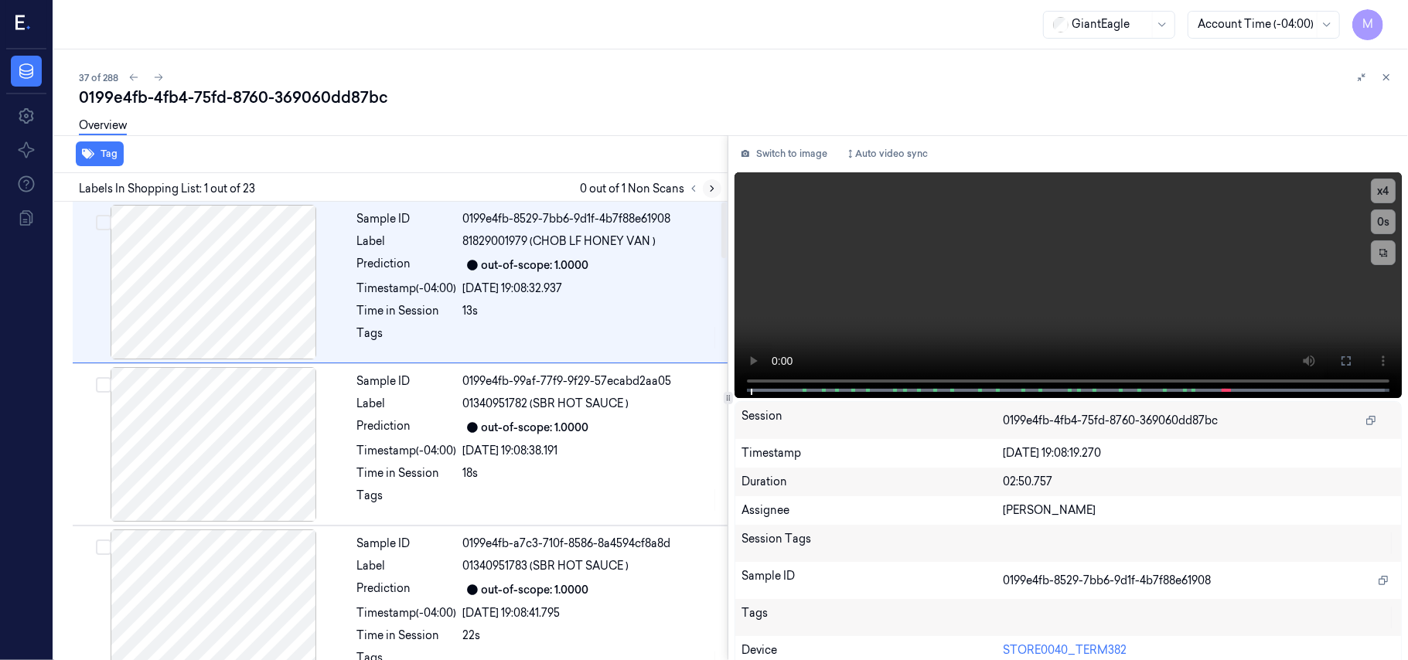
click at [711, 187] on icon at bounding box center [712, 188] width 11 height 11
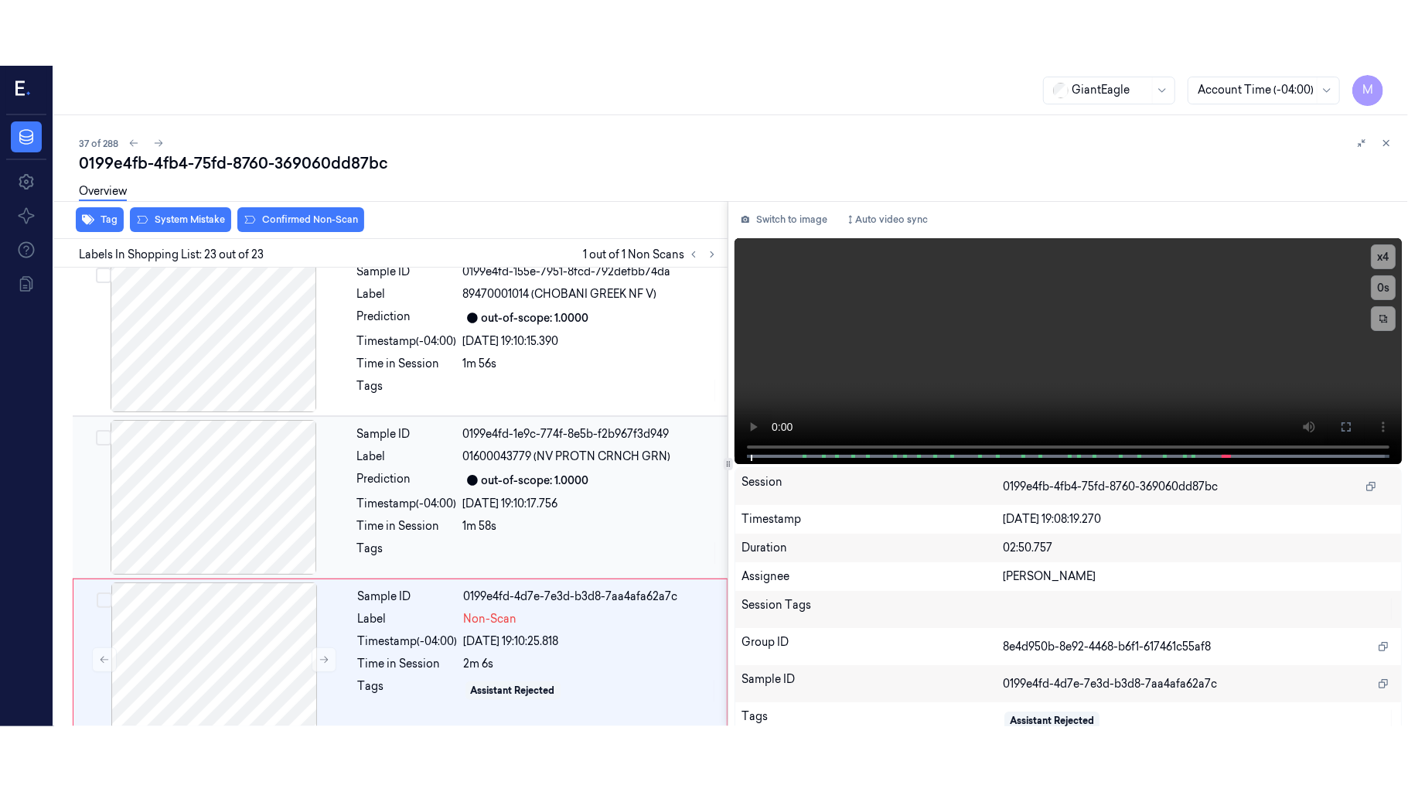
scroll to position [3292, 0]
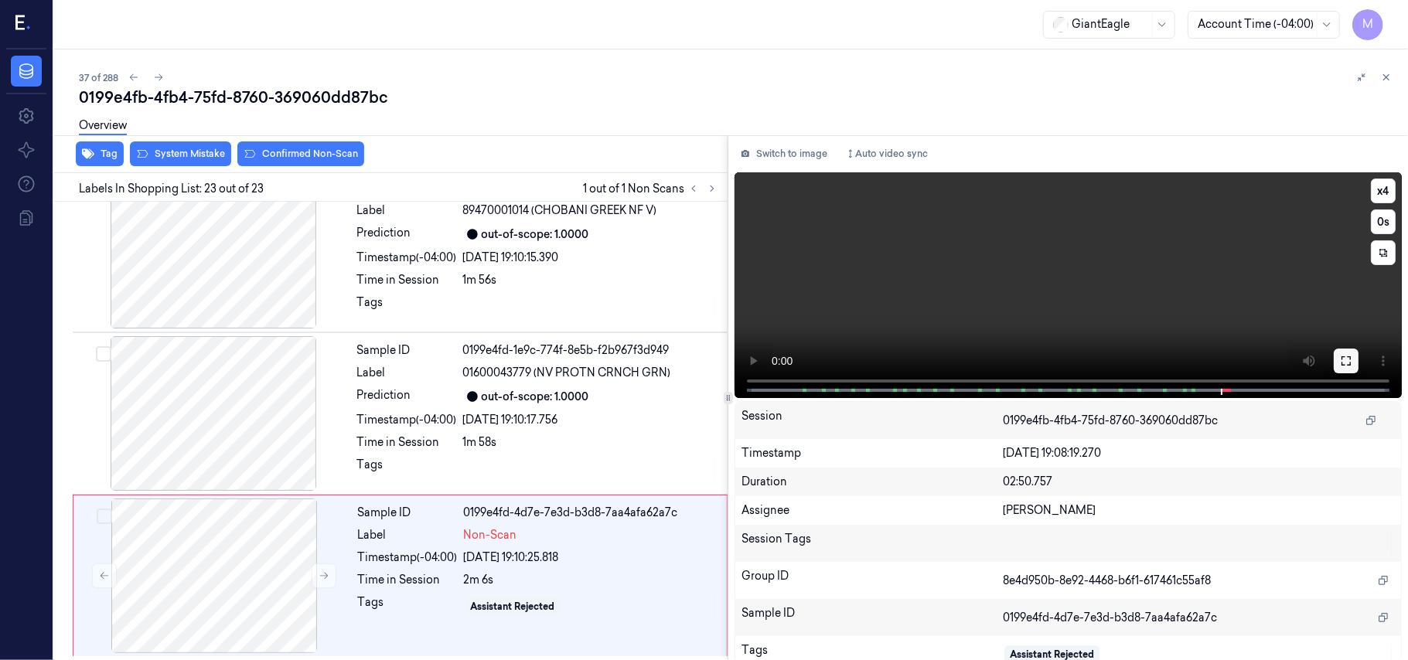
click at [1344, 360] on icon at bounding box center [1346, 361] width 12 height 12
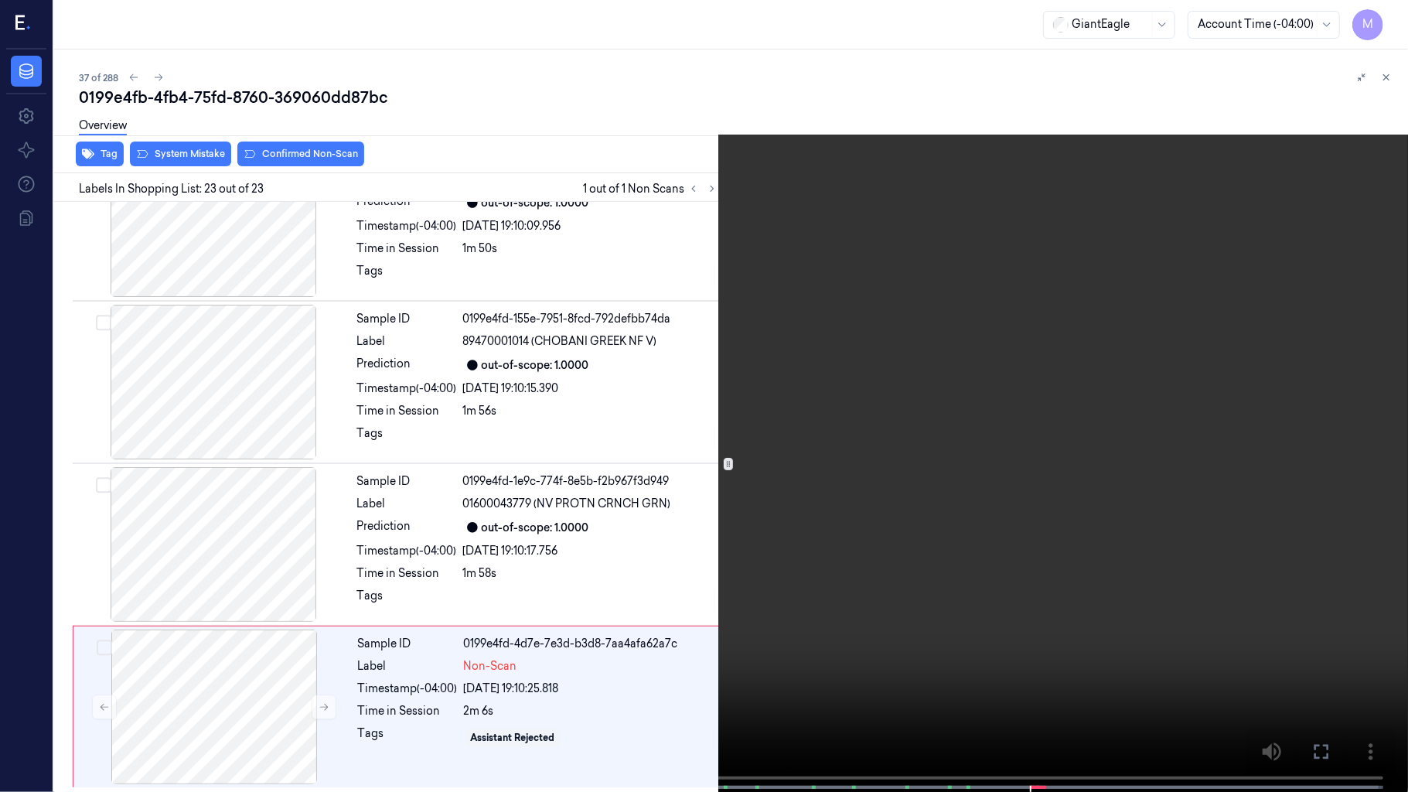
click at [1003, 431] on video at bounding box center [704, 397] width 1408 height 795
click at [1022, 660] on video at bounding box center [704, 397] width 1408 height 795
click at [1041, 576] on video at bounding box center [704, 397] width 1408 height 795
click at [800, 543] on video at bounding box center [704, 397] width 1408 height 795
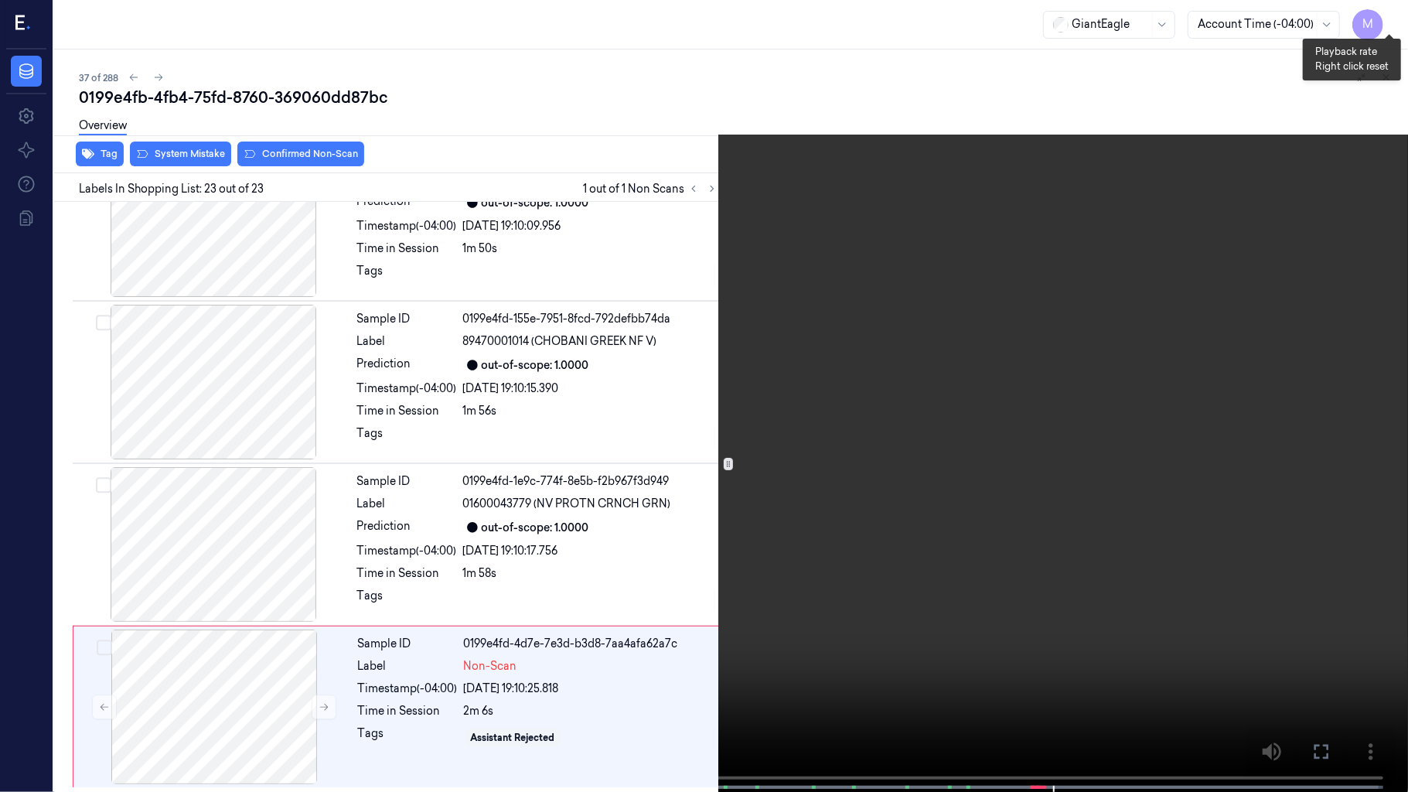
click at [1387, 22] on button "x 4" at bounding box center [1389, 18] width 25 height 25
click at [801, 183] on video at bounding box center [704, 397] width 1408 height 795
click at [962, 272] on video at bounding box center [704, 397] width 1408 height 795
click at [878, 316] on video at bounding box center [704, 397] width 1408 height 795
click at [0, 0] on icon at bounding box center [0, 0] width 0 height 0
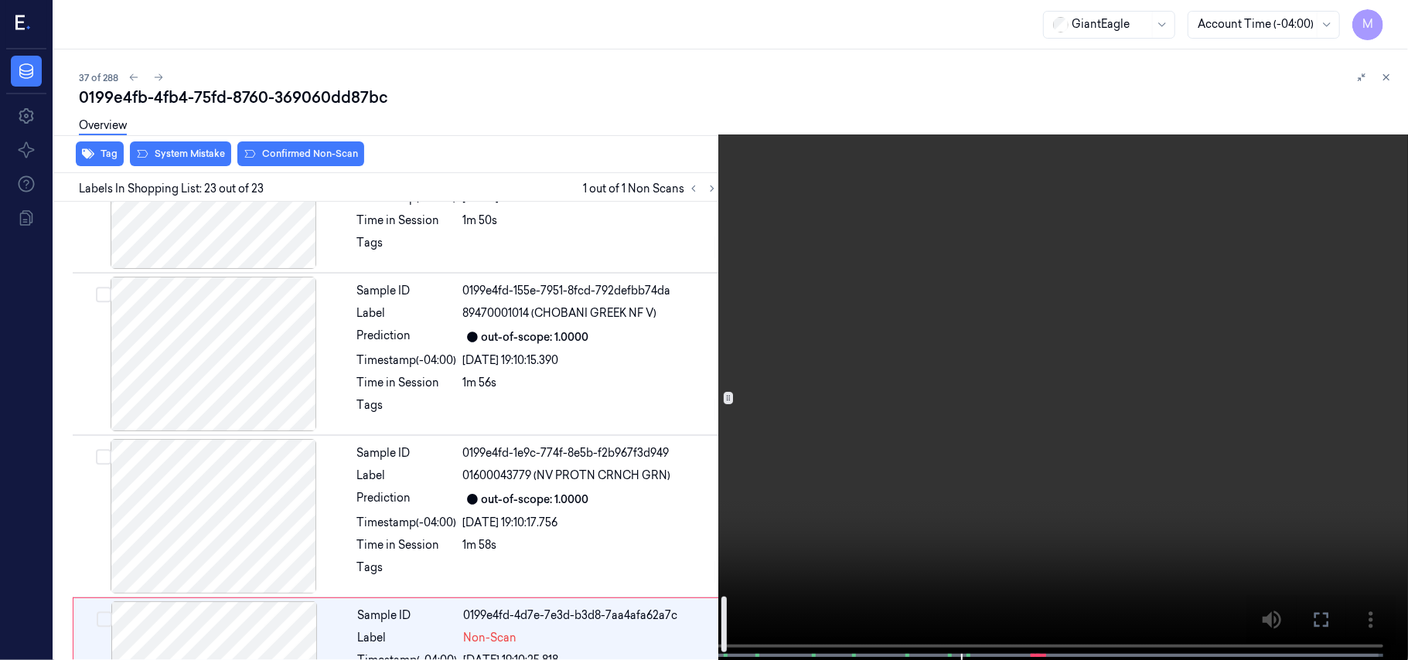
scroll to position [3292, 0]
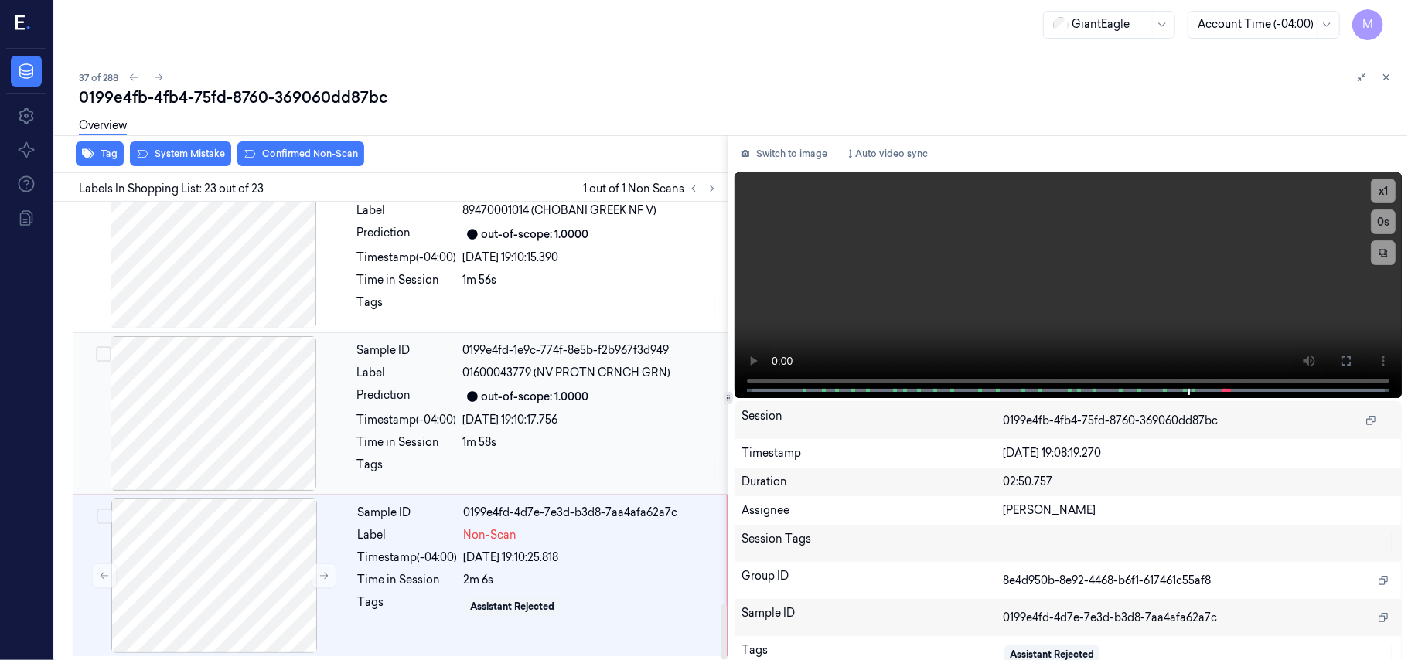
click at [455, 390] on div "Prediction" at bounding box center [407, 396] width 100 height 19
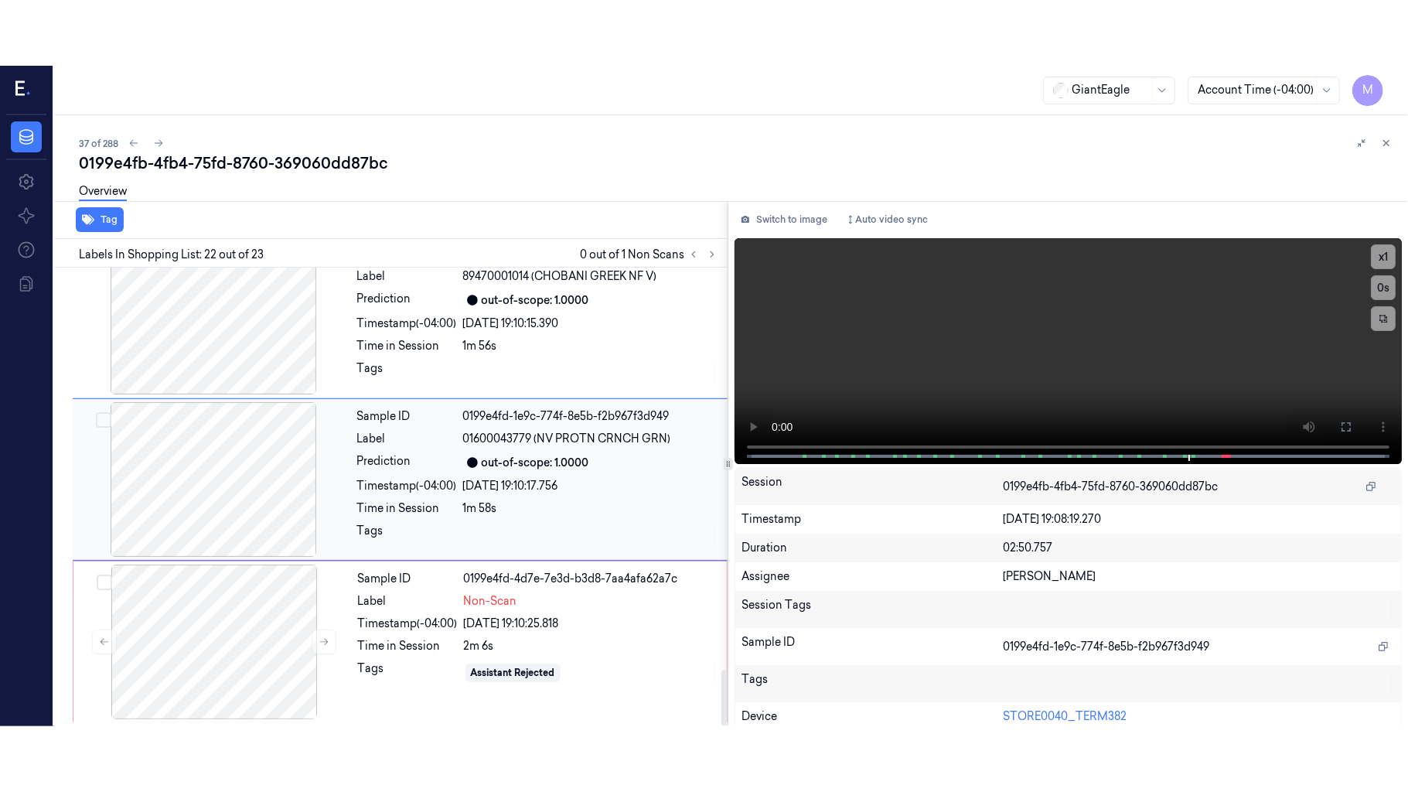
scroll to position [3271, 0]
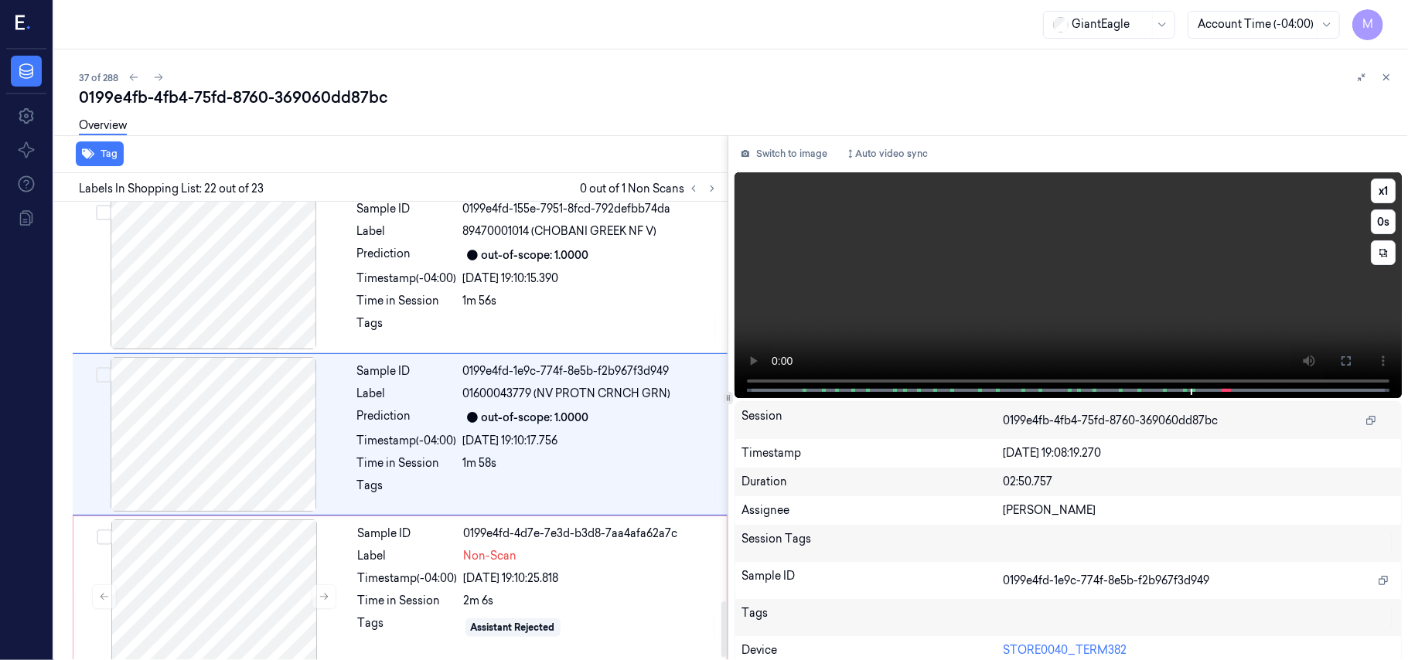
click at [1238, 298] on video at bounding box center [1068, 285] width 667 height 226
click at [1340, 357] on icon at bounding box center [1346, 361] width 12 height 12
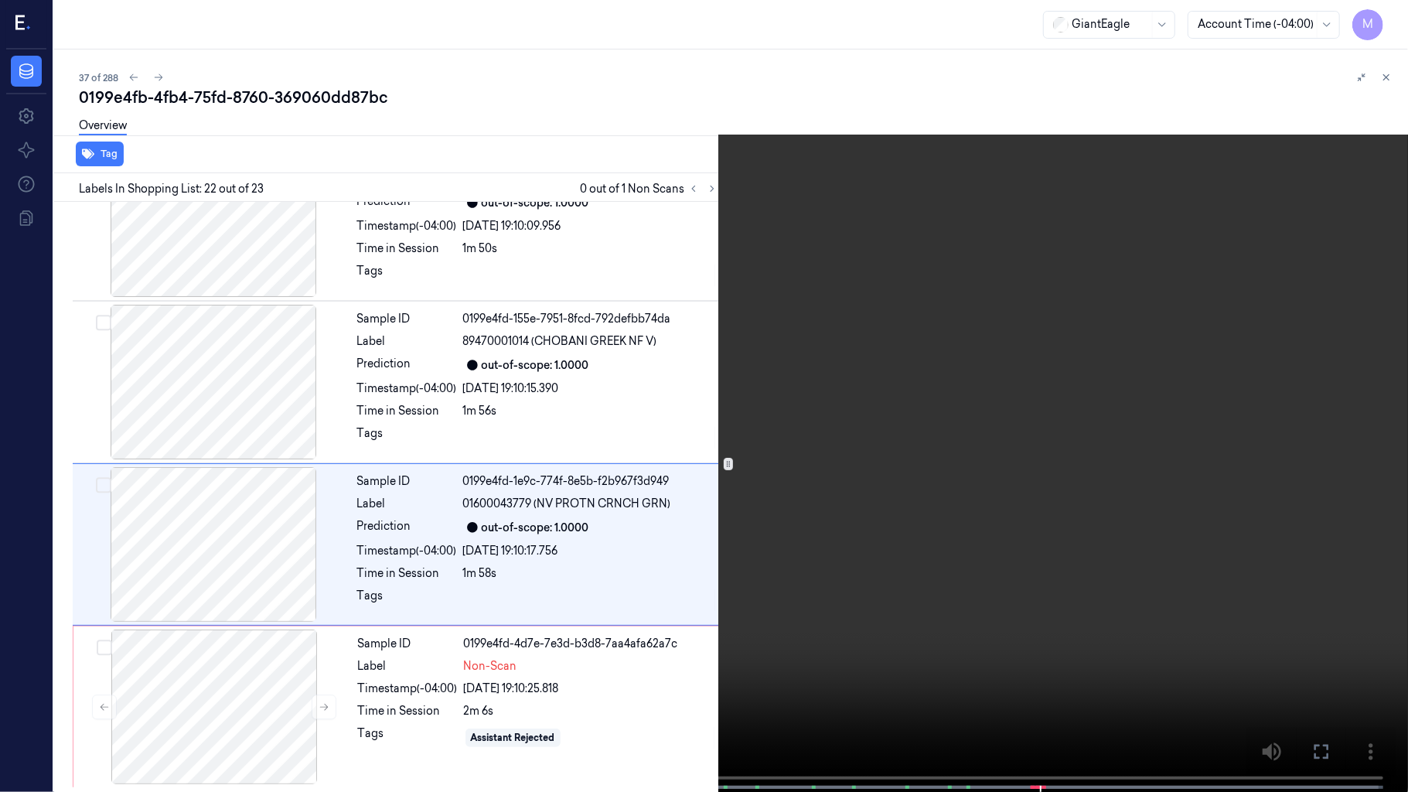
click at [1364, 354] on video at bounding box center [704, 397] width 1408 height 795
click at [0, 0] on icon at bounding box center [0, 0] width 0 height 0
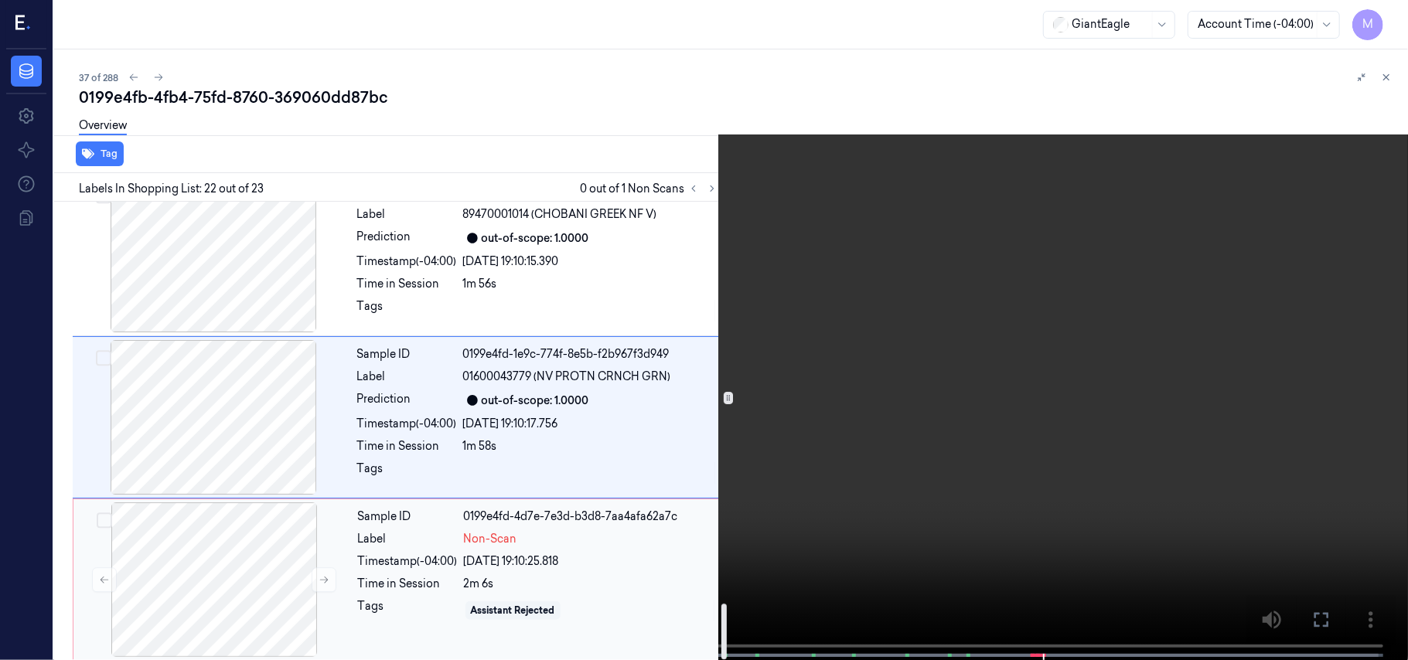
scroll to position [3292, 0]
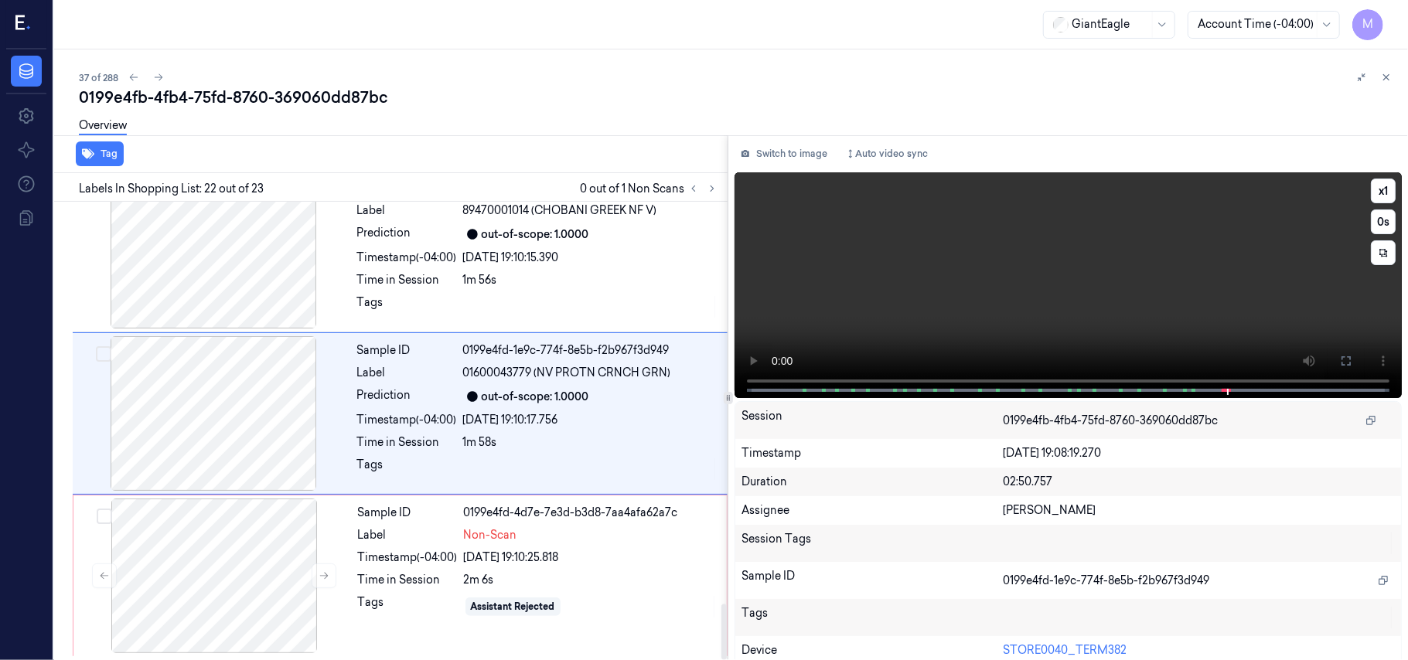
click at [1141, 282] on video at bounding box center [1068, 285] width 667 height 226
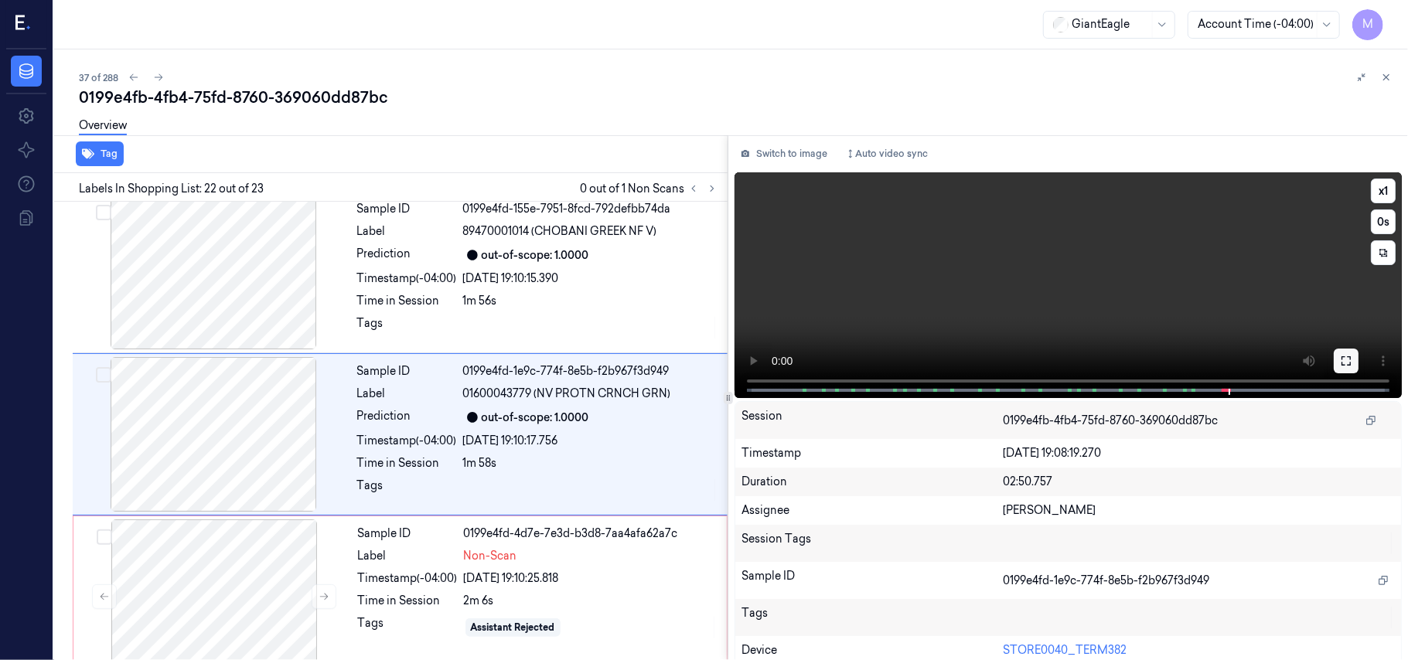
click at [1334, 360] on button at bounding box center [1346, 361] width 25 height 25
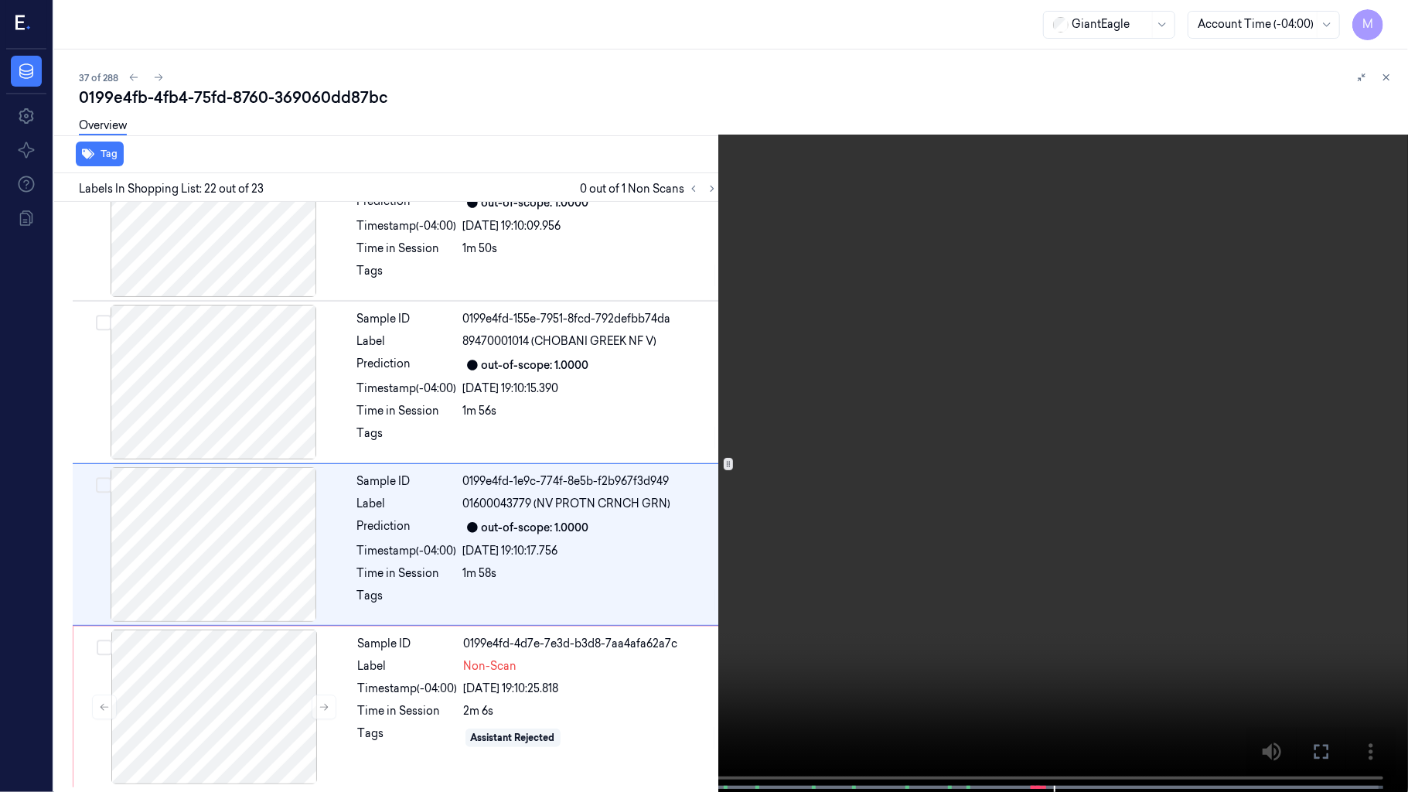
click at [1090, 572] on video at bounding box center [704, 397] width 1408 height 795
click at [712, 240] on video at bounding box center [704, 397] width 1408 height 795
click at [767, 526] on video at bounding box center [704, 397] width 1408 height 795
click at [1001, 489] on video at bounding box center [704, 397] width 1408 height 795
click at [1390, 19] on button "x 1" at bounding box center [1389, 18] width 25 height 25
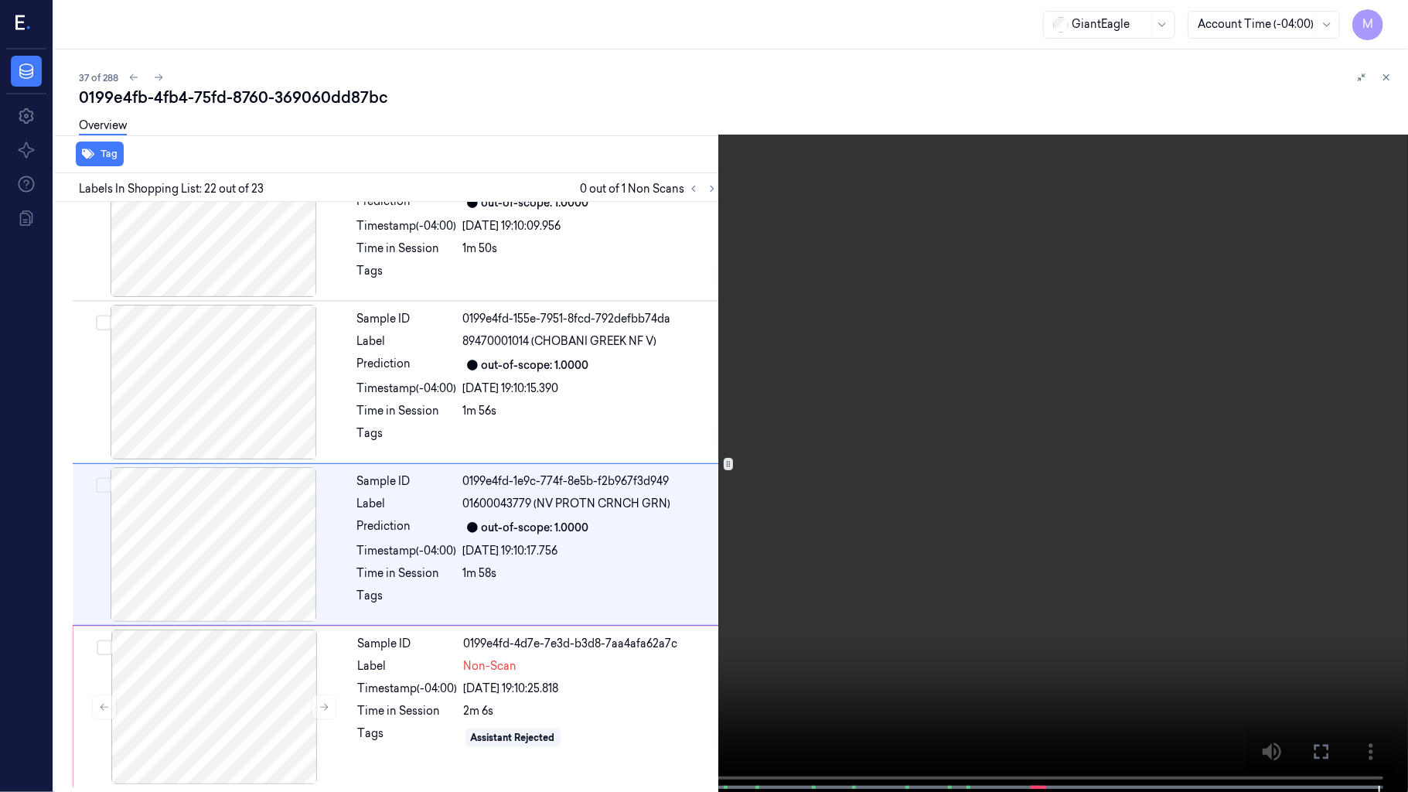
click at [0, 0] on icon at bounding box center [0, 0] width 0 height 0
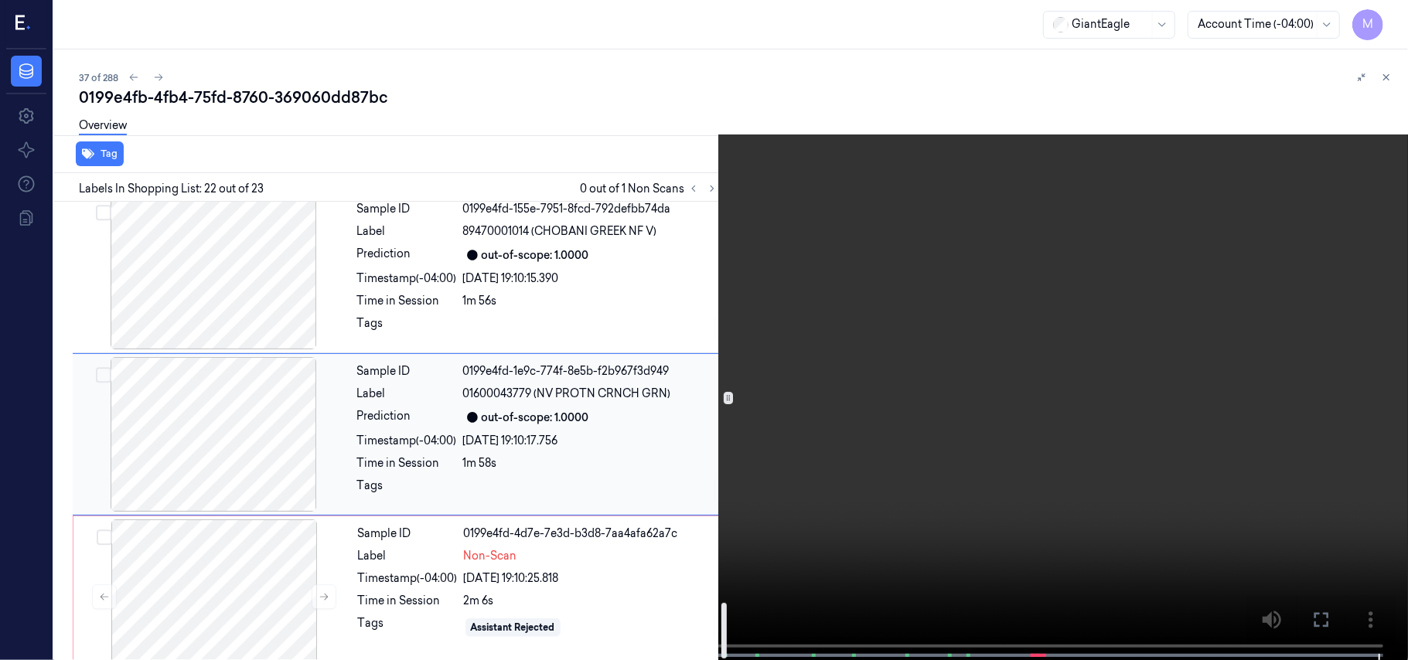
scroll to position [3292, 0]
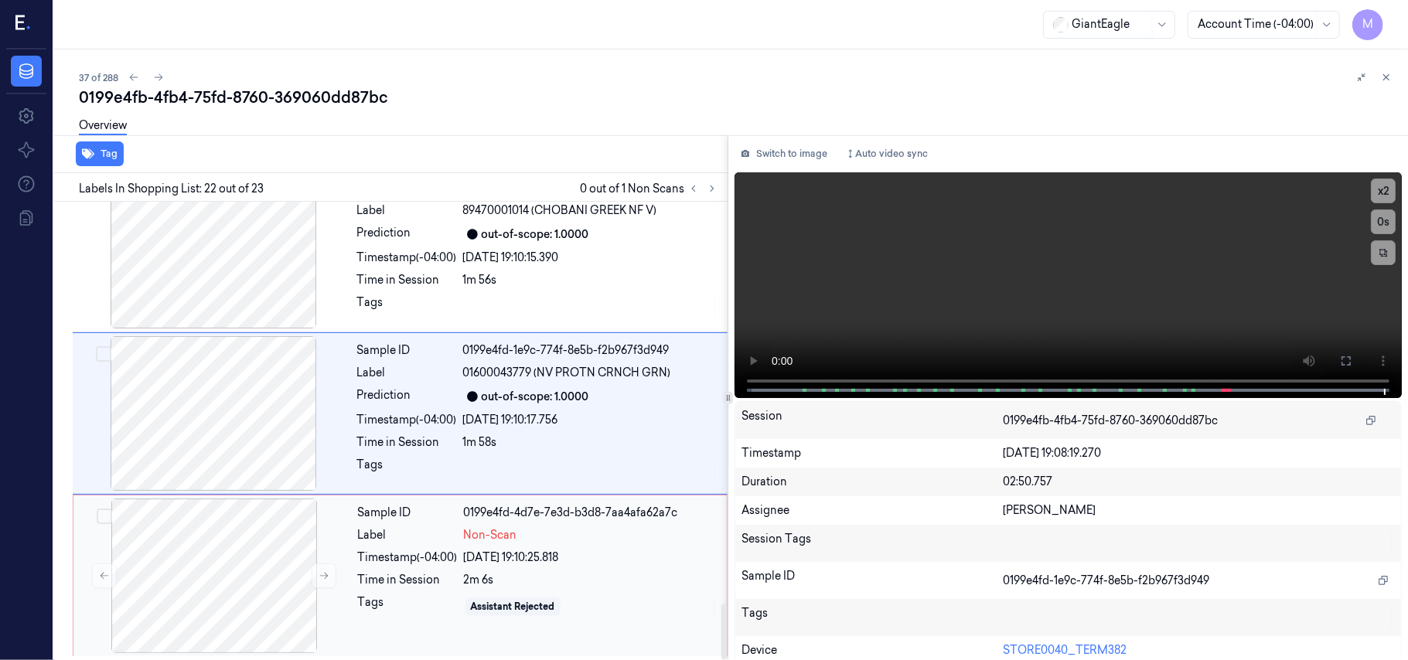
click at [520, 574] on div "2m 6s" at bounding box center [591, 580] width 254 height 16
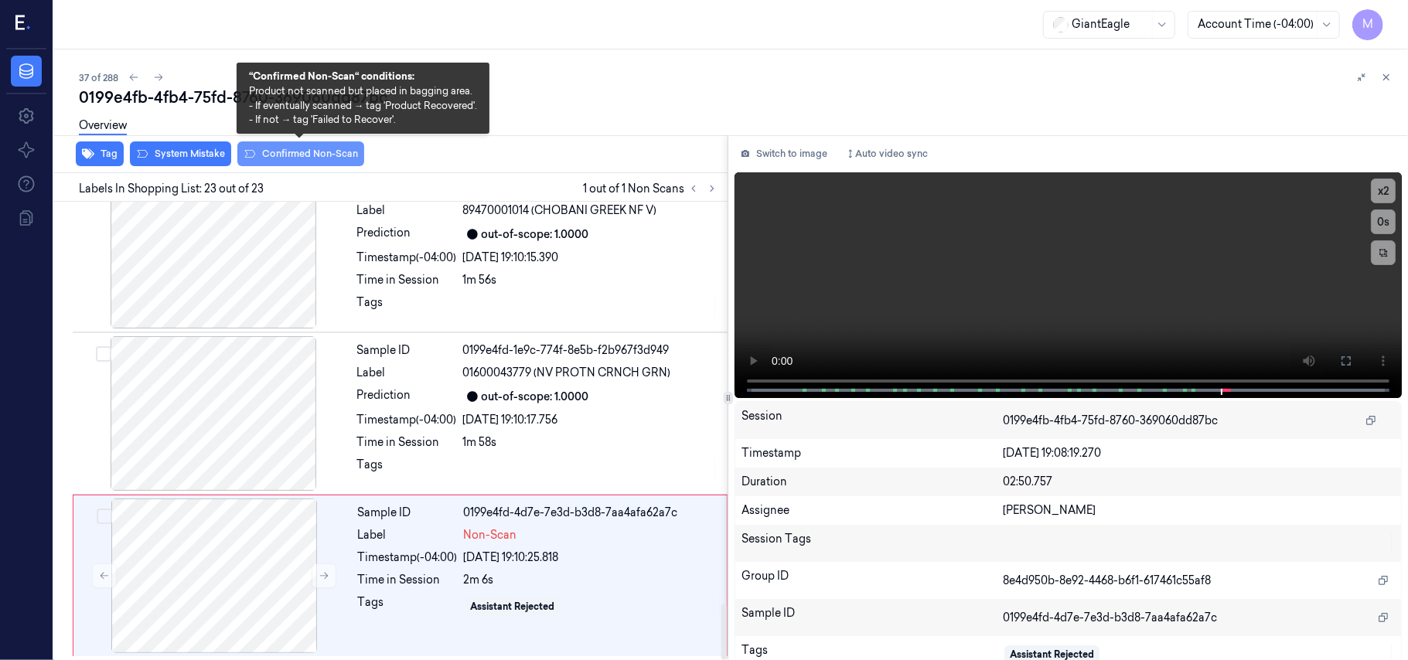
click at [292, 153] on button "Confirmed Non-Scan" at bounding box center [300, 154] width 127 height 25
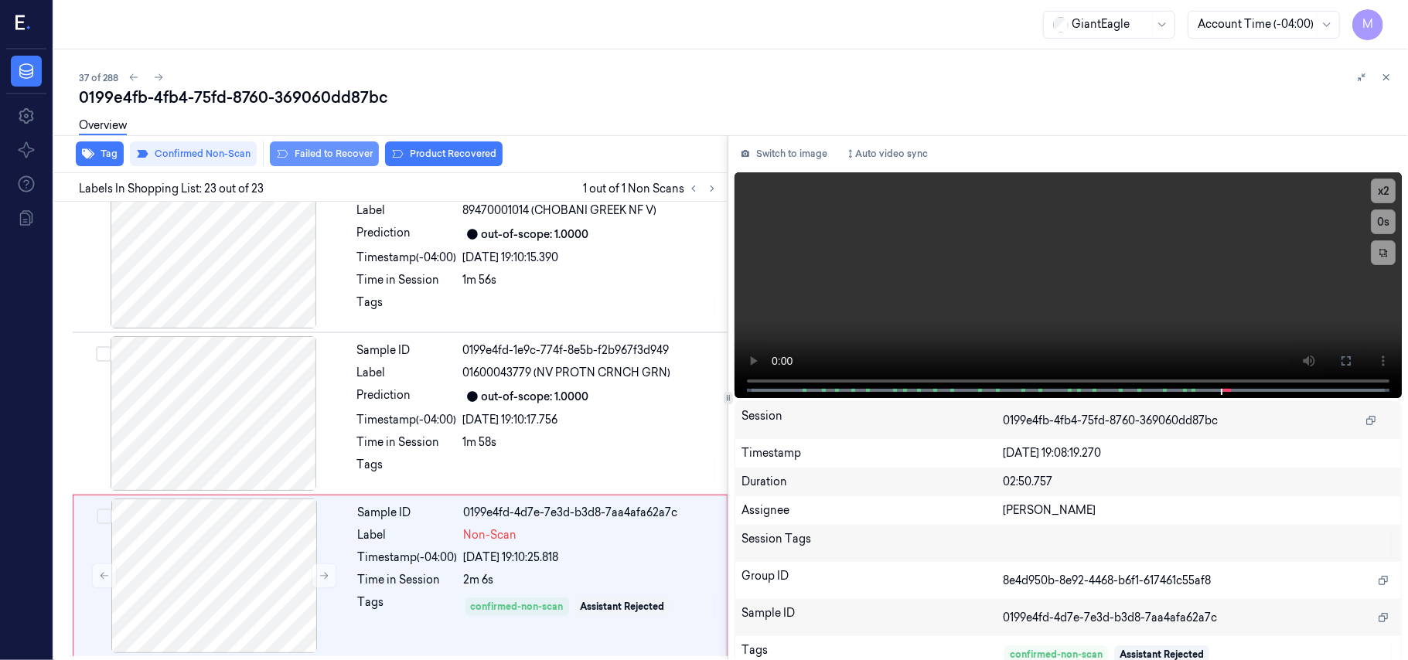
click at [326, 150] on button "Failed to Recover" at bounding box center [324, 154] width 109 height 25
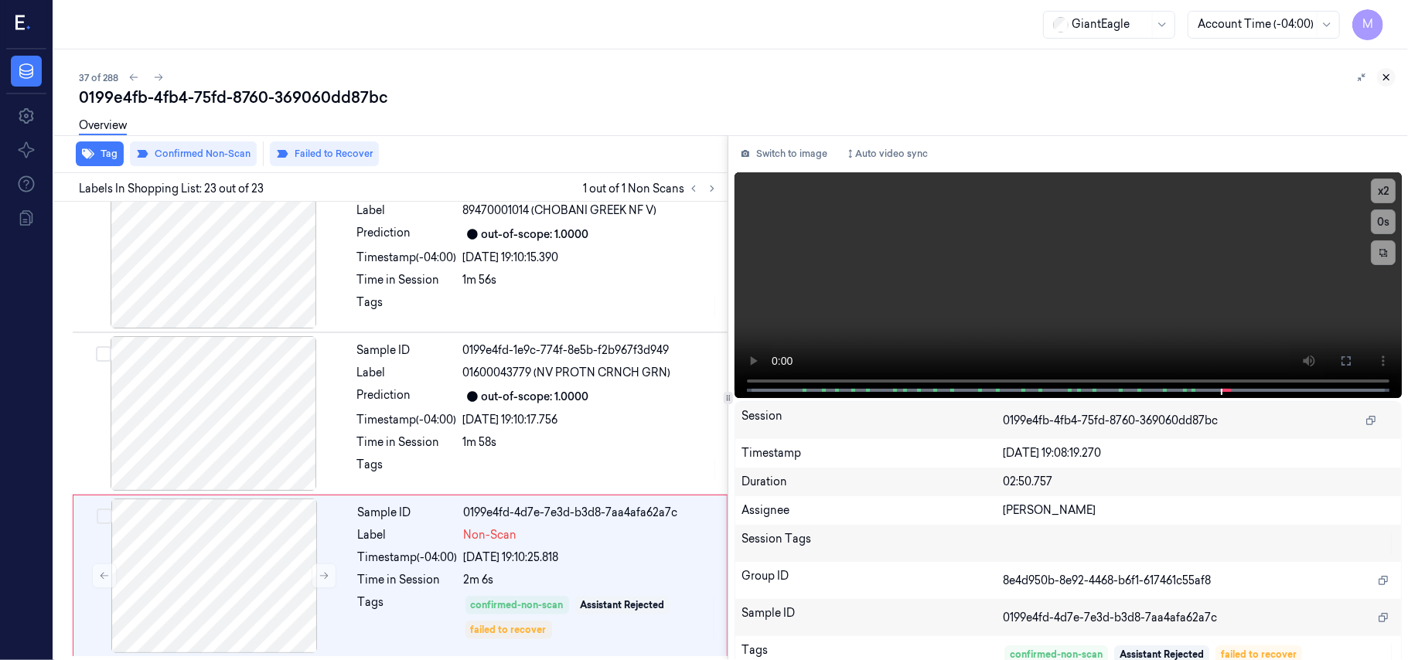
click at [1383, 79] on icon at bounding box center [1386, 77] width 11 height 11
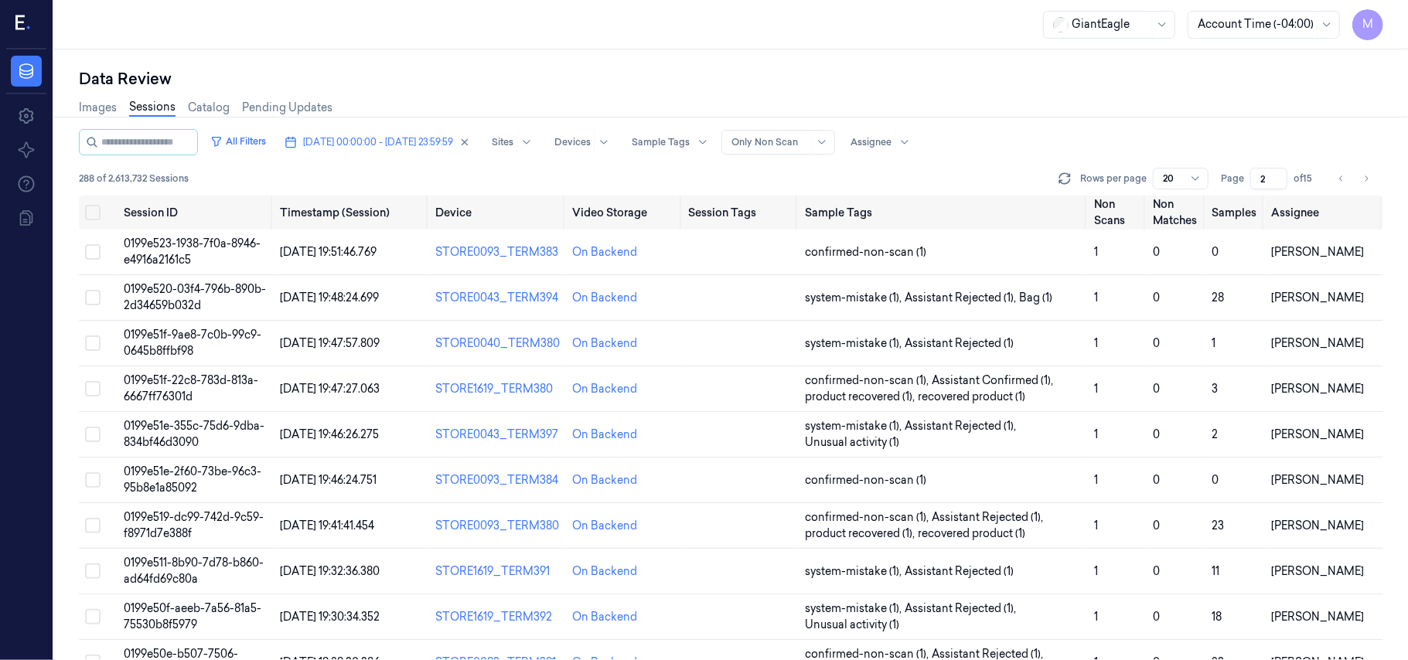
scroll to position [498, 0]
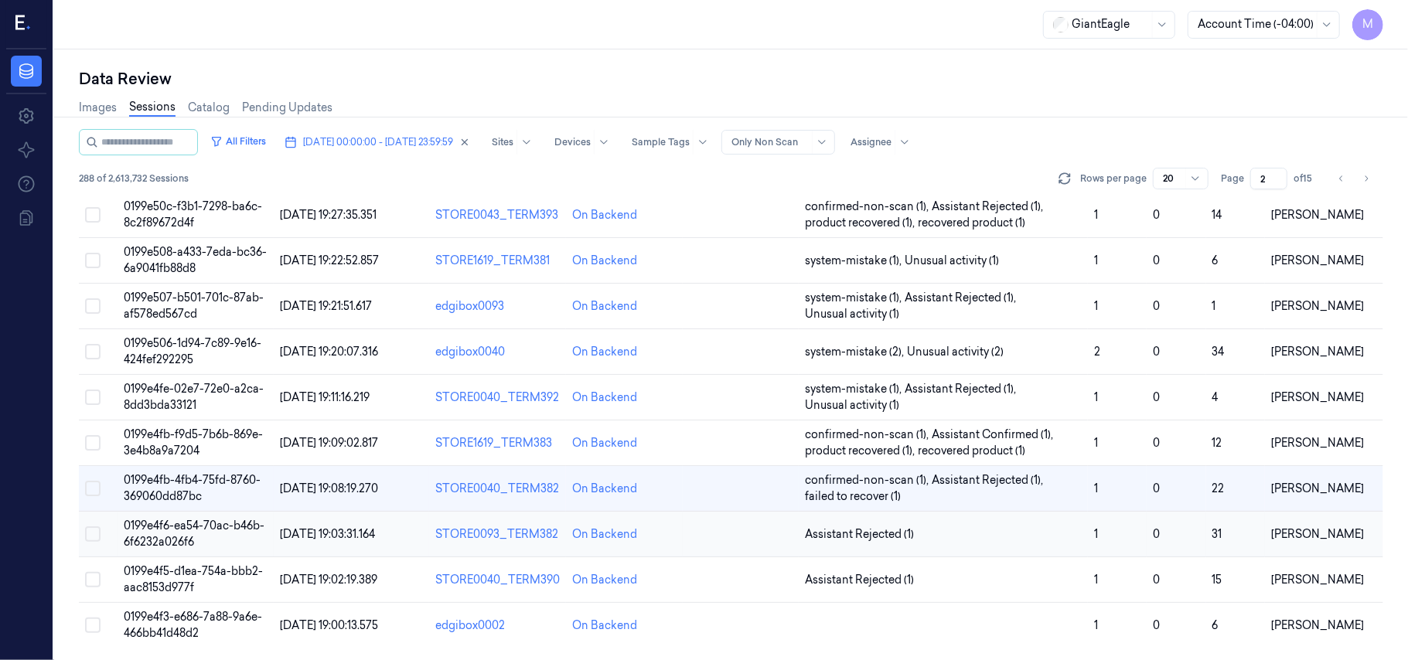
click at [153, 530] on span "0199e4f6-ea54-70ac-b46b-6f6232a026f6" at bounding box center [194, 534] width 141 height 30
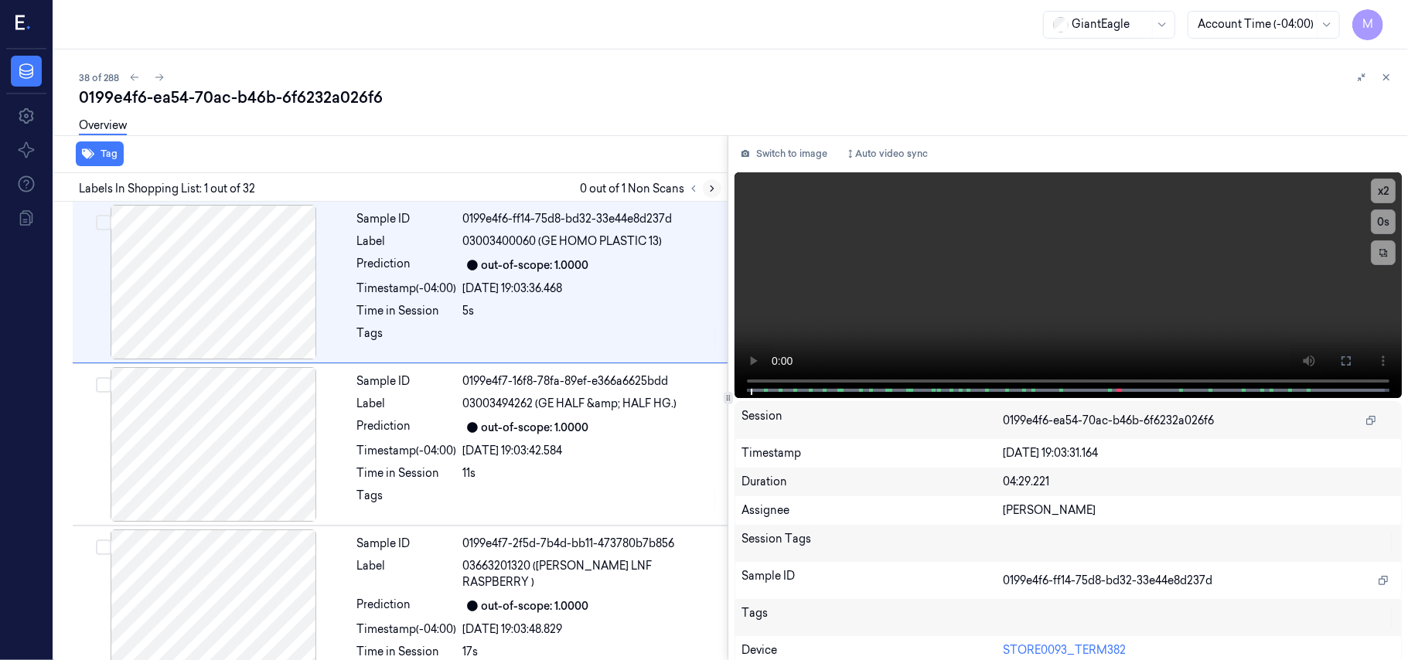
click at [715, 189] on icon at bounding box center [712, 188] width 11 height 11
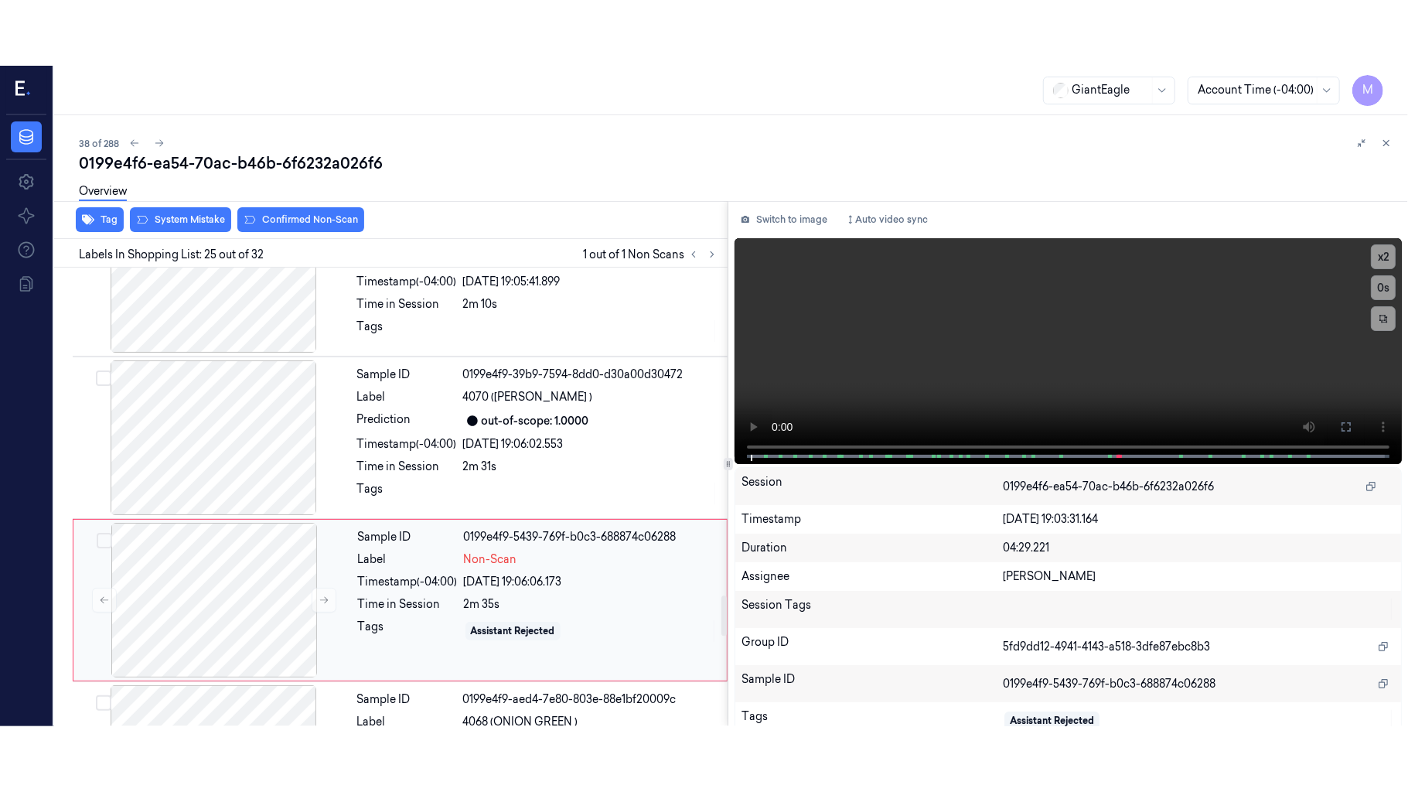
scroll to position [3760, 0]
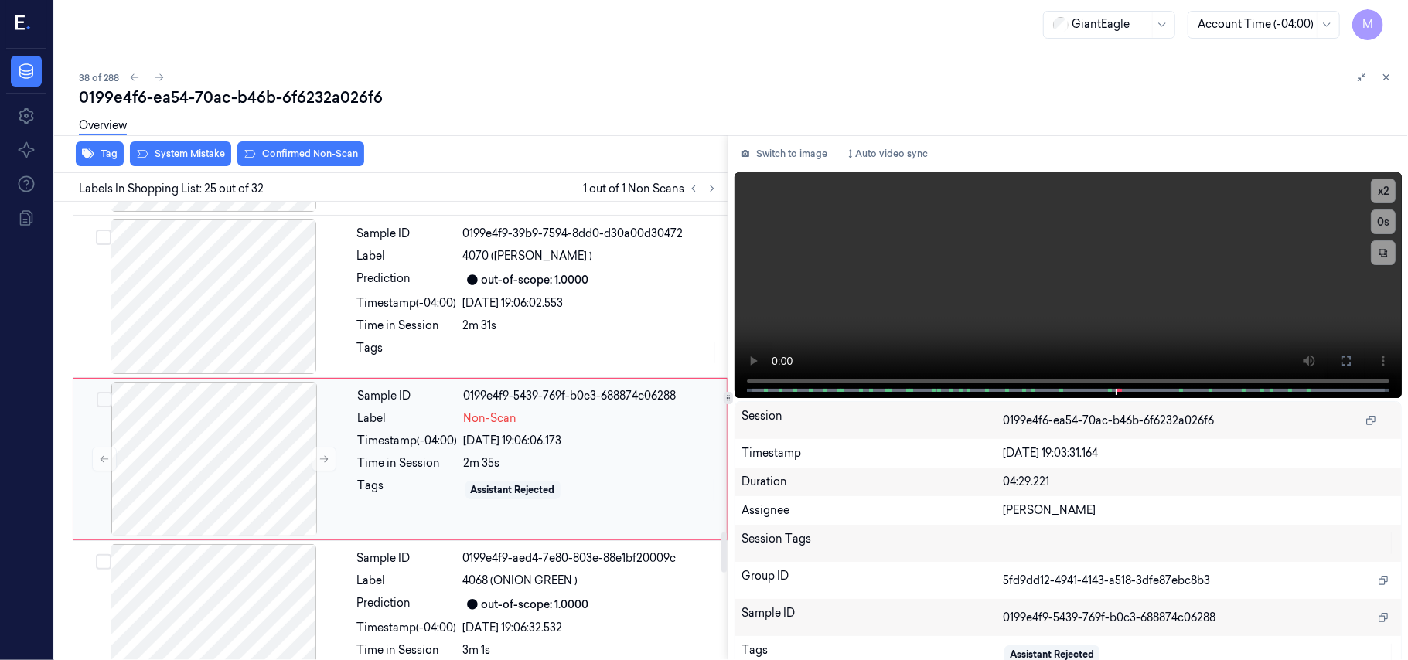
click at [527, 422] on div "Sample ID 0199e4f9-5439-769f-b0c3-688874c06288 Label Non-Scan Timestamp (-04:00…" at bounding box center [538, 459] width 372 height 155
click at [1343, 356] on icon at bounding box center [1346, 360] width 9 height 9
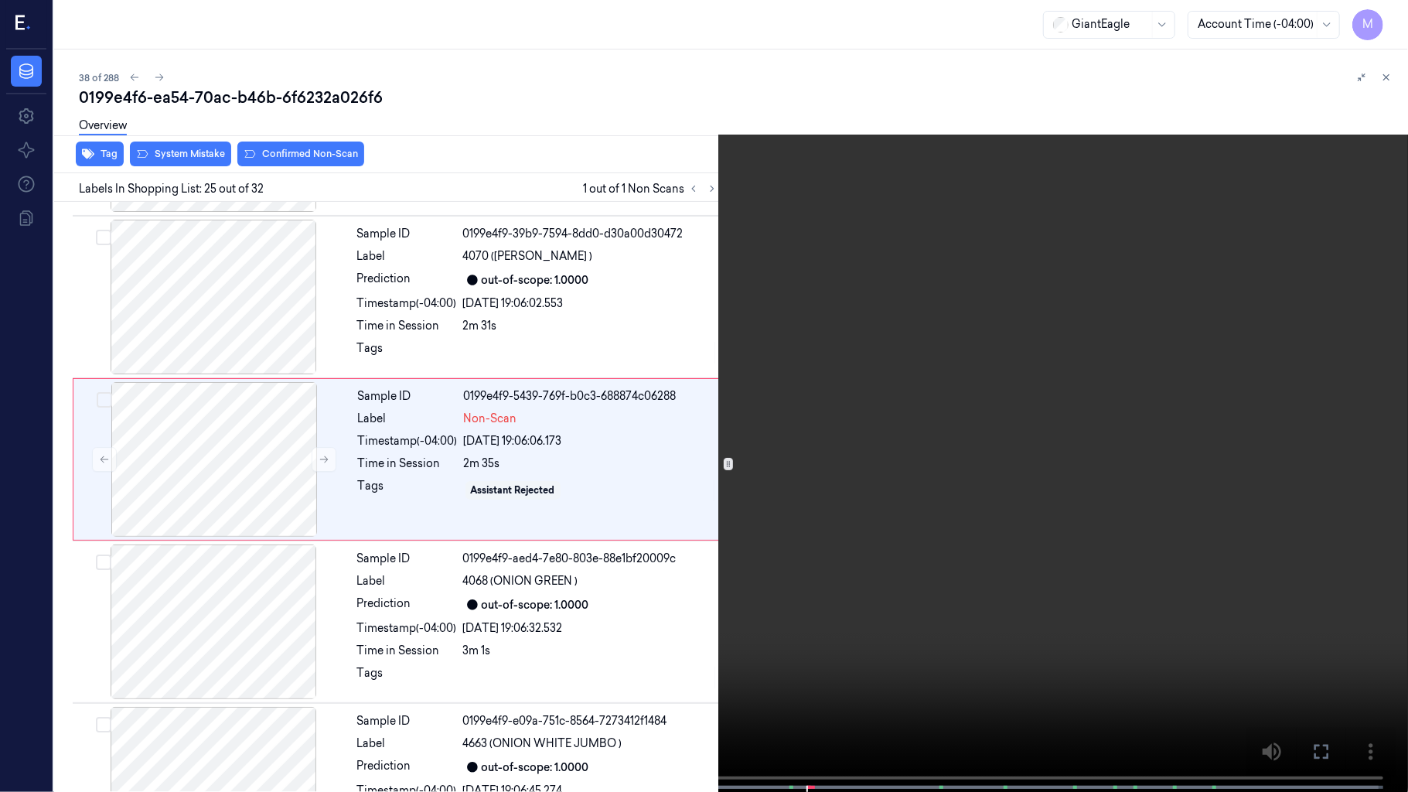
click at [799, 388] on video at bounding box center [704, 397] width 1408 height 795
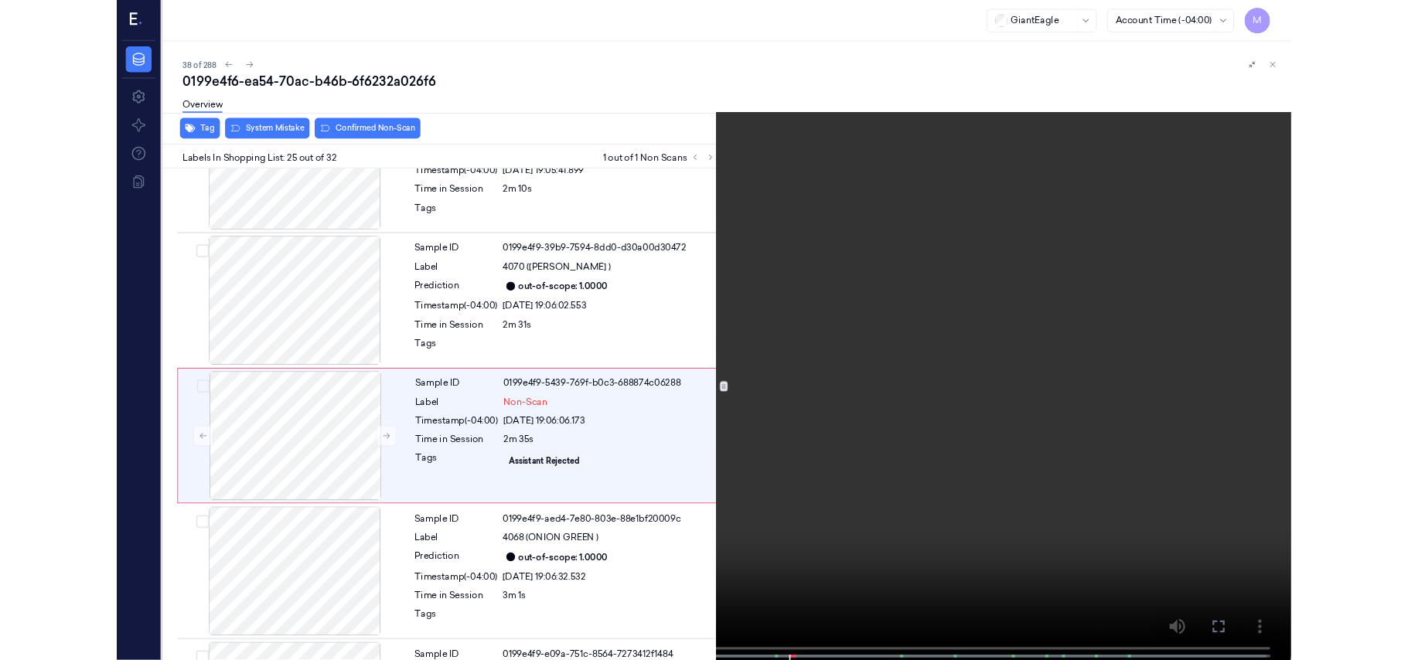
scroll to position [3695, 0]
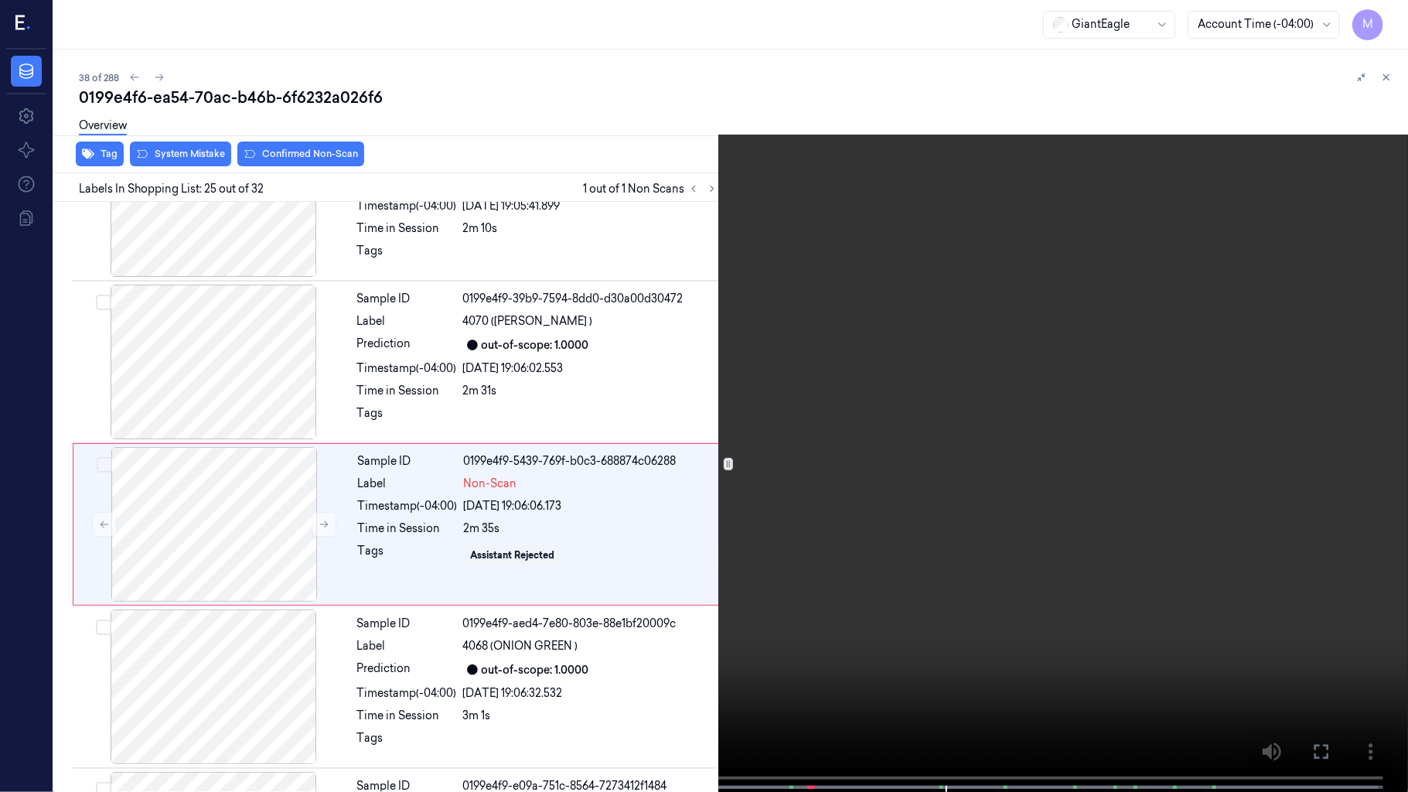
click at [728, 401] on video at bounding box center [704, 397] width 1408 height 795
click at [0, 0] on icon at bounding box center [0, 0] width 0 height 0
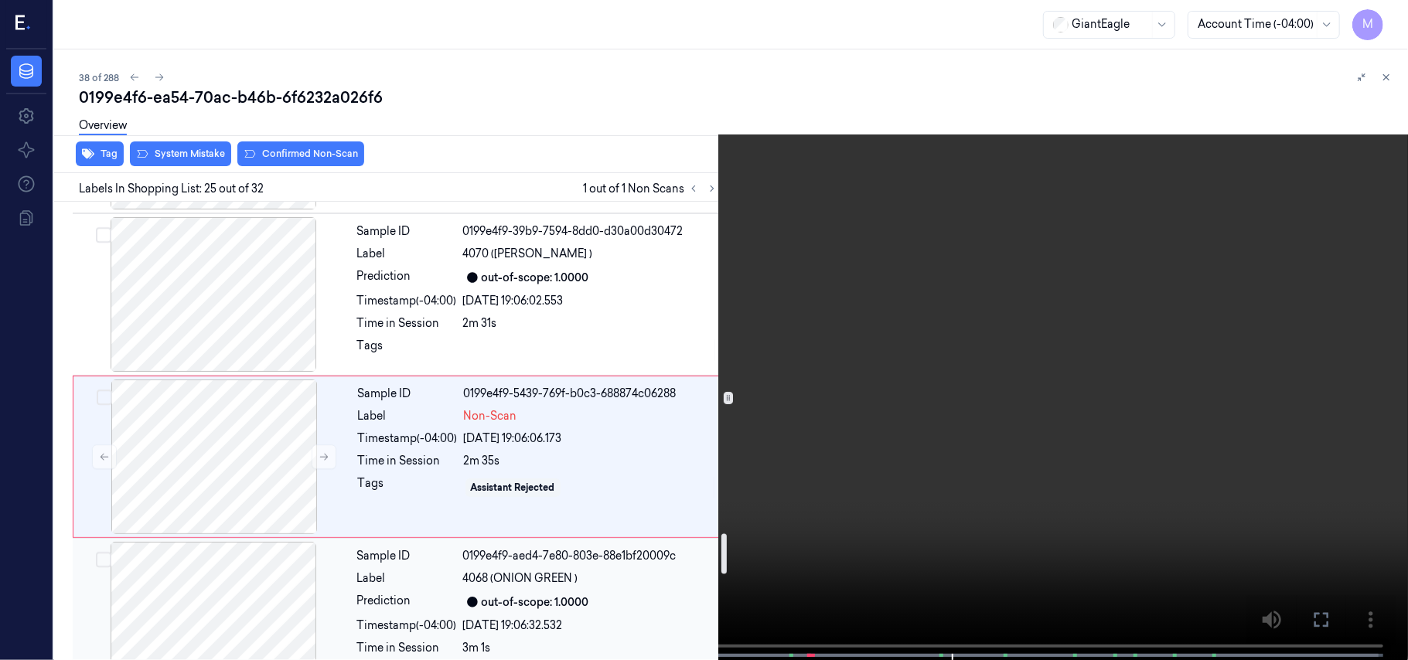
scroll to position [3798, 0]
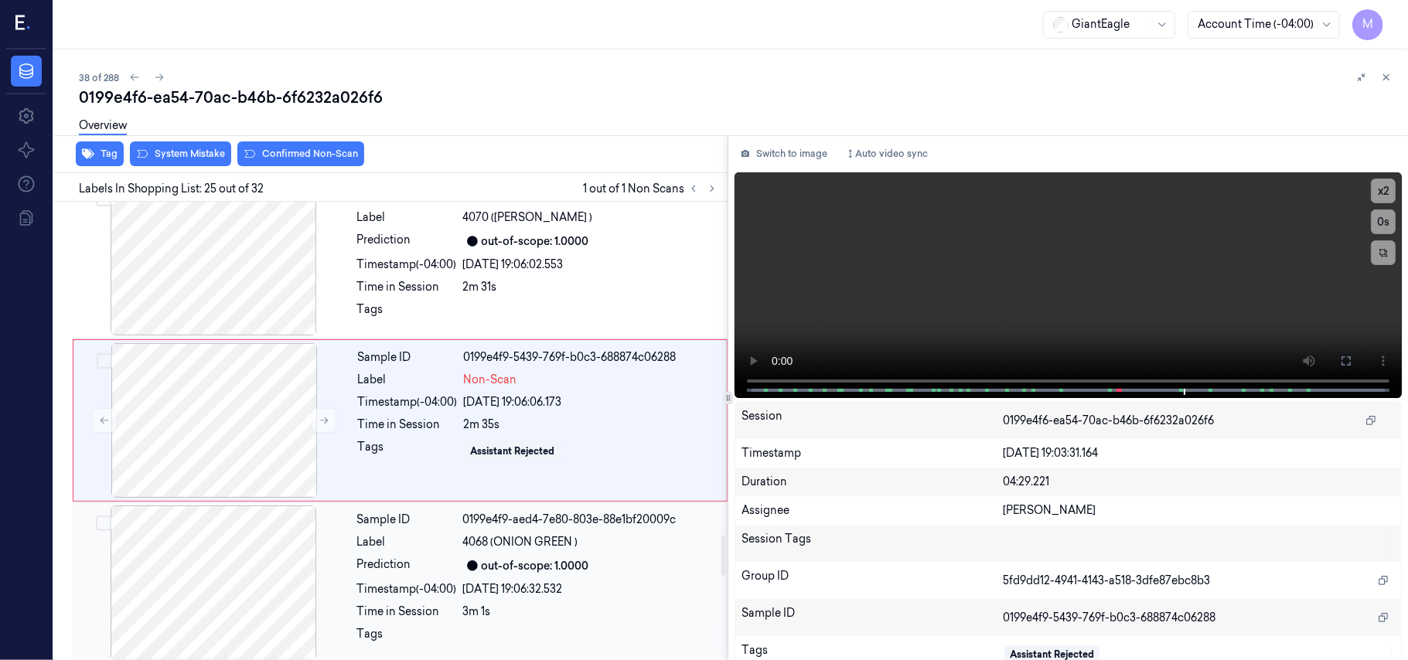
click at [496, 558] on div "out-of-scope: 1.0000" at bounding box center [535, 566] width 107 height 16
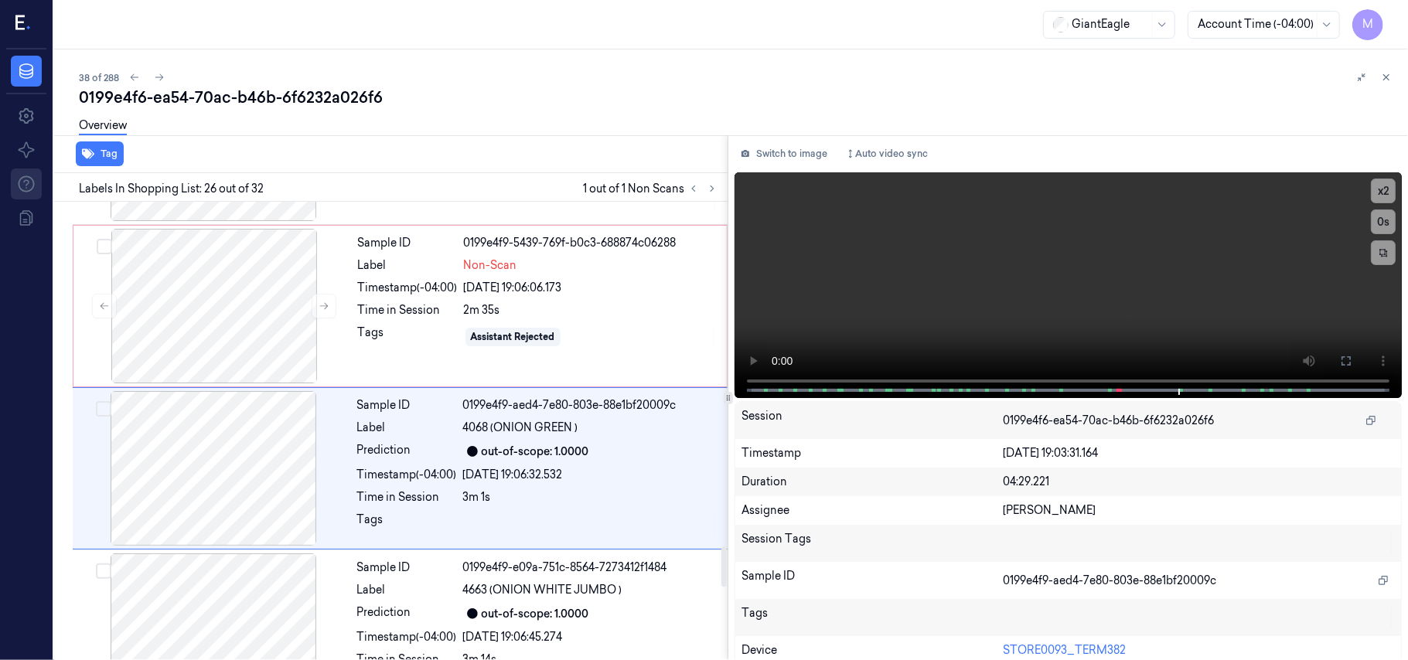
scroll to position [3923, 0]
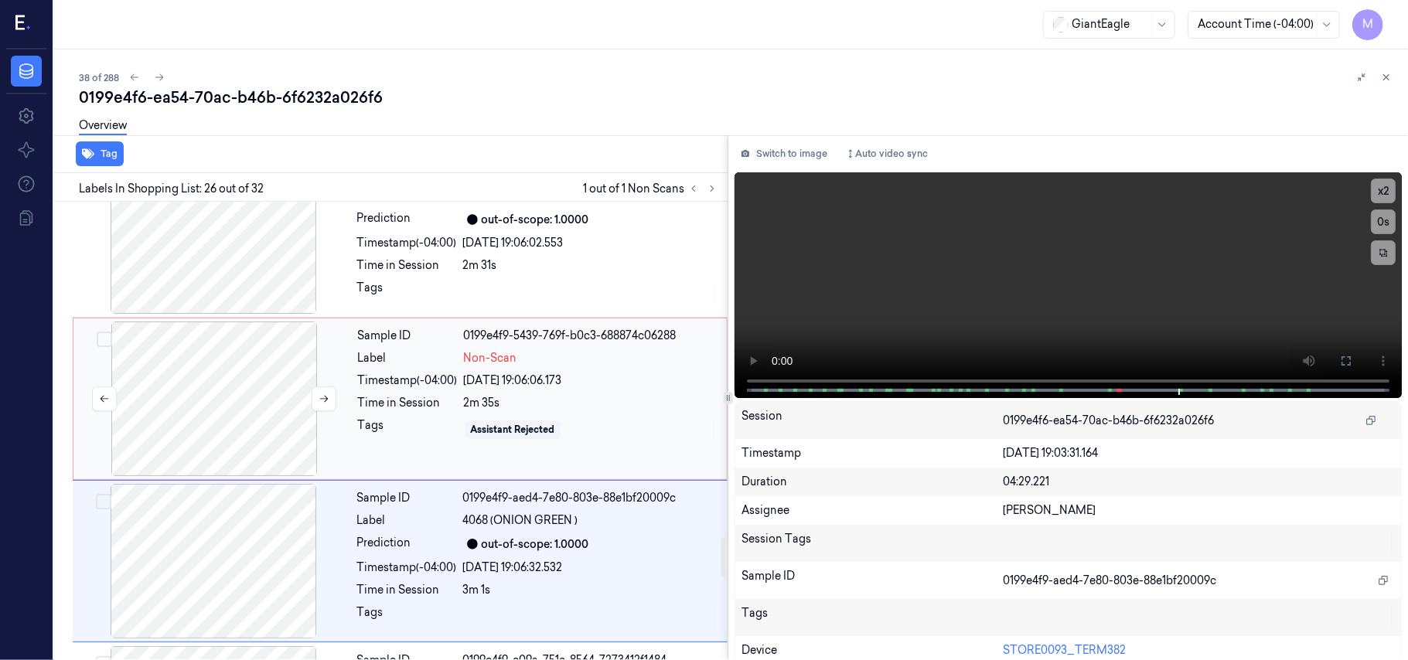
click at [212, 341] on div at bounding box center [214, 399] width 275 height 155
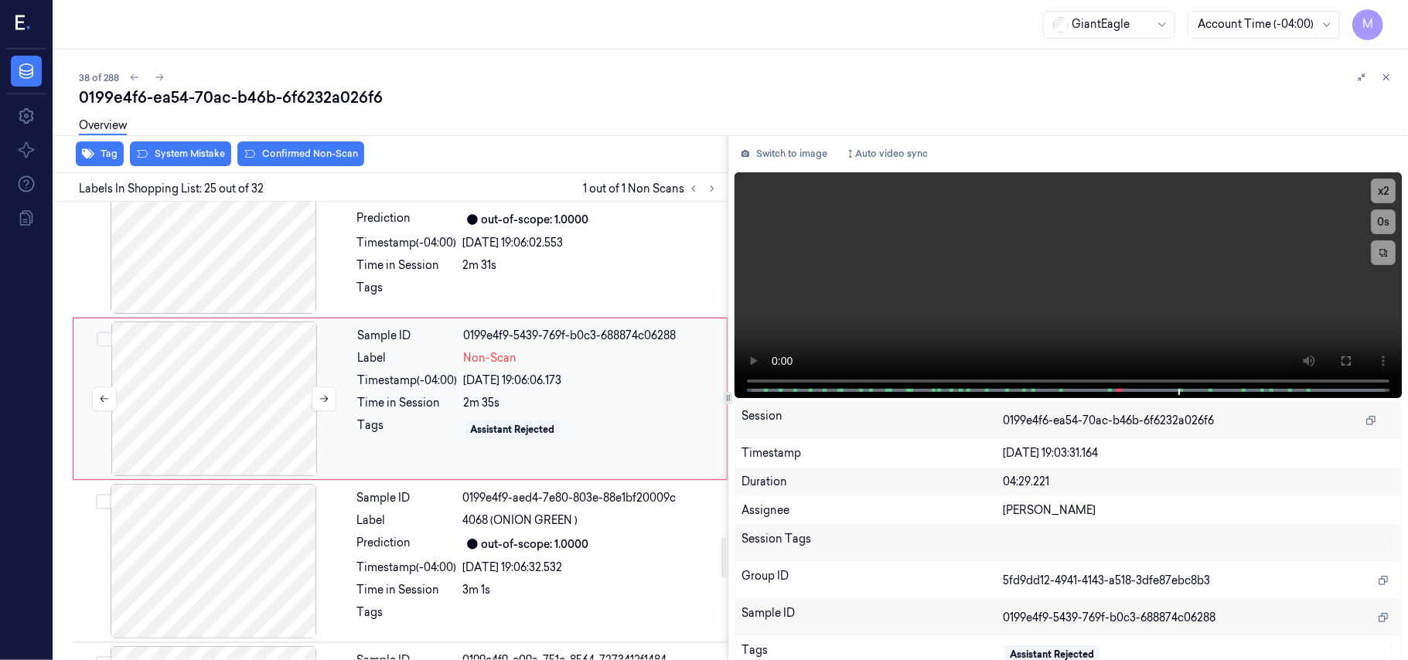
scroll to position [3760, 0]
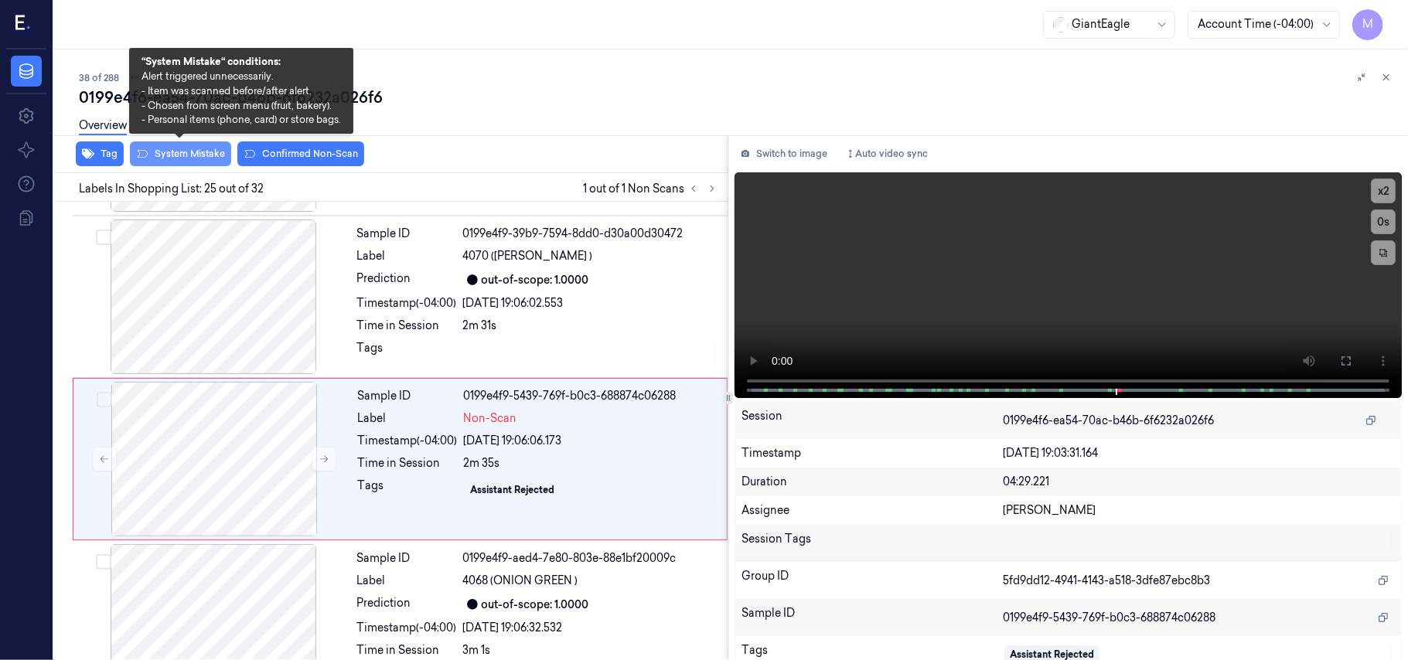
click at [187, 150] on button "System Mistake" at bounding box center [180, 154] width 101 height 25
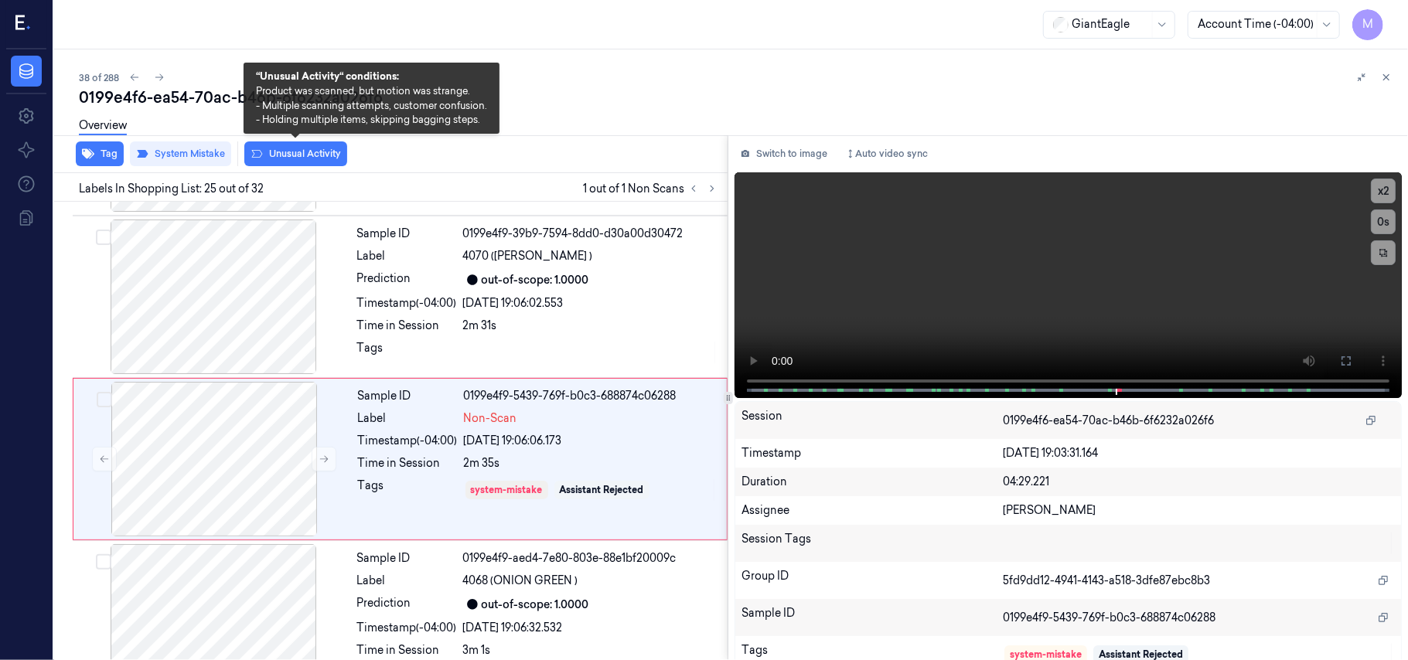
click at [300, 155] on button "Unusual Activity" at bounding box center [295, 154] width 103 height 25
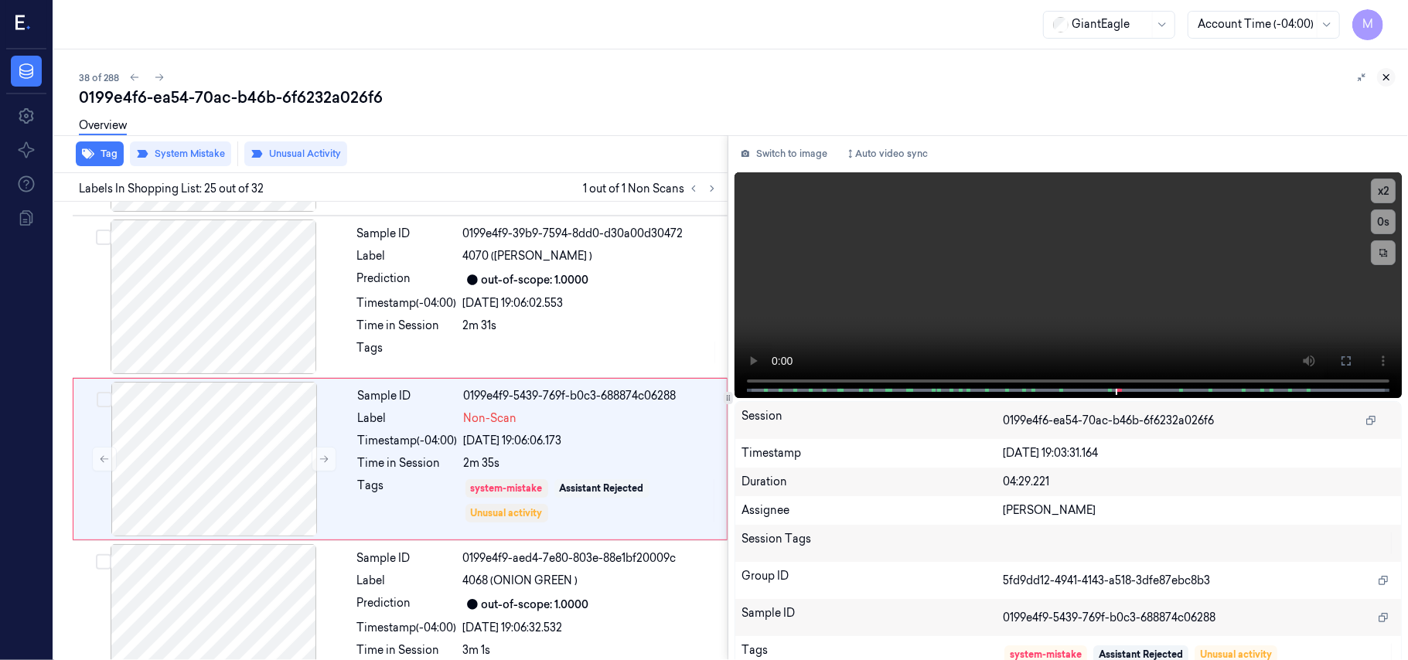
click at [1386, 74] on icon at bounding box center [1386, 77] width 11 height 11
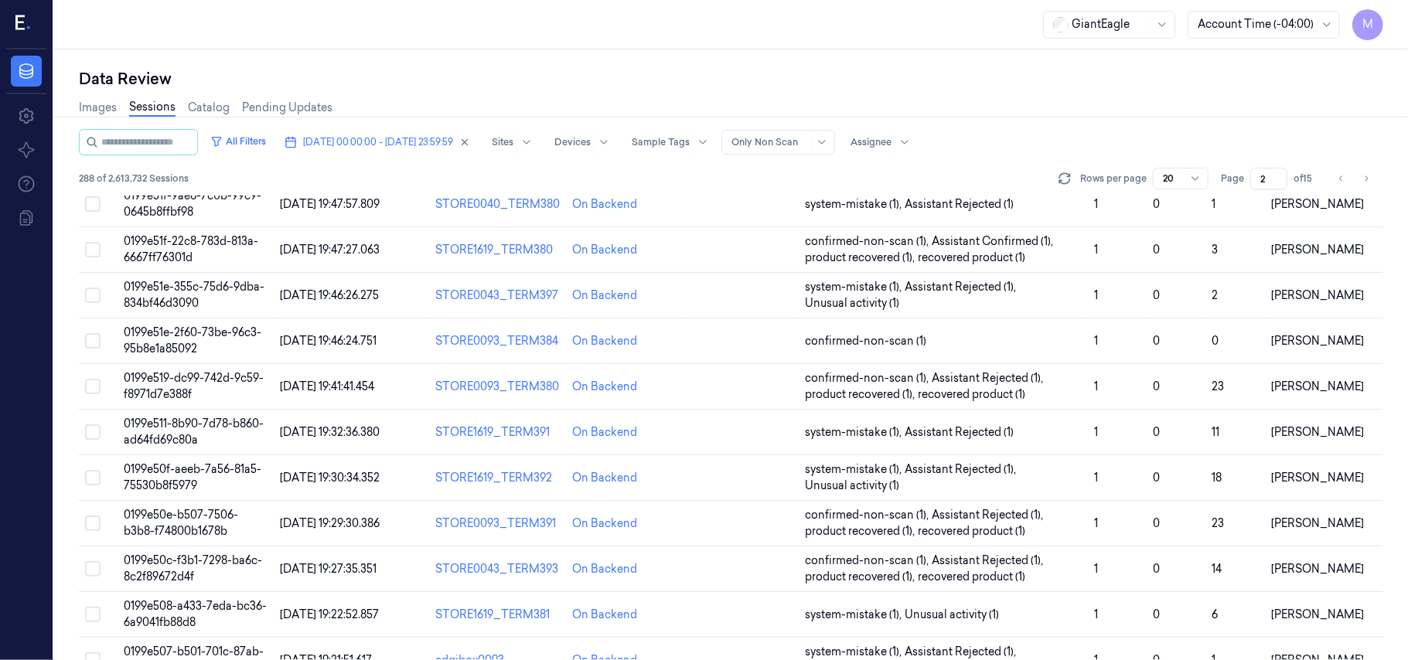
scroll to position [498, 0]
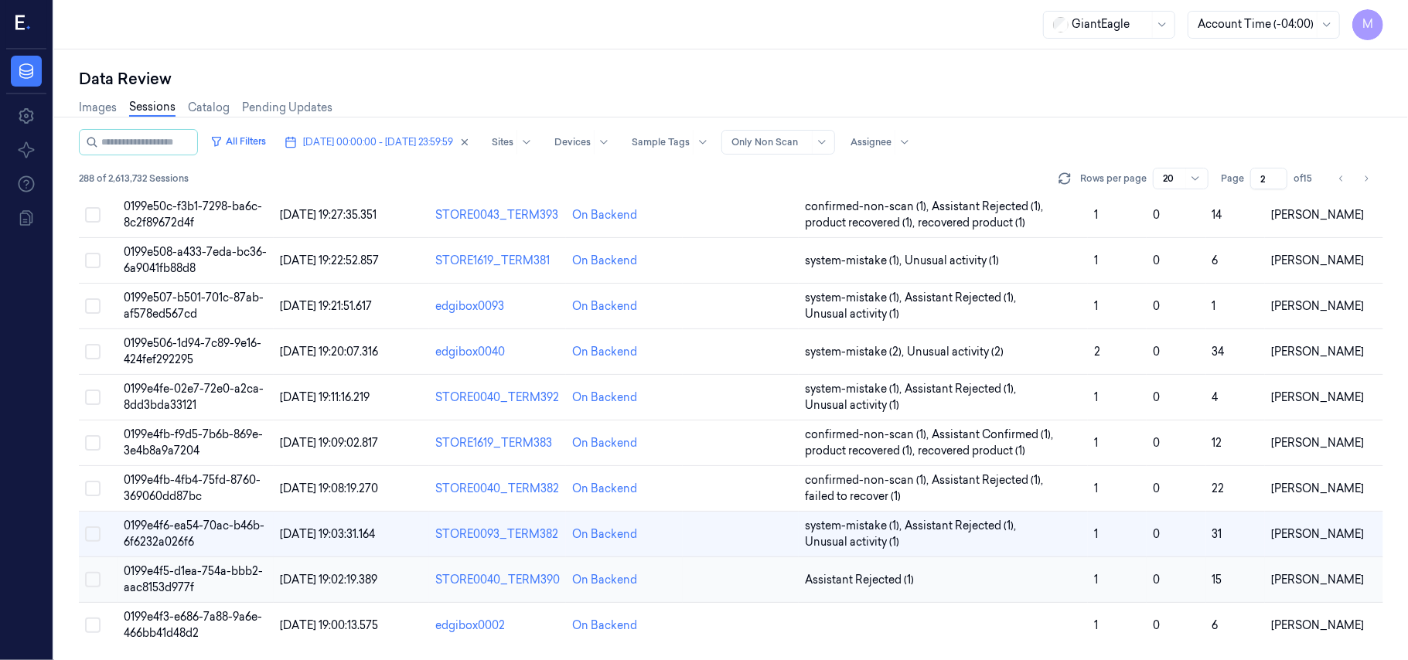
click at [196, 575] on span "0199e4f5-d1ea-754a-bbb2-aac8153d977f" at bounding box center [193, 579] width 139 height 30
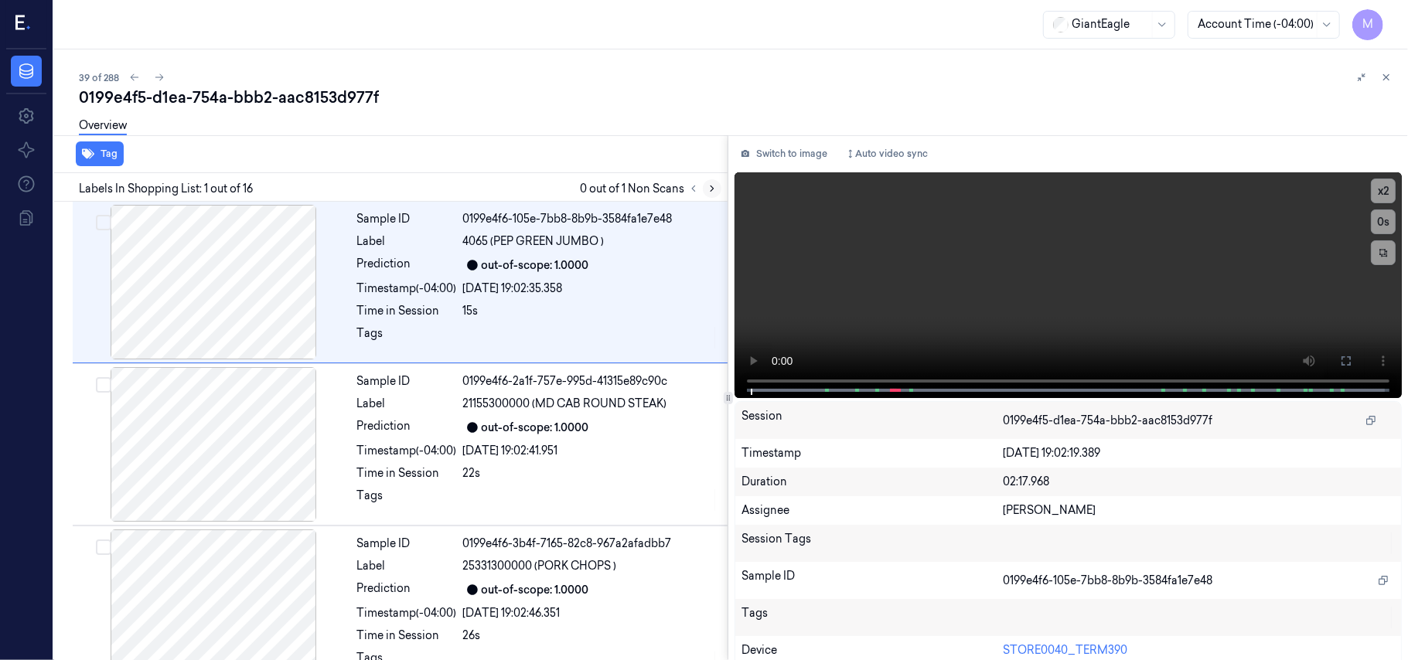
click at [711, 186] on icon at bounding box center [712, 188] width 3 height 5
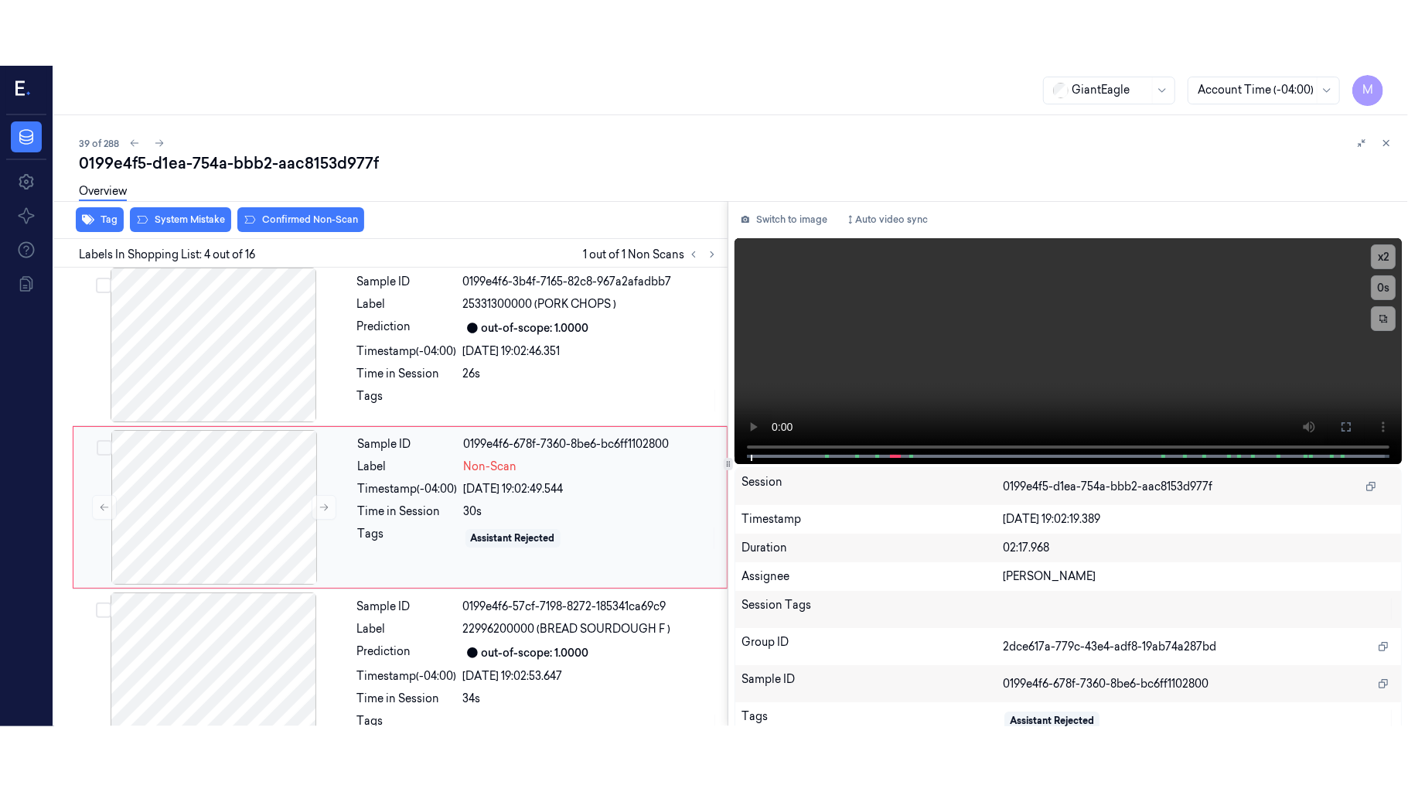
scroll to position [339, 0]
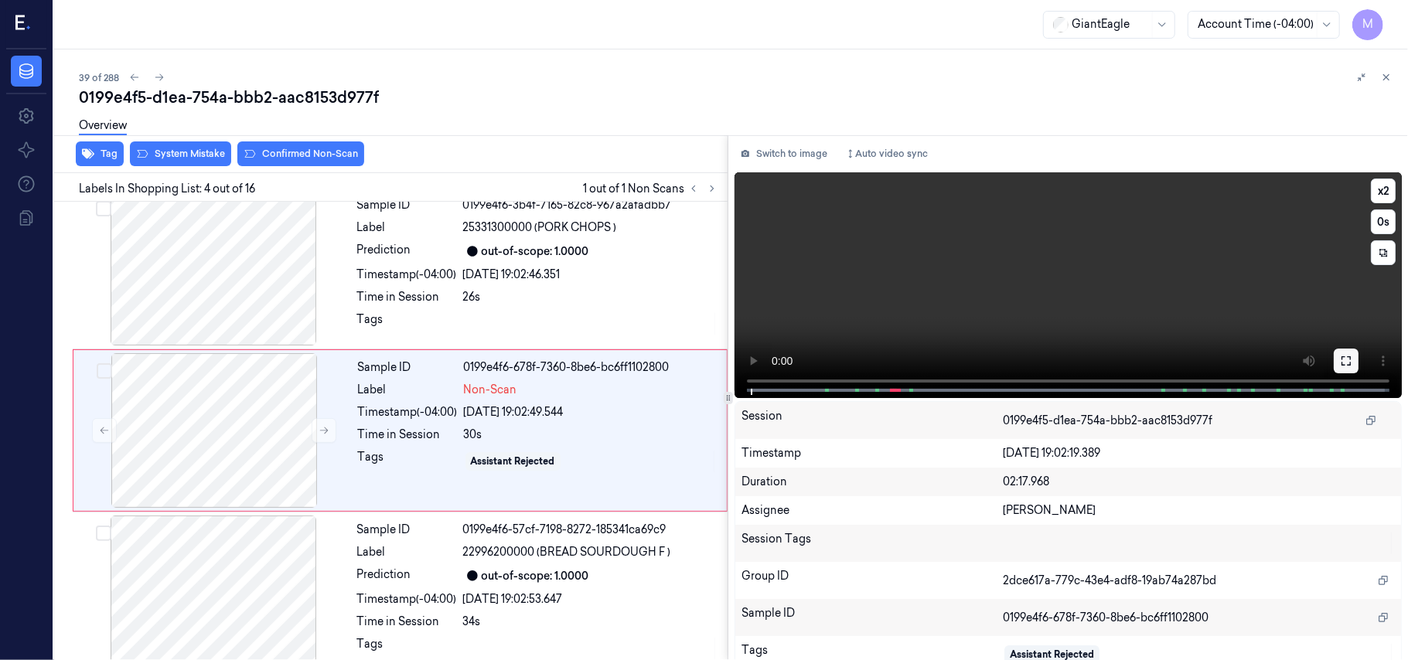
click at [1346, 362] on icon at bounding box center [1346, 360] width 9 height 9
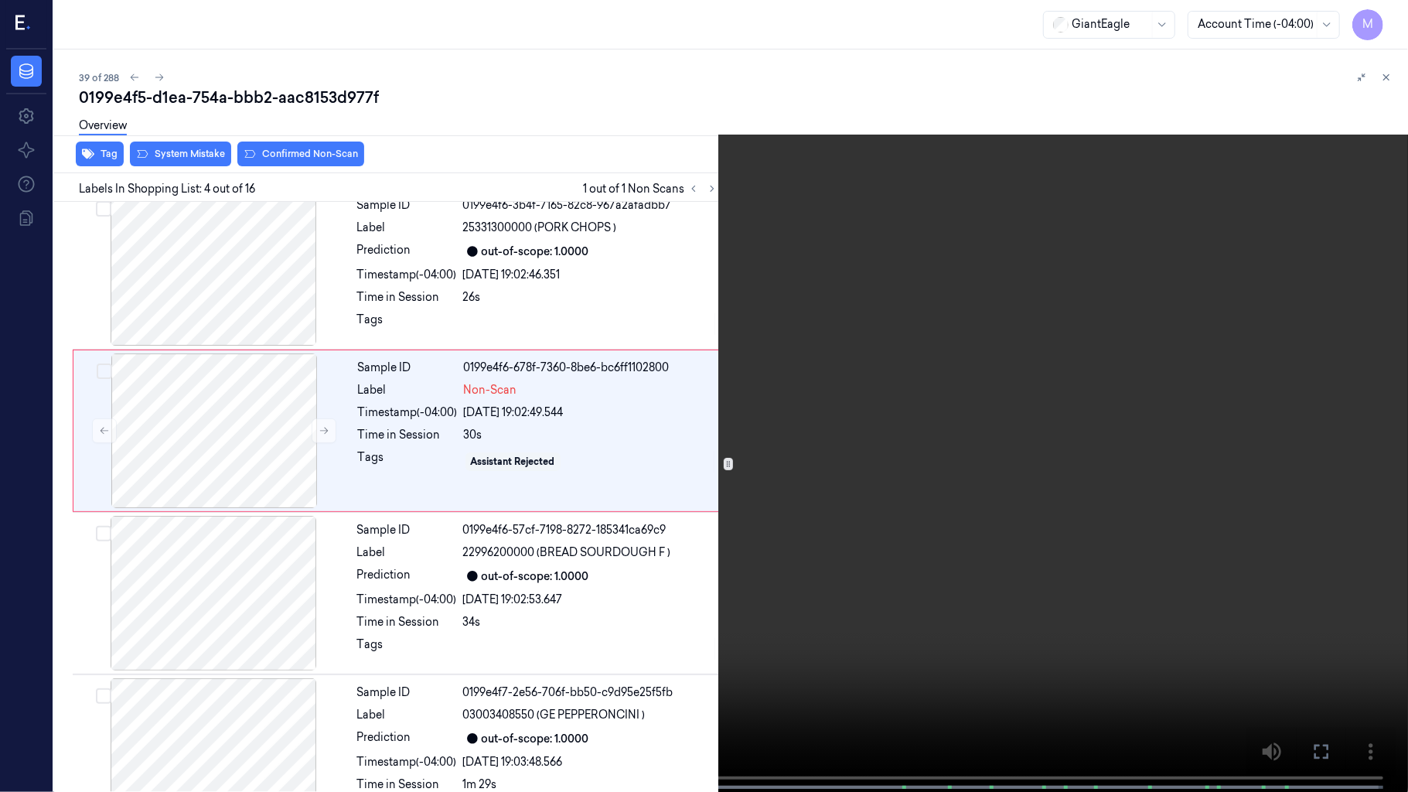
click at [843, 442] on video at bounding box center [704, 397] width 1408 height 795
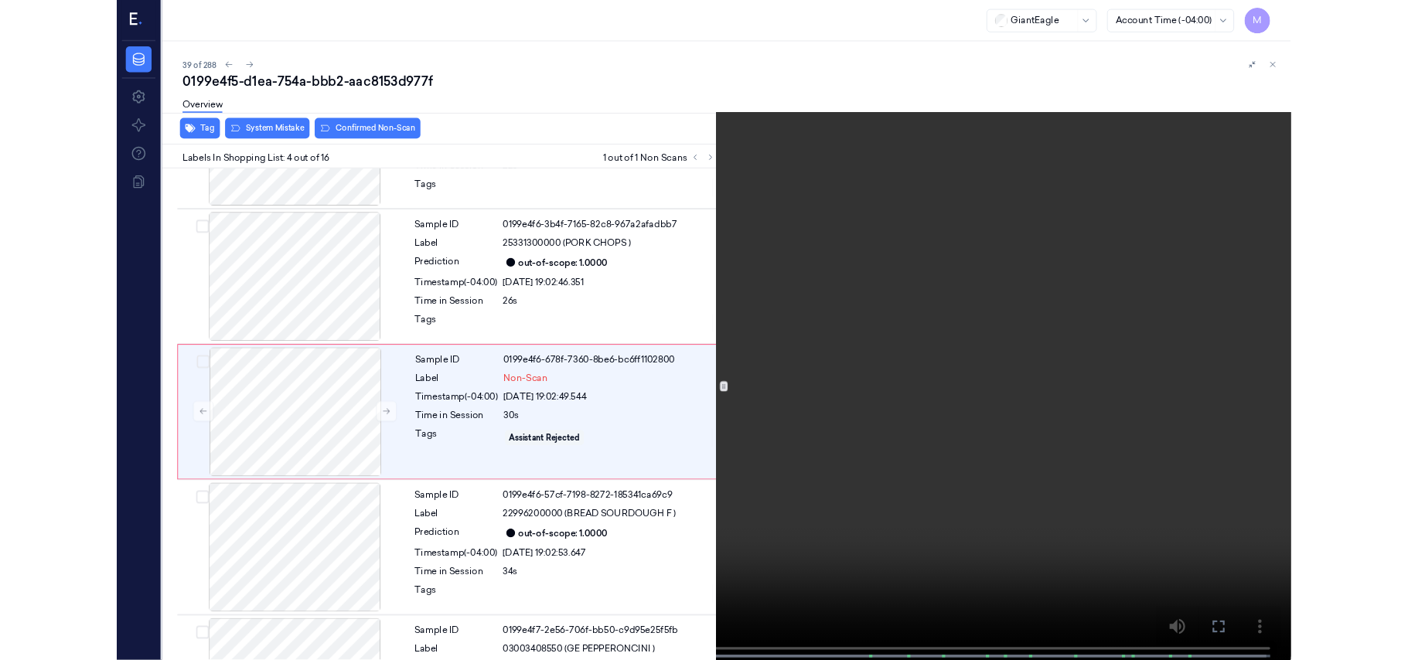
scroll to position [274, 0]
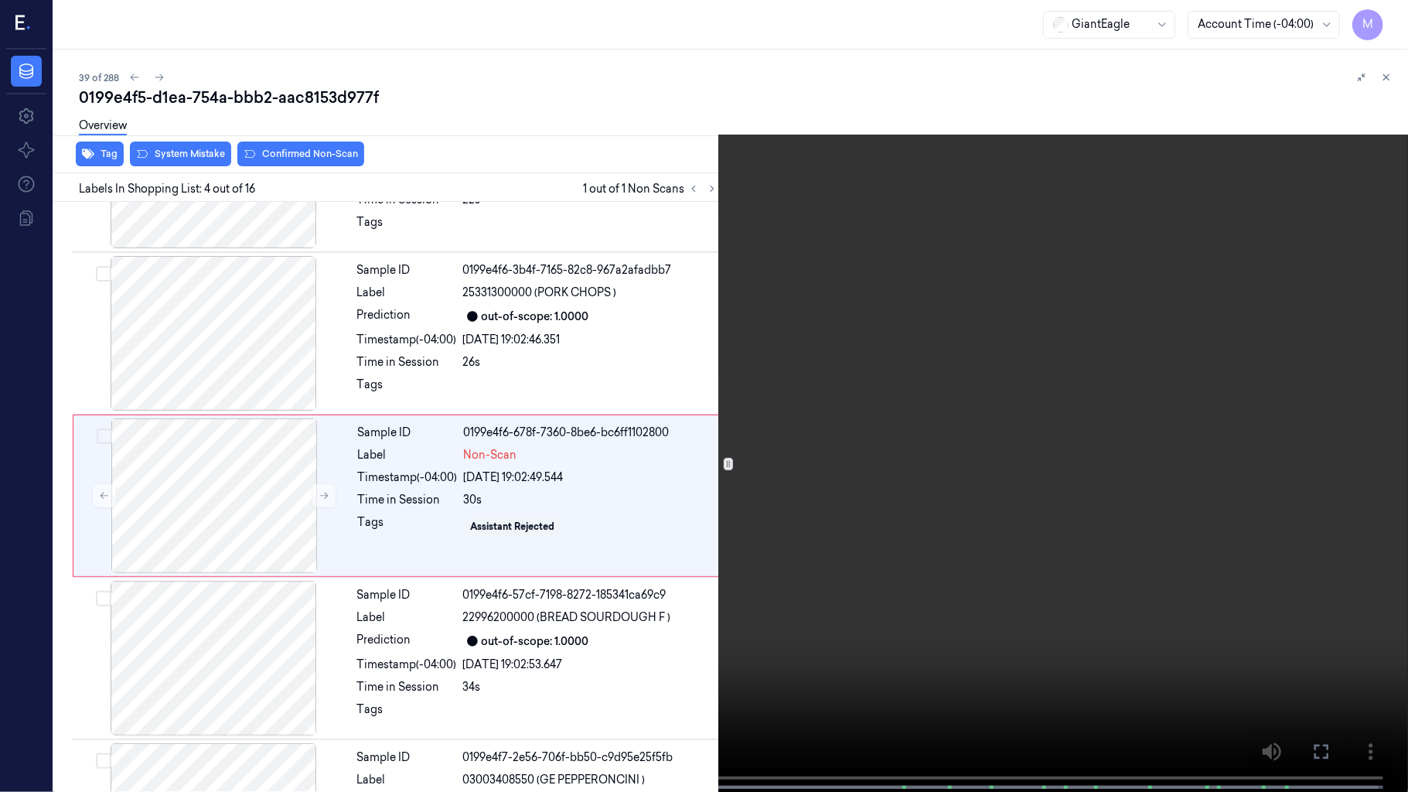
click at [840, 402] on video at bounding box center [704, 397] width 1408 height 795
click at [492, 391] on video at bounding box center [704, 397] width 1408 height 795
click at [670, 411] on video at bounding box center [704, 397] width 1408 height 795
click at [755, 514] on video at bounding box center [704, 397] width 1408 height 795
click at [558, 608] on video at bounding box center [704, 397] width 1408 height 795
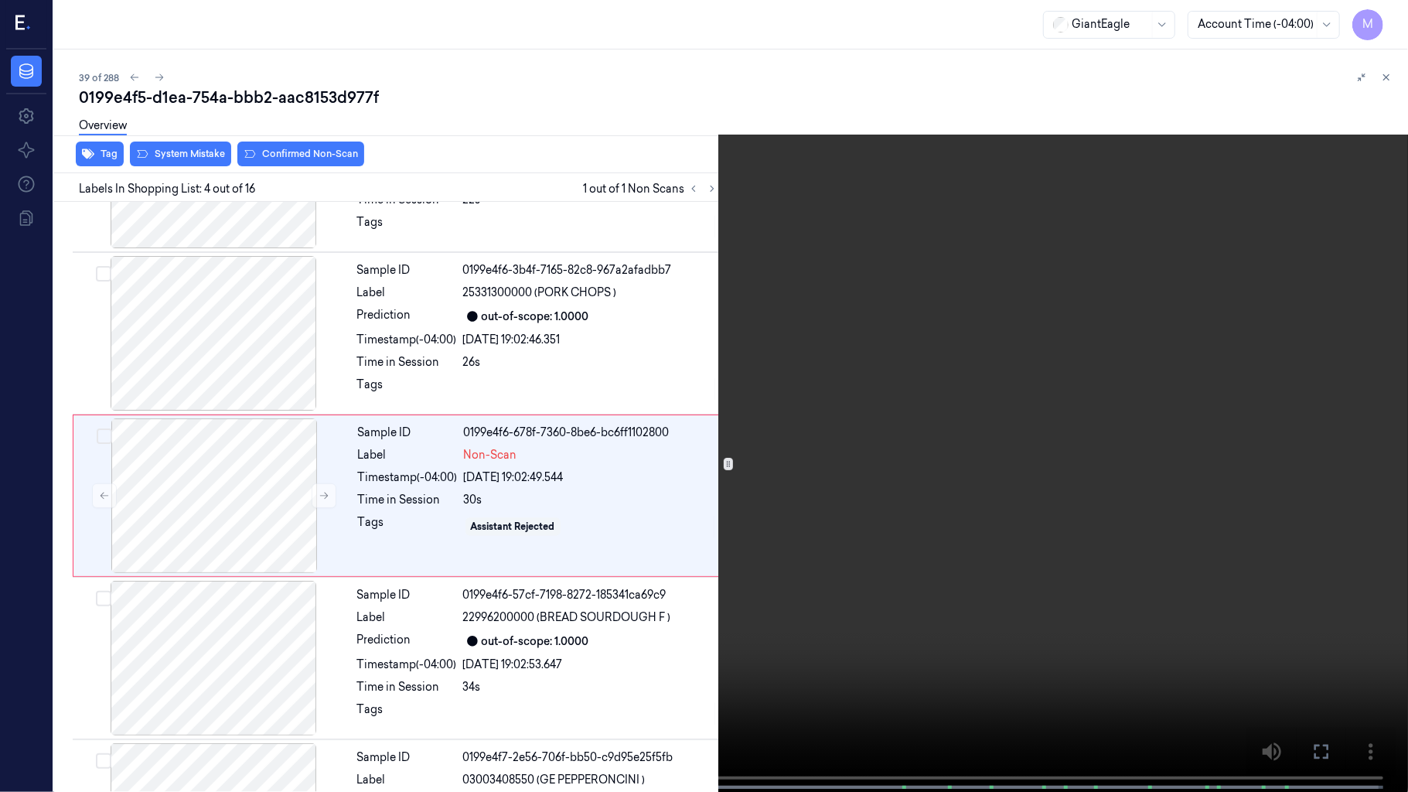
click at [558, 608] on video at bounding box center [704, 397] width 1408 height 795
click at [0, 0] on icon at bounding box center [0, 0] width 0 height 0
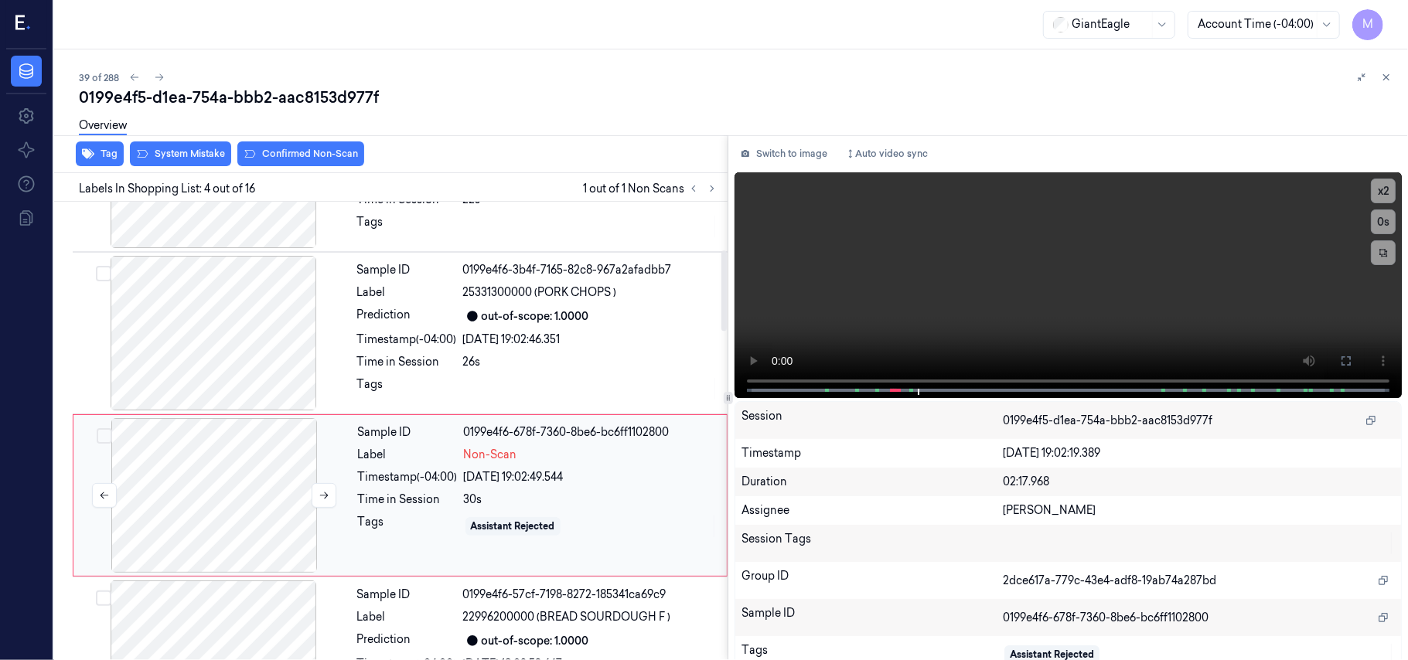
click at [233, 449] on div at bounding box center [214, 495] width 275 height 155
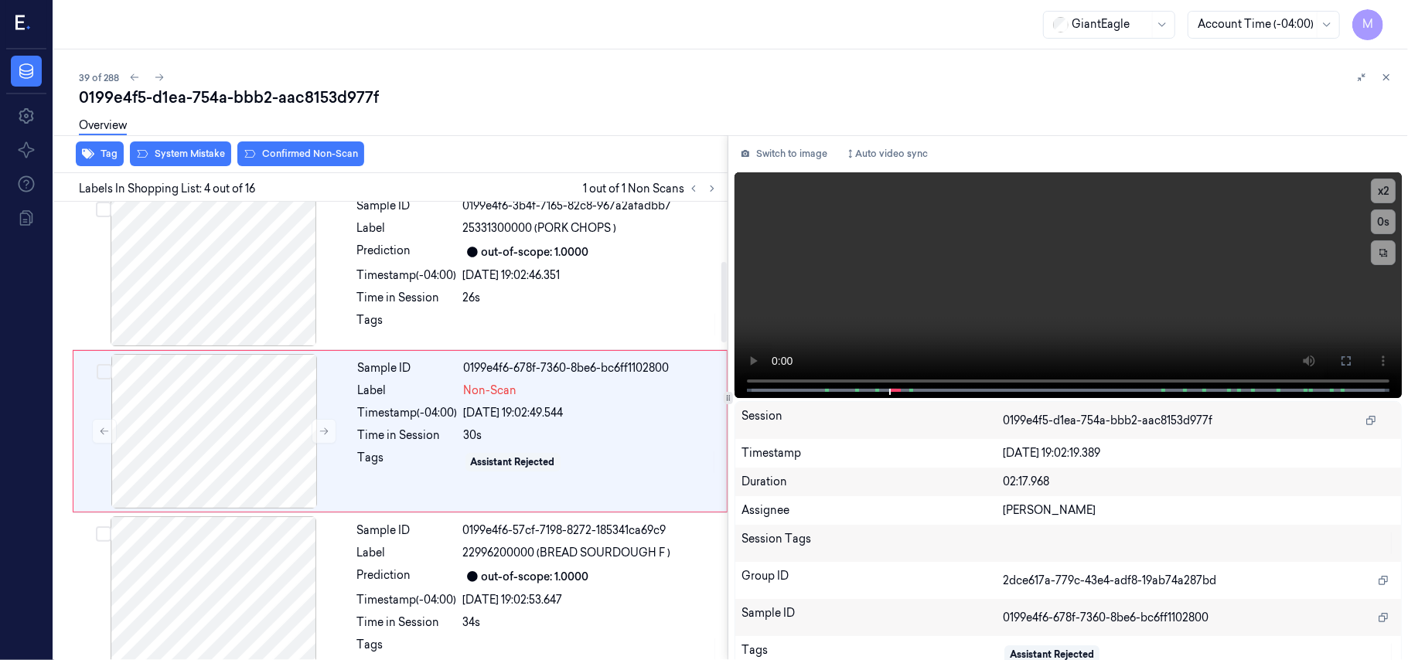
scroll to position [339, 0]
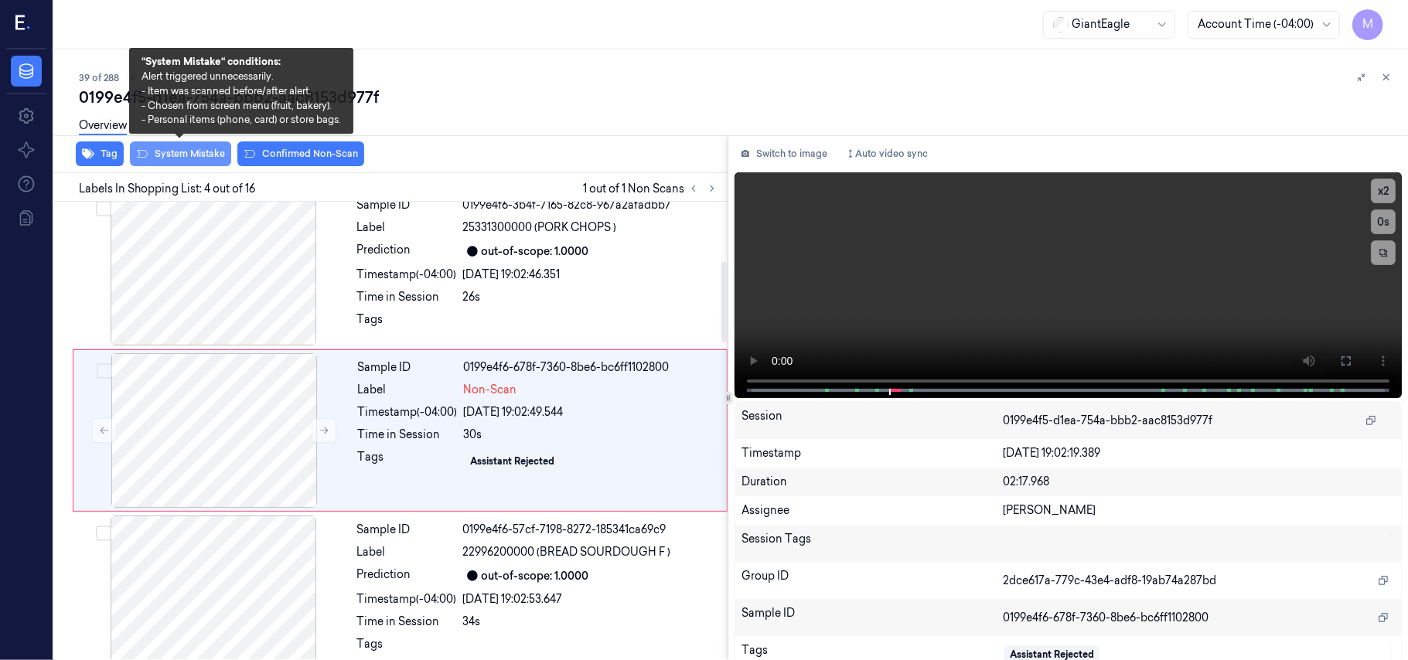
click at [195, 155] on button "System Mistake" at bounding box center [180, 154] width 101 height 25
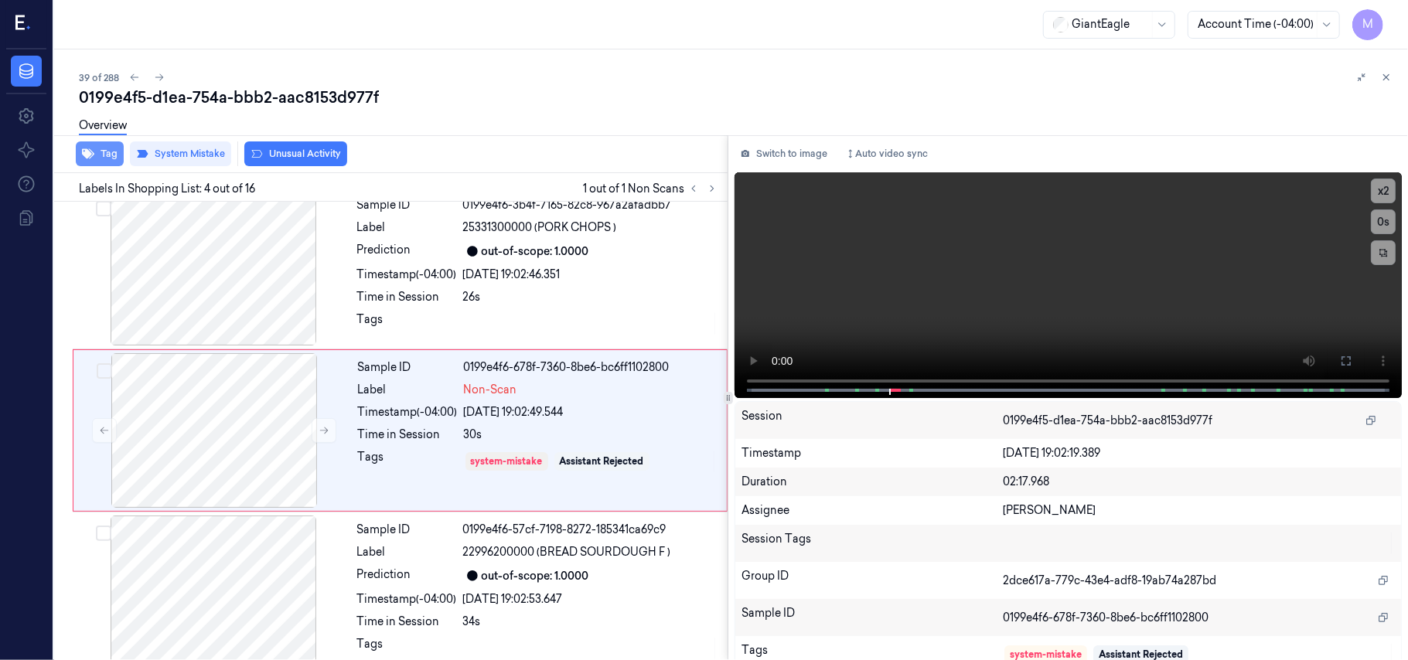
click at [108, 156] on button "Tag" at bounding box center [100, 154] width 48 height 25
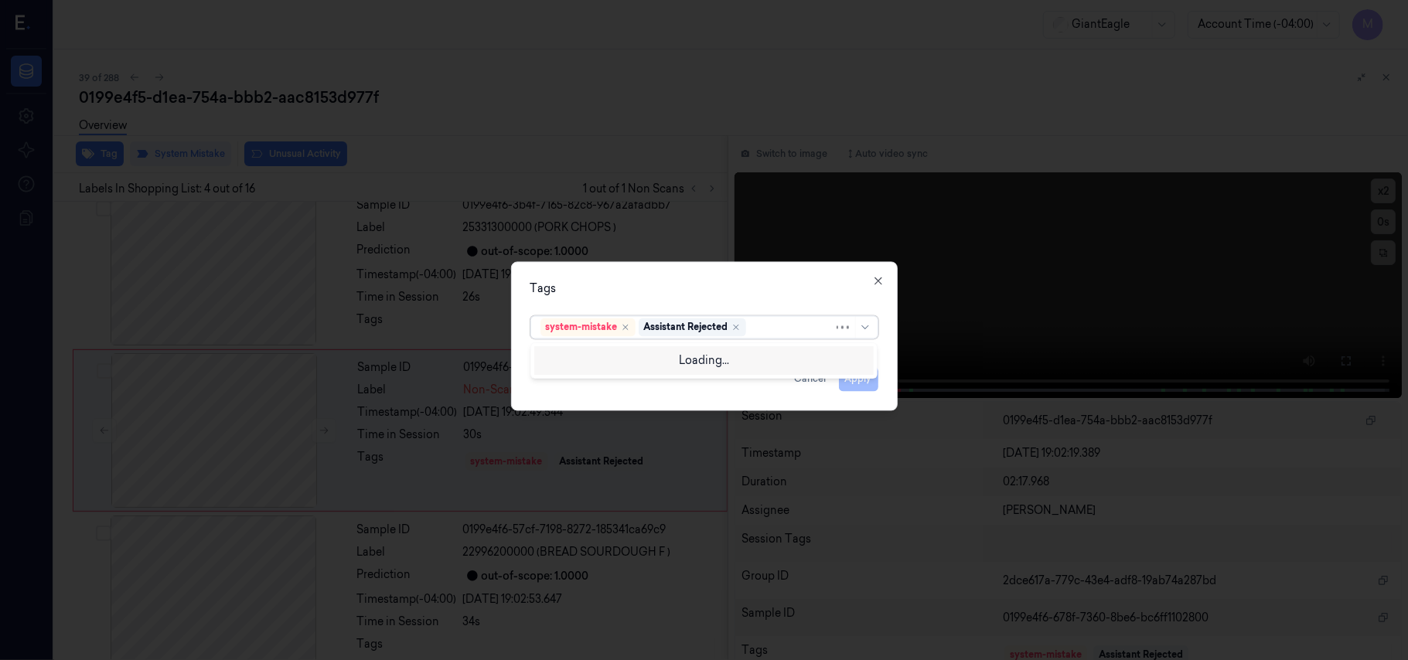
click at [762, 329] on div at bounding box center [791, 327] width 84 height 16
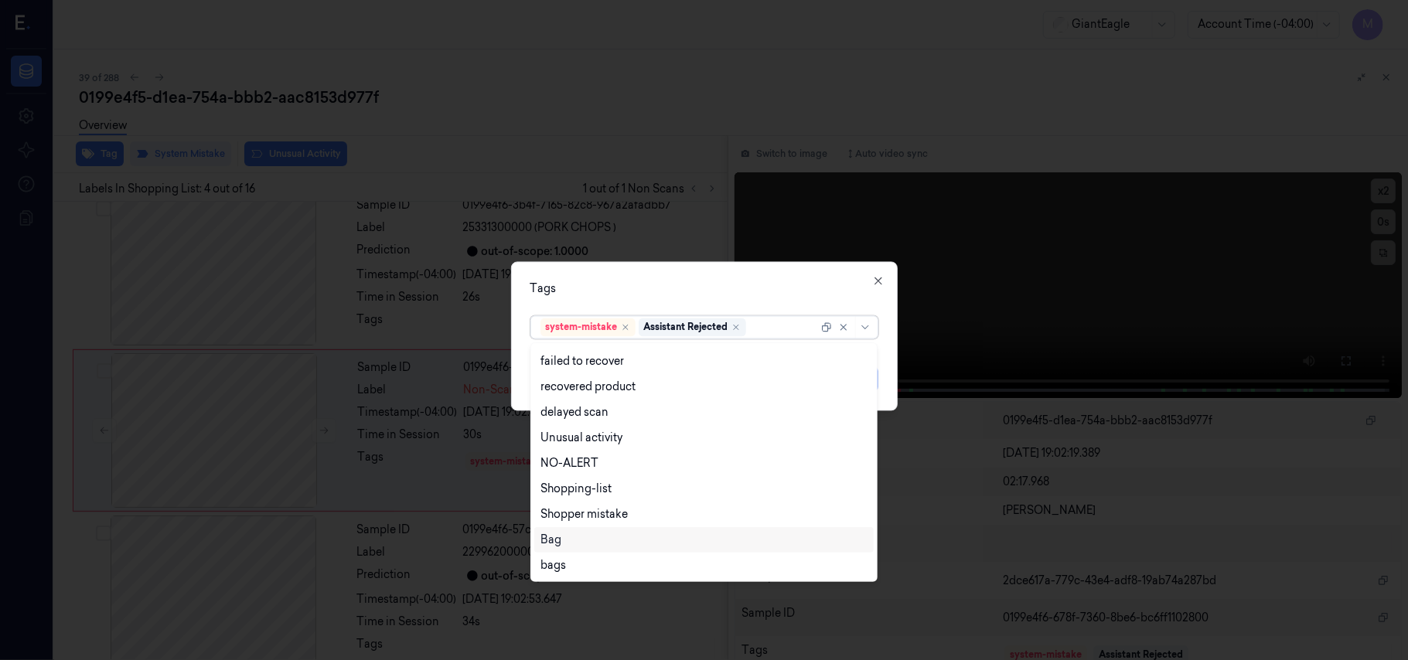
click at [571, 538] on div "Bag" at bounding box center [704, 540] width 327 height 16
click at [712, 281] on div "Tags" at bounding box center [704, 289] width 348 height 16
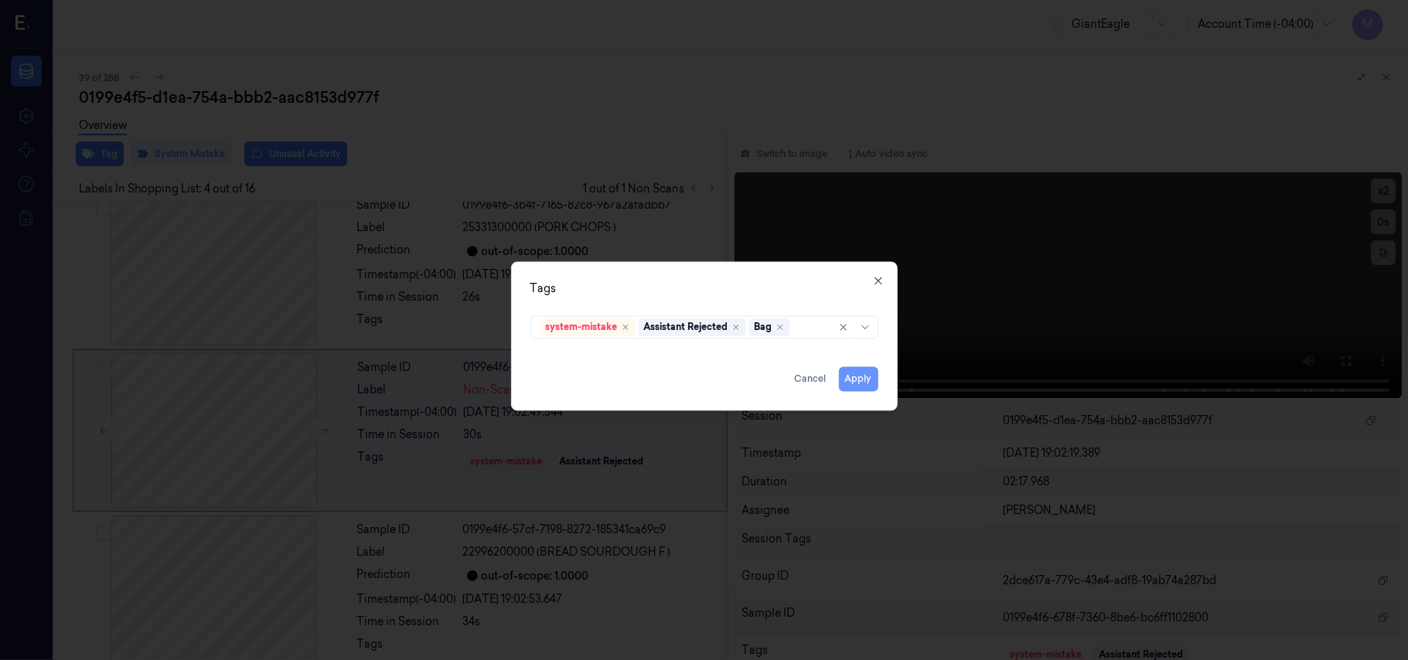
click at [848, 375] on button "Apply" at bounding box center [858, 379] width 39 height 25
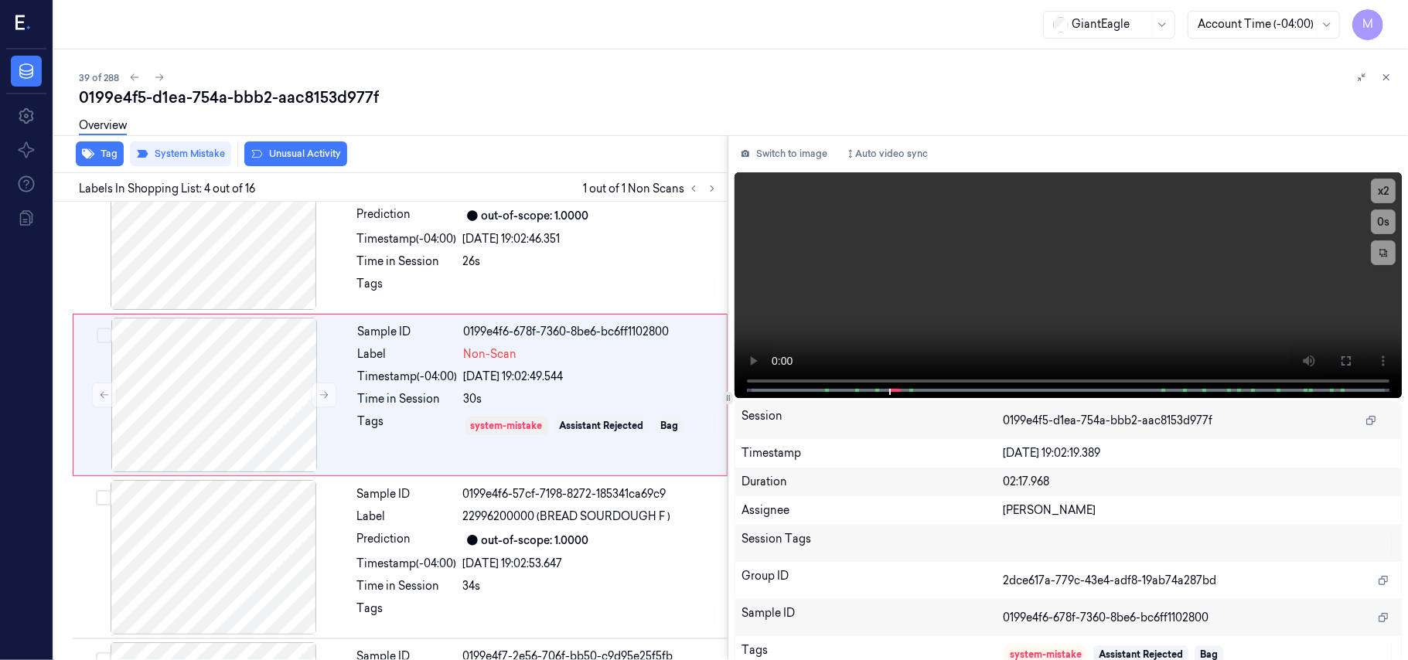
scroll to position [339, 0]
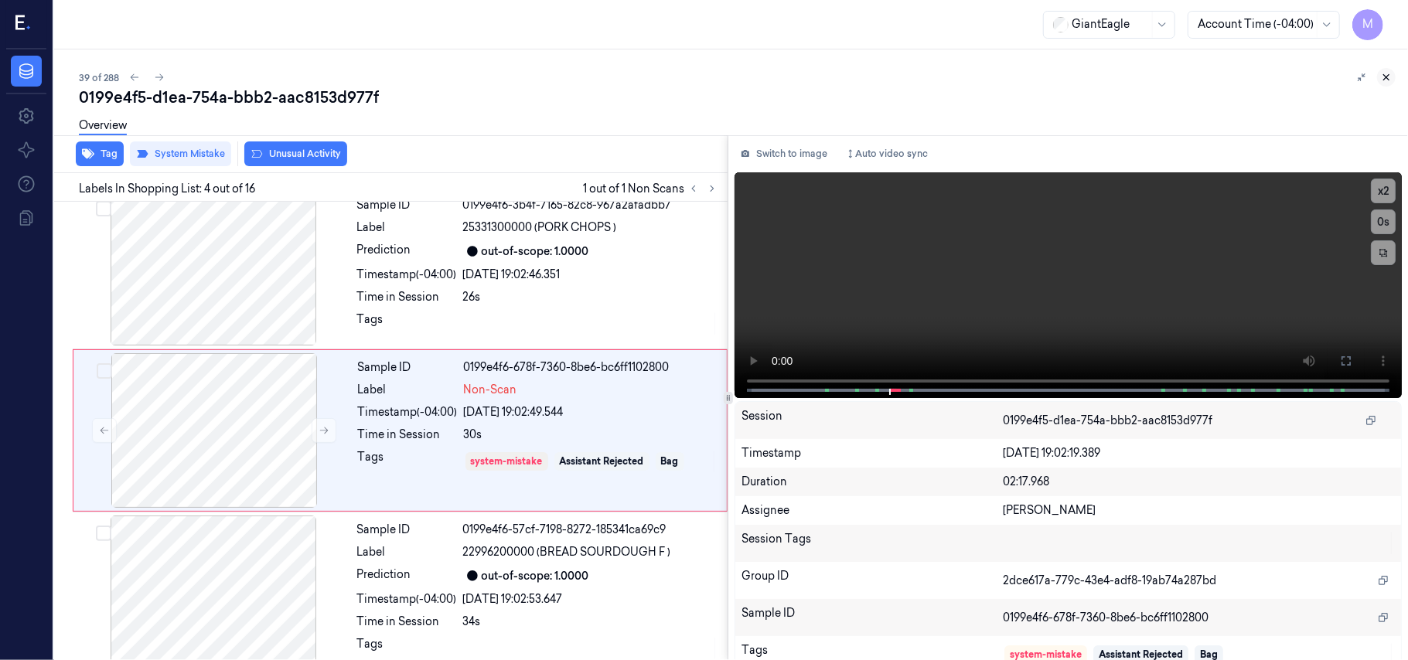
click at [1392, 73] on icon at bounding box center [1386, 77] width 11 height 11
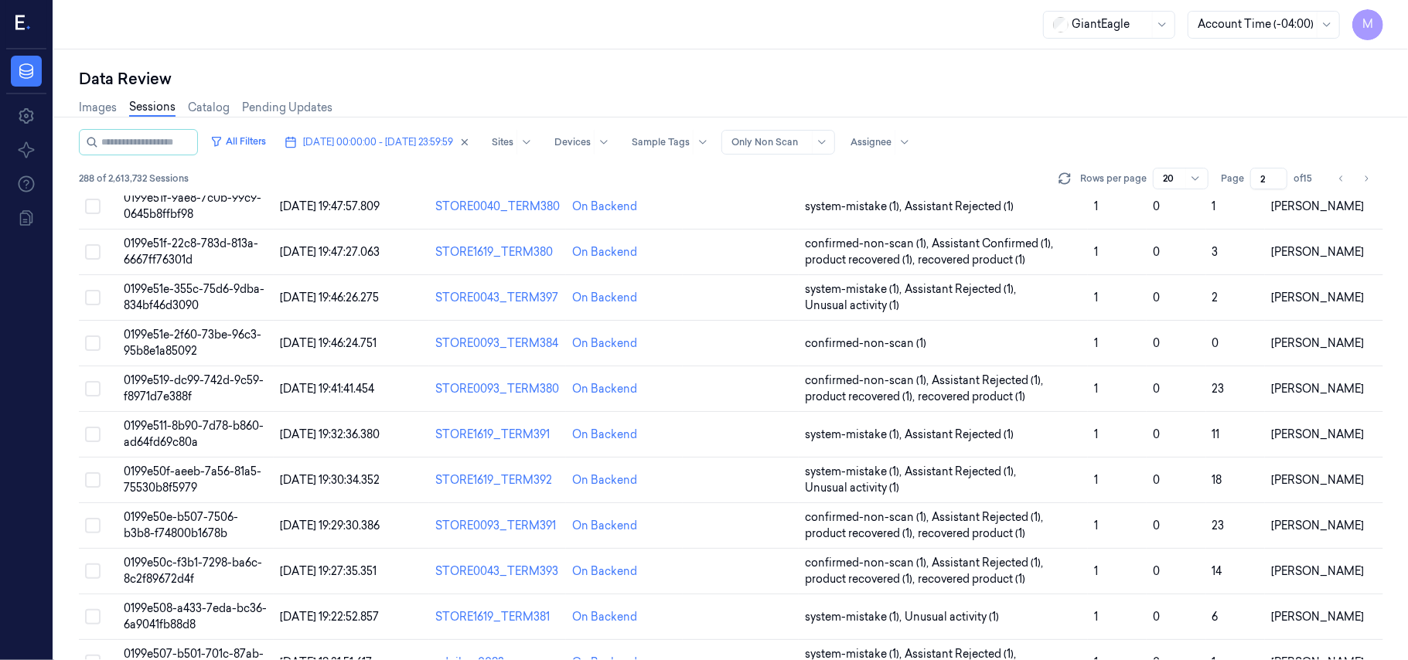
scroll to position [498, 0]
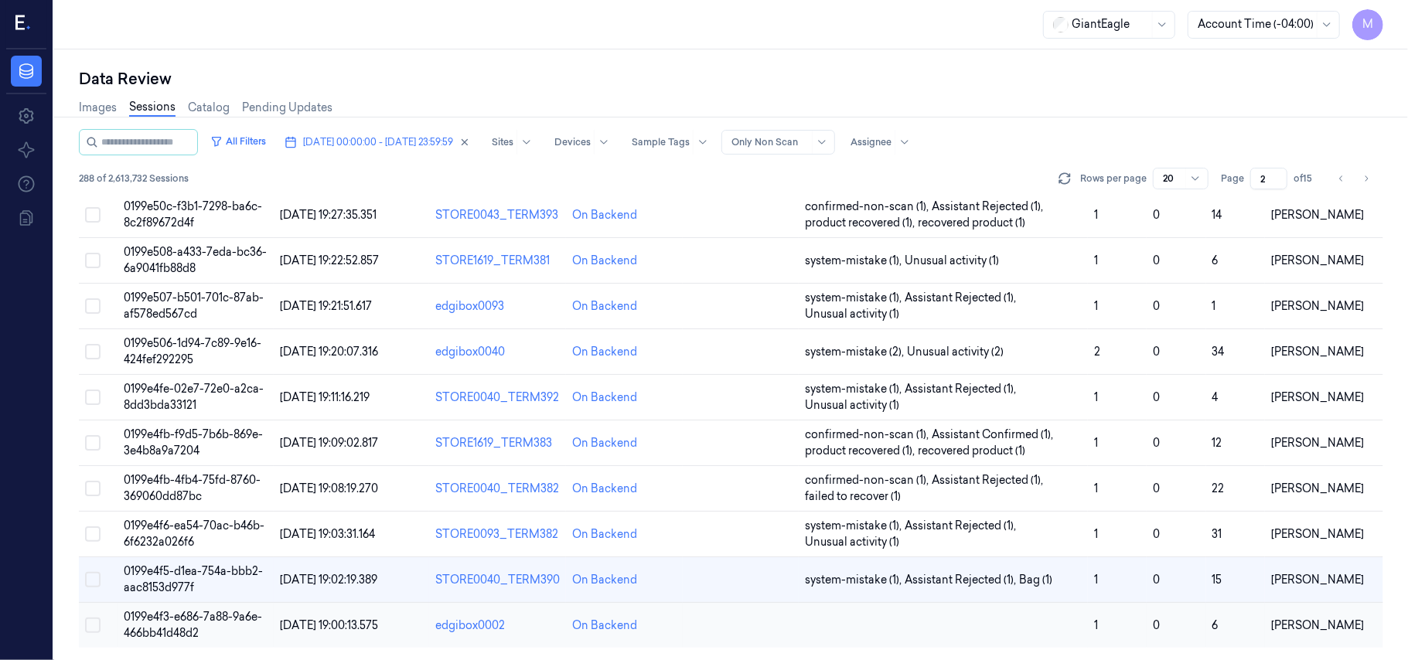
click at [178, 619] on span "0199e4f3-e686-7a88-9a6e-466bb41d48d2" at bounding box center [193, 625] width 138 height 30
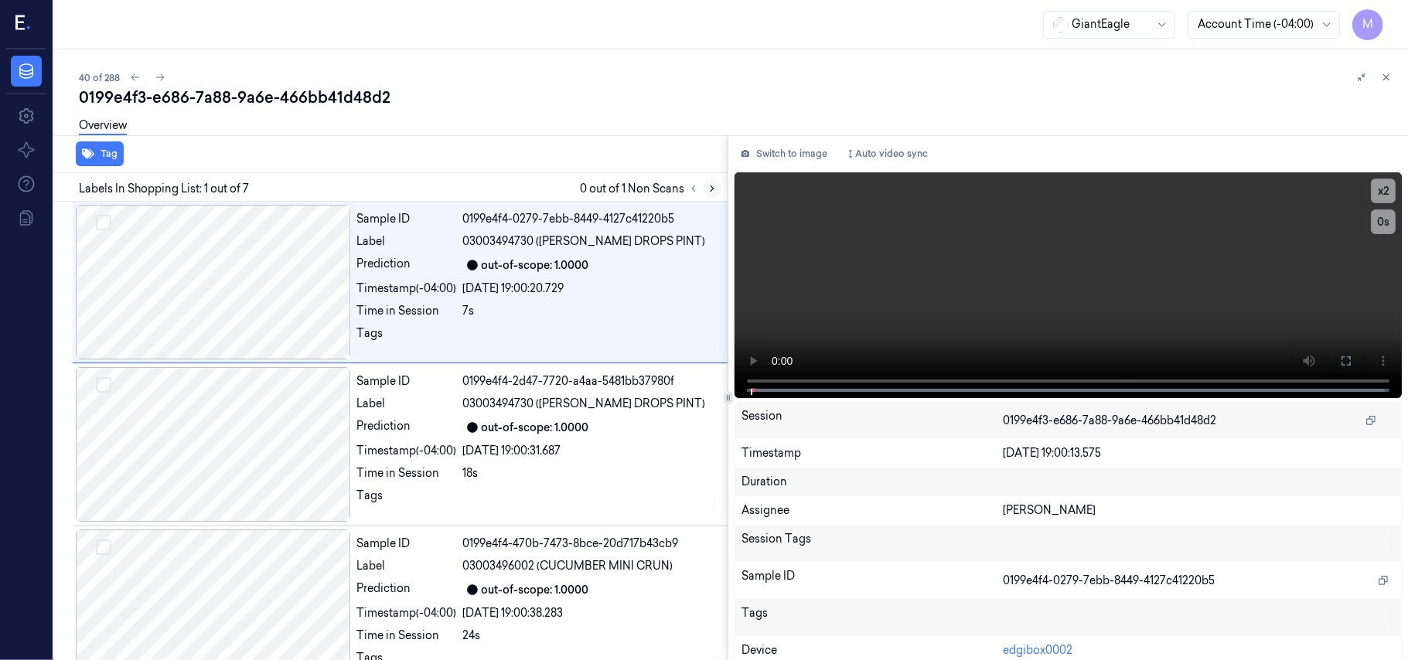
click at [711, 189] on icon at bounding box center [712, 188] width 11 height 11
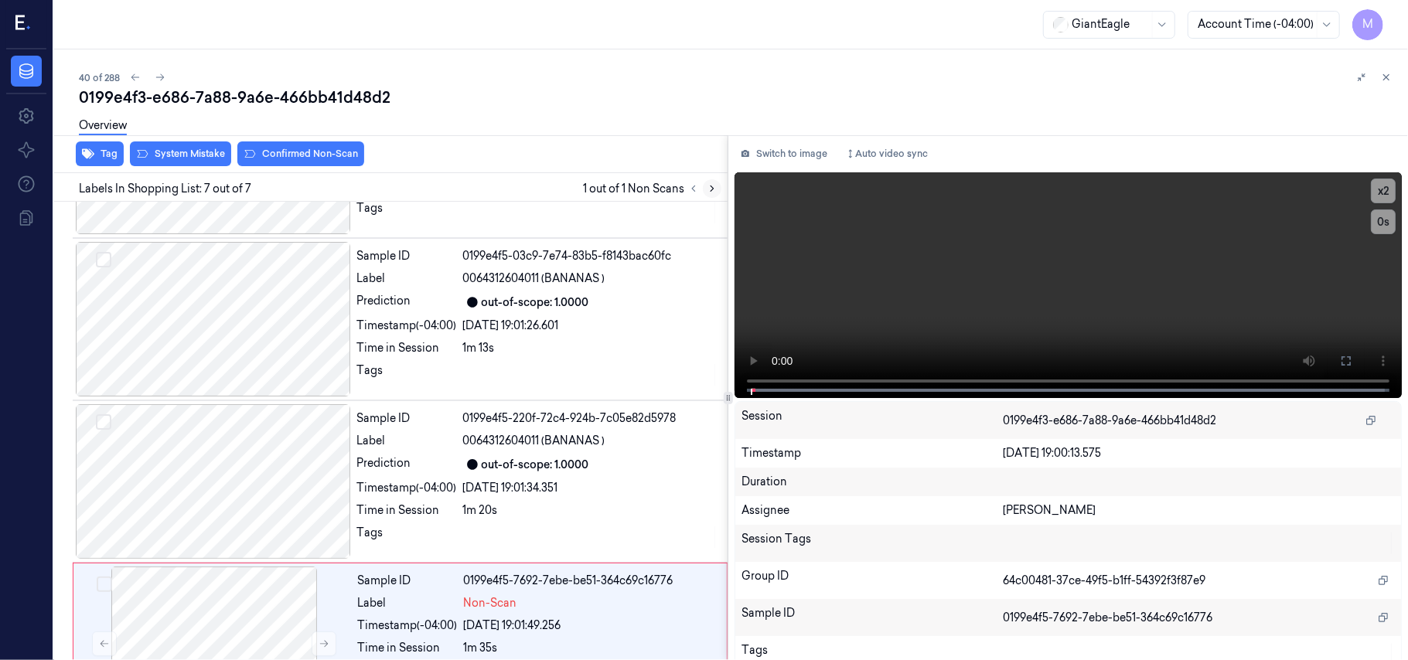
scroll to position [685, 0]
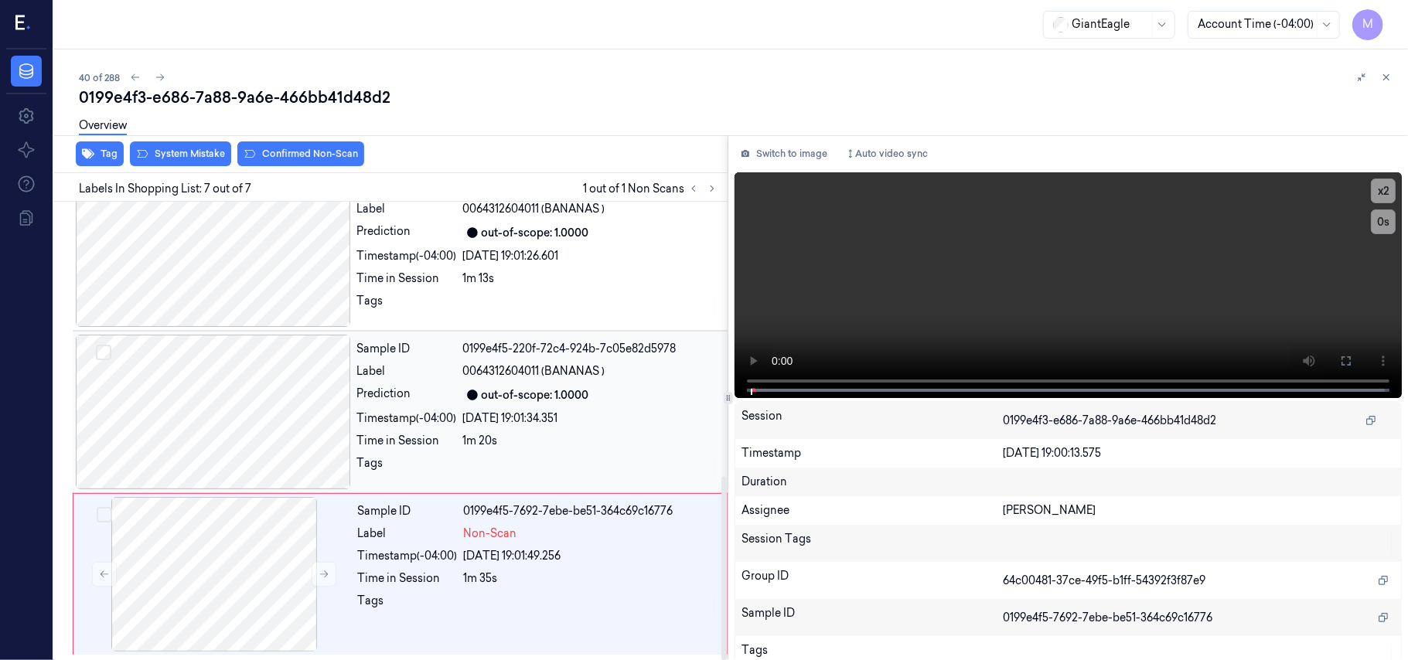
click at [548, 391] on div "out-of-scope: 1.0000" at bounding box center [535, 395] width 107 height 16
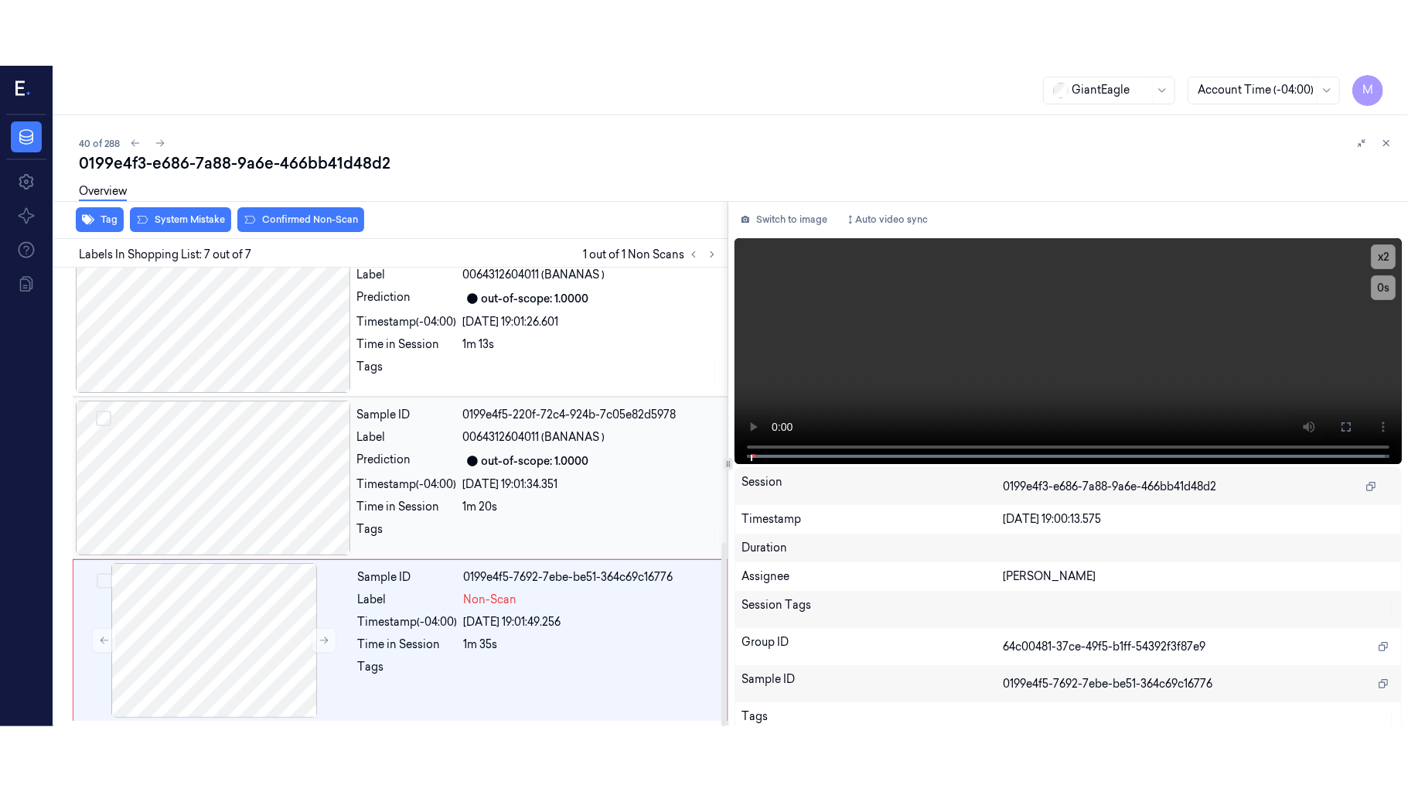
scroll to position [665, 0]
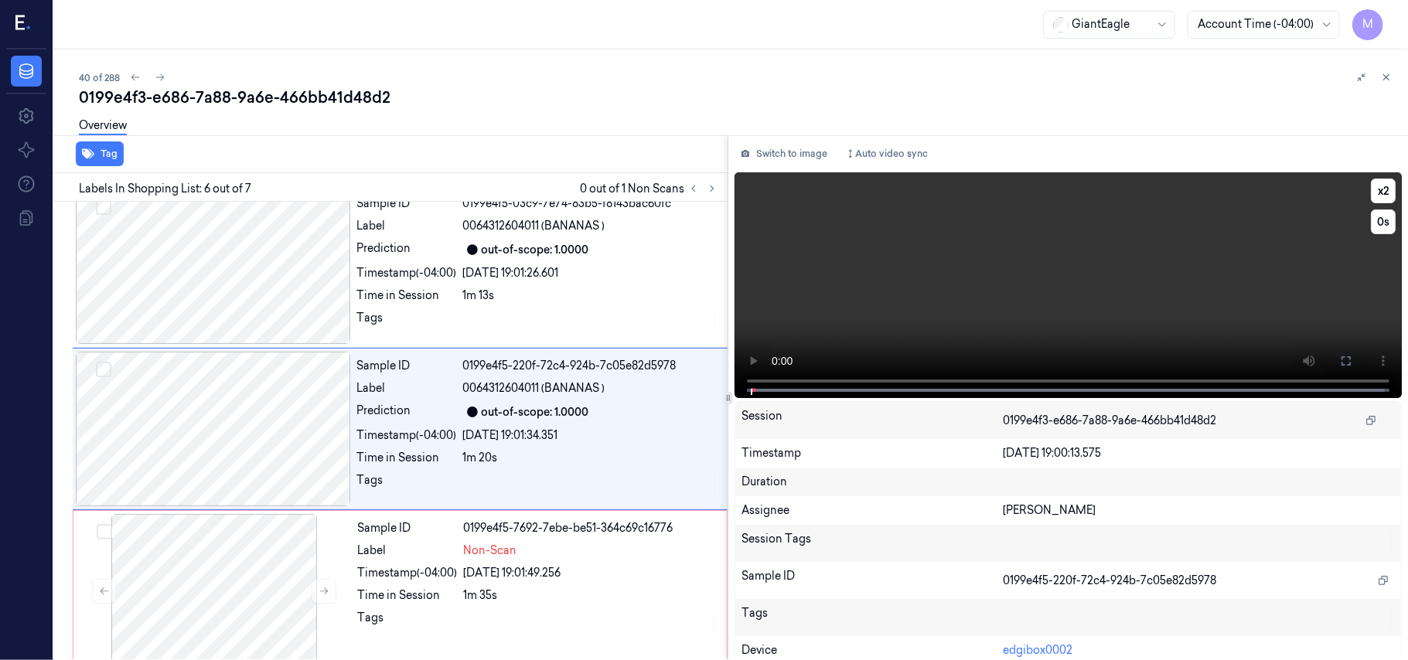
click at [1262, 294] on video at bounding box center [1068, 285] width 667 height 226
click at [1340, 357] on icon at bounding box center [1346, 361] width 12 height 12
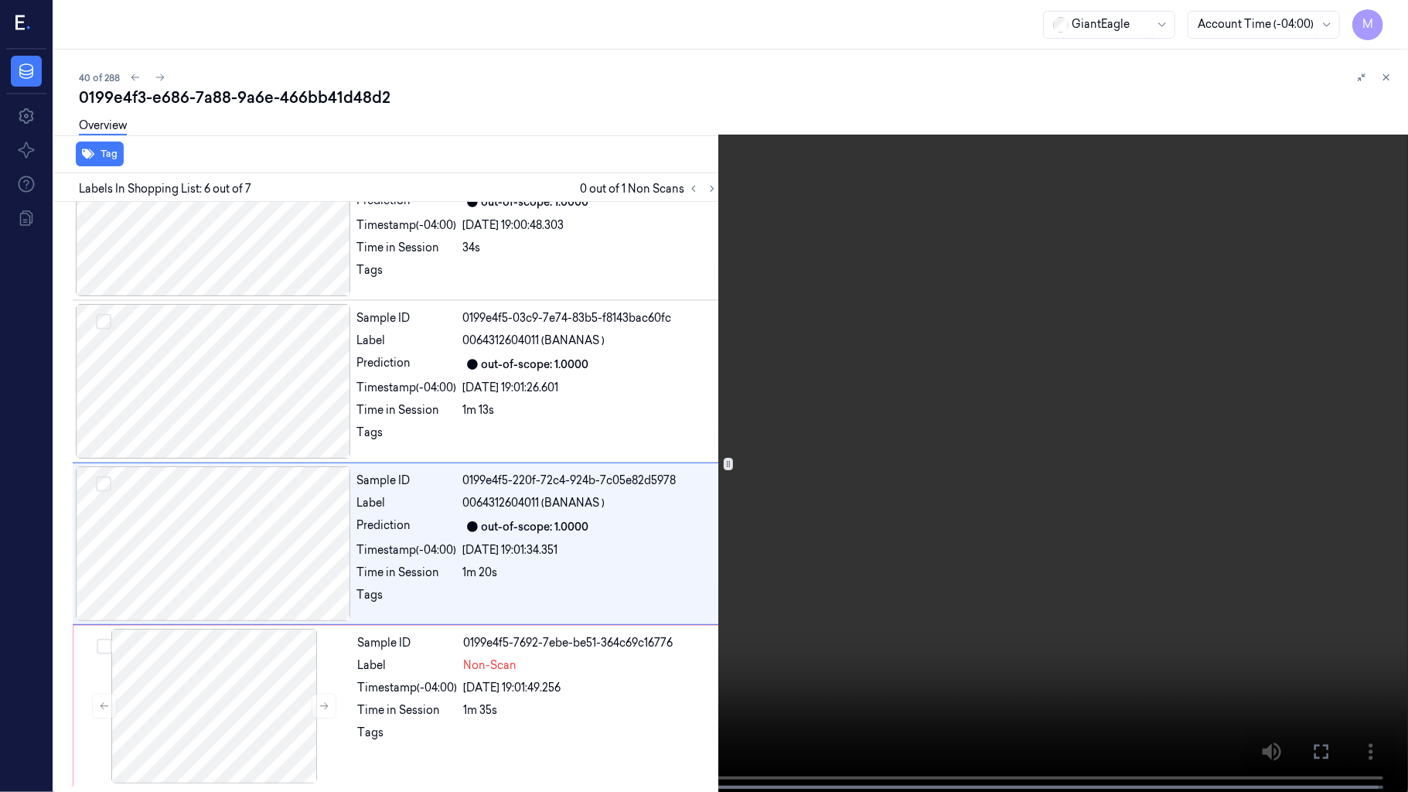
click at [1118, 408] on video at bounding box center [704, 397] width 1408 height 795
click at [1070, 399] on video at bounding box center [704, 397] width 1408 height 795
click at [742, 422] on video at bounding box center [704, 397] width 1408 height 795
click at [830, 379] on video at bounding box center [704, 397] width 1408 height 795
click at [641, 480] on video at bounding box center [704, 397] width 1408 height 795
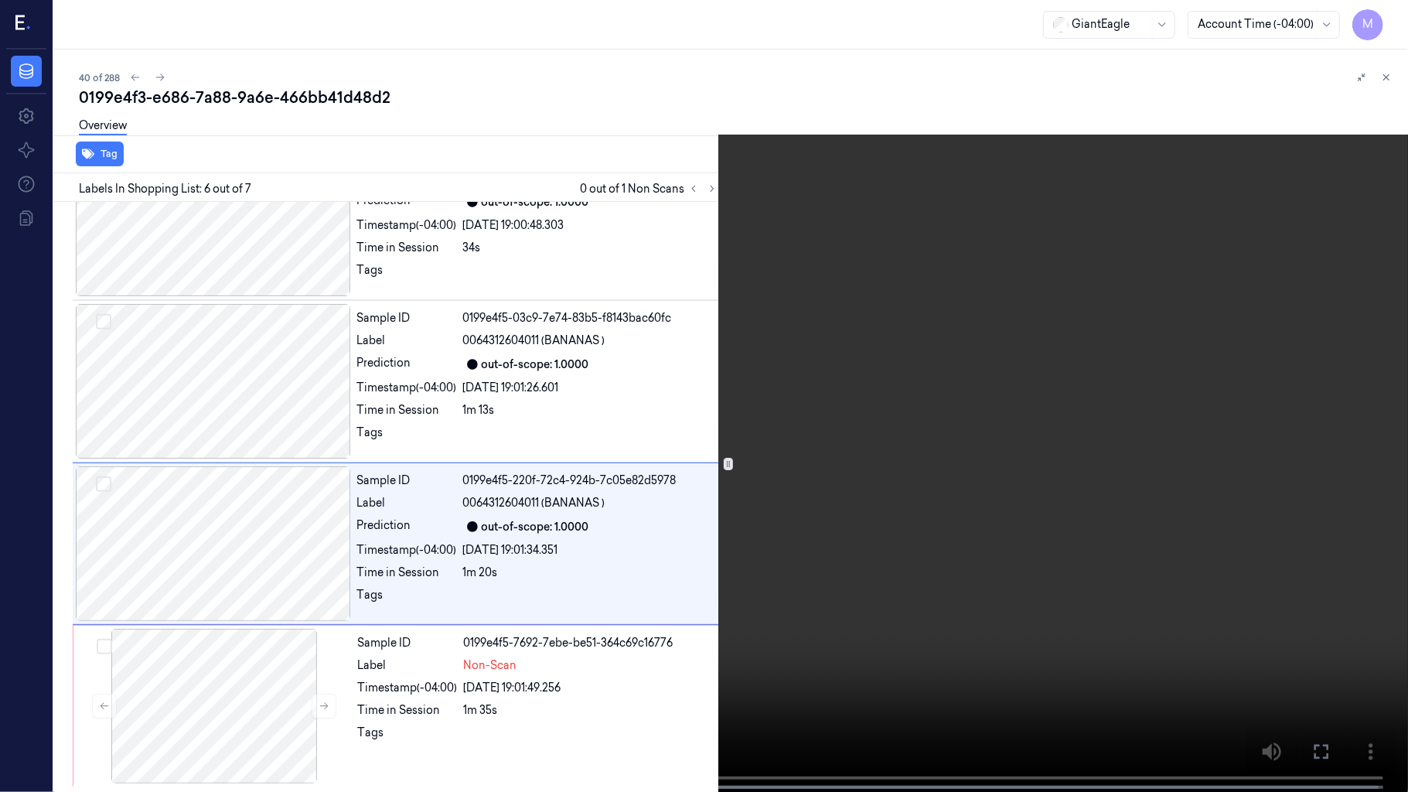
click at [802, 455] on video at bounding box center [704, 397] width 1408 height 795
click at [895, 455] on video at bounding box center [704, 397] width 1408 height 795
click at [0, 0] on icon at bounding box center [0, 0] width 0 height 0
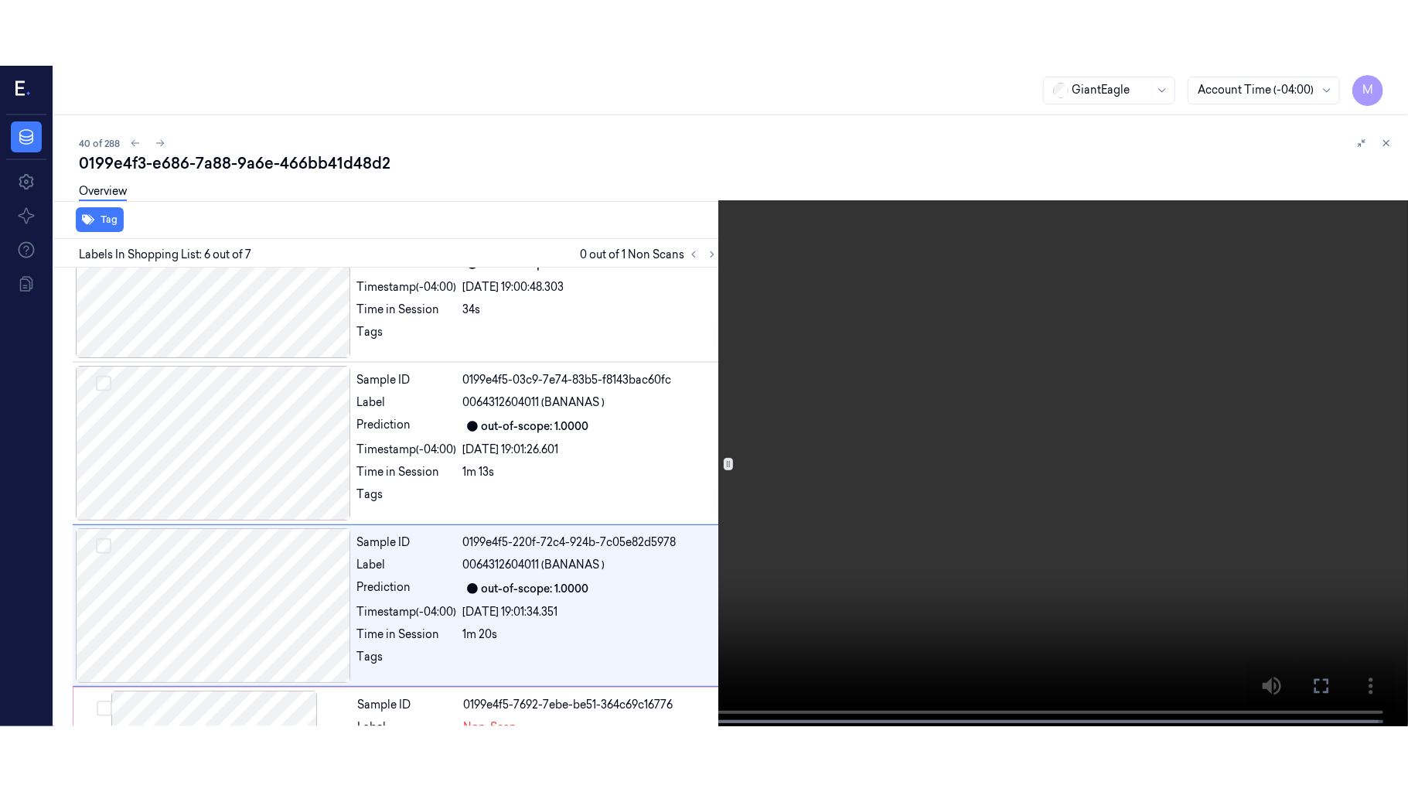
scroll to position [665, 0]
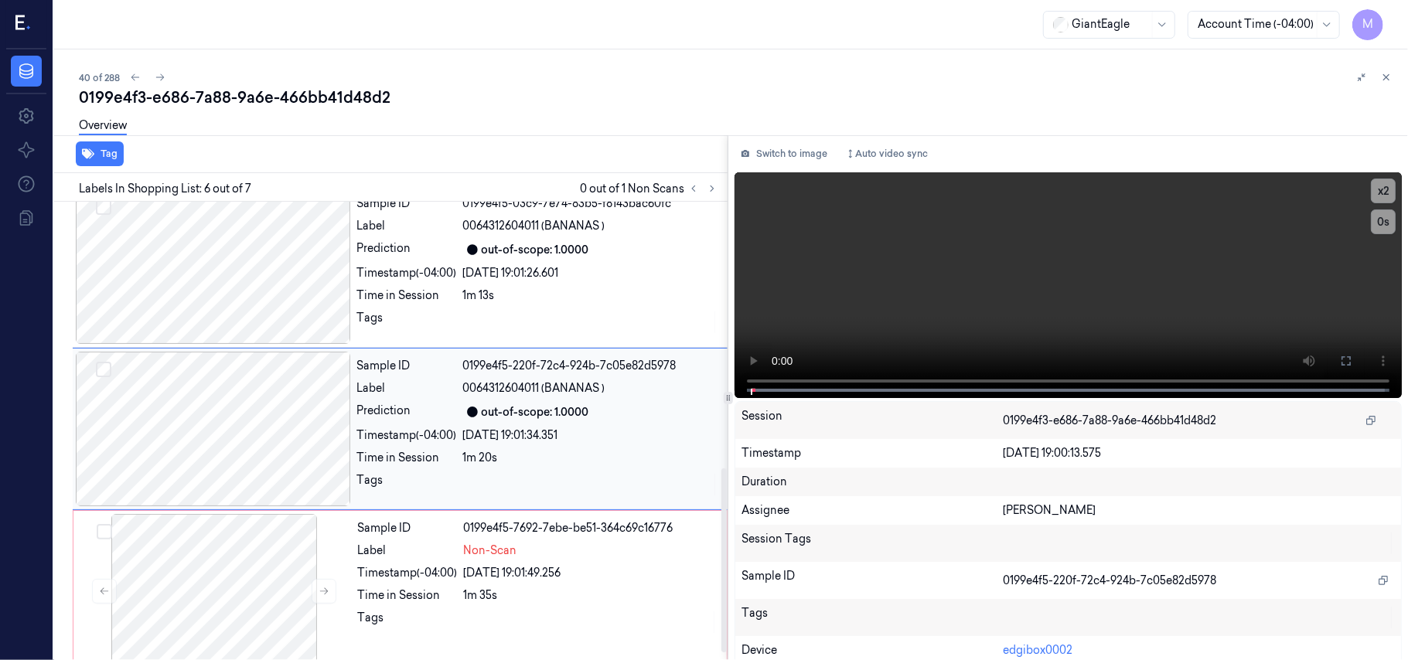
click at [592, 421] on div "out-of-scope: 1.0000" at bounding box center [590, 412] width 255 height 19
click at [1342, 360] on icon at bounding box center [1346, 361] width 12 height 12
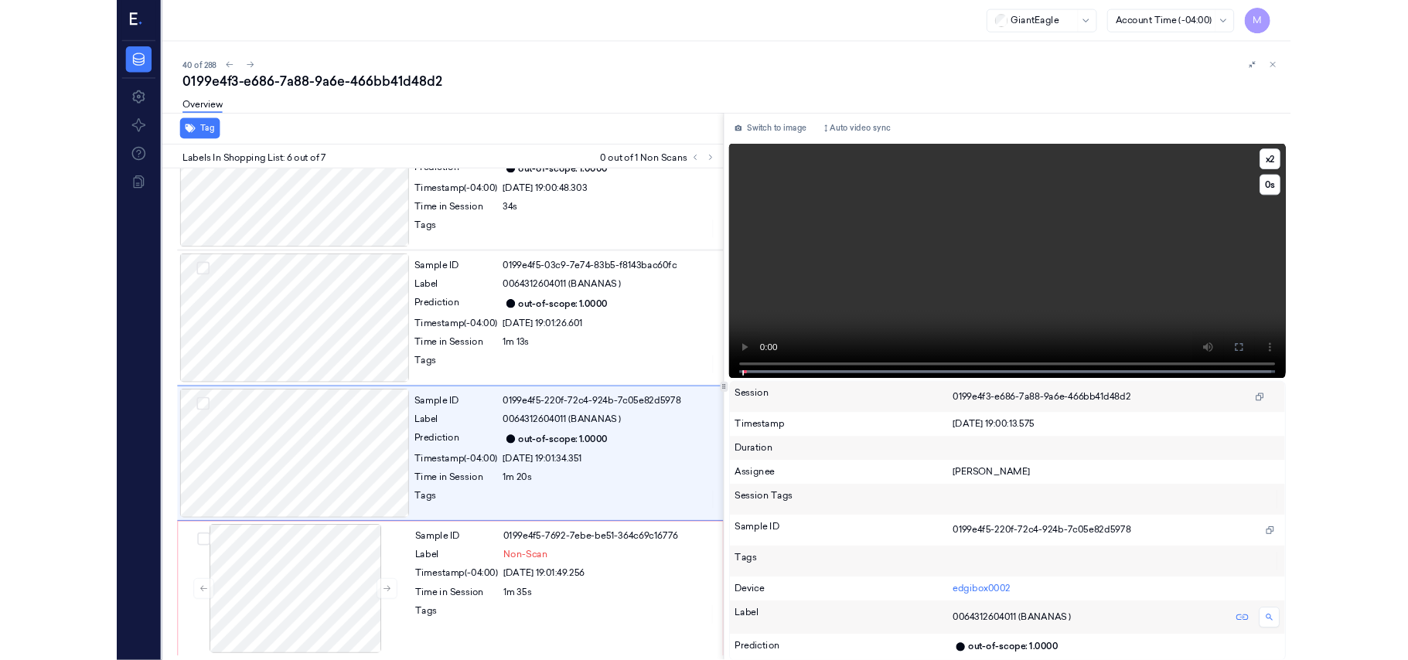
scroll to position [554, 0]
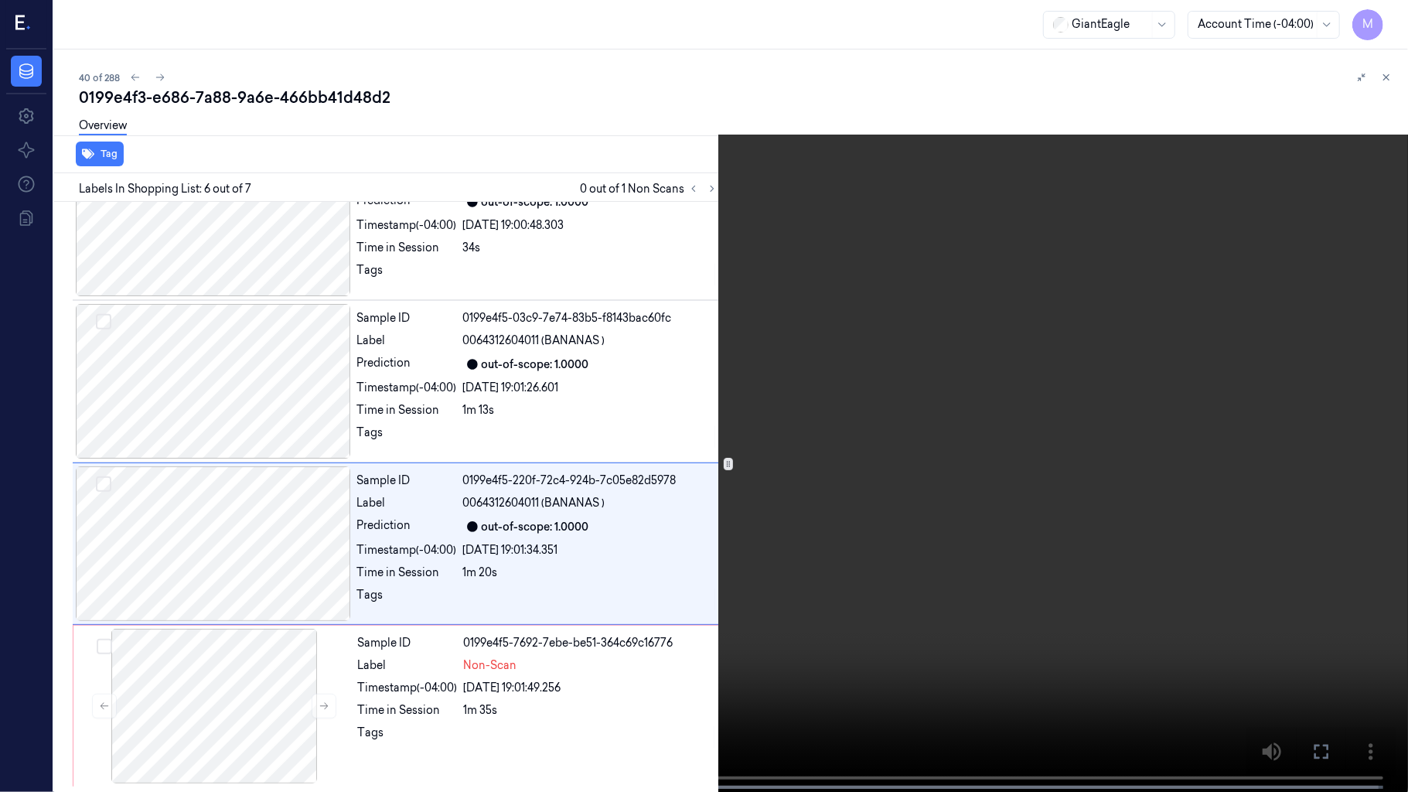
click at [909, 465] on video at bounding box center [704, 397] width 1408 height 795
click at [866, 492] on video at bounding box center [704, 397] width 1408 height 795
click at [882, 558] on video at bounding box center [704, 397] width 1408 height 795
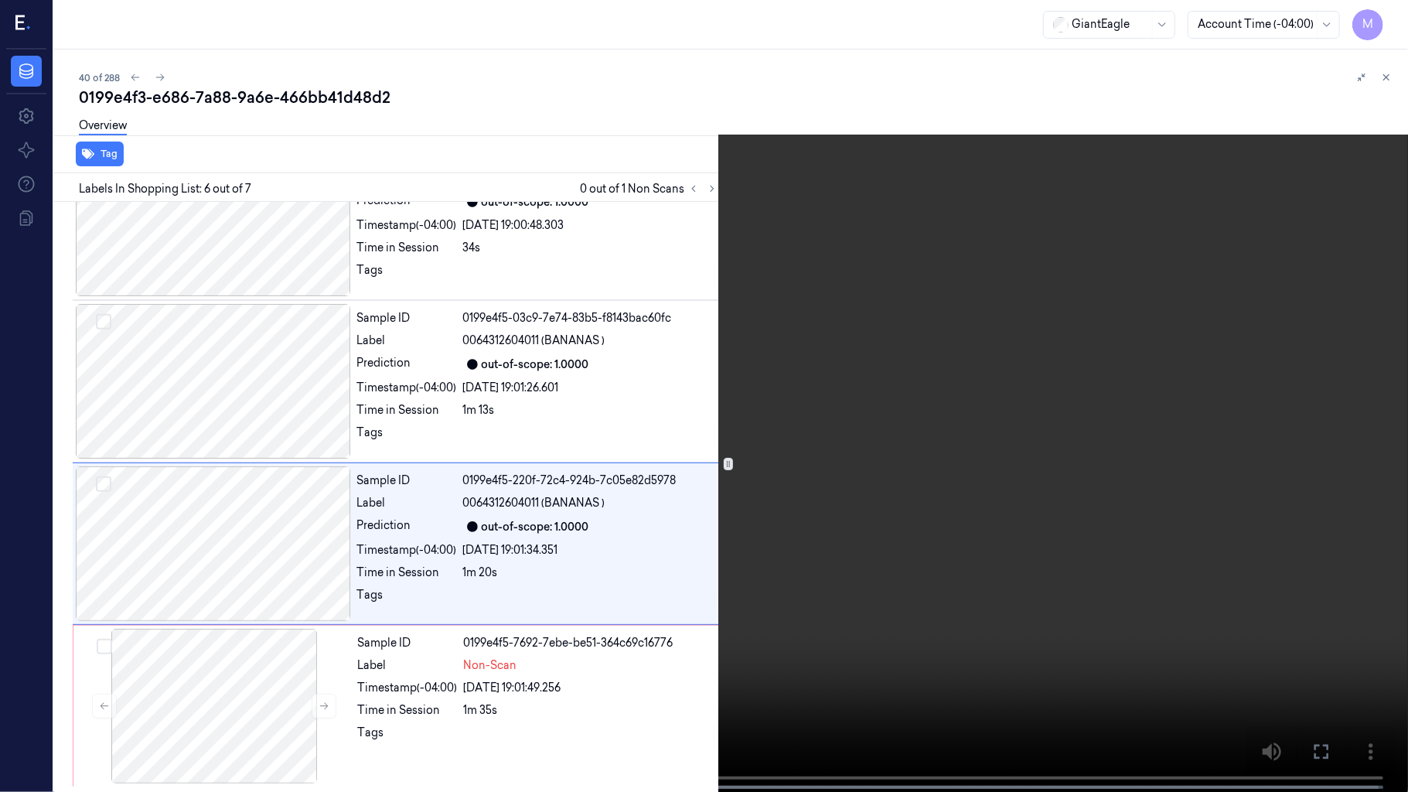
click at [889, 468] on video at bounding box center [704, 397] width 1408 height 795
click at [0, 0] on button at bounding box center [0, 0] width 0 height 0
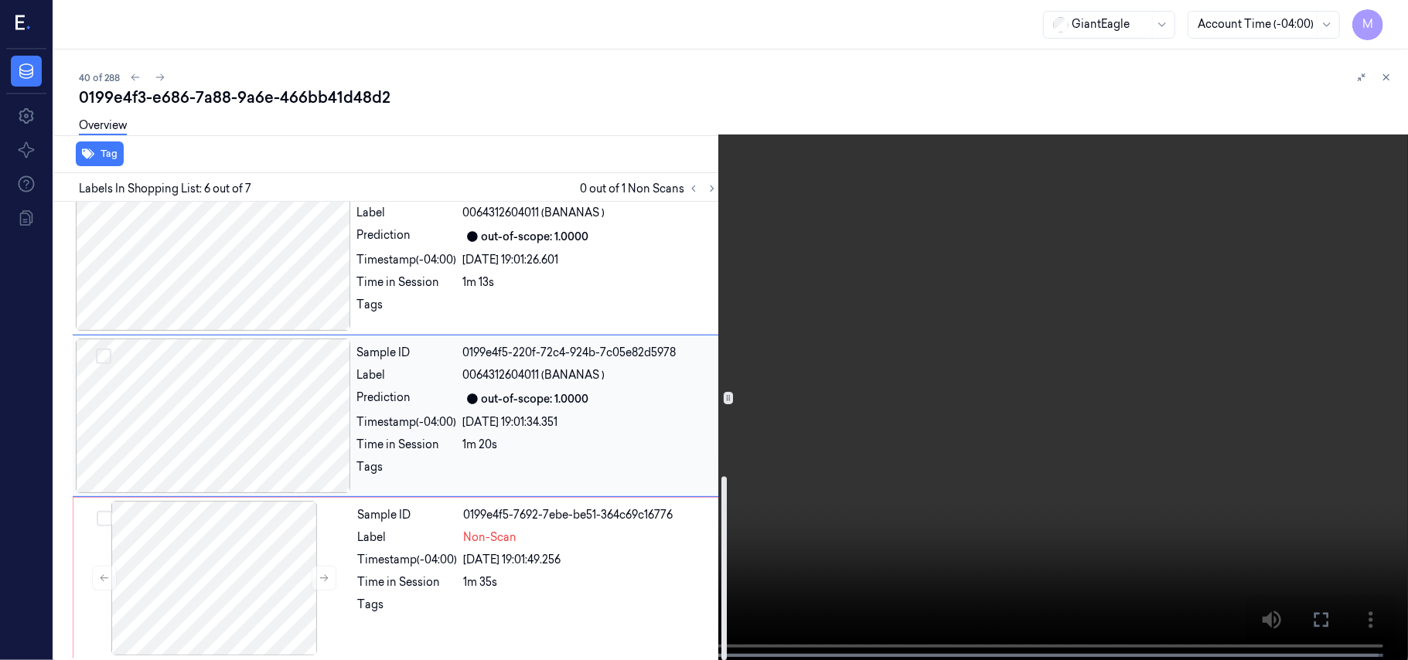
scroll to position [685, 0]
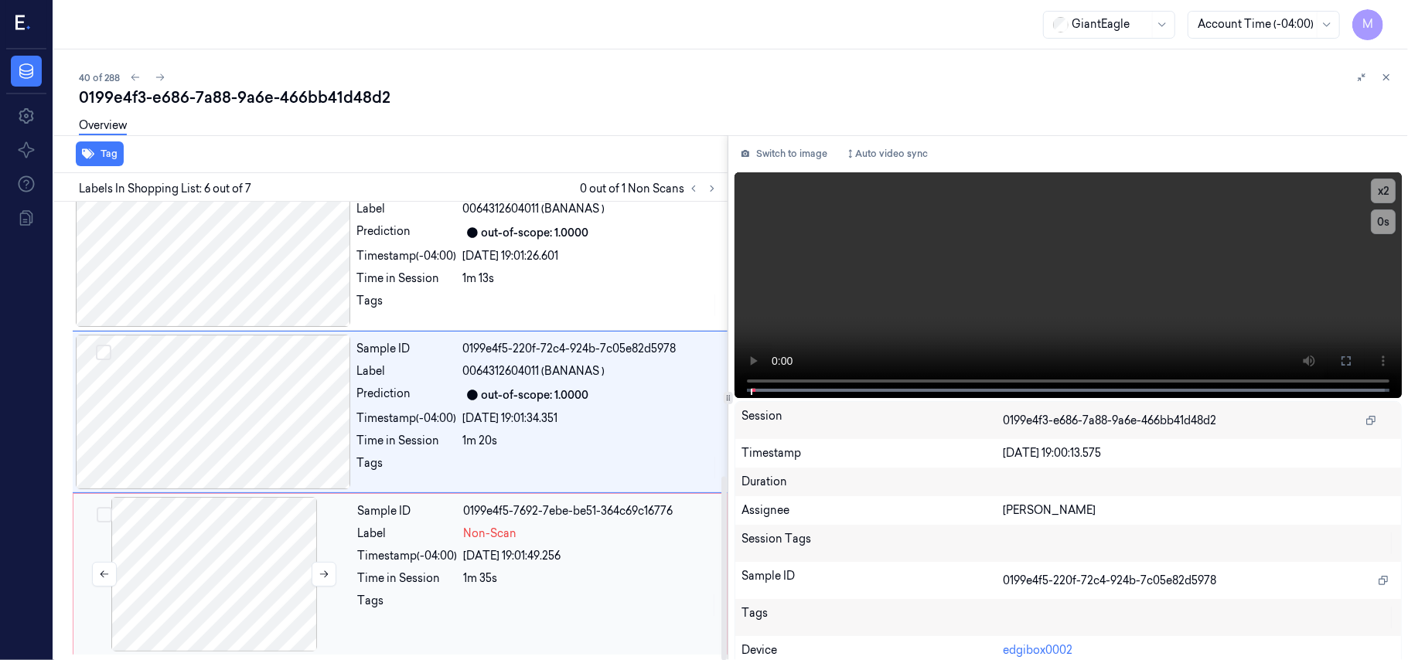
click at [245, 520] on div at bounding box center [214, 574] width 275 height 155
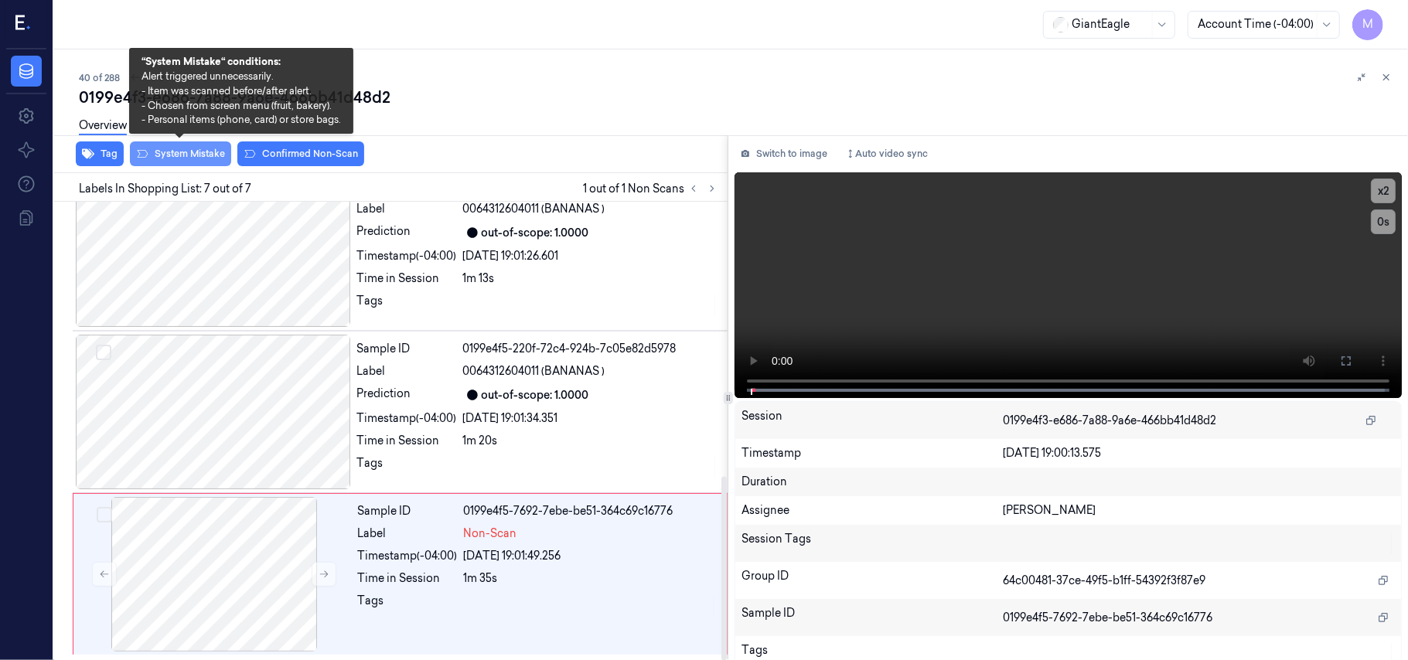
click at [182, 152] on button "System Mistake" at bounding box center [180, 154] width 101 height 25
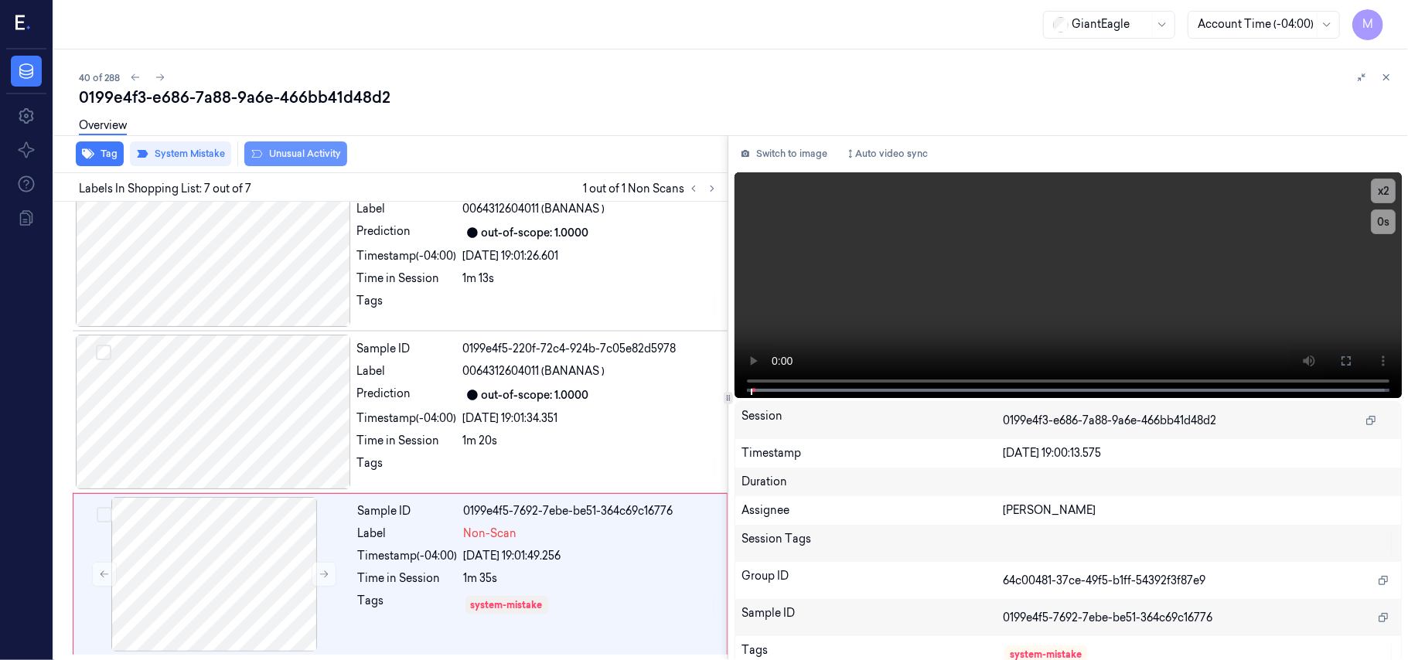
click at [300, 155] on button "Unusual Activity" at bounding box center [295, 154] width 103 height 25
click at [1390, 70] on button at bounding box center [1386, 77] width 19 height 19
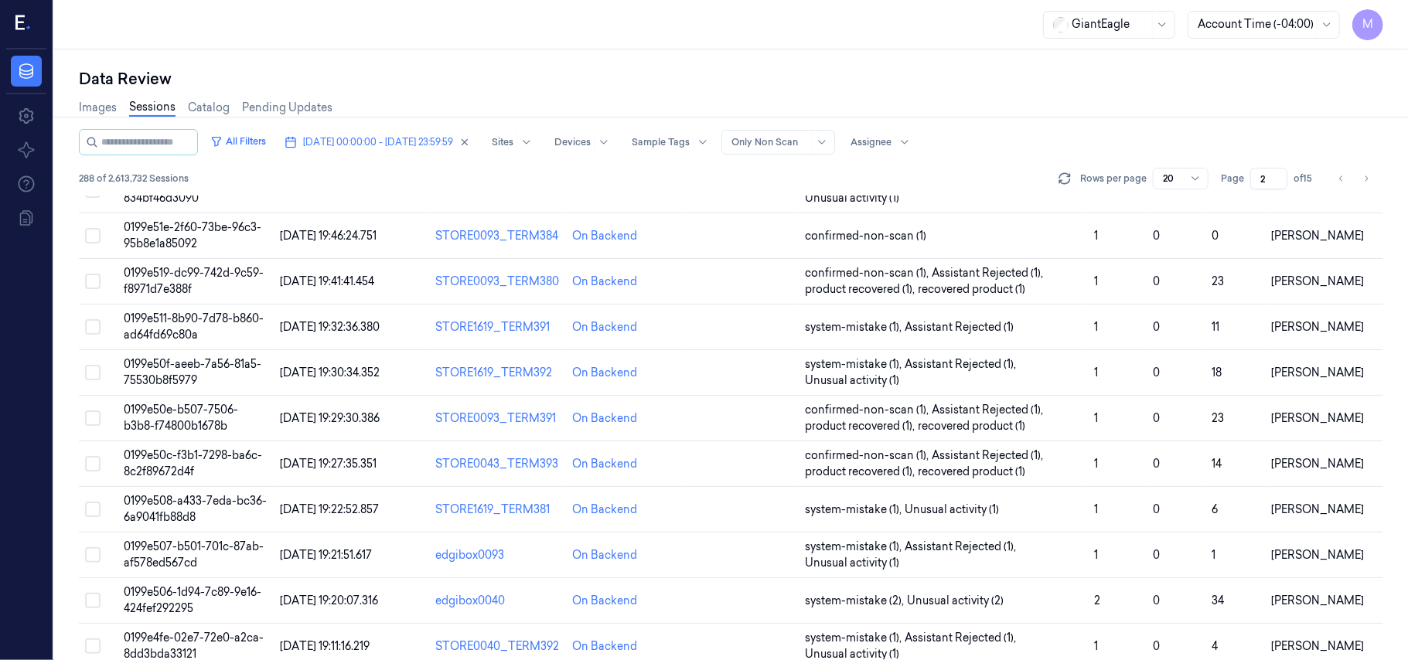
scroll to position [498, 0]
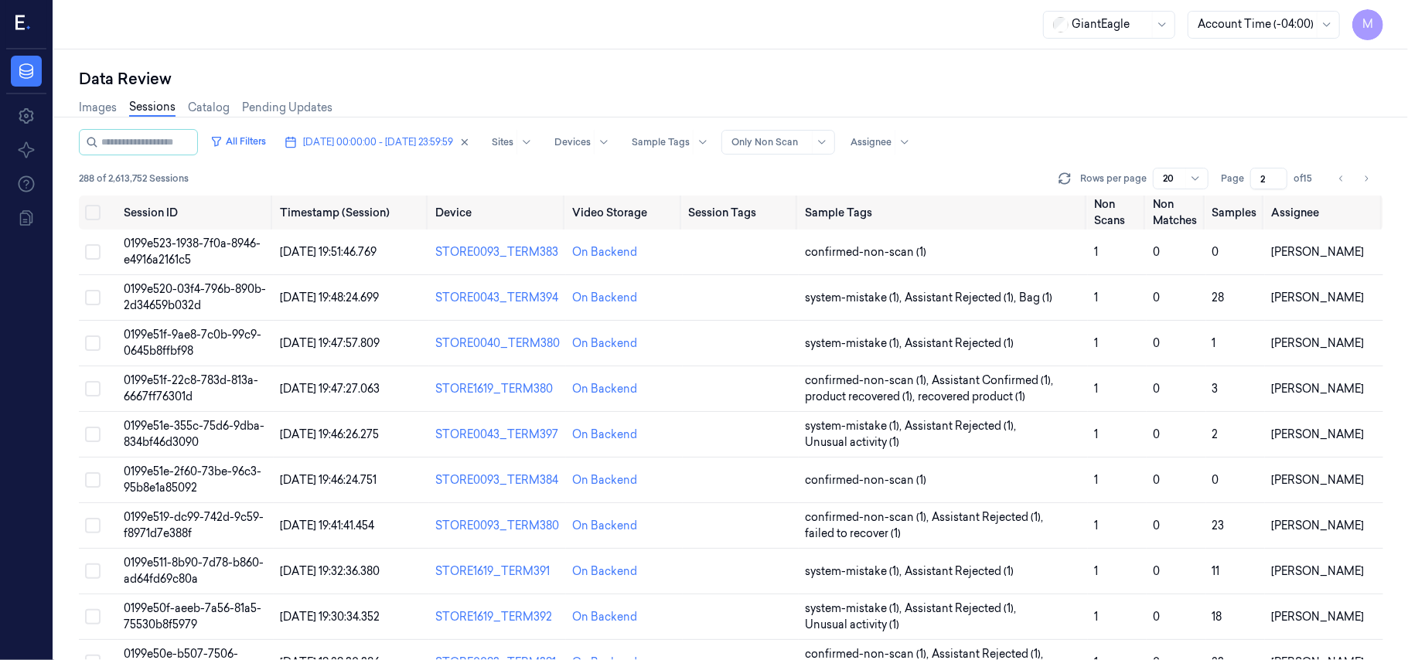
scroll to position [498, 0]
